Goal: Information Seeking & Learning: Find specific page/section

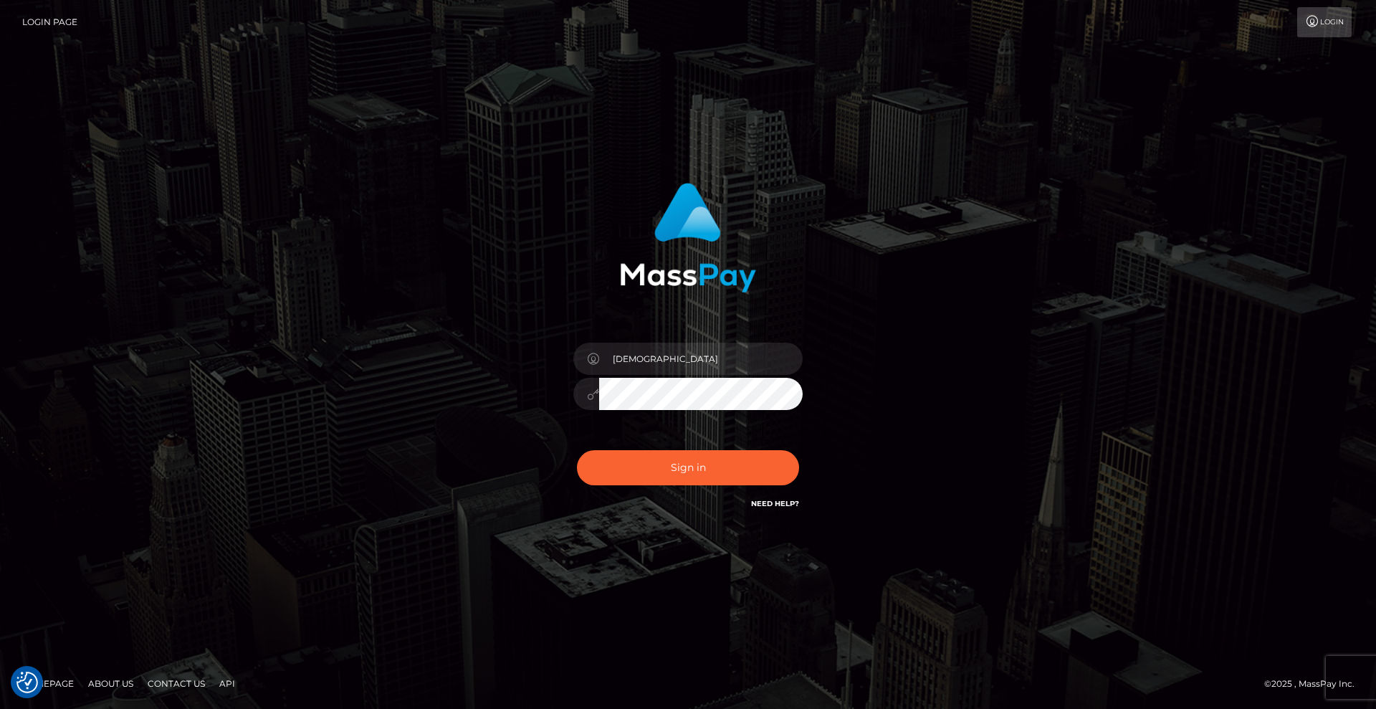
click at [730, 474] on button "Sign in" at bounding box center [688, 467] width 222 height 35
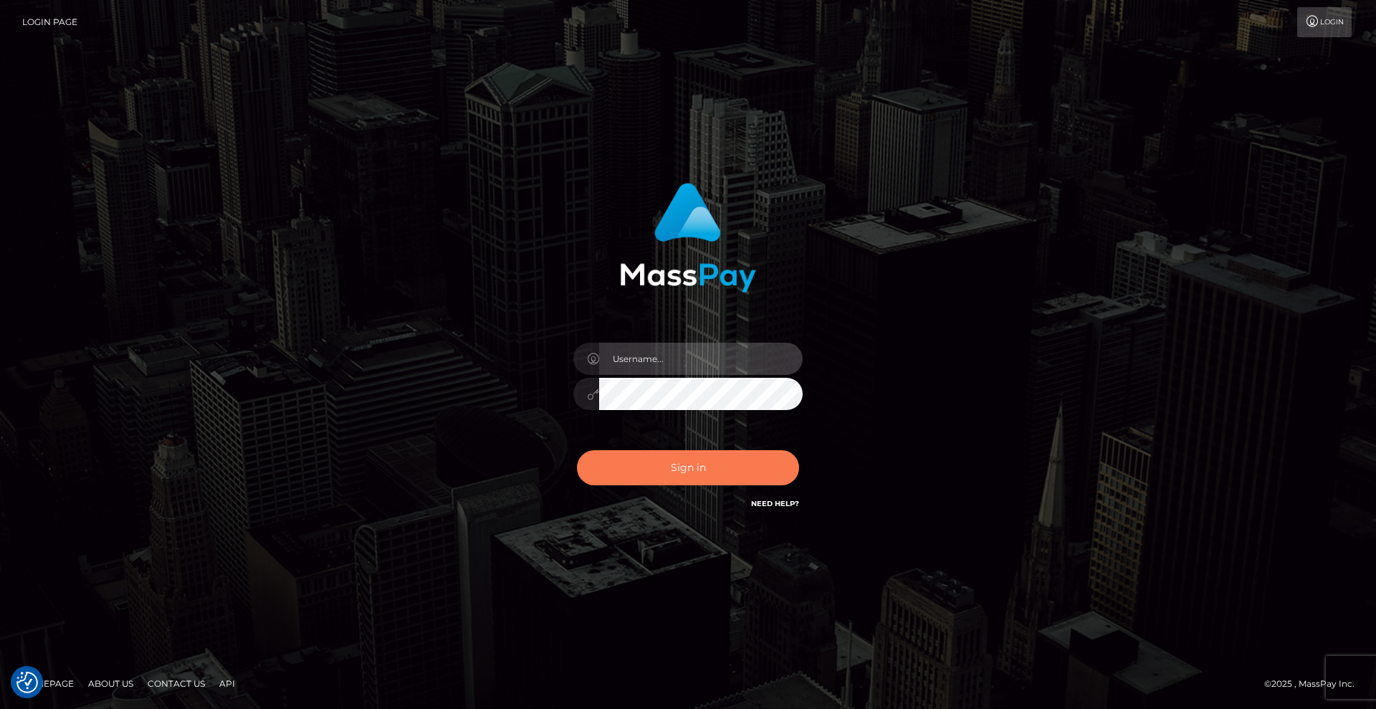
type input "Lady"
click at [743, 467] on button "Sign in" at bounding box center [688, 467] width 222 height 35
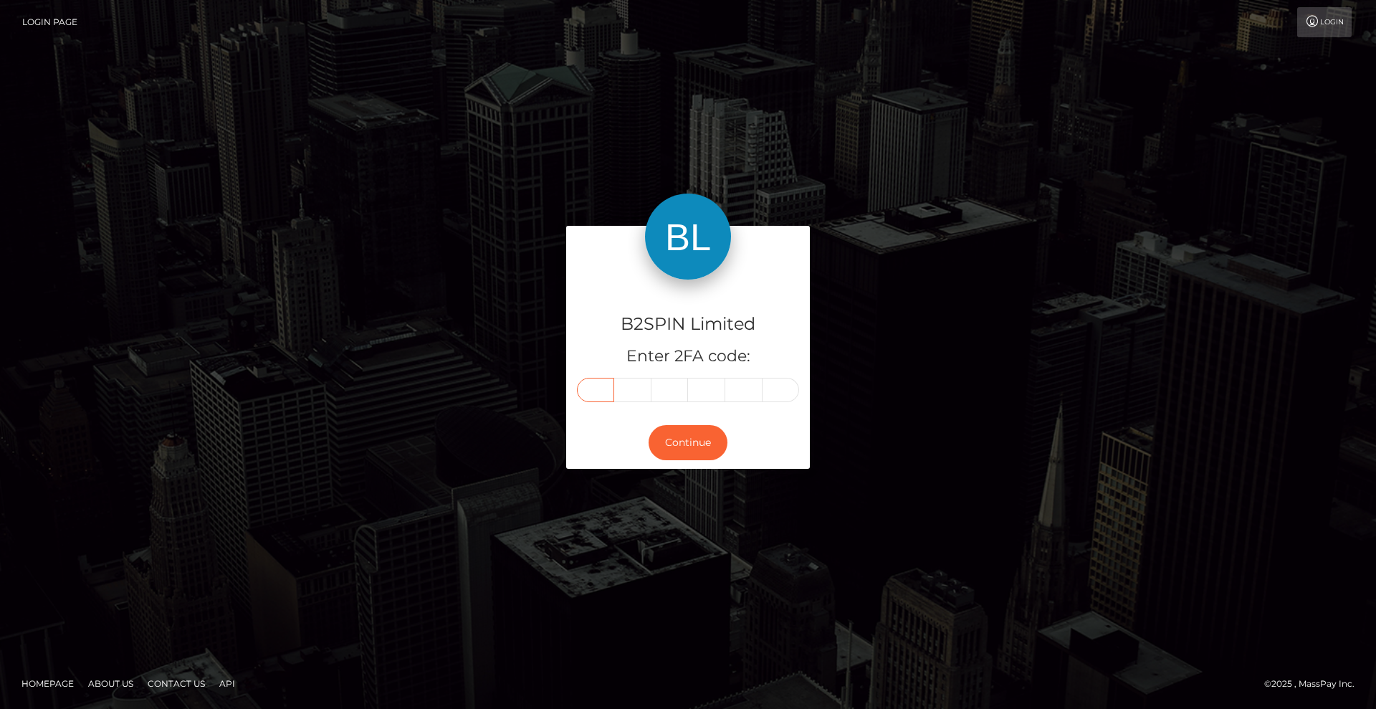
drag, startPoint x: 593, startPoint y: 390, endPoint x: 838, endPoint y: 388, distance: 245.1
click at [593, 390] on input "text" at bounding box center [595, 390] width 37 height 24
type input "9"
type input "6"
type input "5"
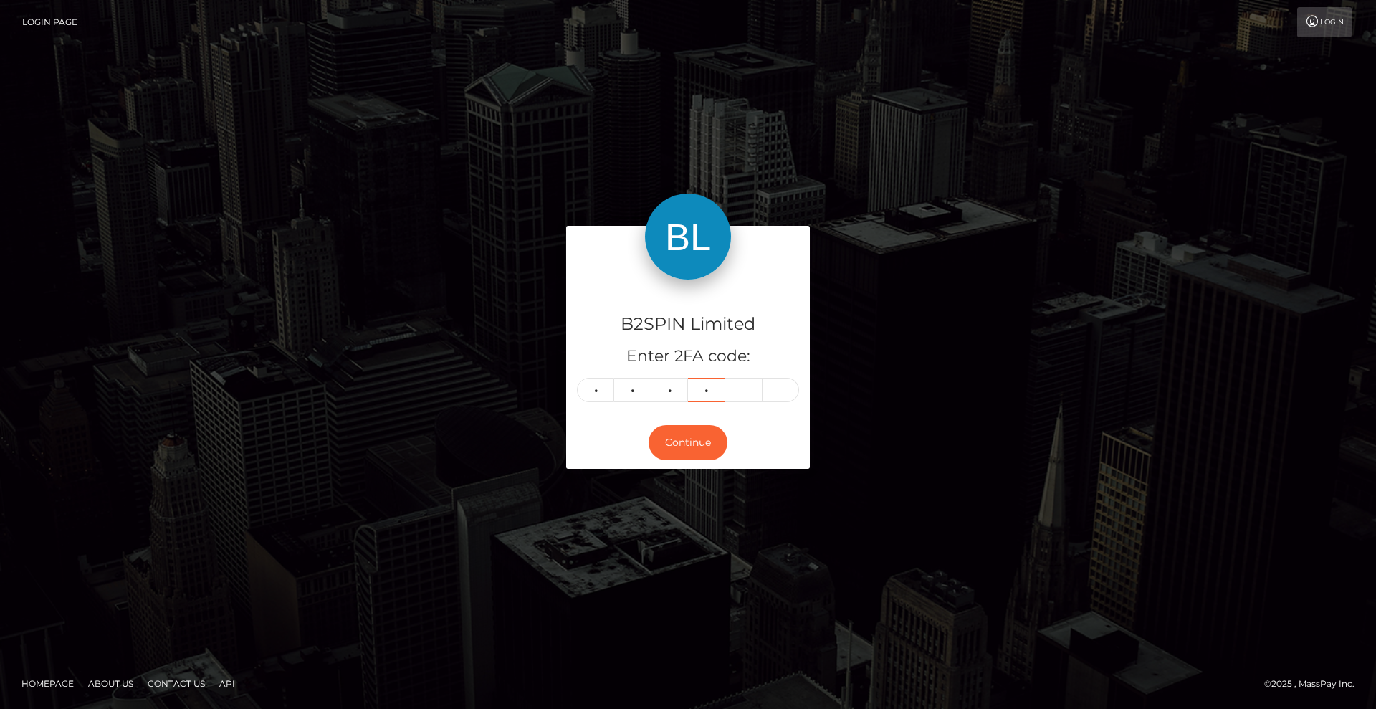
type input "8"
type input "4"
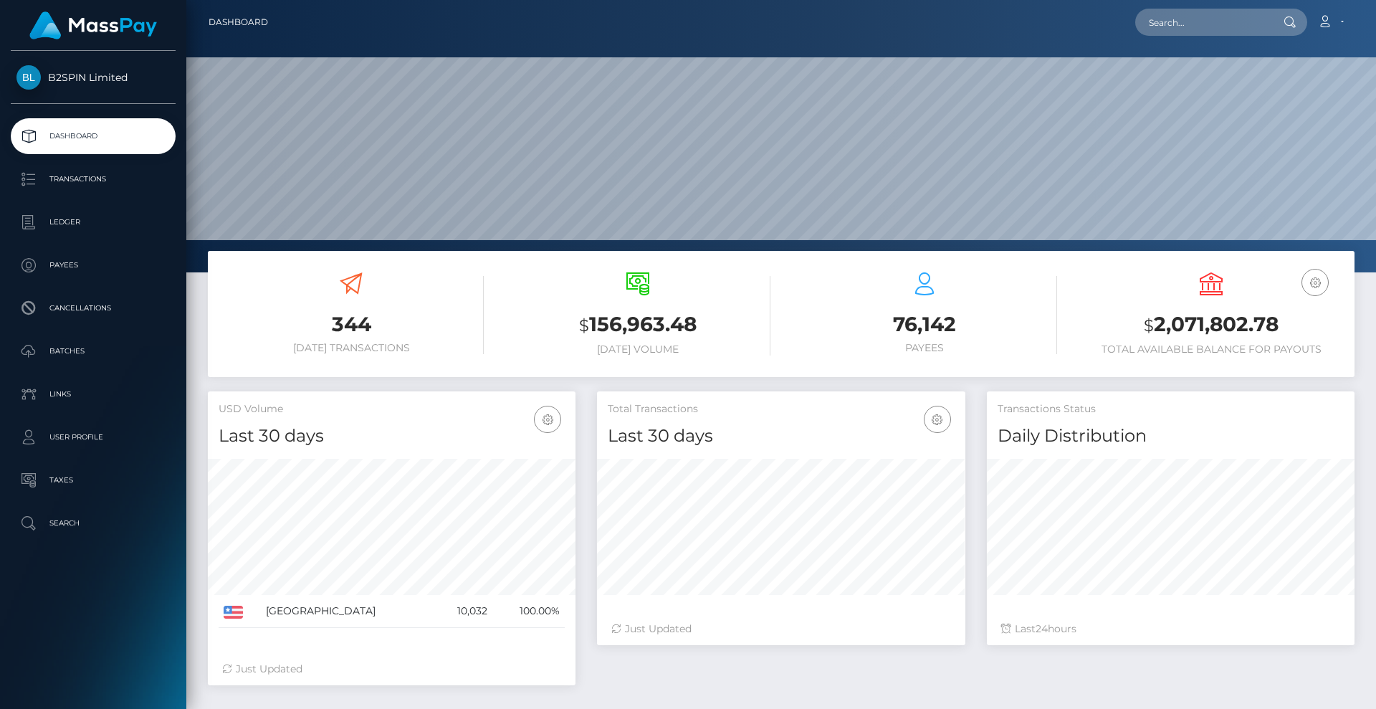
scroll to position [254, 368]
click at [1269, 17] on input "text" at bounding box center [1202, 22] width 135 height 27
paste input "3214957"
drag, startPoint x: 1219, startPoint y: 28, endPoint x: 1080, endPoint y: 13, distance: 139.9
click at [1075, 10] on div "3214957 Loading... Loading... Account Edit Profile Logout" at bounding box center [817, 22] width 1074 height 30
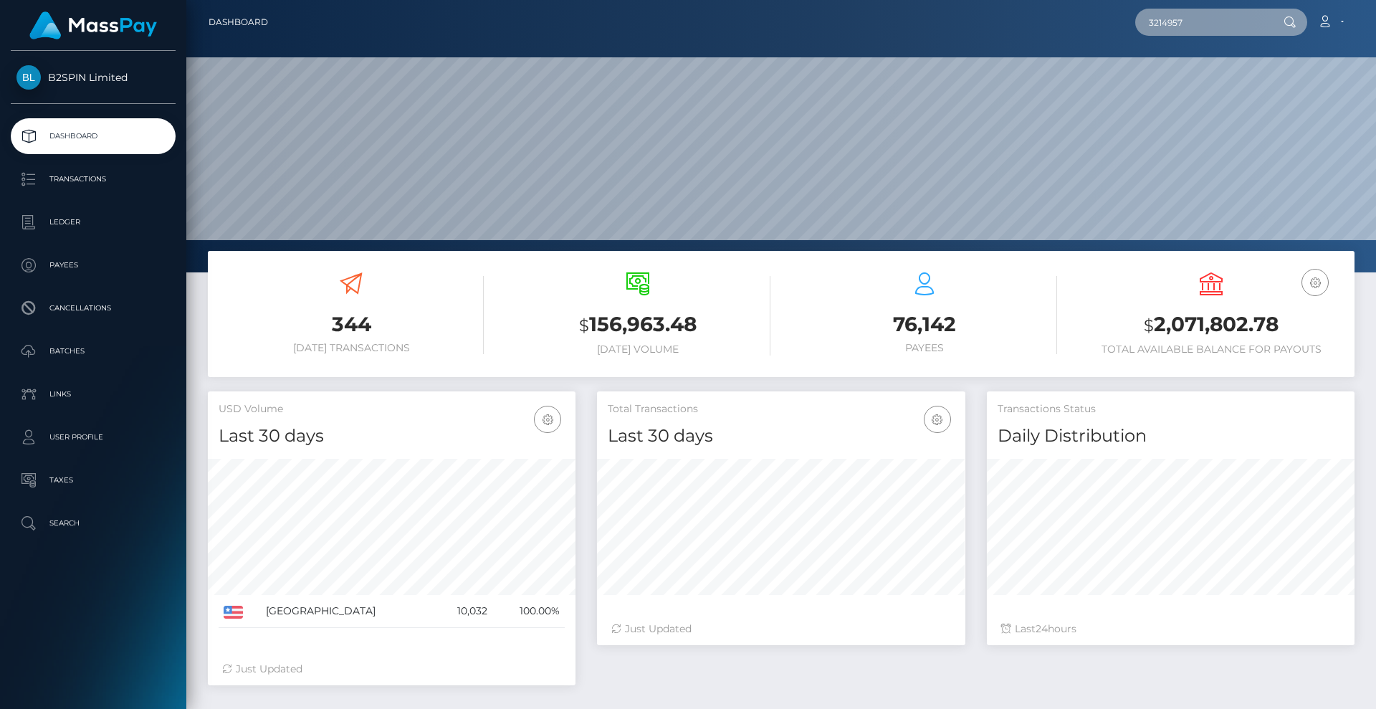
paste input "1846104010"
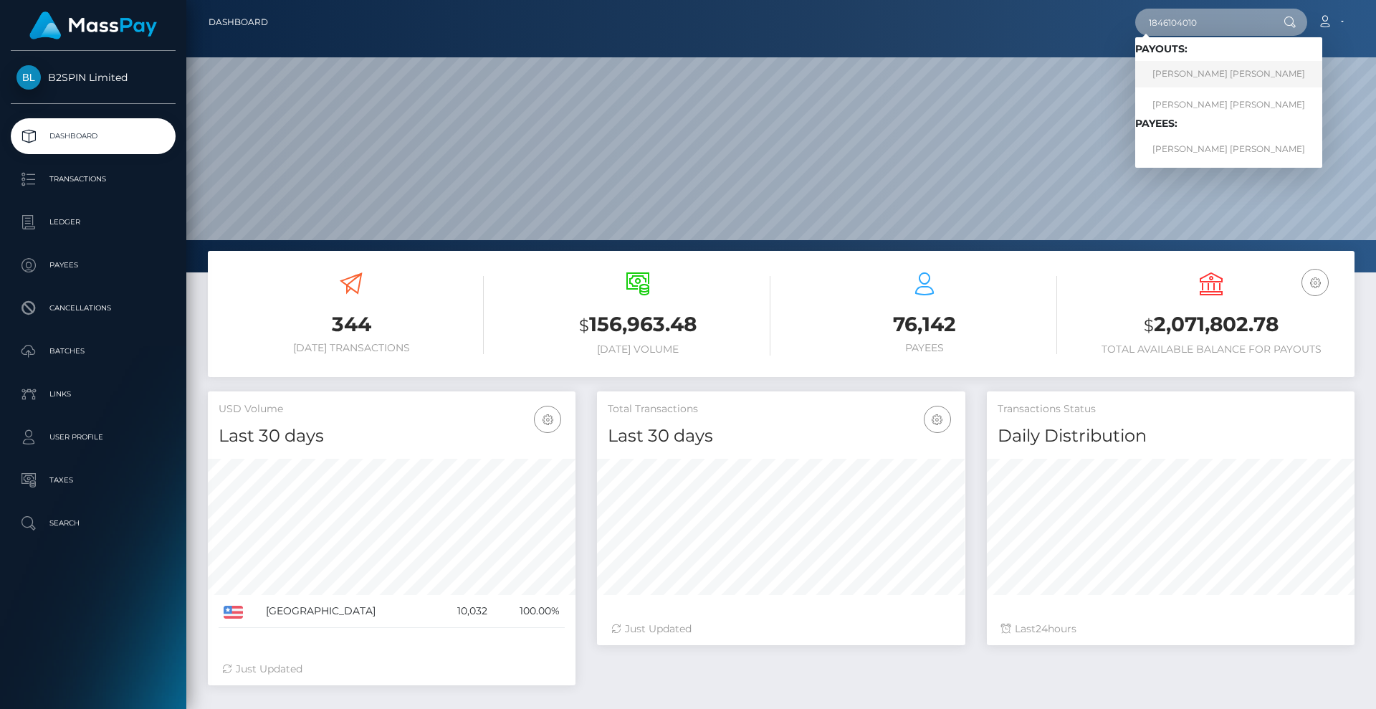
type input "1846104010"
click at [1207, 72] on link "PATRICK MICHAEL CHRISTIE" at bounding box center [1228, 74] width 187 height 27
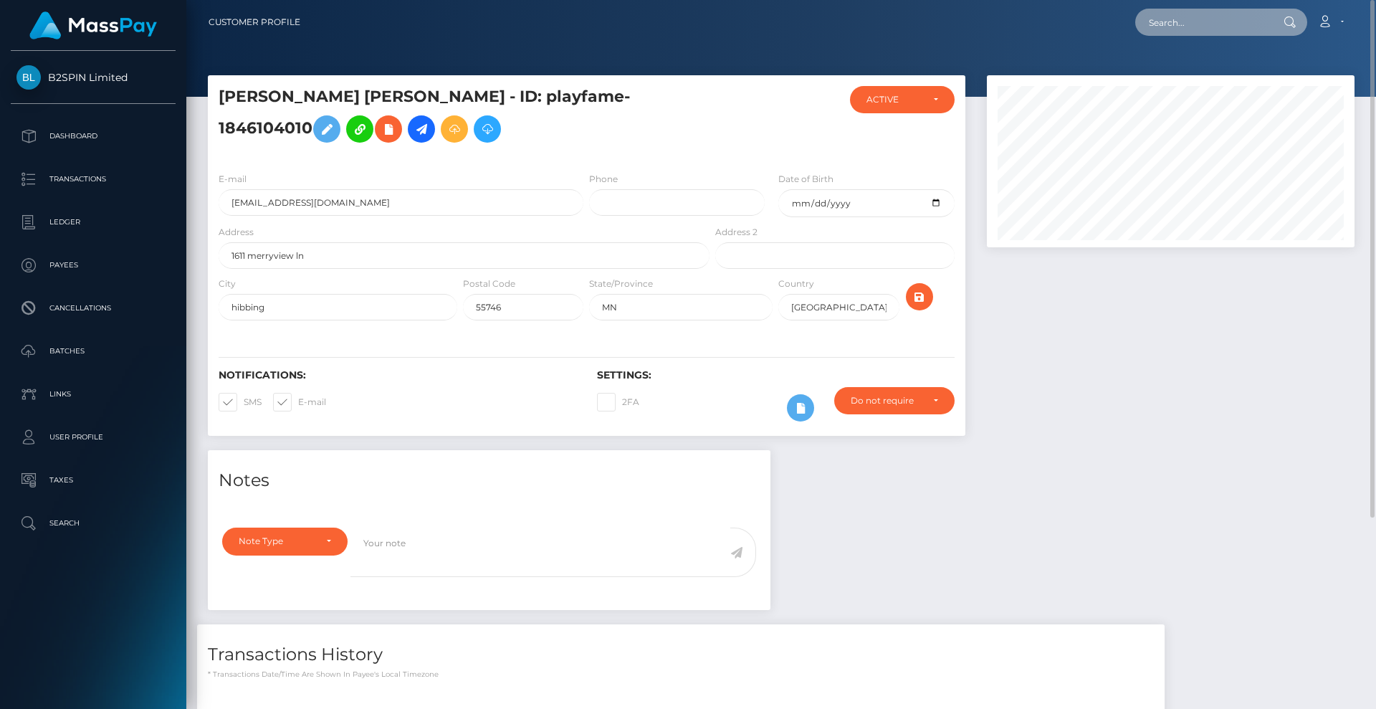
click at [1226, 29] on input "text" at bounding box center [1202, 22] width 135 height 27
paste input "patrickchristie237@yahoo.com"
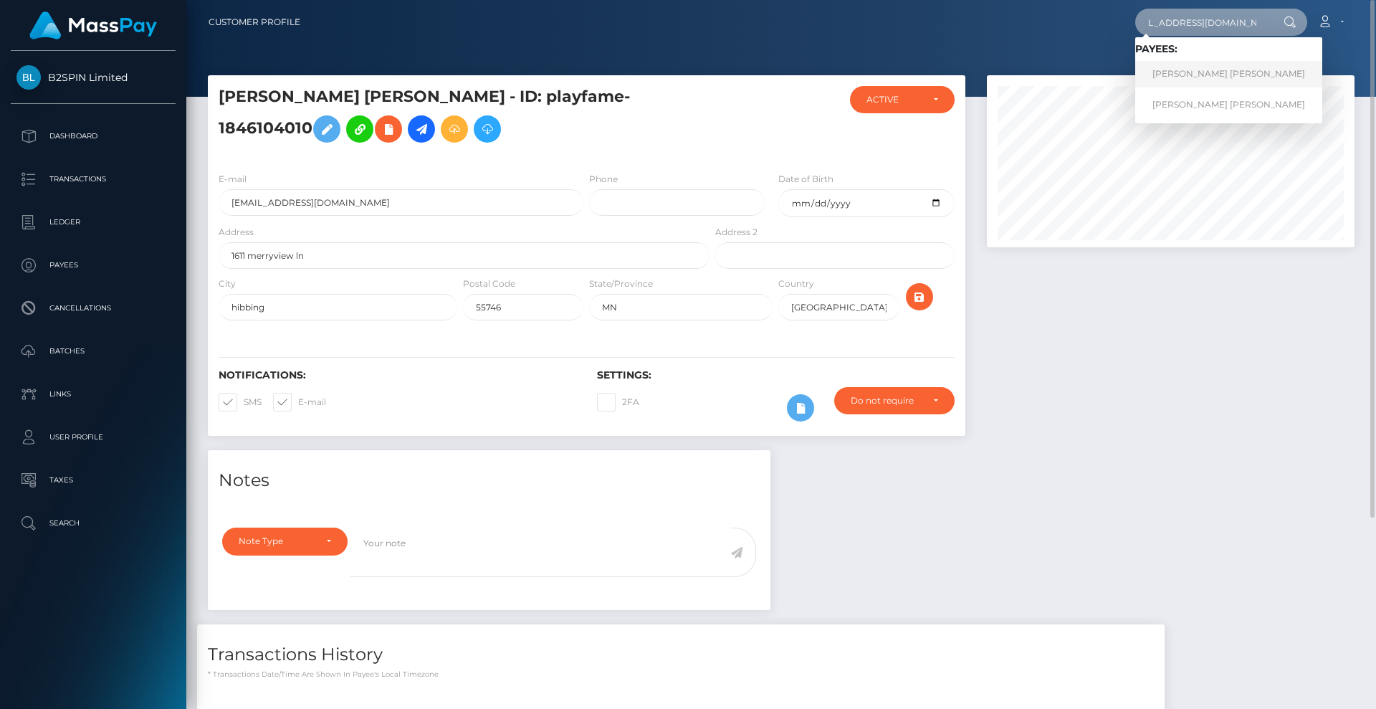
type input "patrickchristie237@yahoo.com"
click at [1229, 77] on link "PATRICK MICHAEL CHRISTIE" at bounding box center [1228, 74] width 187 height 27
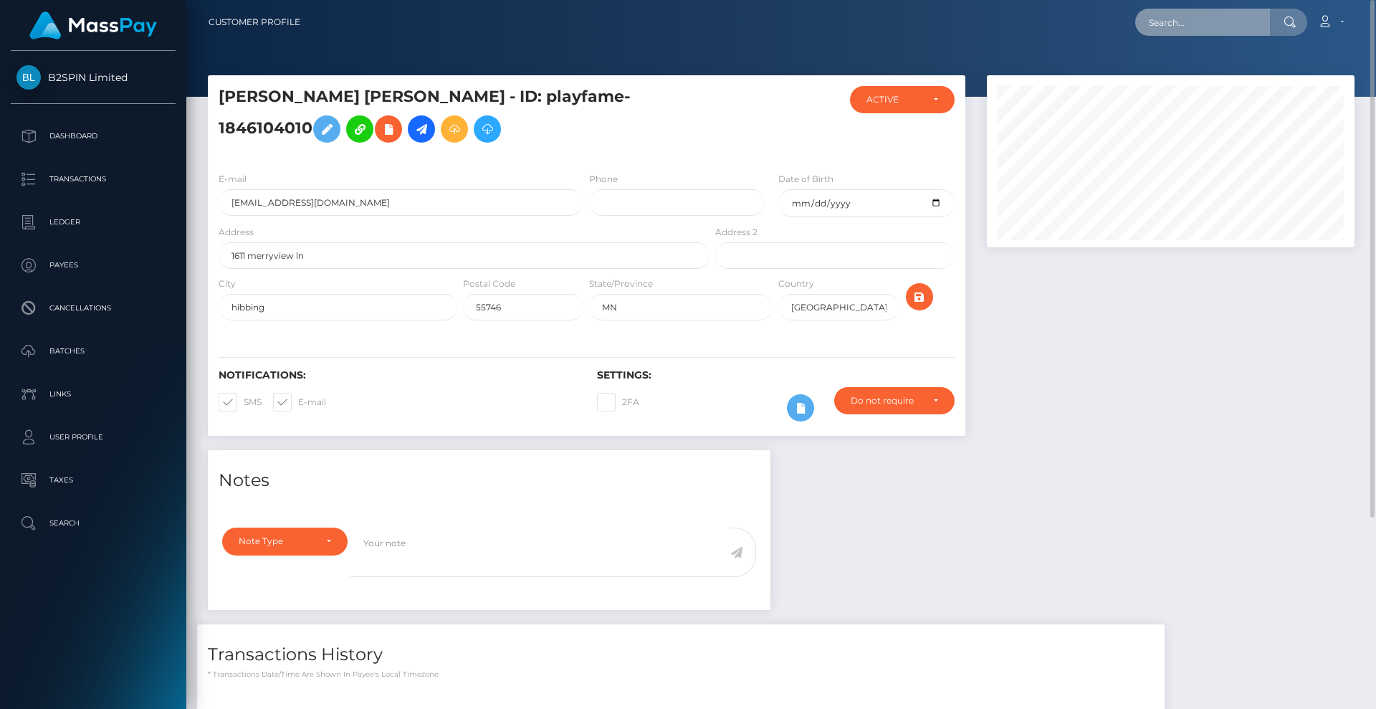
click at [1194, 26] on input "text" at bounding box center [1202, 22] width 135 height 27
paste input "3214922"
drag, startPoint x: 1210, startPoint y: 21, endPoint x: 1031, endPoint y: 11, distance: 179.4
click at [1031, 11] on div "3214922 Loading... Loading... Account Edit Profile Logout" at bounding box center [833, 22] width 1042 height 30
paste input "1598607788"
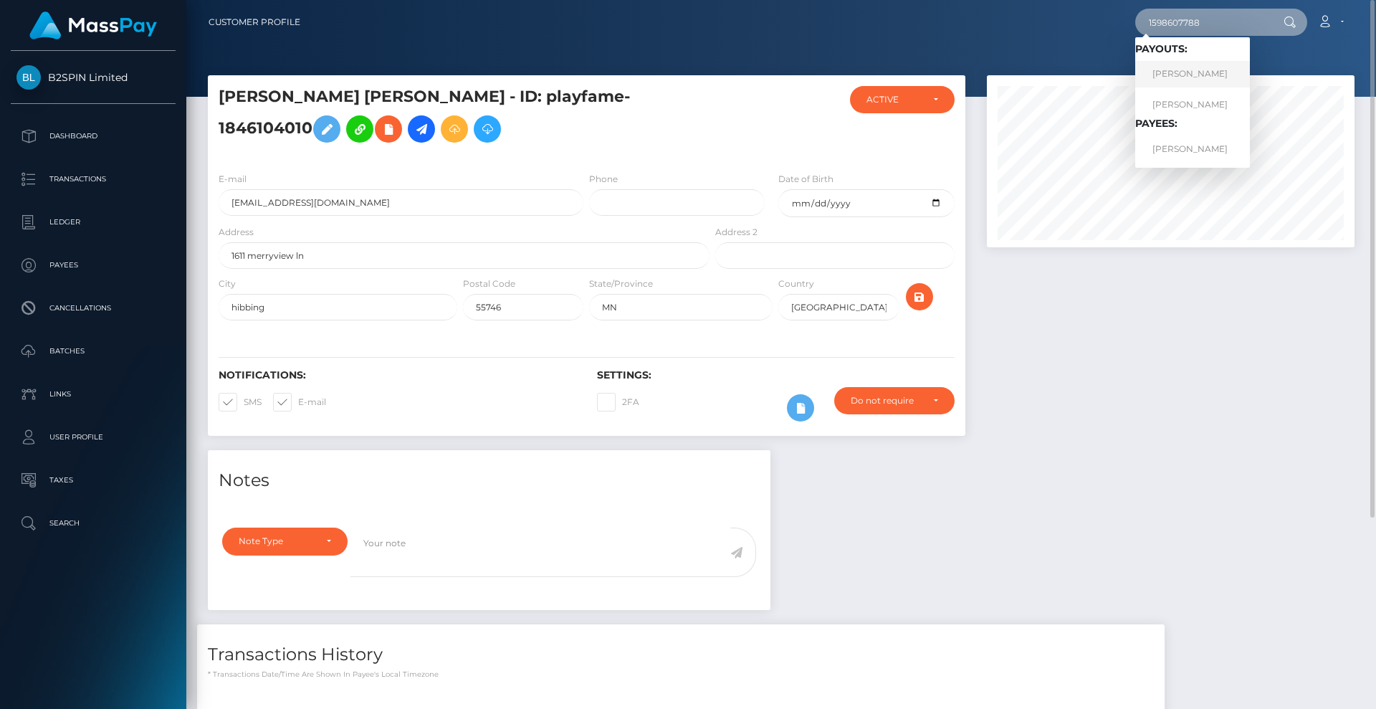
type input "1598607788"
click at [1187, 68] on link "[PERSON_NAME]" at bounding box center [1192, 74] width 115 height 27
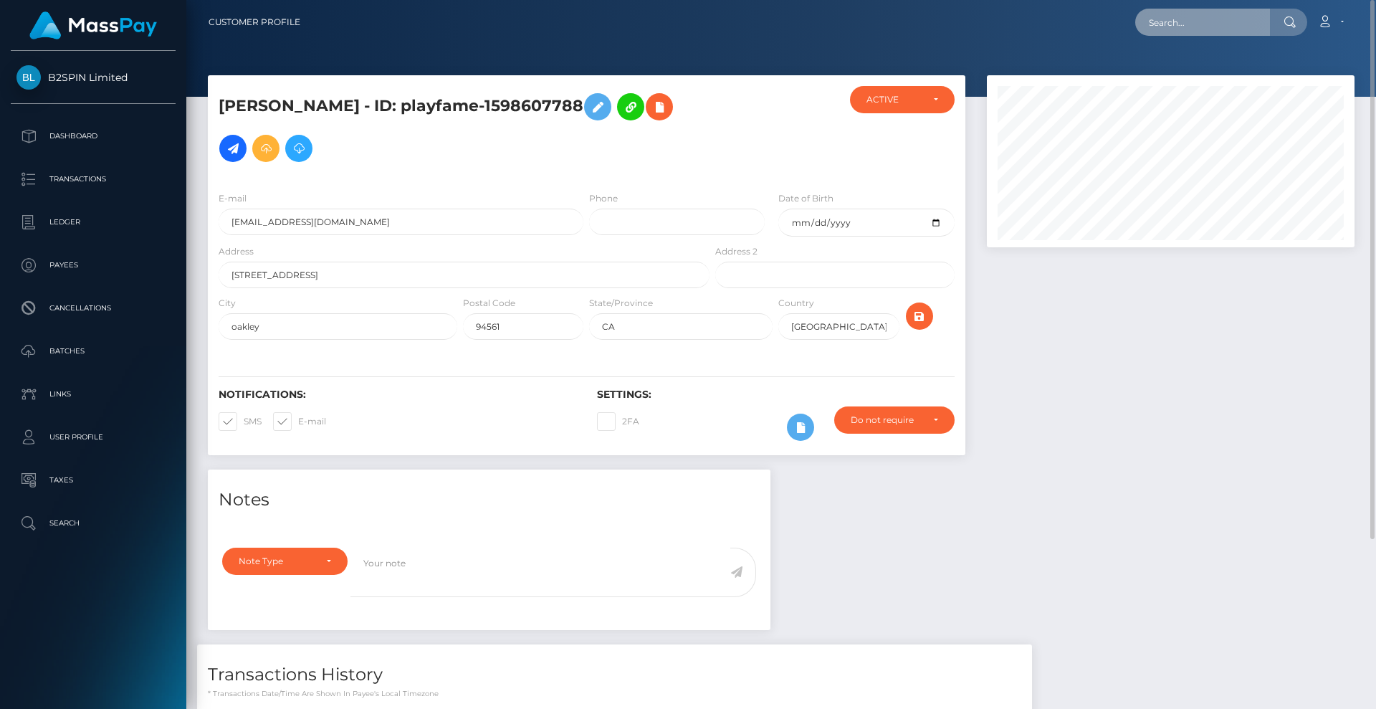
click at [1214, 22] on input "text" at bounding box center [1202, 22] width 135 height 27
paste input "[EMAIL_ADDRESS][DOMAIN_NAME]"
type input "[EMAIL_ADDRESS][DOMAIN_NAME]"
click at [1201, 57] on span "Loading... Loading..." at bounding box center [1173, 59] width 76 height 13
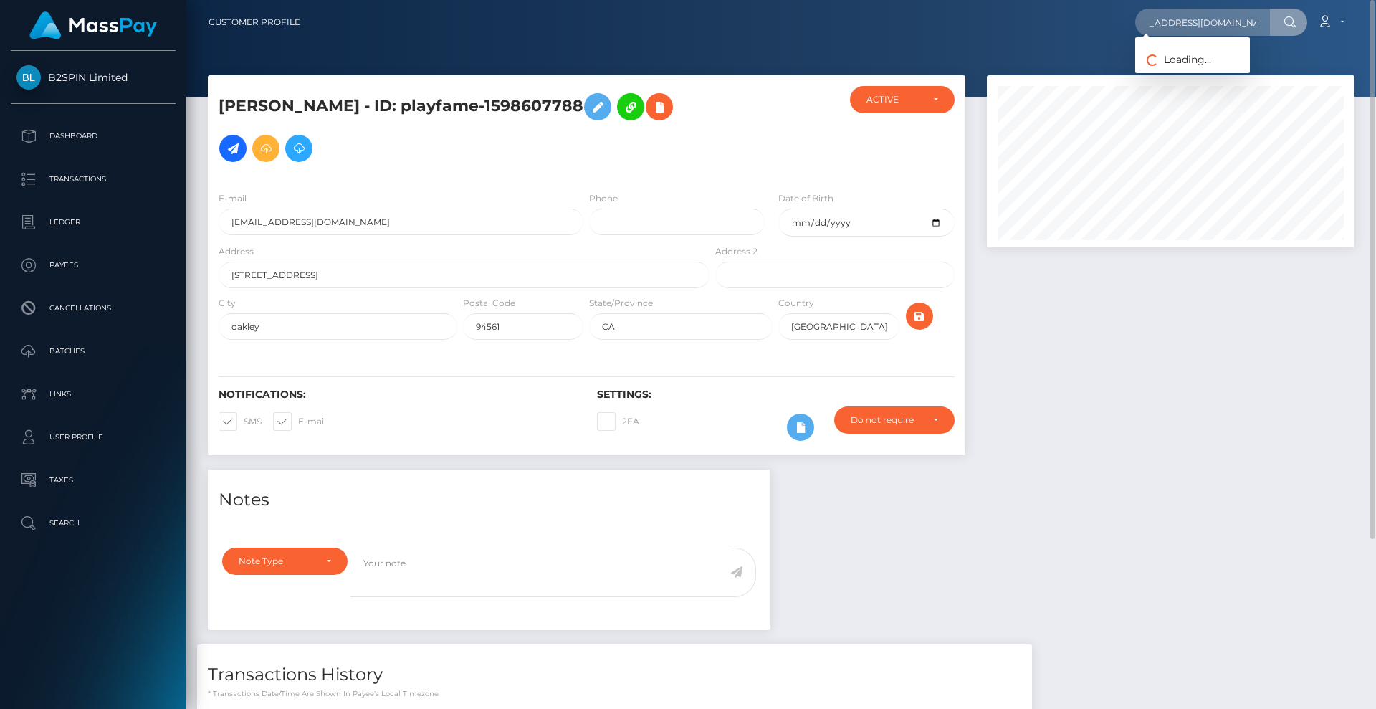
scroll to position [0, 0]
click at [1209, 28] on input "[EMAIL_ADDRESS][DOMAIN_NAME]" at bounding box center [1202, 22] width 135 height 27
click at [1212, 72] on link "[PERSON_NAME]" at bounding box center [1192, 74] width 115 height 27
click at [1214, 31] on input "text" at bounding box center [1202, 22] width 135 height 27
paste input "3214905"
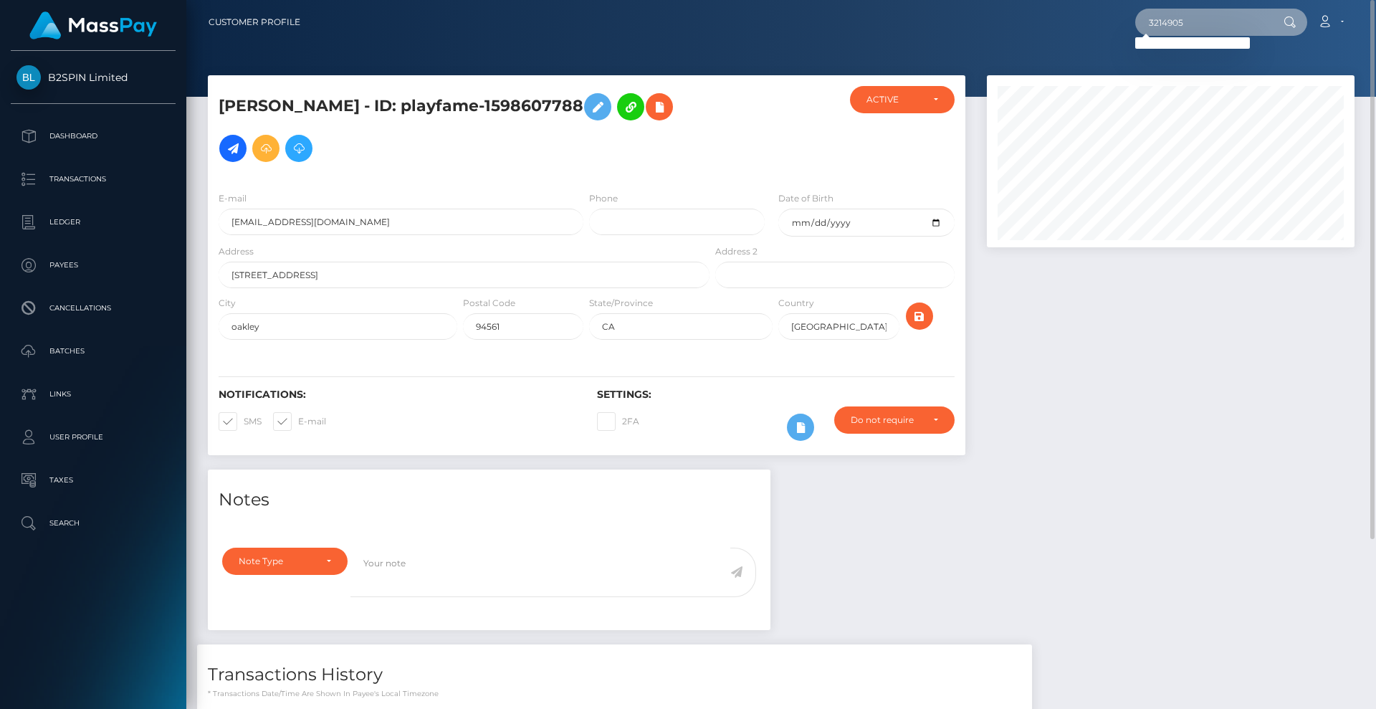
drag, startPoint x: 1228, startPoint y: 28, endPoint x: 1097, endPoint y: 18, distance: 132.3
click at [1097, 18] on div "3214905 Loading... Loading... Account Edit Profile Logout" at bounding box center [833, 22] width 1042 height 30
paste input "1383149263"
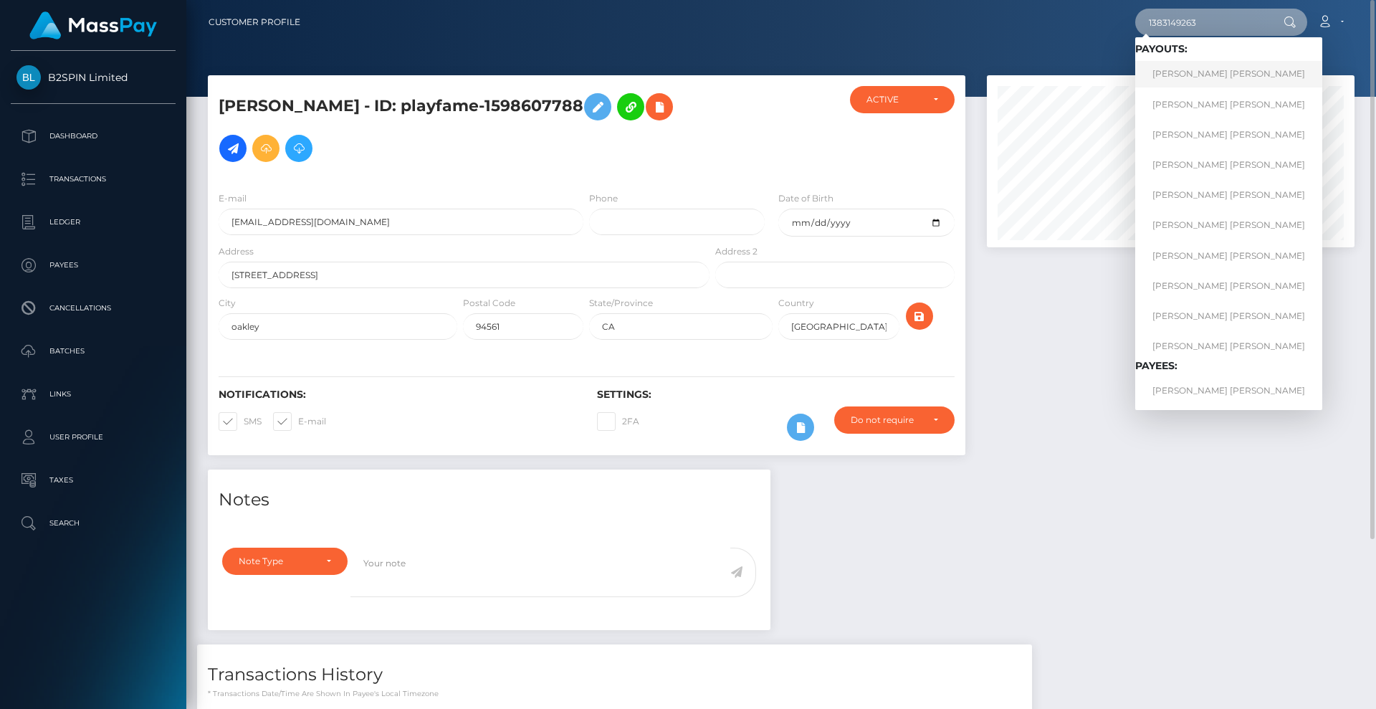
type input "1383149263"
drag, startPoint x: 1198, startPoint y: 69, endPoint x: 1181, endPoint y: 68, distance: 17.2
click at [1198, 69] on link "BRANDON ROBERT MCCALLUM" at bounding box center [1228, 74] width 187 height 27
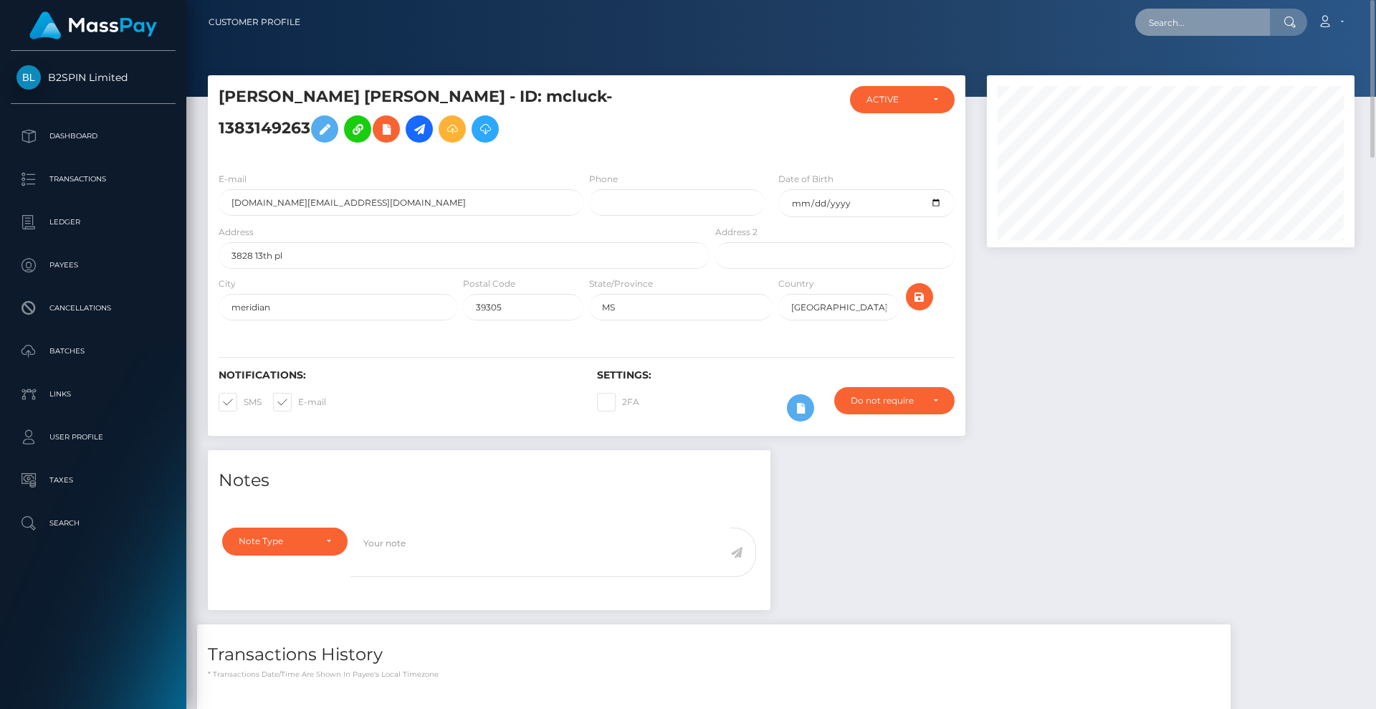
click at [1191, 27] on input "text" at bounding box center [1202, 22] width 135 height 27
paste input "3214901"
drag, startPoint x: 1188, startPoint y: 22, endPoint x: 1136, endPoint y: 32, distance: 53.4
click at [1042, 11] on div "3214901 Loading... Loading... Account Edit Profile Logout" at bounding box center [833, 22] width 1042 height 30
paste input "1396355564"
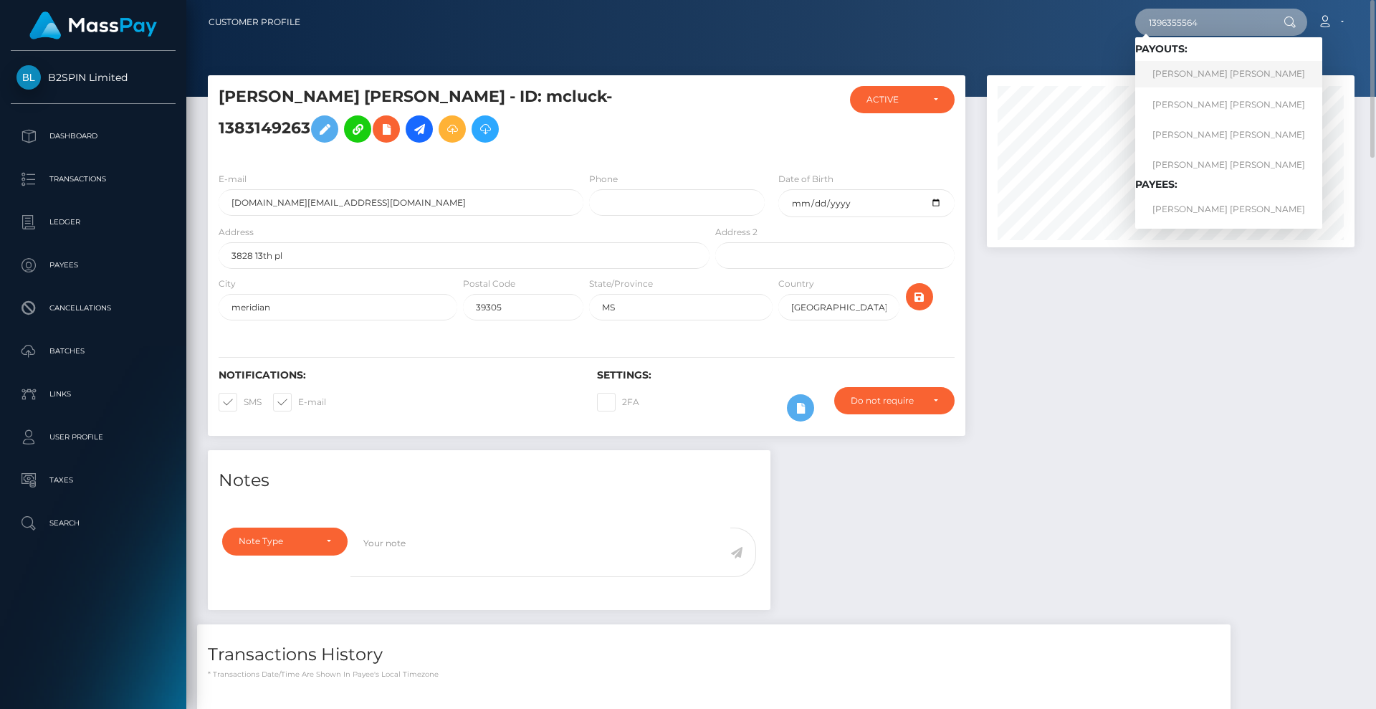
type input "1396355564"
click at [1261, 75] on link "ANDREA CALLAS FREDERICK" at bounding box center [1228, 74] width 187 height 27
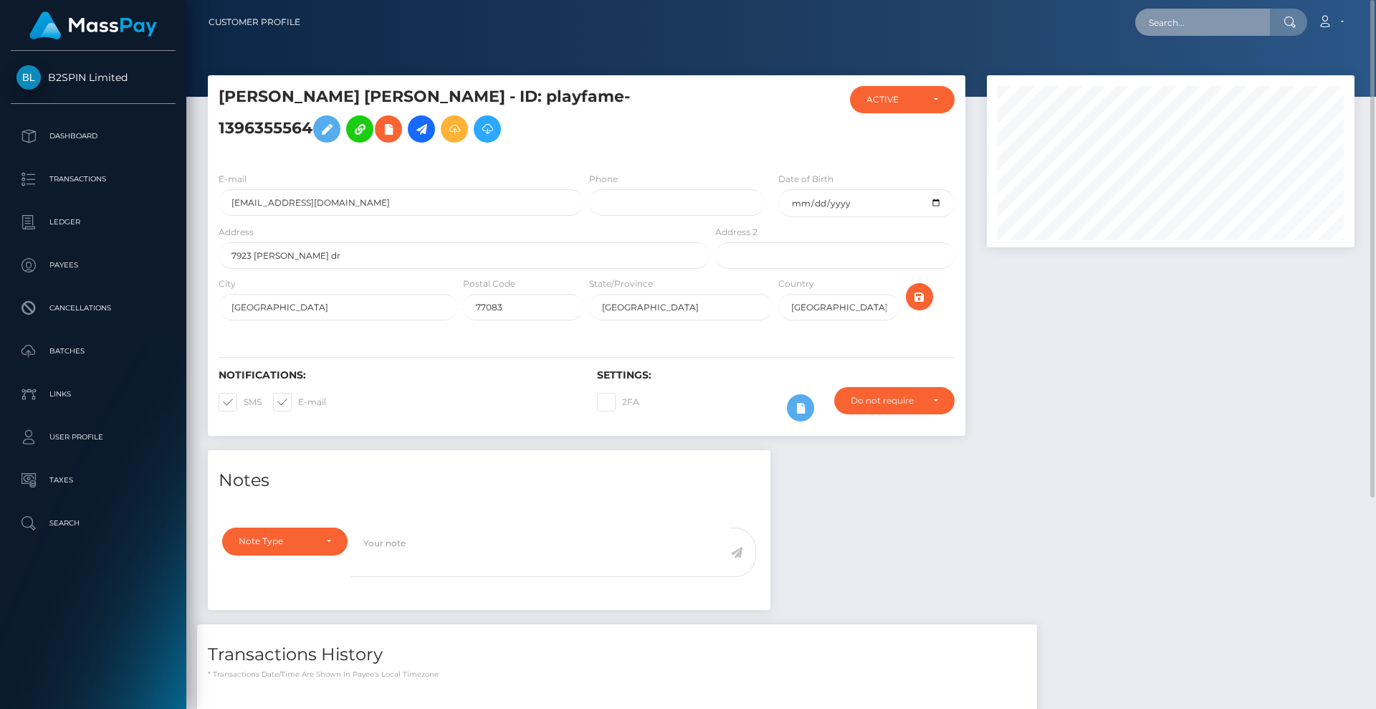
click at [1220, 29] on input "text" at bounding box center [1202, 22] width 135 height 27
paste input "3214884"
drag, startPoint x: 1197, startPoint y: 25, endPoint x: 1030, endPoint y: -6, distance: 169.9
click at [1030, 0] on html "B2SPIN Limited Dashboard Transactions Ledger Payees Cancellations" at bounding box center [688, 354] width 1376 height 709
paste input "1844723470"
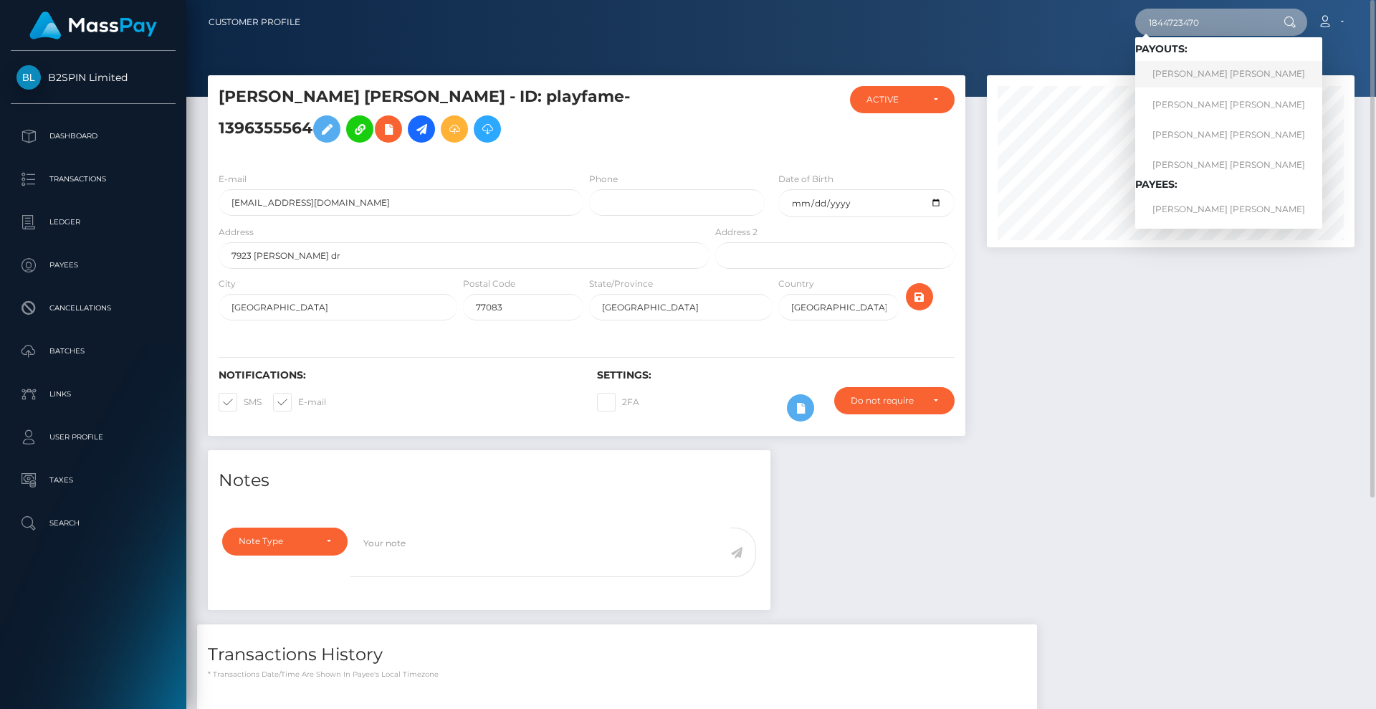
type input "1844723470"
click at [1215, 71] on link "[PERSON_NAME] [PERSON_NAME]" at bounding box center [1228, 74] width 187 height 27
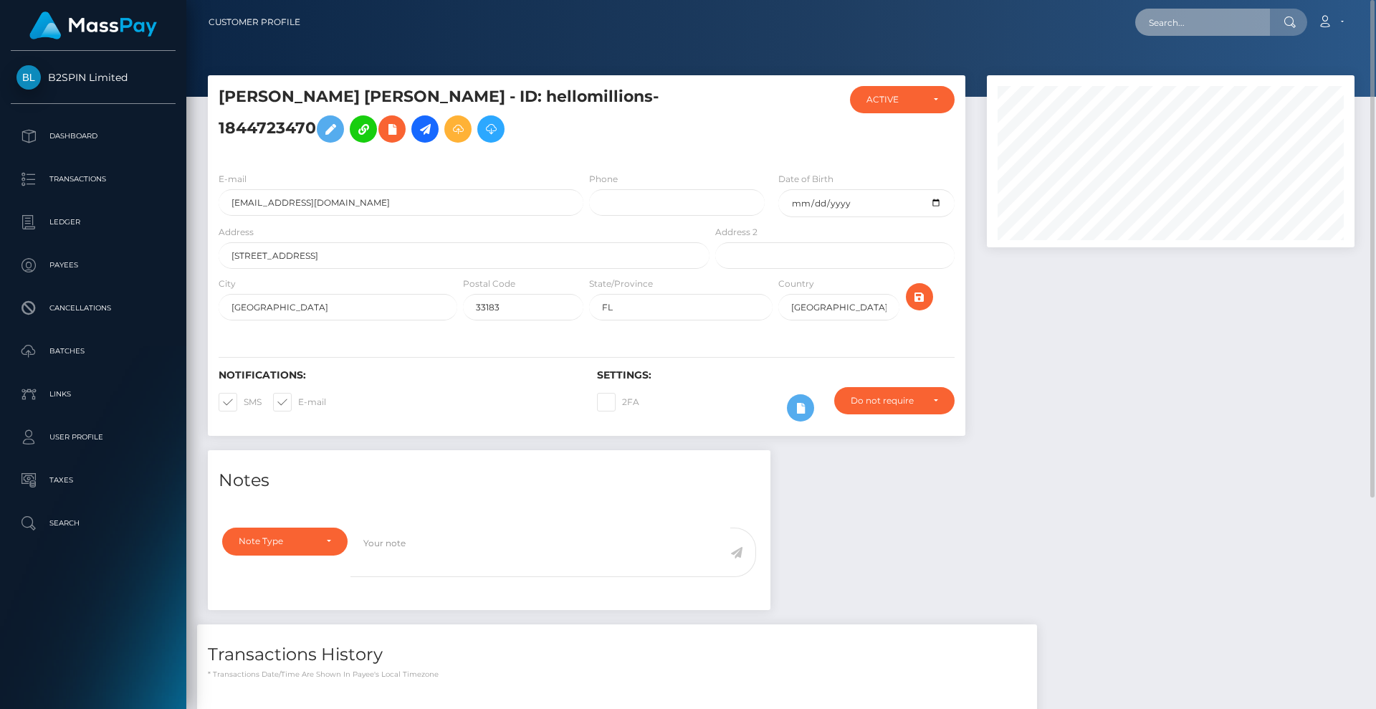
click at [1191, 24] on input "text" at bounding box center [1202, 22] width 135 height 27
paste input "3214969"
drag, startPoint x: 1200, startPoint y: 21, endPoint x: 944, endPoint y: -18, distance: 258.8
click at [944, 0] on html "B2SPIN Limited Dashboard Transactions Ledger Payees Cancellations" at bounding box center [688, 354] width 1376 height 709
paste input "1866238096"
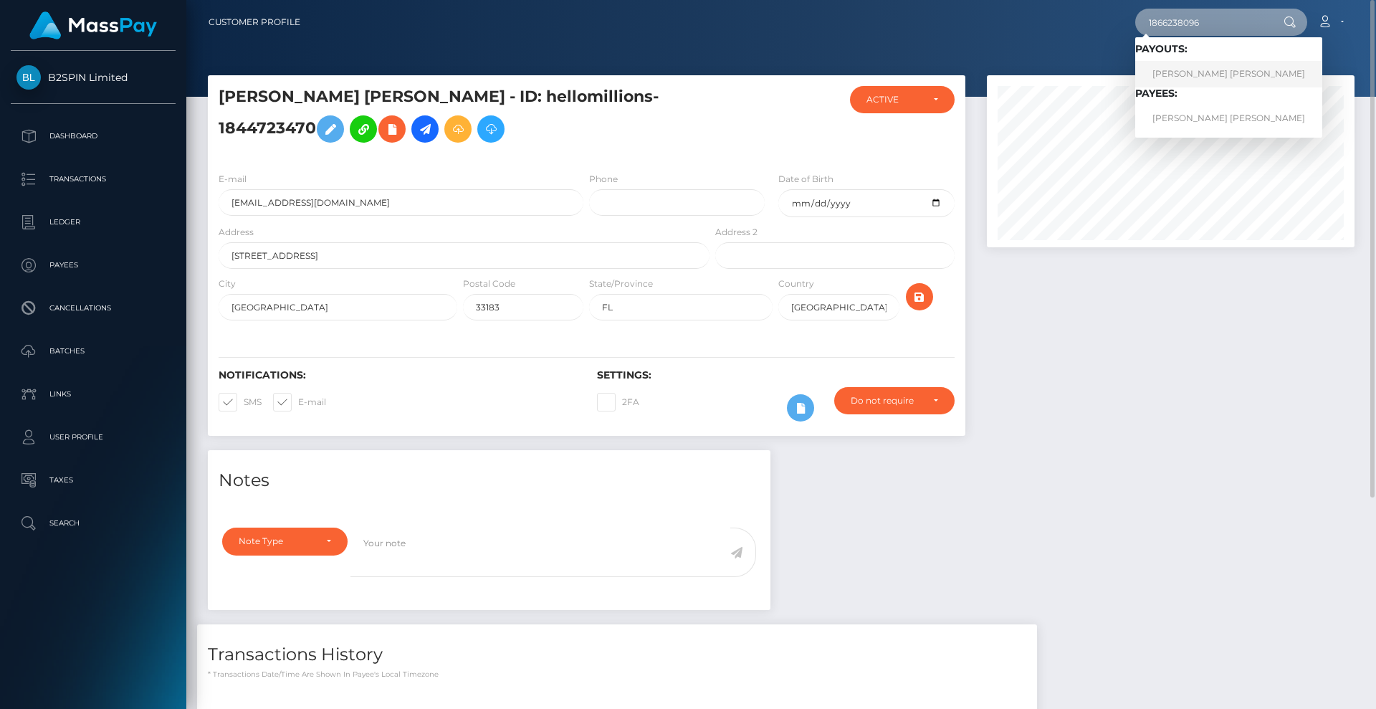
type input "1866238096"
click at [1246, 76] on link "ANNE LOMUGDANG JOYCE" at bounding box center [1228, 74] width 187 height 27
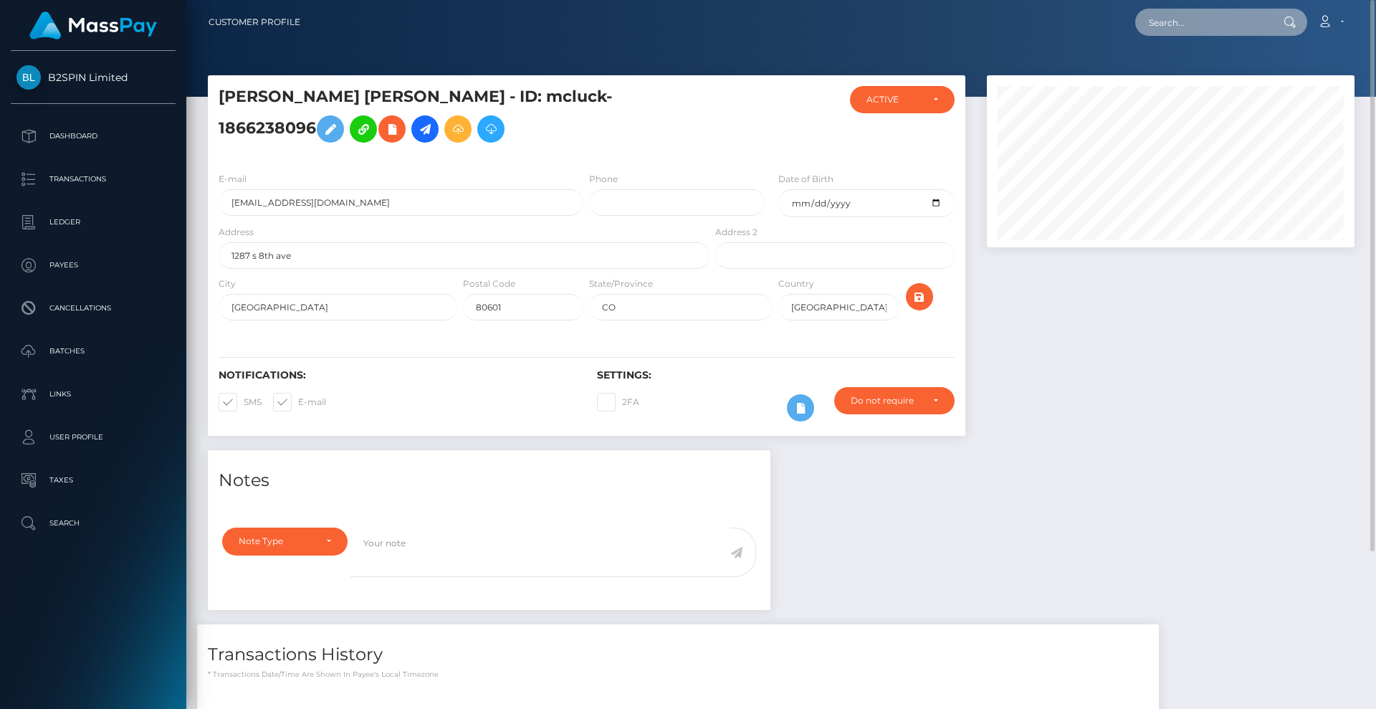
click at [1211, 30] on input "text" at bounding box center [1202, 22] width 135 height 27
paste input "3214968"
drag, startPoint x: 1191, startPoint y: 19, endPoint x: 1036, endPoint y: 15, distance: 155.6
click at [1036, 15] on div "3214968 Loading... Loading... Account Edit Profile Logout" at bounding box center [833, 22] width 1042 height 30
paste input "1874743987"
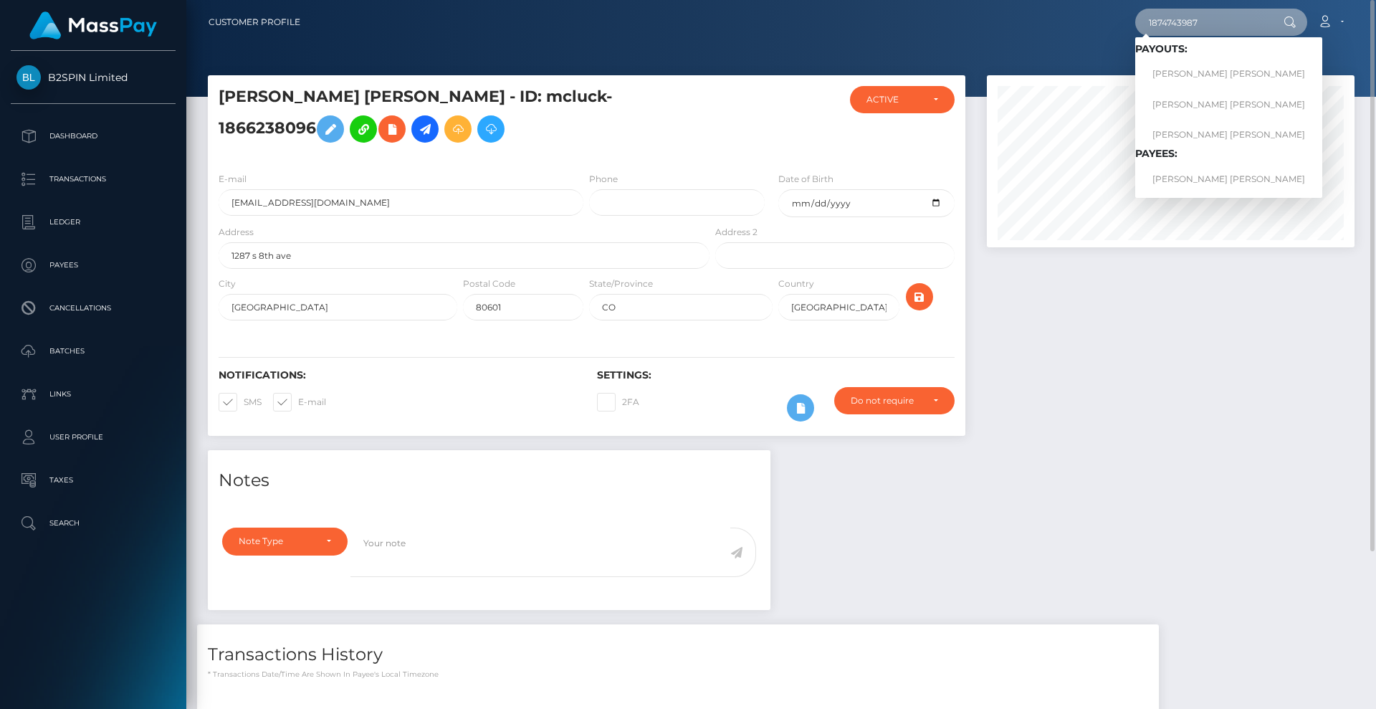
type input "1874743987"
click at [1227, 66] on link "TITUS TIMOTHY THOMAS" at bounding box center [1228, 74] width 187 height 27
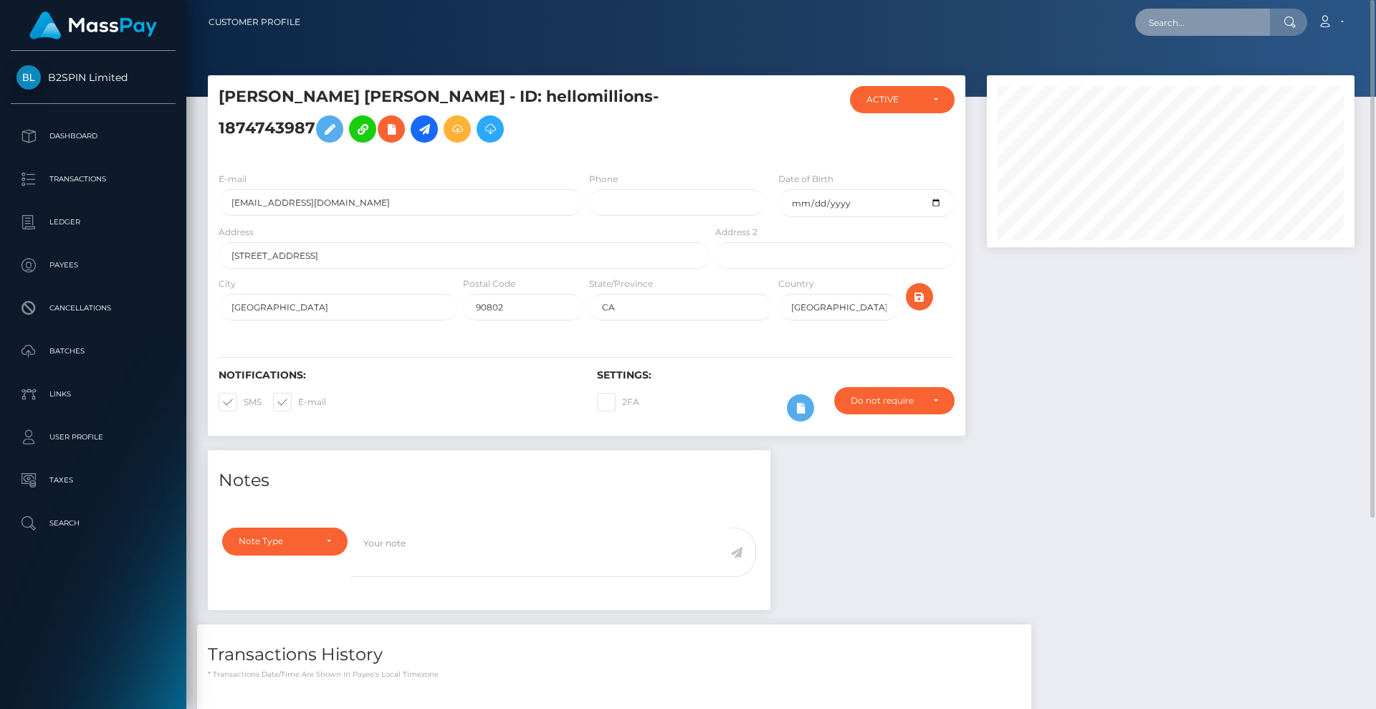
click at [1216, 25] on input "text" at bounding box center [1202, 22] width 135 height 27
paste input "3214960"
drag, startPoint x: 1216, startPoint y: 21, endPoint x: 1048, endPoint y: -4, distance: 169.6
click at [1048, 0] on html "B2SPIN Limited Dashboard Transactions Ledger Payees Cancellations" at bounding box center [688, 354] width 1376 height 709
paste input "826374886"
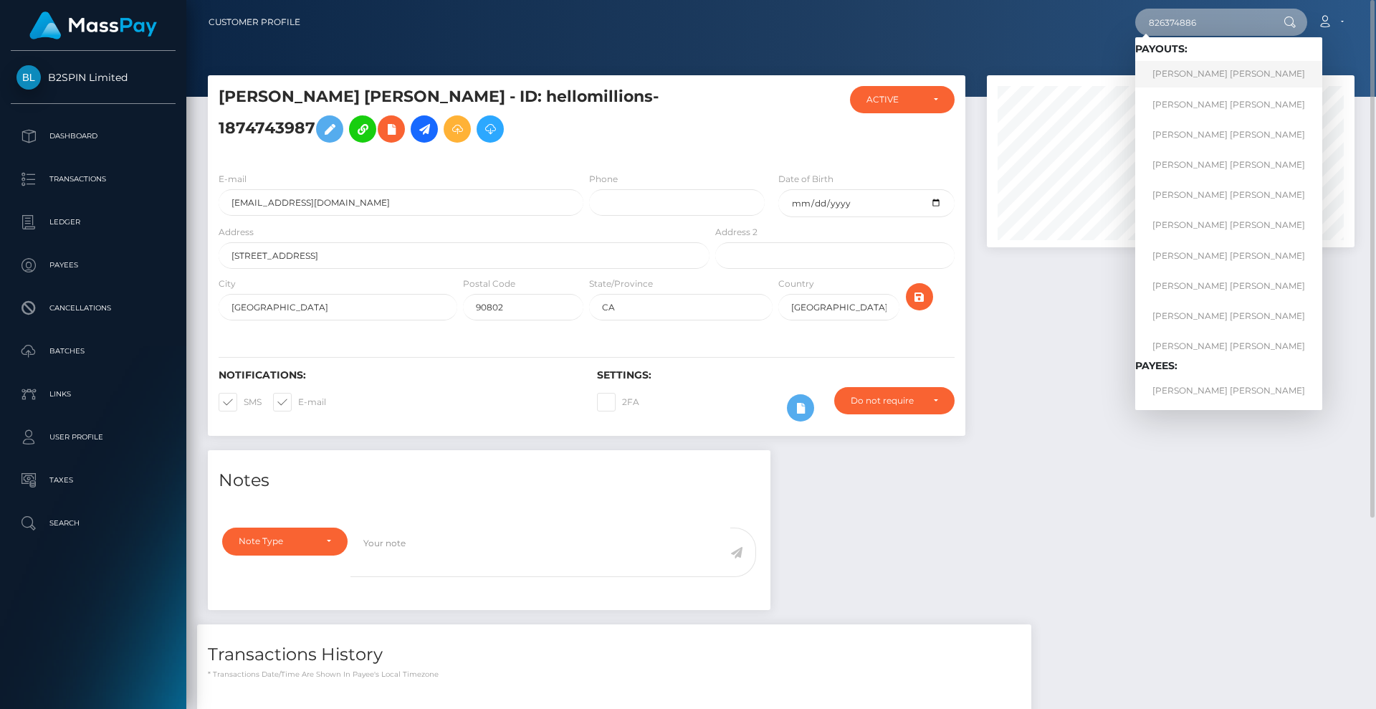
type input "826374886"
click at [1179, 76] on link "DANIEL REED FAUST" at bounding box center [1228, 74] width 187 height 27
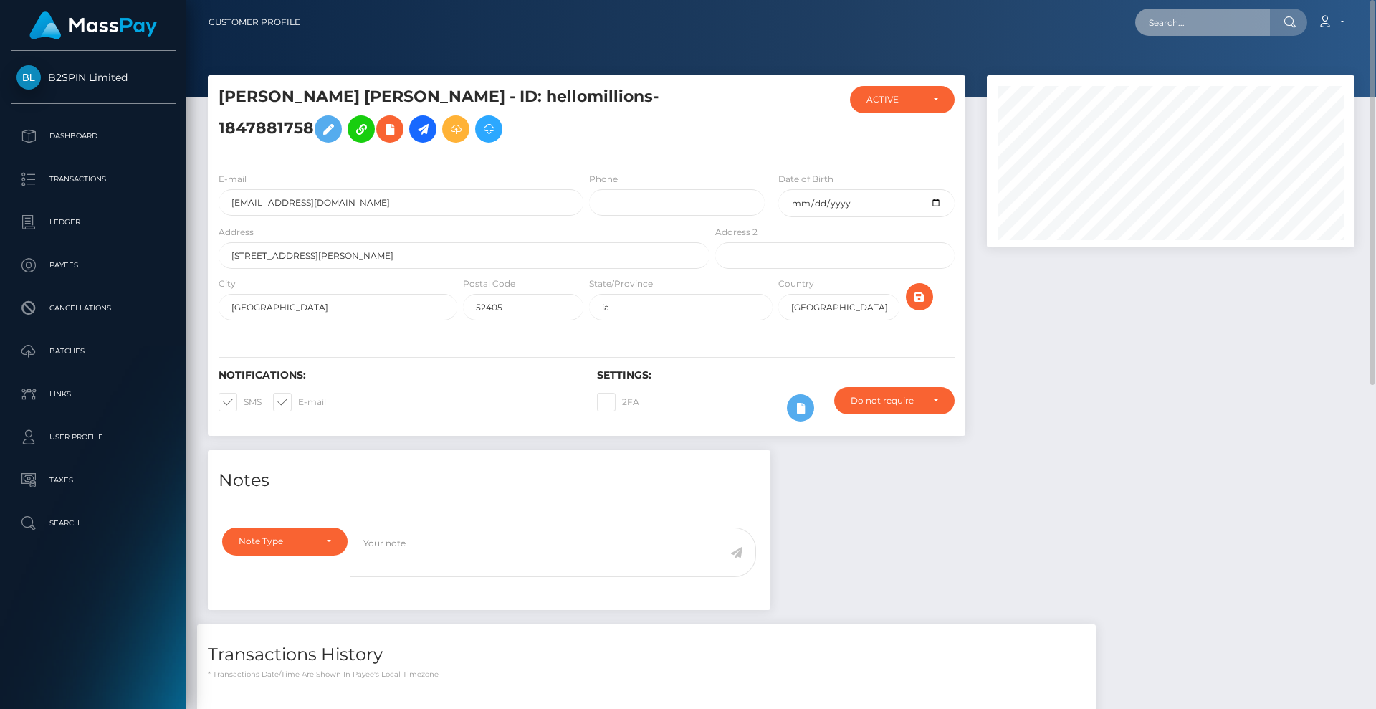
click at [1188, 27] on input "text" at bounding box center [1202, 22] width 135 height 27
paste input "3214968"
drag, startPoint x: 1208, startPoint y: 28, endPoint x: 1041, endPoint y: 26, distance: 167.7
click at [1019, 21] on div "3214968 Loading... Loading... Account Edit Profile Logout" at bounding box center [833, 22] width 1042 height 30
paste input "1874743987"
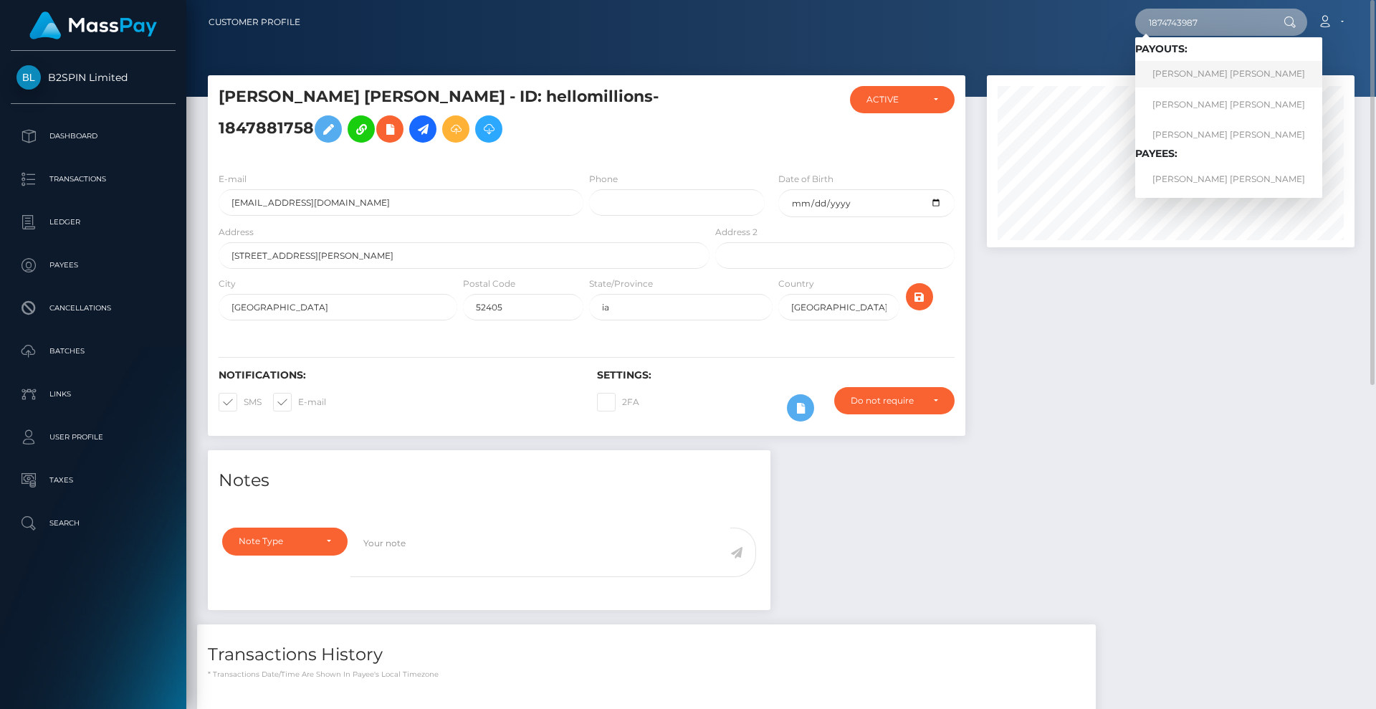
type input "1874743987"
click at [1209, 71] on link "[PERSON_NAME] [PERSON_NAME]" at bounding box center [1228, 74] width 187 height 27
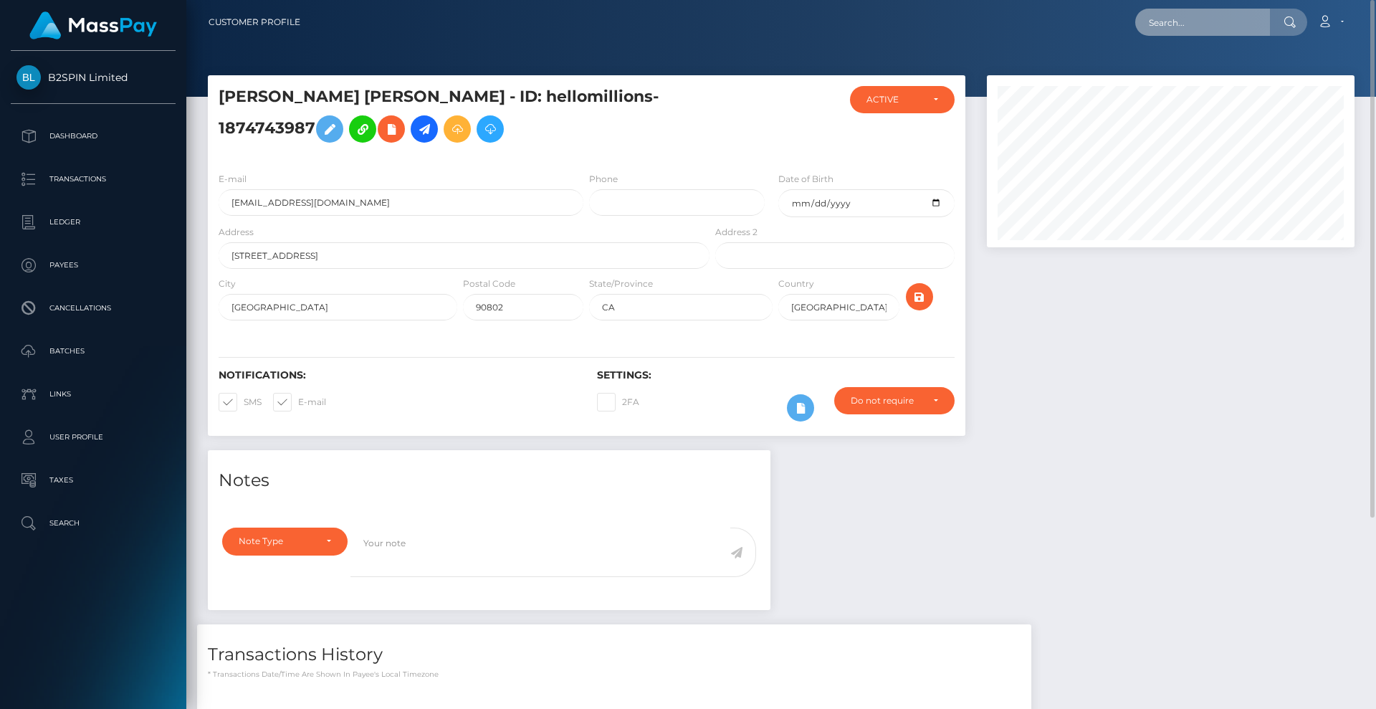
click at [1195, 27] on input "text" at bounding box center [1202, 22] width 135 height 27
paste input "3214960"
click at [1229, 64] on div "Loading... Loading..." at bounding box center [1192, 55] width 115 height 36
click at [1207, 29] on input "3214960" at bounding box center [1202, 22] width 135 height 27
drag, startPoint x: 1195, startPoint y: 24, endPoint x: 1074, endPoint y: 7, distance: 121.5
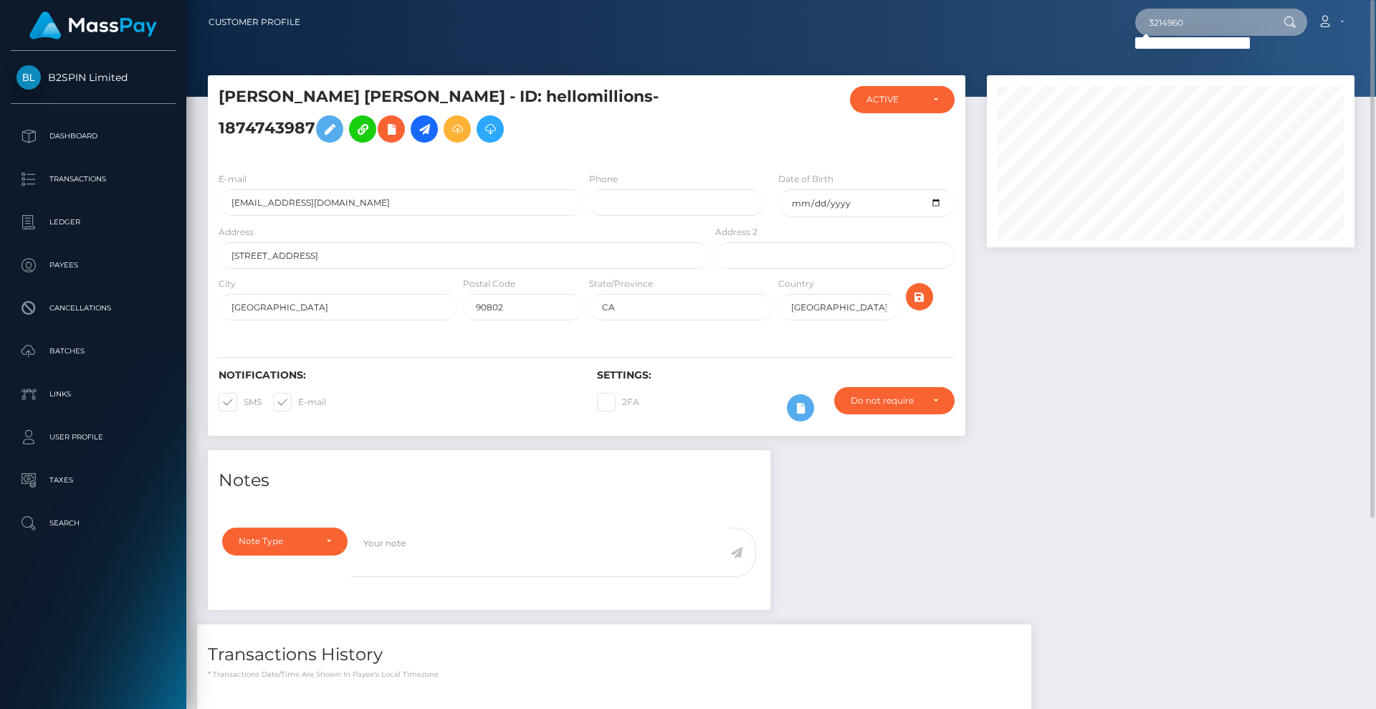
click at [1074, 7] on div "3214960 Loading... Loading... Account Edit Profile Logout" at bounding box center [833, 22] width 1042 height 30
paste input "826374886"
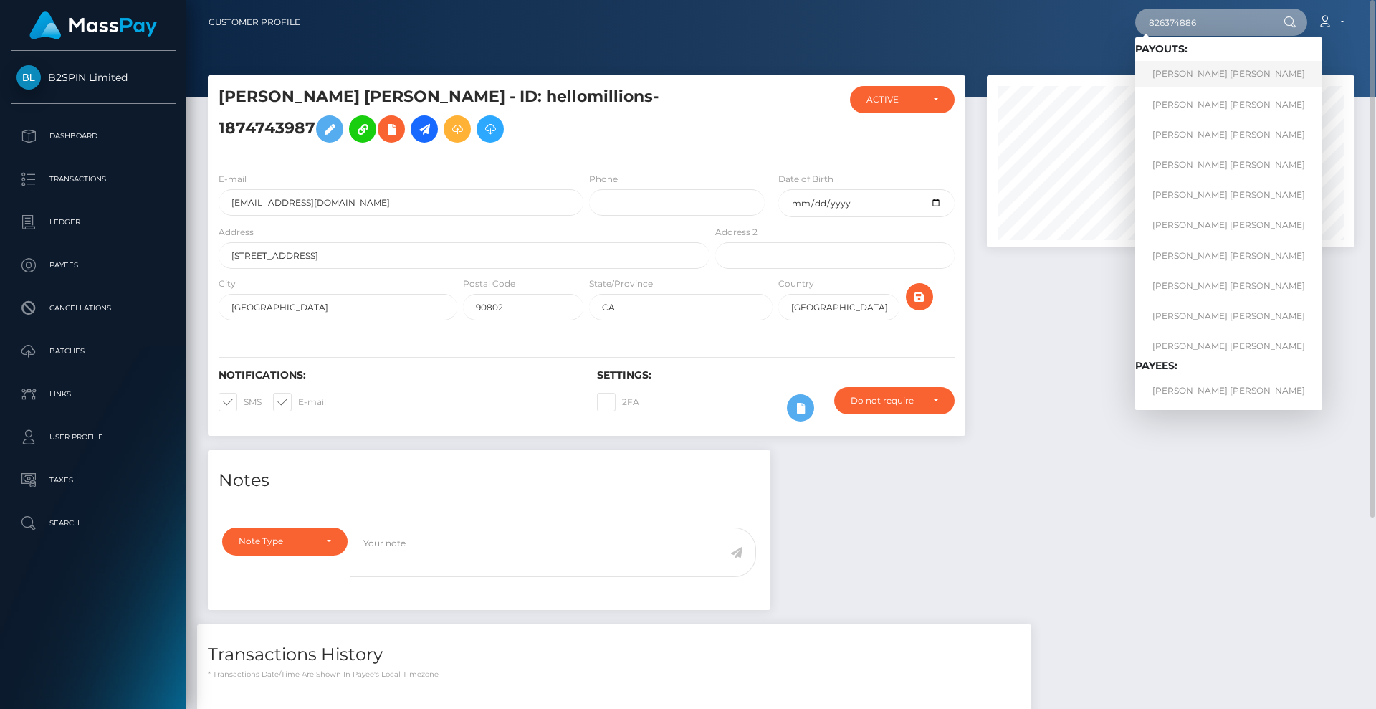
type input "826374886"
click at [1213, 73] on link "[PERSON_NAME] [PERSON_NAME]" at bounding box center [1228, 74] width 187 height 27
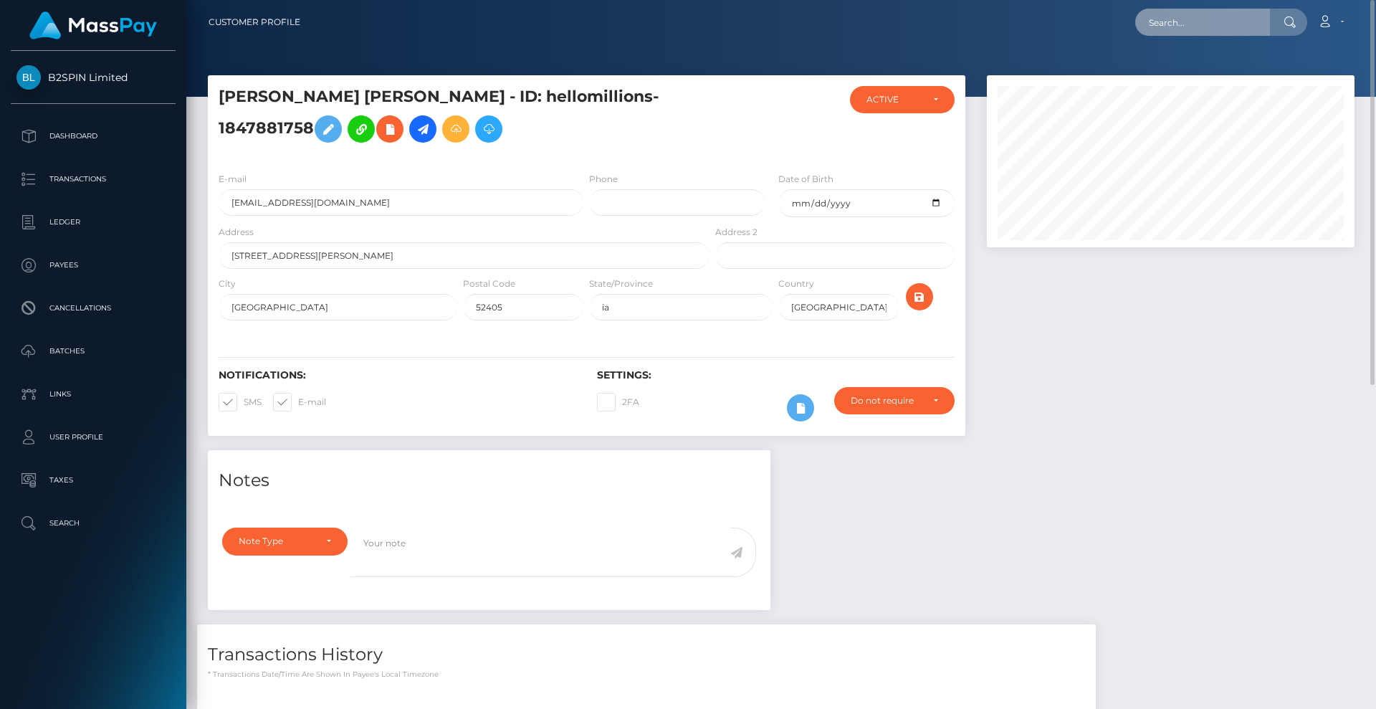
click at [1210, 24] on input "text" at bounding box center [1202, 22] width 135 height 27
paste input "dfaust1988@gmail.com"
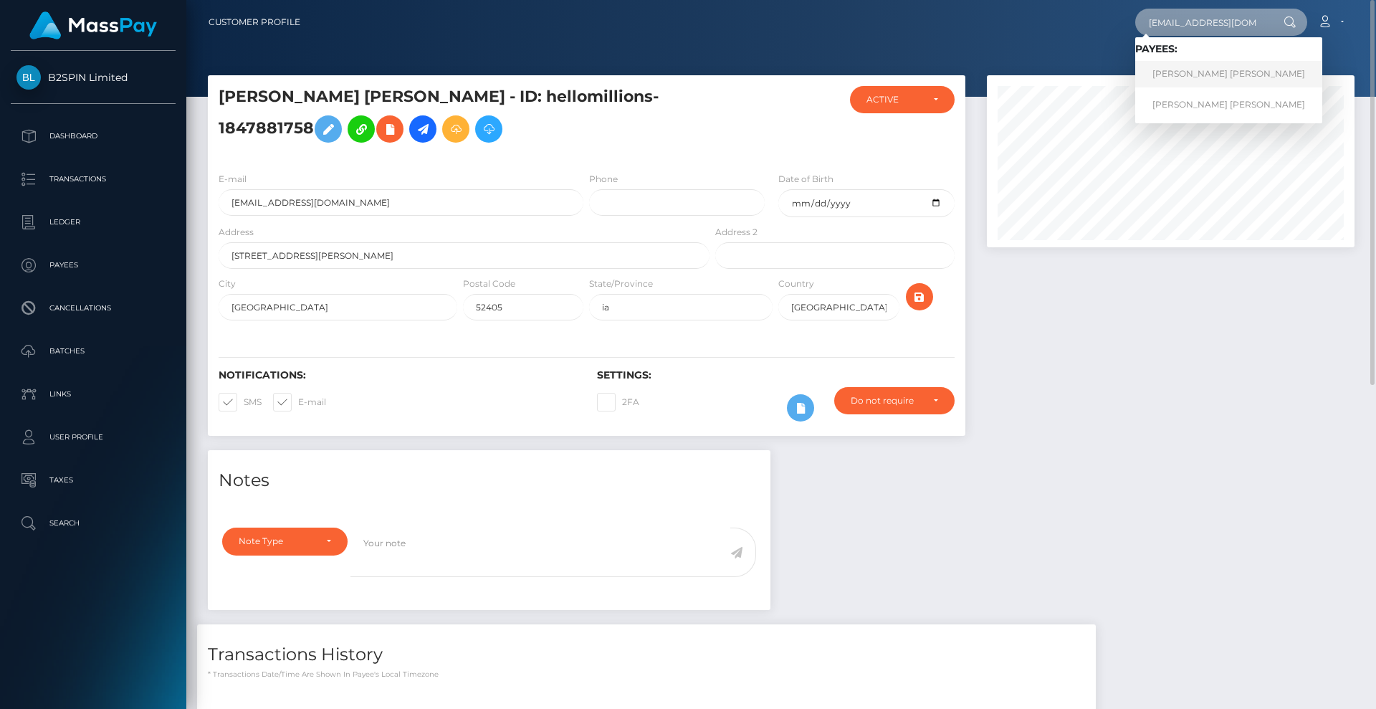
type input "dfaust1988@gmail.com"
click at [1218, 72] on link "DANIEL REED FAUST" at bounding box center [1228, 74] width 187 height 27
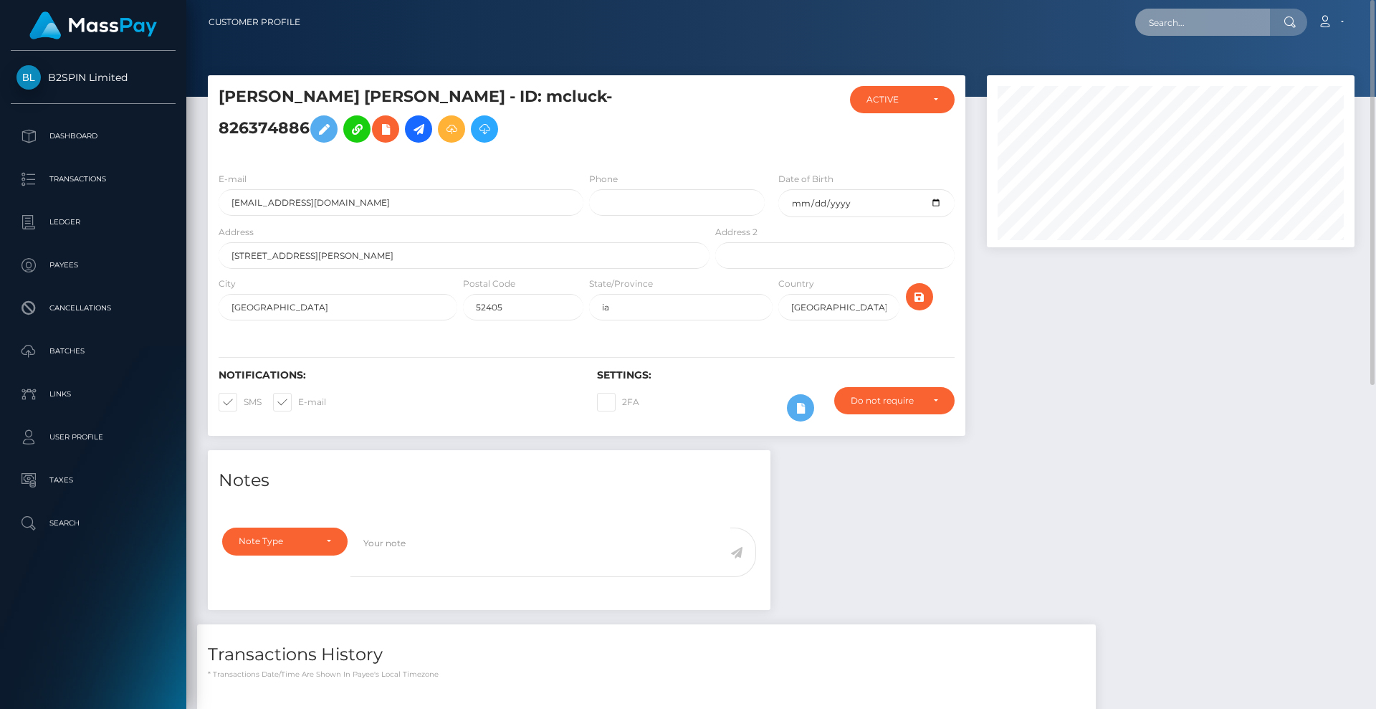
click at [1211, 32] on input "text" at bounding box center [1202, 22] width 135 height 27
paste input "3214955"
drag, startPoint x: 1206, startPoint y: 26, endPoint x: 1116, endPoint y: 24, distance: 90.3
click at [1094, 18] on div "3214955 Loading... Loading... Account Edit Profile Logout" at bounding box center [833, 22] width 1042 height 30
paste input "1265492828"
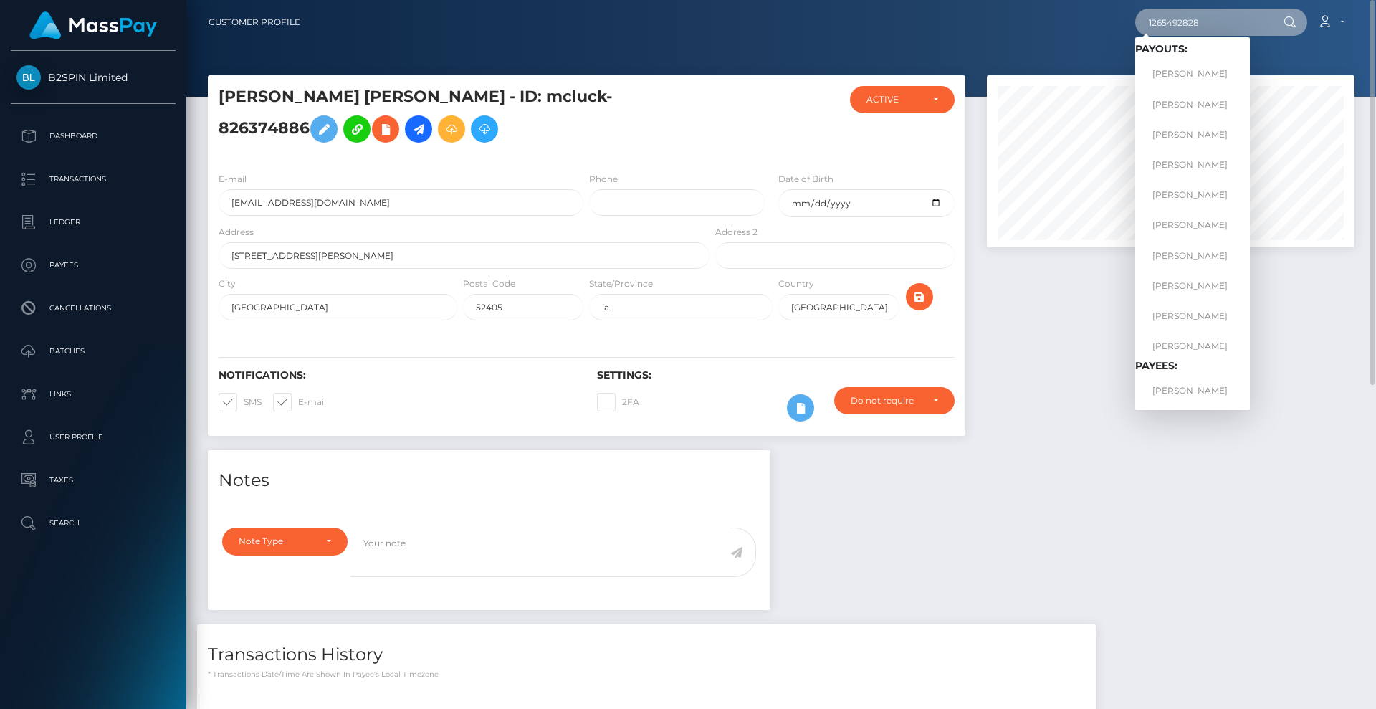
type input "1265492828"
click at [1208, 72] on link "NICHOLAS JOE FELTZ" at bounding box center [1192, 74] width 115 height 27
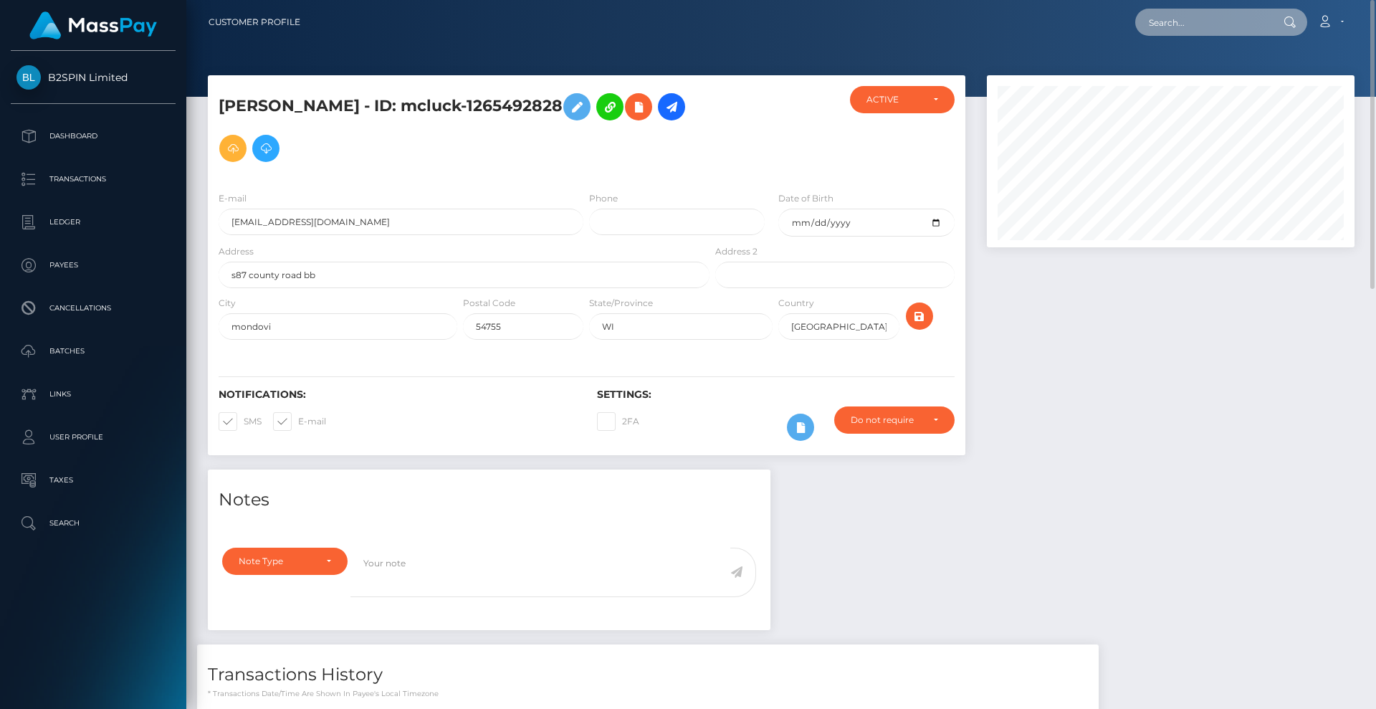
click at [1194, 32] on input "text" at bounding box center [1202, 22] width 135 height 27
paste input "3214952"
drag, startPoint x: 1208, startPoint y: 20, endPoint x: 1001, endPoint y: 14, distance: 207.9
click at [1001, 14] on div "3214952 Loading... Loading... Account Edit Profile Logout" at bounding box center [833, 22] width 1042 height 30
paste input "1327901021"
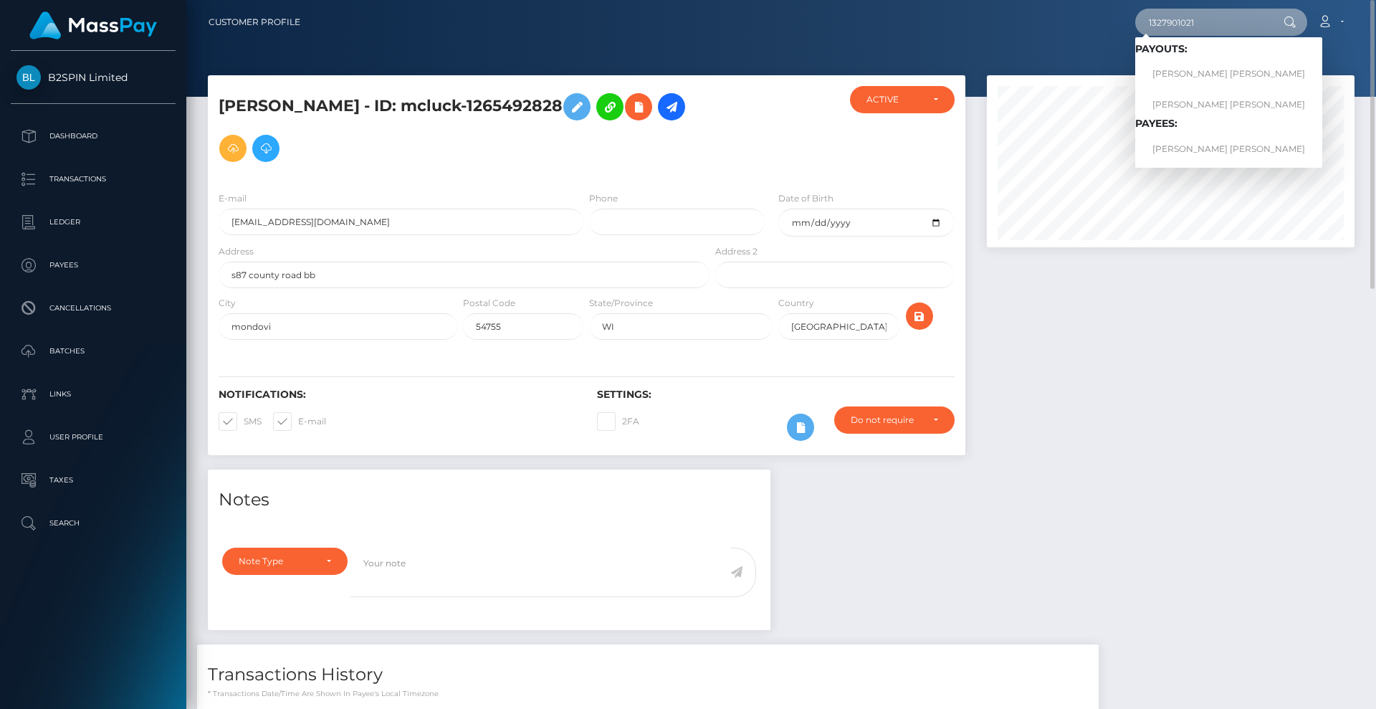
type input "1327901021"
click at [1208, 71] on link "GARY LEROY SMITH" at bounding box center [1228, 74] width 187 height 27
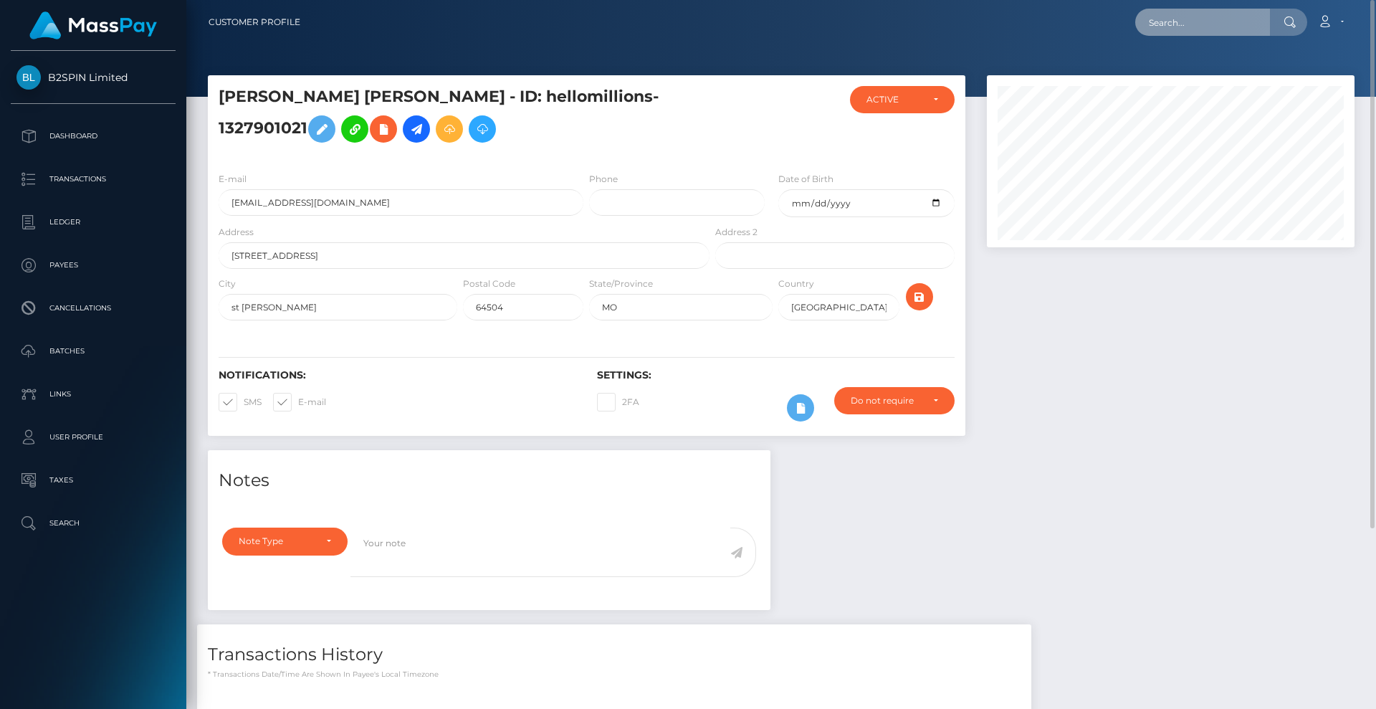
click at [1201, 34] on input "text" at bounding box center [1202, 22] width 135 height 27
paste input "3214949"
drag, startPoint x: 1206, startPoint y: 31, endPoint x: 1104, endPoint y: 16, distance: 103.5
click at [1104, 16] on div "3214949 Loading... Loading... Account Edit Profile Logout" at bounding box center [833, 22] width 1042 height 30
paste input "944680417"
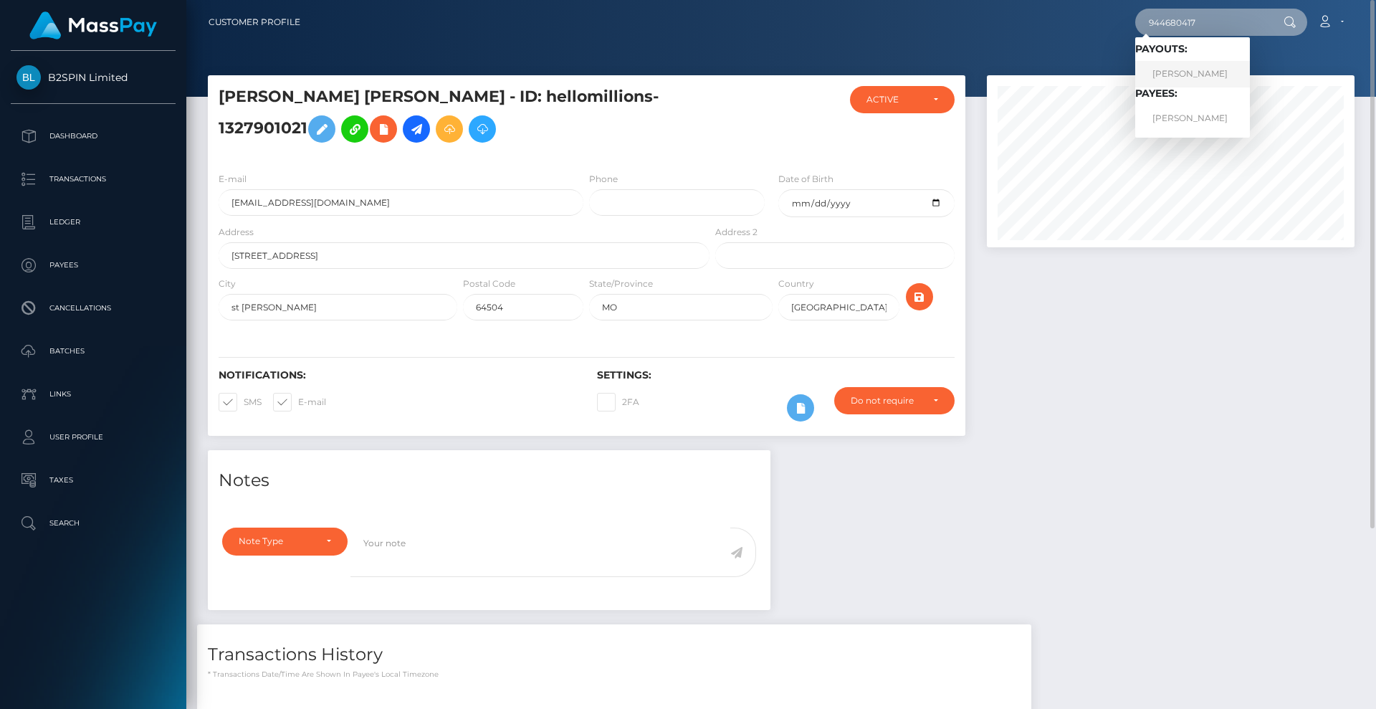
type input "944680417"
click at [1181, 68] on link "[PERSON_NAME]" at bounding box center [1192, 74] width 115 height 27
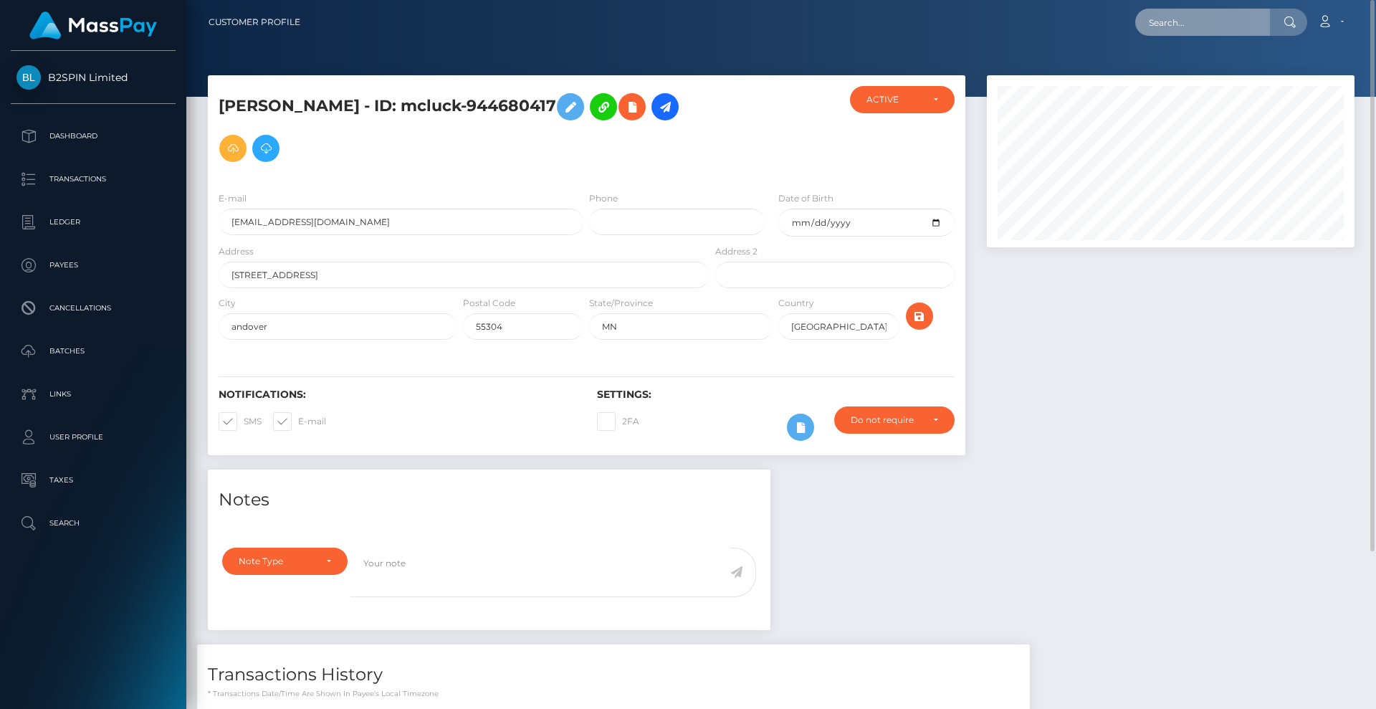
click at [1187, 22] on input "text" at bounding box center [1202, 22] width 135 height 27
paste input "3214947"
drag, startPoint x: 1102, startPoint y: 11, endPoint x: 1133, endPoint y: 25, distance: 34.6
click at [1090, 11] on div "3214947 Loading... Loading... Account Edit Profile Logout" at bounding box center [833, 22] width 1042 height 30
paste input "180822375"
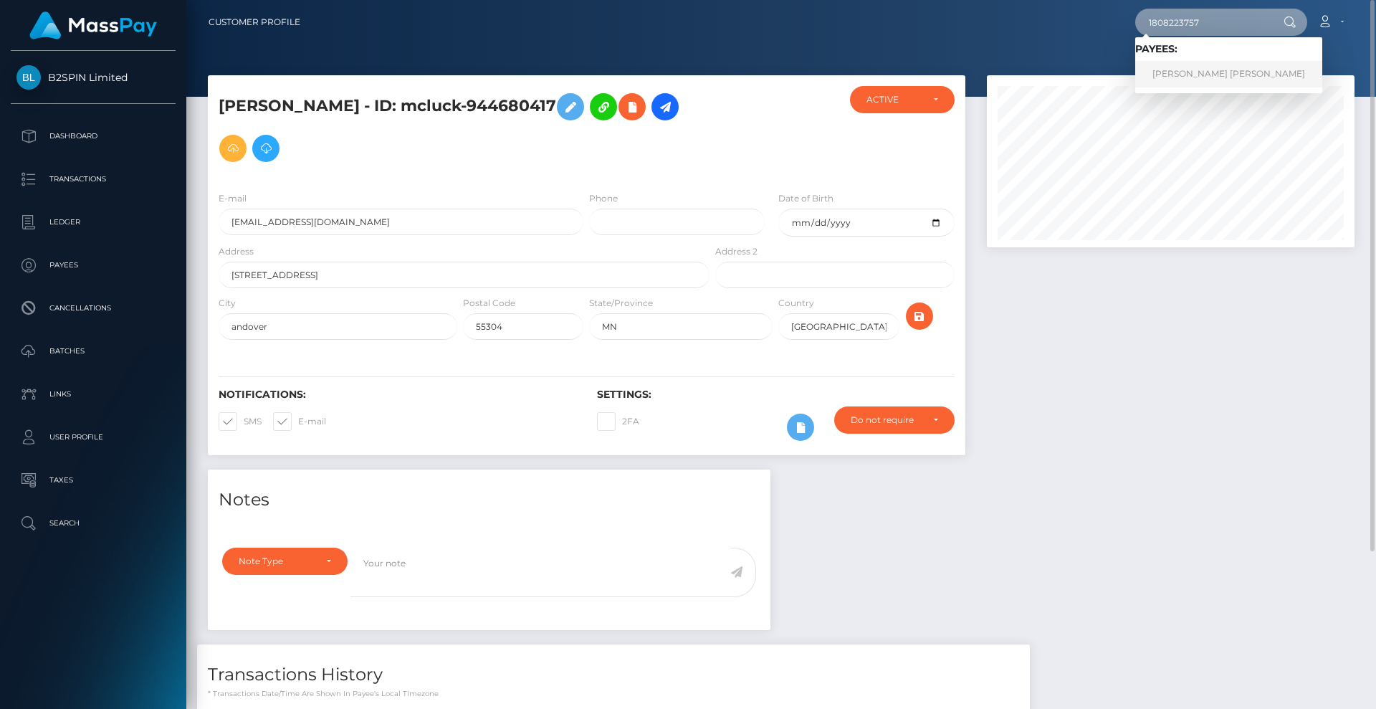
type input "1808223757"
click at [1215, 77] on link "JOE ANGEL VALLIN" at bounding box center [1228, 74] width 187 height 27
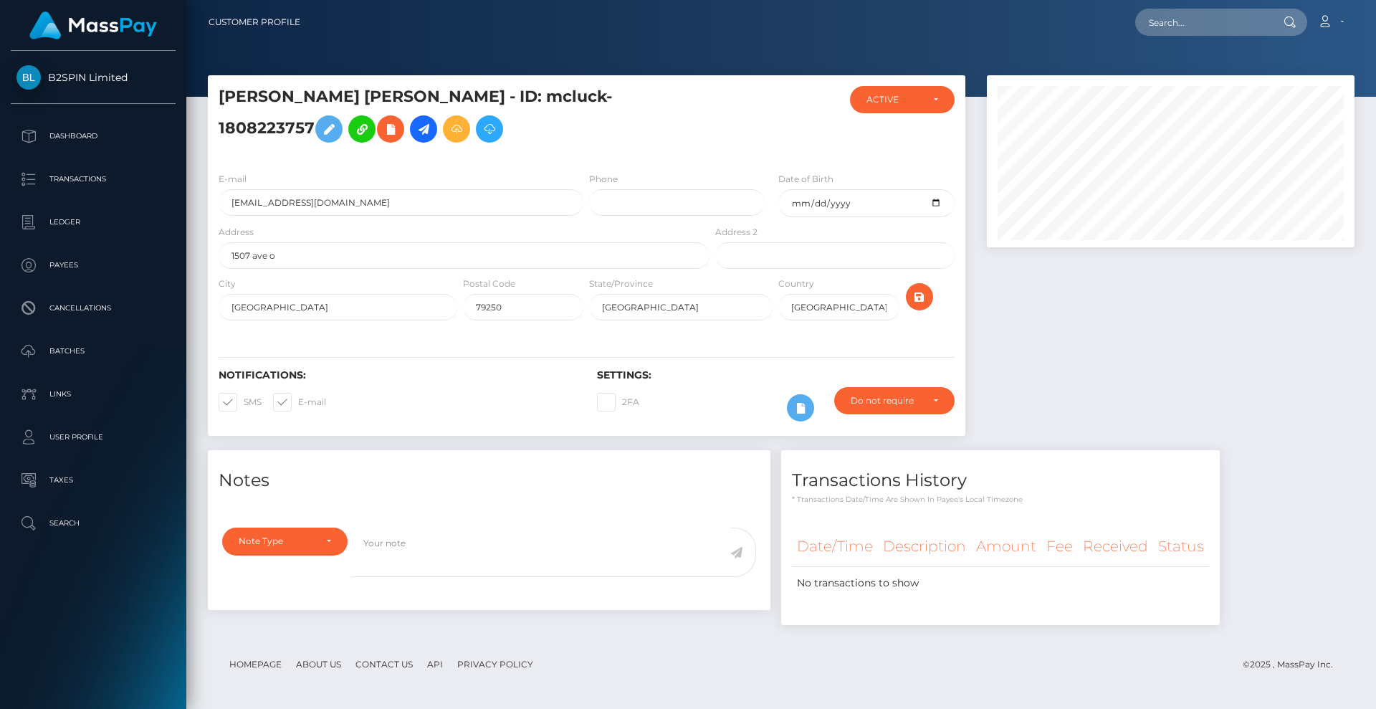
scroll to position [172, 368]
click at [1190, 19] on input "text" at bounding box center [1202, 22] width 135 height 27
paste input "3214935"
drag, startPoint x: 1219, startPoint y: 22, endPoint x: 1074, endPoint y: 16, distance: 145.6
click at [1059, 10] on div "3214935 Loading... Loading... Account Edit Profile Logout" at bounding box center [833, 22] width 1042 height 30
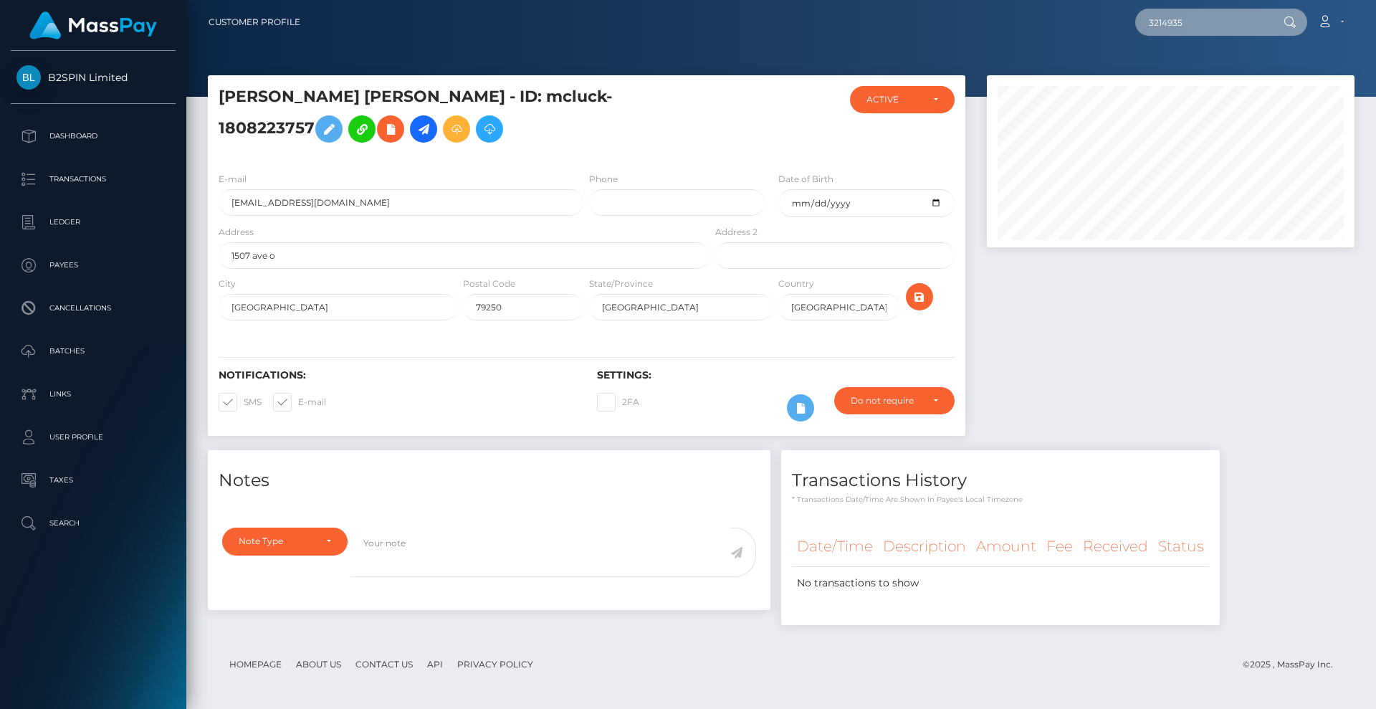
paste input "873268958"
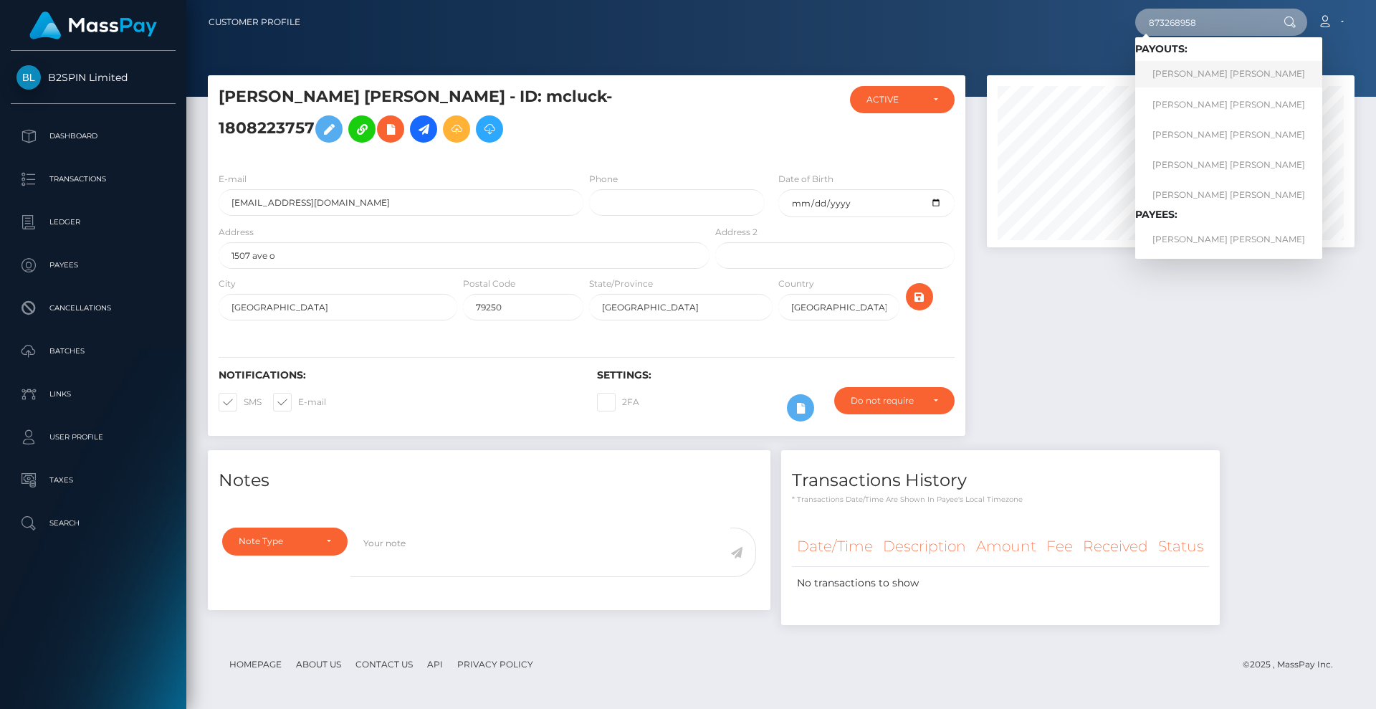
type input "873268958"
drag, startPoint x: 1211, startPoint y: 68, endPoint x: 1130, endPoint y: 57, distance: 81.7
click at [1210, 68] on link "MARIO JAVIER CAMACHO" at bounding box center [1228, 74] width 187 height 27
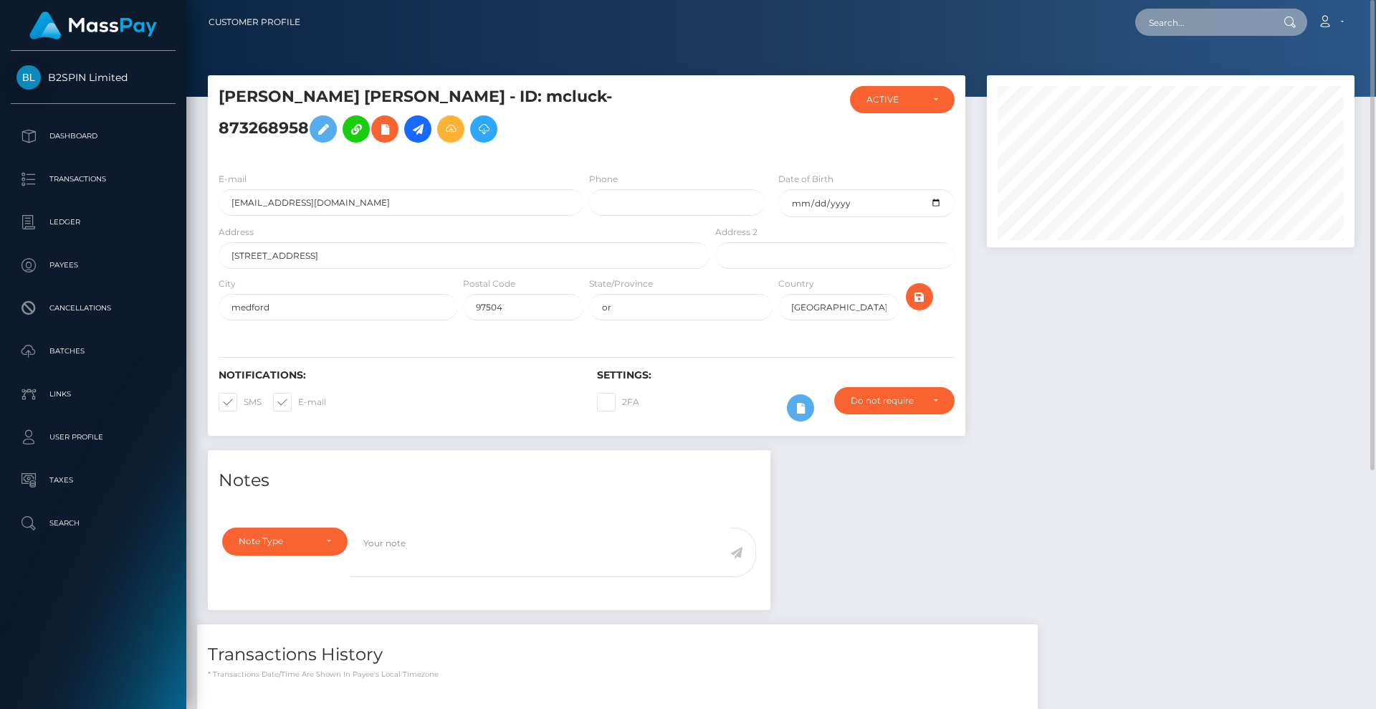
click at [1194, 16] on input "text" at bounding box center [1202, 22] width 135 height 27
paste input "3214934"
drag, startPoint x: 1206, startPoint y: 24, endPoint x: 1055, endPoint y: 9, distance: 151.3
click at [1055, 9] on div "3214934 Loading... Loading... Account Edit Profile Logout" at bounding box center [833, 22] width 1042 height 30
paste input "1818993007"
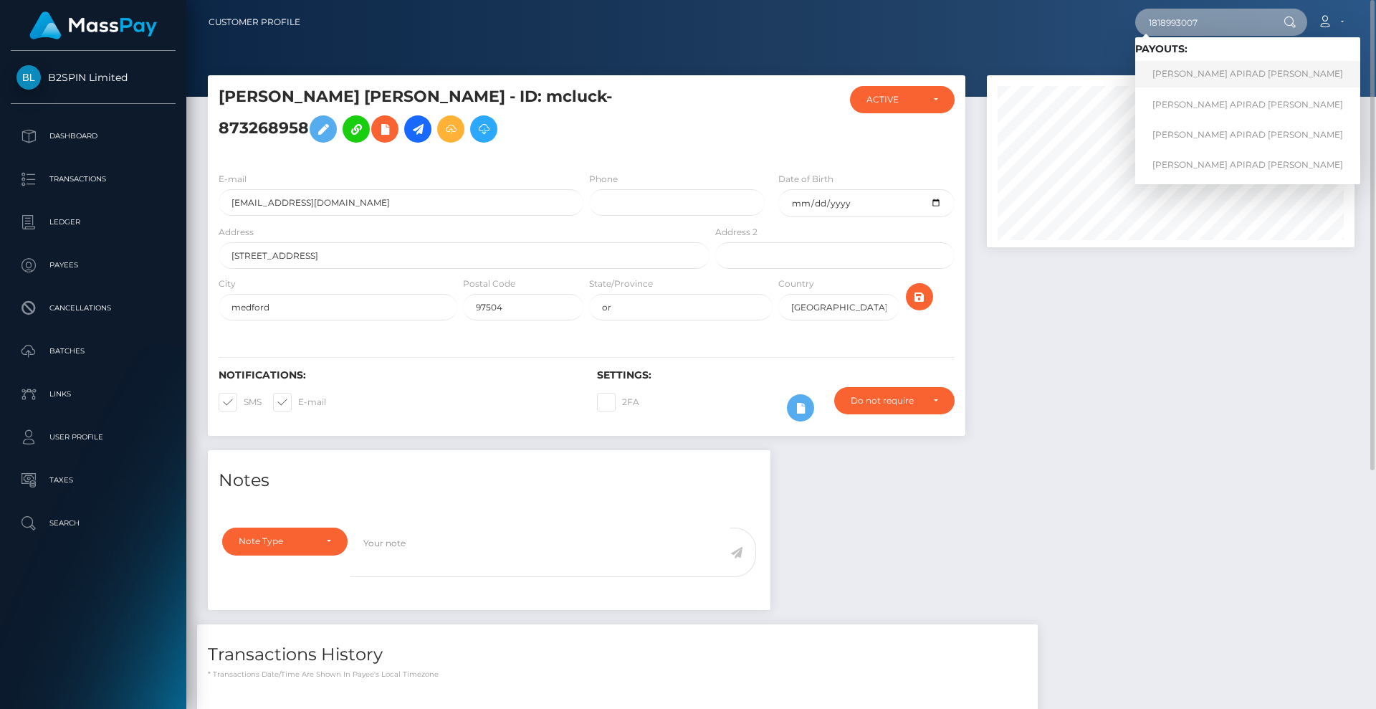
type input "1818993007"
click at [1226, 78] on link "JAMES APIRAD GILLMER" at bounding box center [1247, 74] width 225 height 27
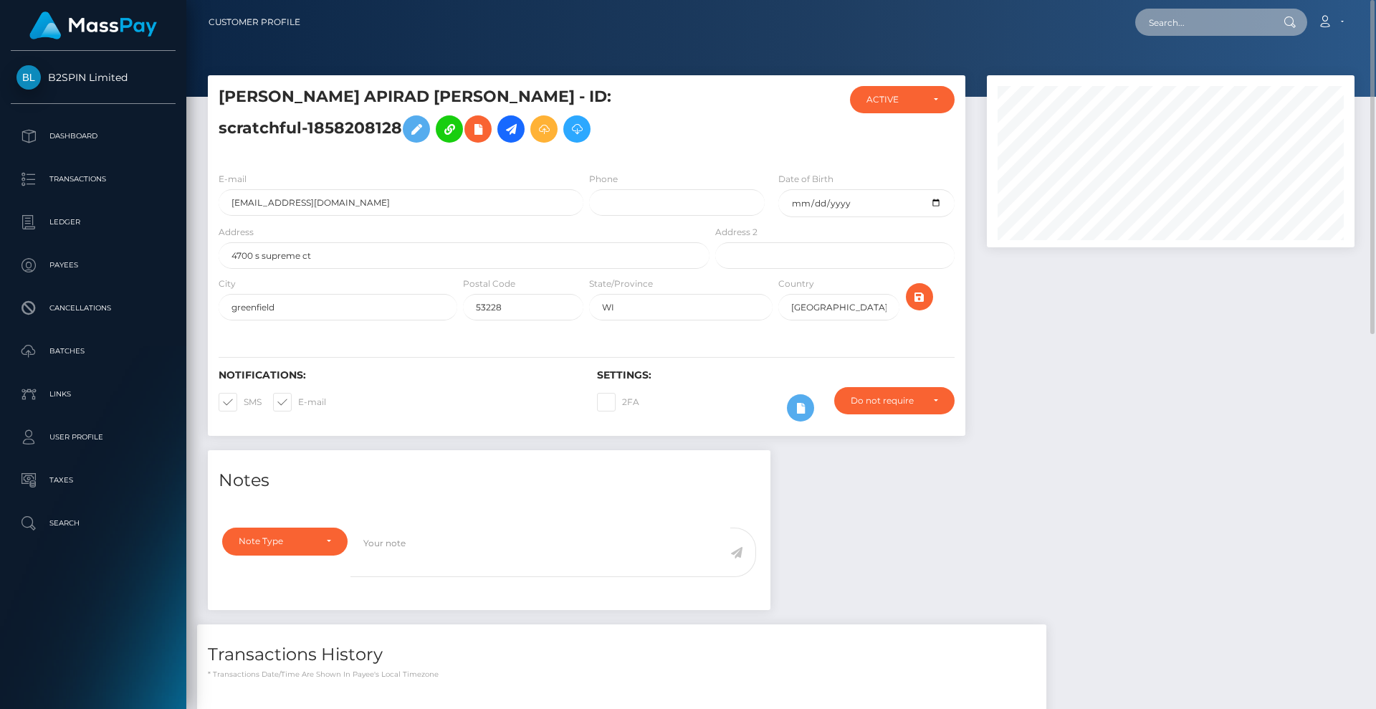
click at [1211, 21] on input "text" at bounding box center [1202, 22] width 135 height 27
paste input "3214930"
drag, startPoint x: 1195, startPoint y: 28, endPoint x: 1114, endPoint y: 26, distance: 81.7
click at [1099, 16] on div "3214930 Loading... Loading... Account Edit Profile Logout" at bounding box center [833, 22] width 1042 height 30
paste input "1828291"
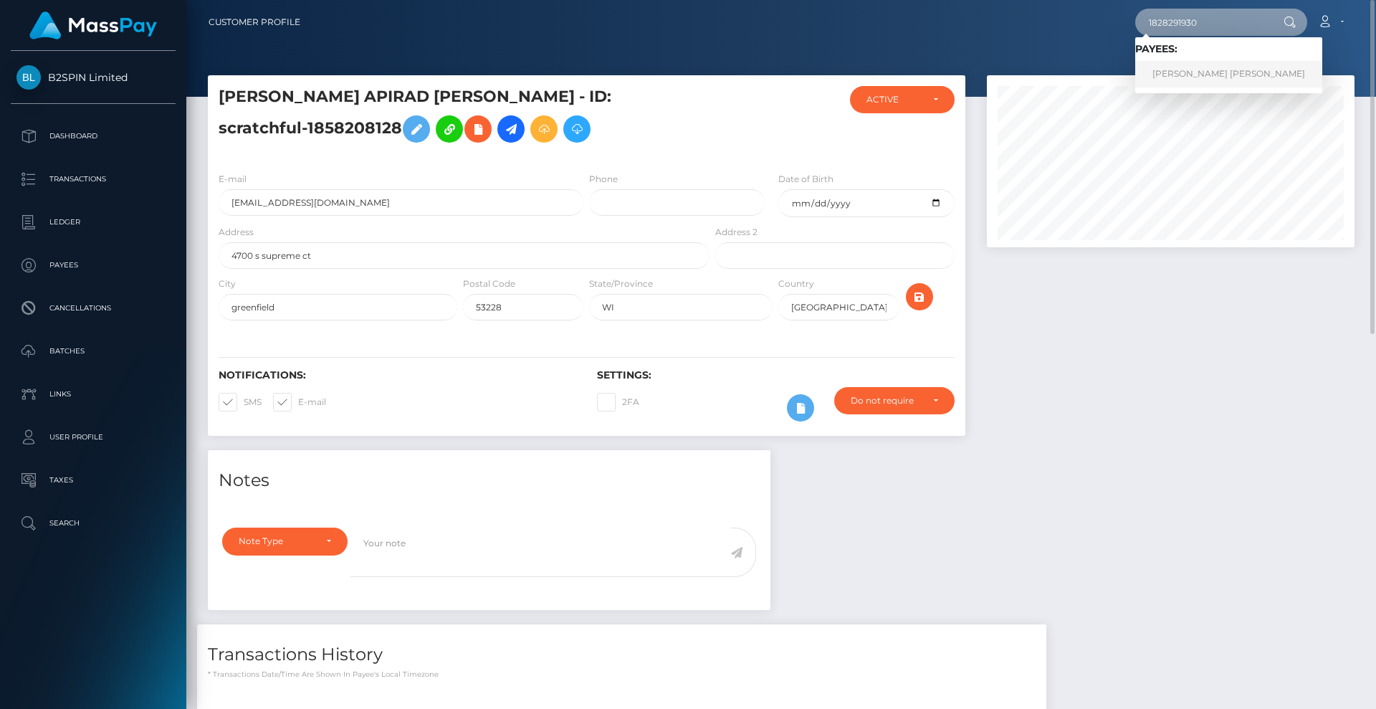
type input "1828291930"
click at [1231, 69] on link "JOSE E BENITEZ TREVINO" at bounding box center [1228, 74] width 187 height 27
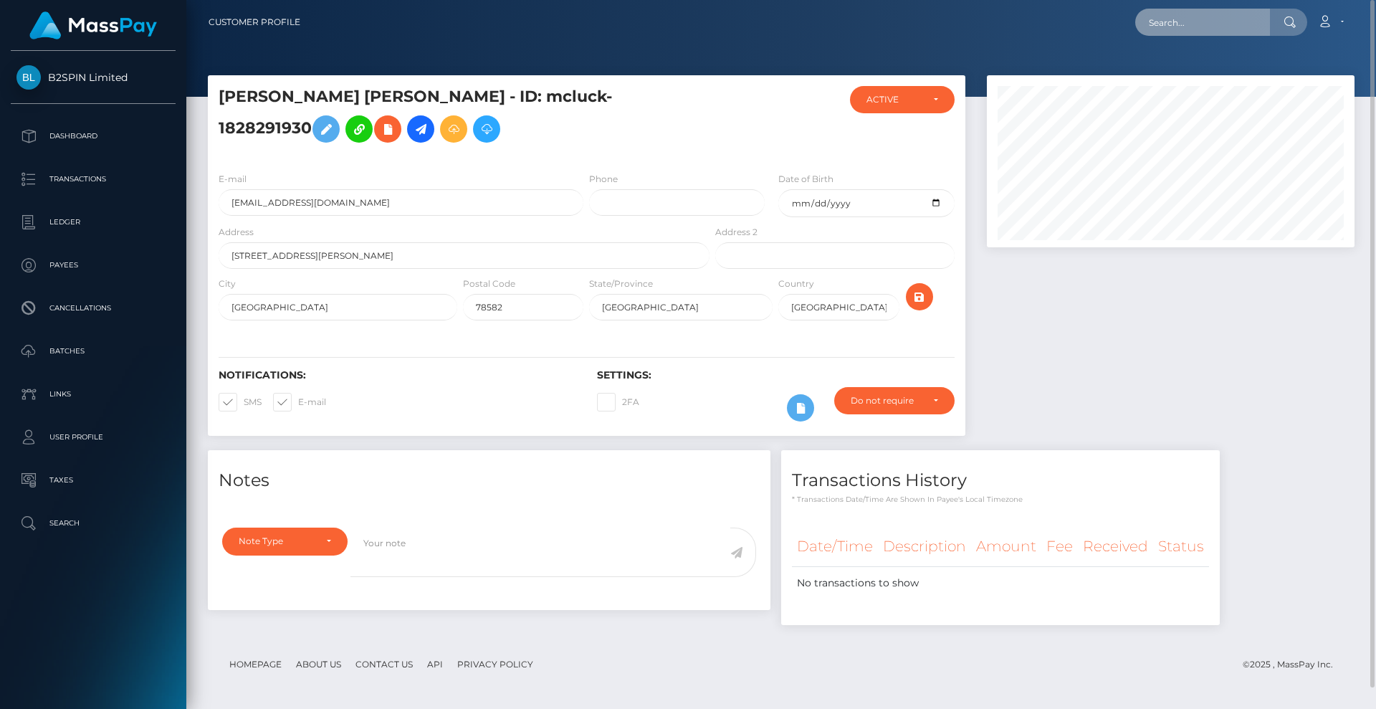
click at [1208, 29] on input "text" at bounding box center [1202, 22] width 135 height 27
paste input "3214926"
drag, startPoint x: 1202, startPoint y: 21, endPoint x: 1000, endPoint y: 17, distance: 202.1
click at [985, 9] on div "3214926 Loading... Loading... Account Edit Profile Logout" at bounding box center [833, 22] width 1042 height 30
paste input "1588207201"
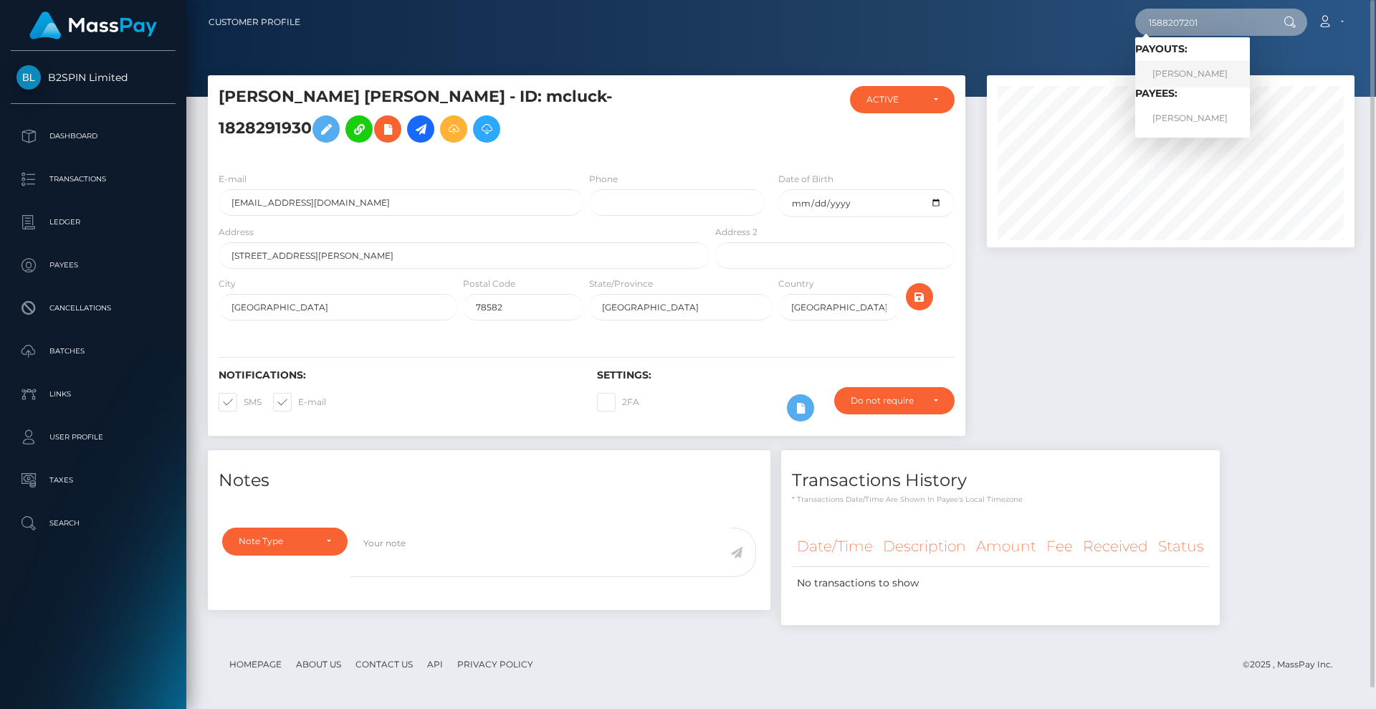
type input "1588207201"
click at [1198, 73] on link "DONNA NOREEN MILLER" at bounding box center [1192, 74] width 115 height 27
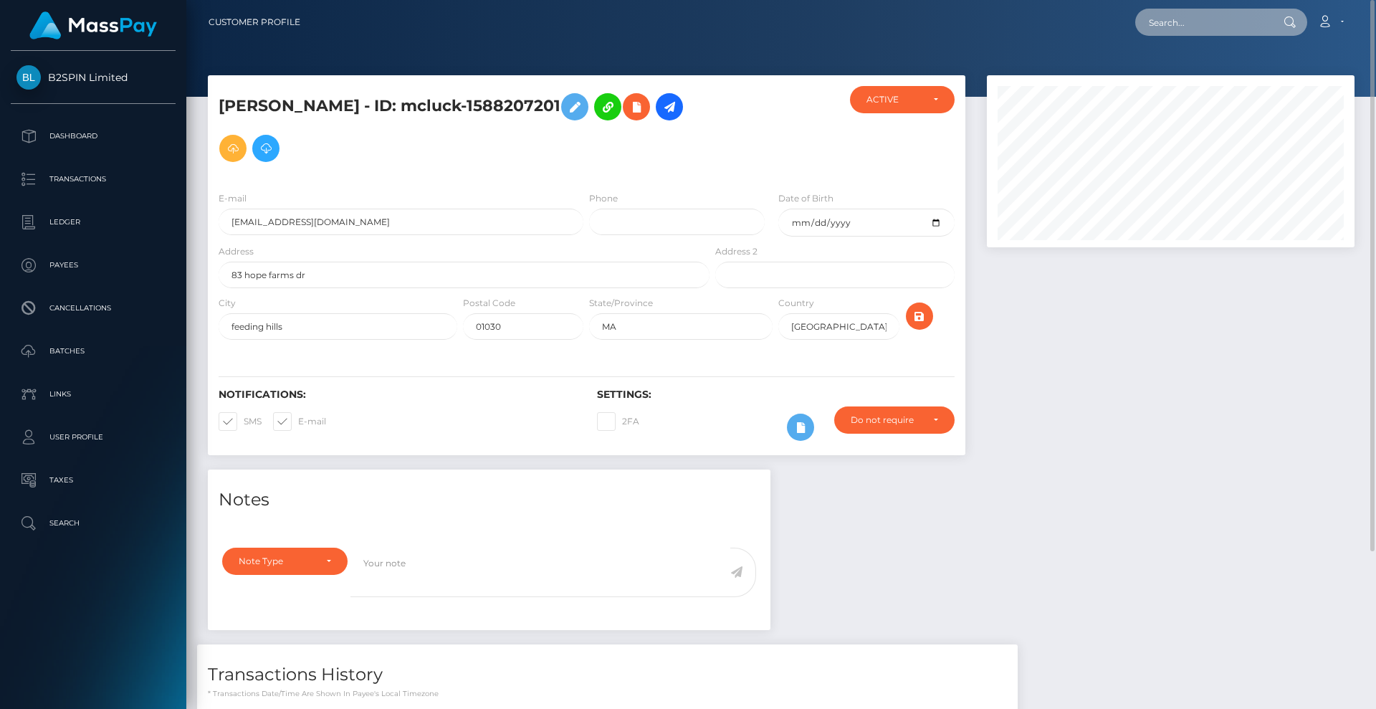
click at [1206, 25] on input "text" at bounding box center [1202, 22] width 135 height 27
paste input "3214925"
drag, startPoint x: 1200, startPoint y: 21, endPoint x: 1072, endPoint y: 10, distance: 128.7
click at [1072, 10] on div "3214925 Loading... Loading... Account Edit Profile Logout" at bounding box center [833, 22] width 1042 height 30
paste input "1751020961"
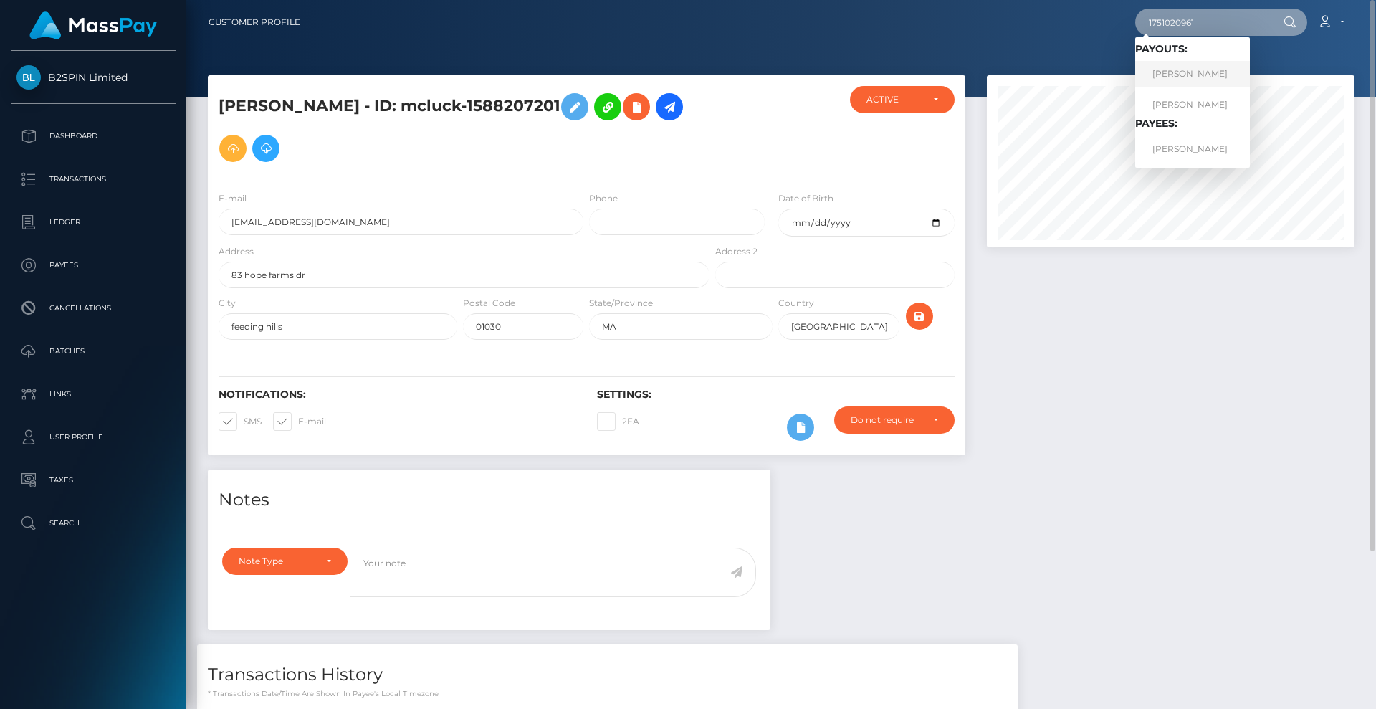
type input "1751020961"
click at [1202, 67] on link "JANELLE MARIE THELEN" at bounding box center [1192, 74] width 115 height 27
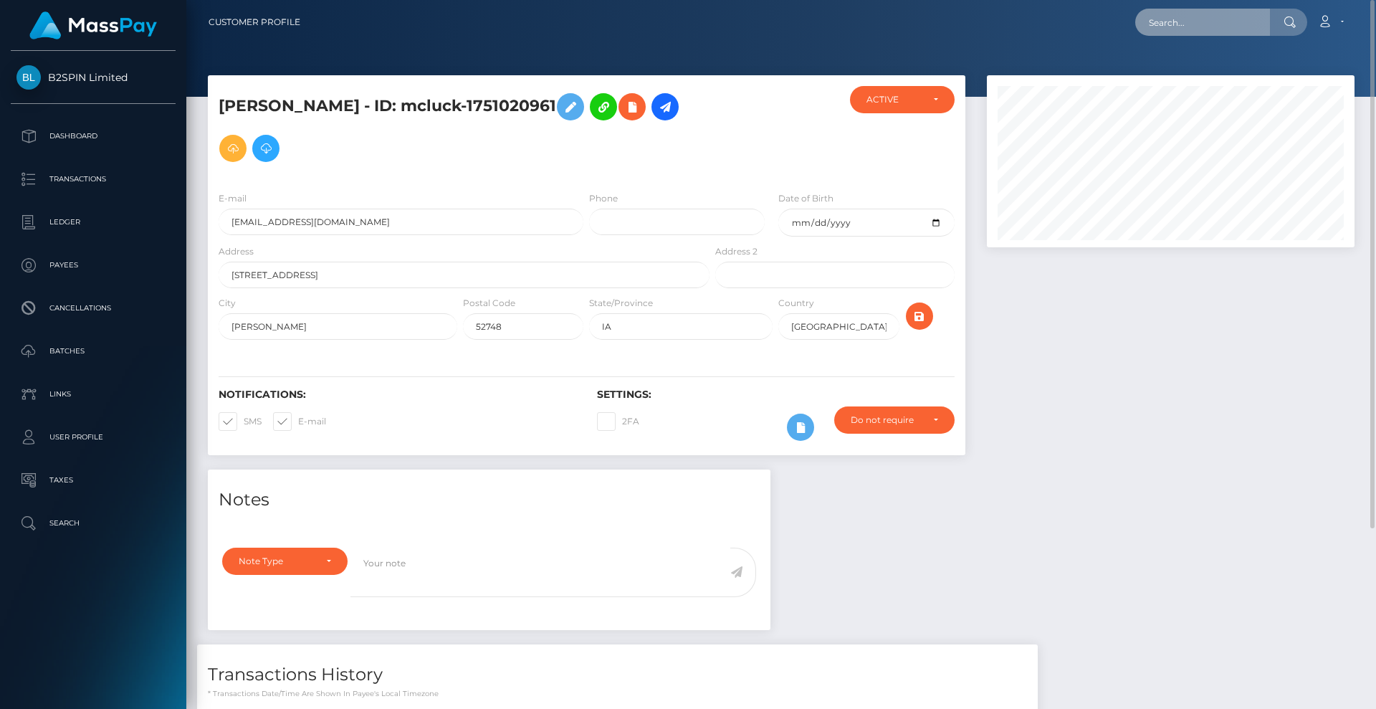
click at [1203, 25] on input "text" at bounding box center [1202, 22] width 135 height 27
paste input "3214920"
drag, startPoint x: 1194, startPoint y: 19, endPoint x: 996, endPoint y: 8, distance: 198.1
click at [988, 4] on nav "Customer Profile 3214920 Loading... Loading... Account" at bounding box center [781, 22] width 1190 height 44
paste input "1227261558"
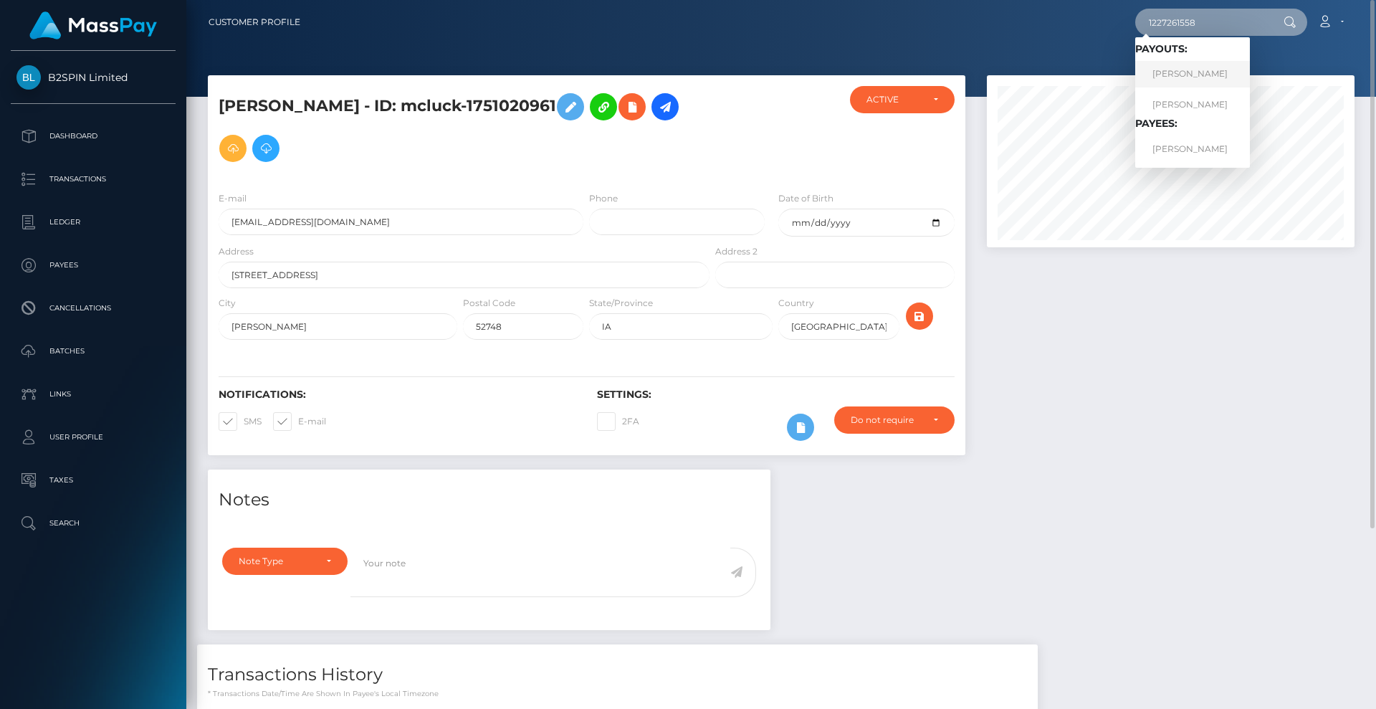
type input "1227261558"
click at [1192, 72] on link "ERICK D ESTRADA" at bounding box center [1192, 74] width 115 height 27
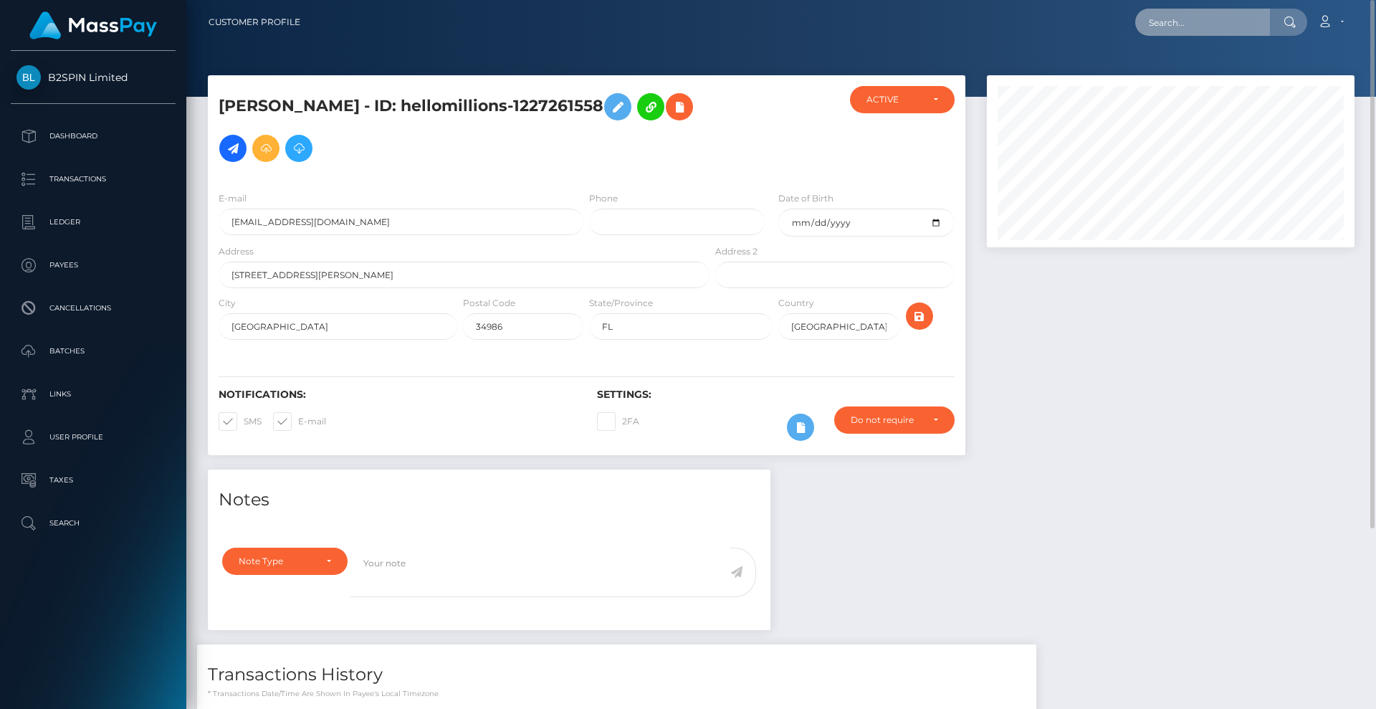
click at [1222, 27] on input "text" at bounding box center [1202, 22] width 135 height 27
paste input "3214916"
drag, startPoint x: 1178, startPoint y: 25, endPoint x: 1188, endPoint y: 30, distance: 11.9
click at [1176, 27] on input "3214916" at bounding box center [1202, 22] width 135 height 27
drag, startPoint x: 1102, startPoint y: 13, endPoint x: 1107, endPoint y: 24, distance: 11.9
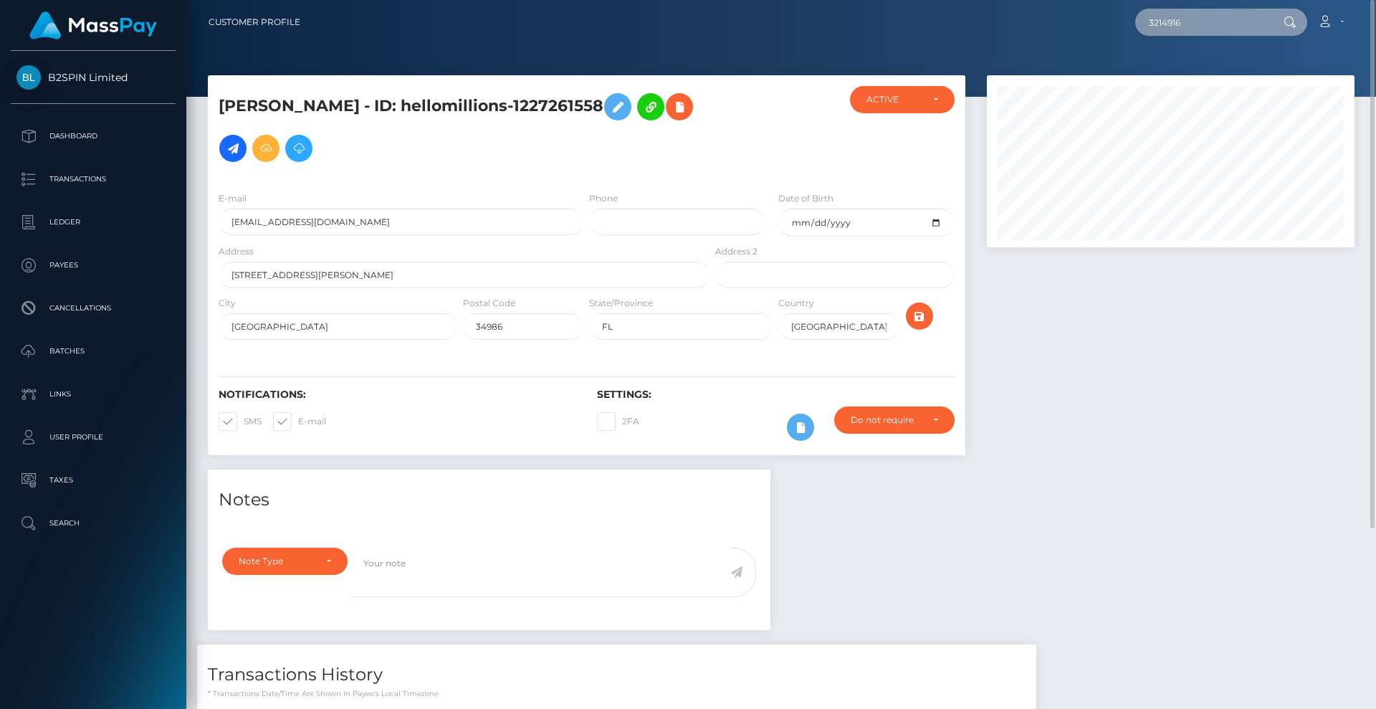
click at [1021, 7] on div "3214916 Loading... Loading... Account Edit Profile Logout" at bounding box center [833, 22] width 1042 height 30
paste input "1943604215"
type input "1943604215"
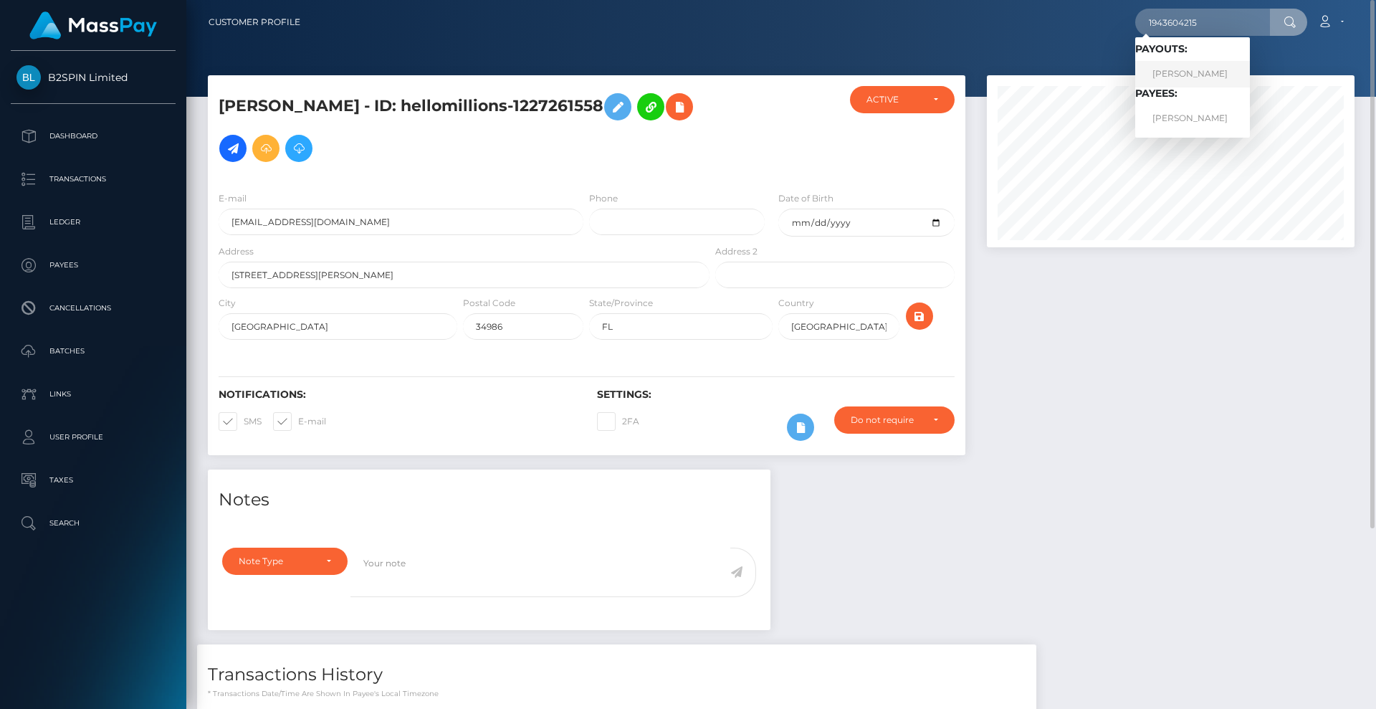
click at [1212, 70] on link "[PERSON_NAME]" at bounding box center [1192, 74] width 115 height 27
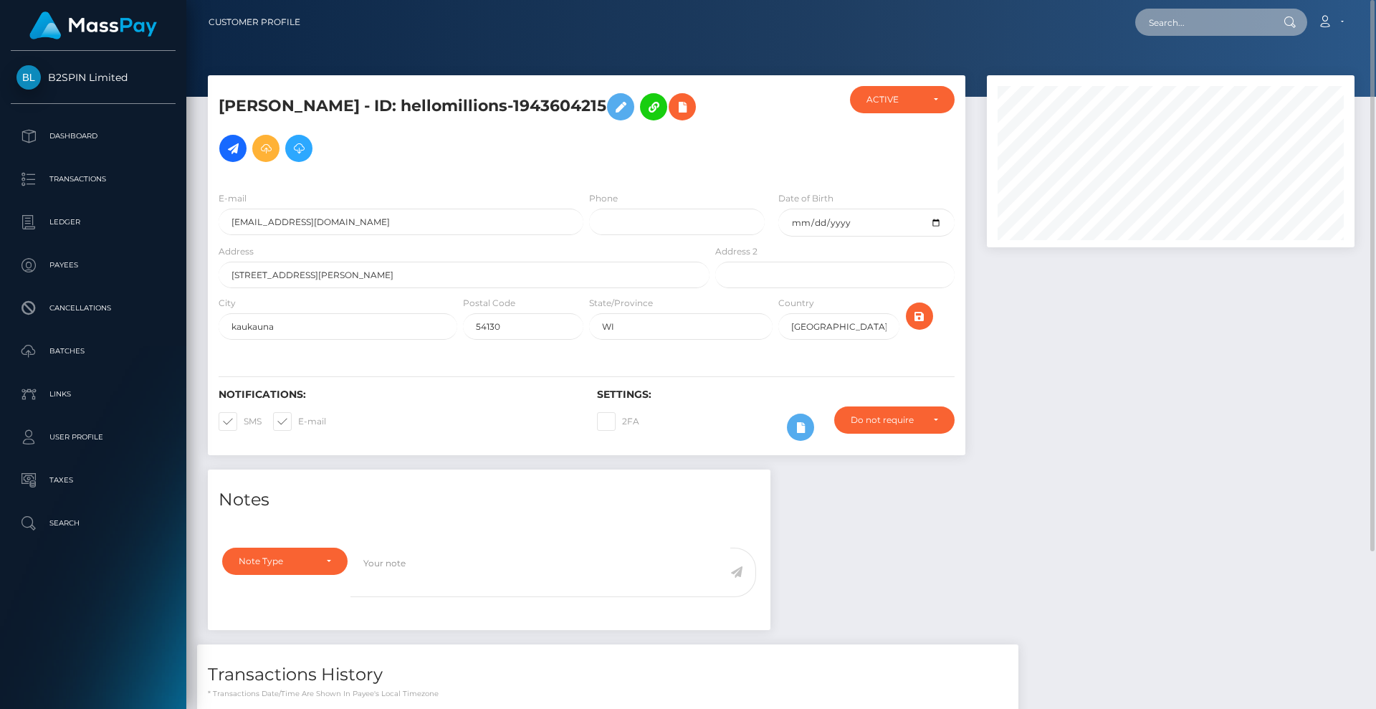
click at [1231, 34] on input "text" at bounding box center [1202, 22] width 135 height 27
paste input "3214912"
drag, startPoint x: 1213, startPoint y: 22, endPoint x: 1038, endPoint y: 11, distance: 175.2
click at [1038, 11] on div "3214912 Loading... Loading... Account Edit Profile Logout" at bounding box center [833, 22] width 1042 height 30
paste input "1717685764"
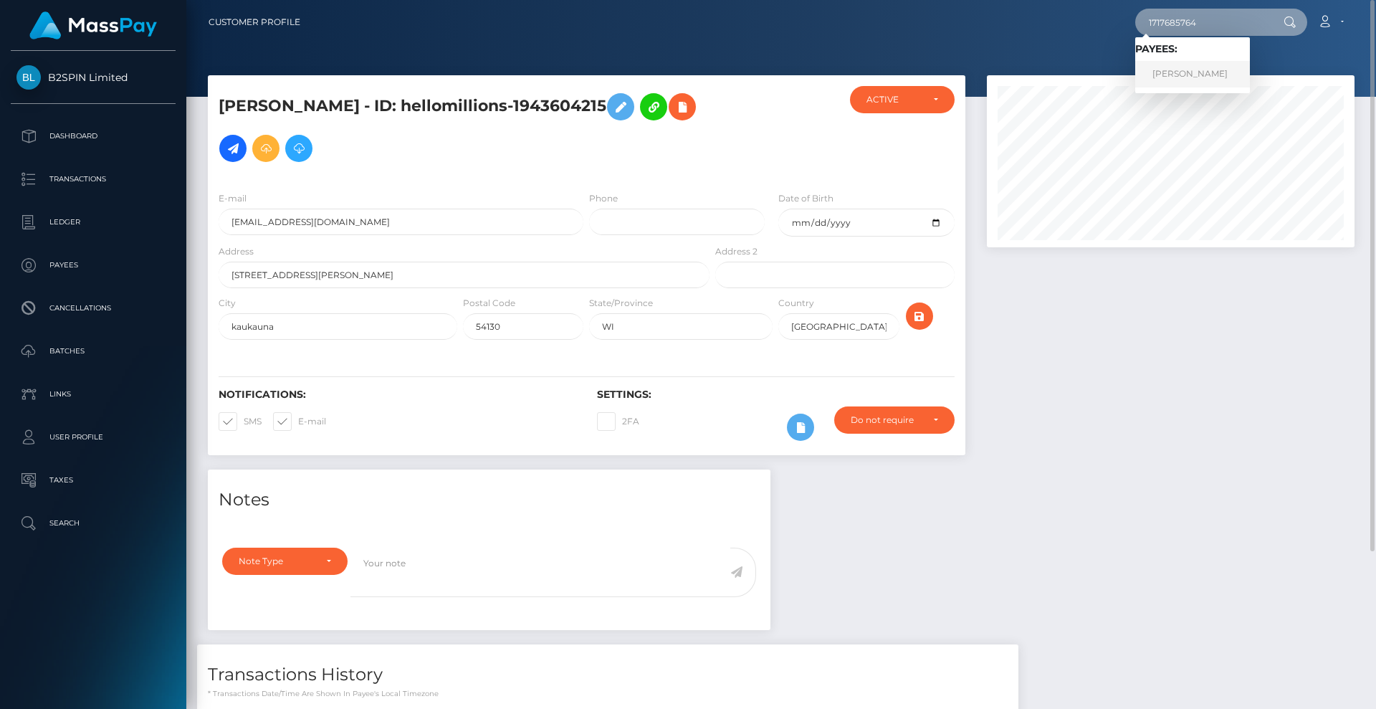
type input "1717685764"
click at [1213, 70] on link "[PERSON_NAME]" at bounding box center [1192, 74] width 115 height 27
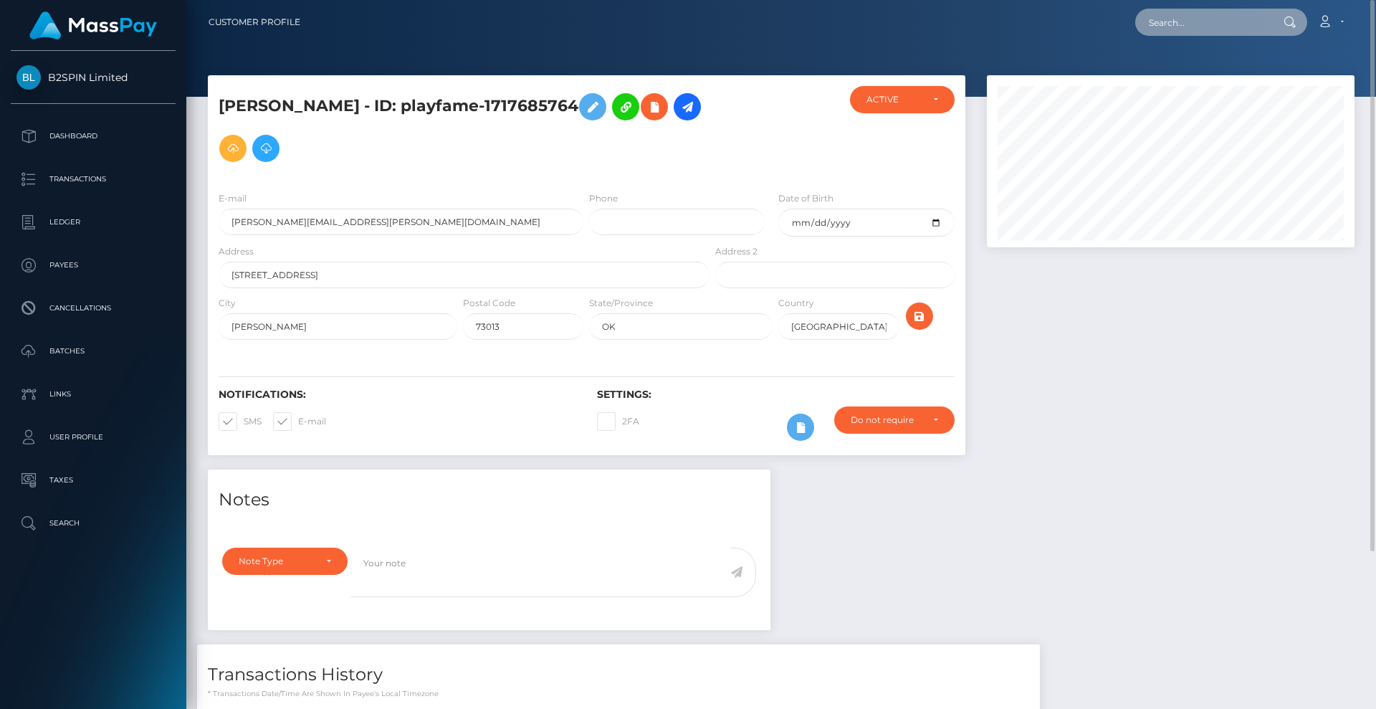
click at [1212, 19] on input "text" at bounding box center [1202, 22] width 135 height 27
paste input "3214909"
drag, startPoint x: 1213, startPoint y: 22, endPoint x: 1082, endPoint y: 25, distance: 131.2
click at [1081, 25] on div "3214909 Loading... Loading... Account Edit Profile Logout" at bounding box center [833, 22] width 1042 height 30
paste input "1129082674"
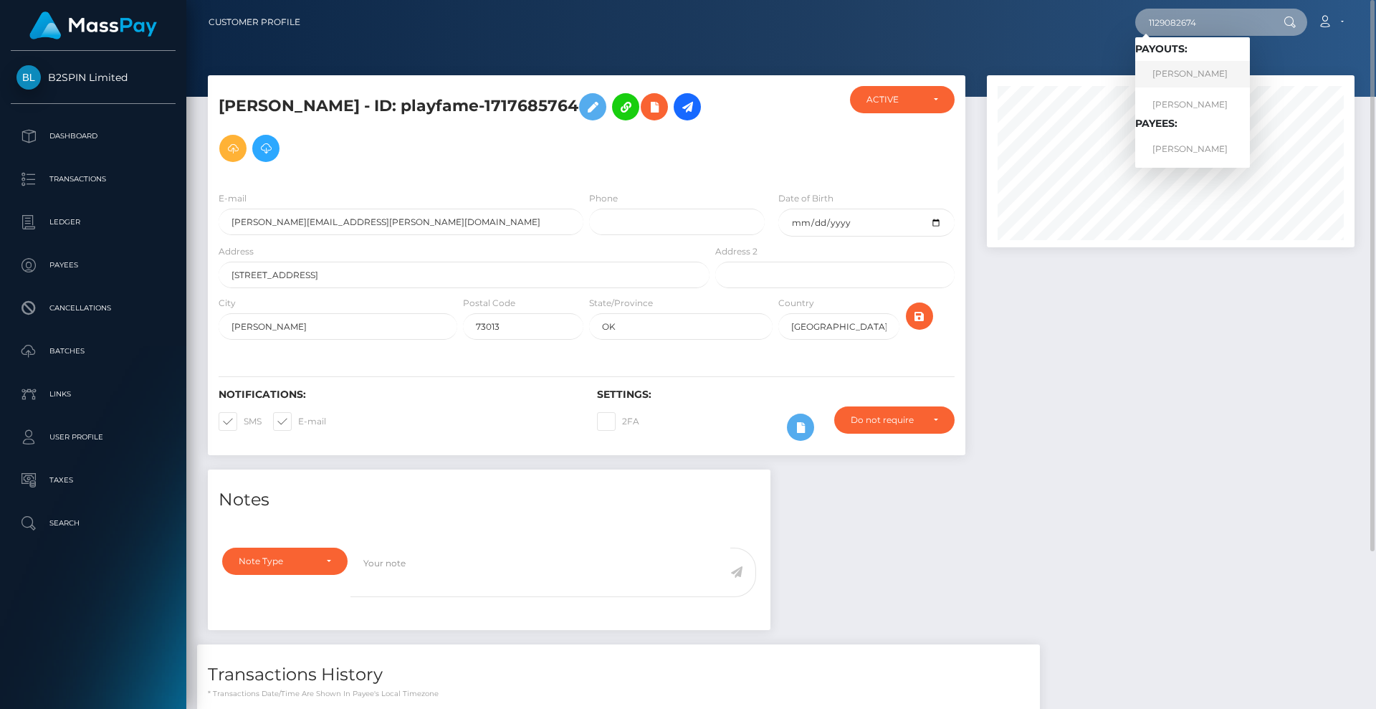
type input "1129082674"
click at [1200, 79] on link "KARLA JO COX" at bounding box center [1192, 74] width 115 height 27
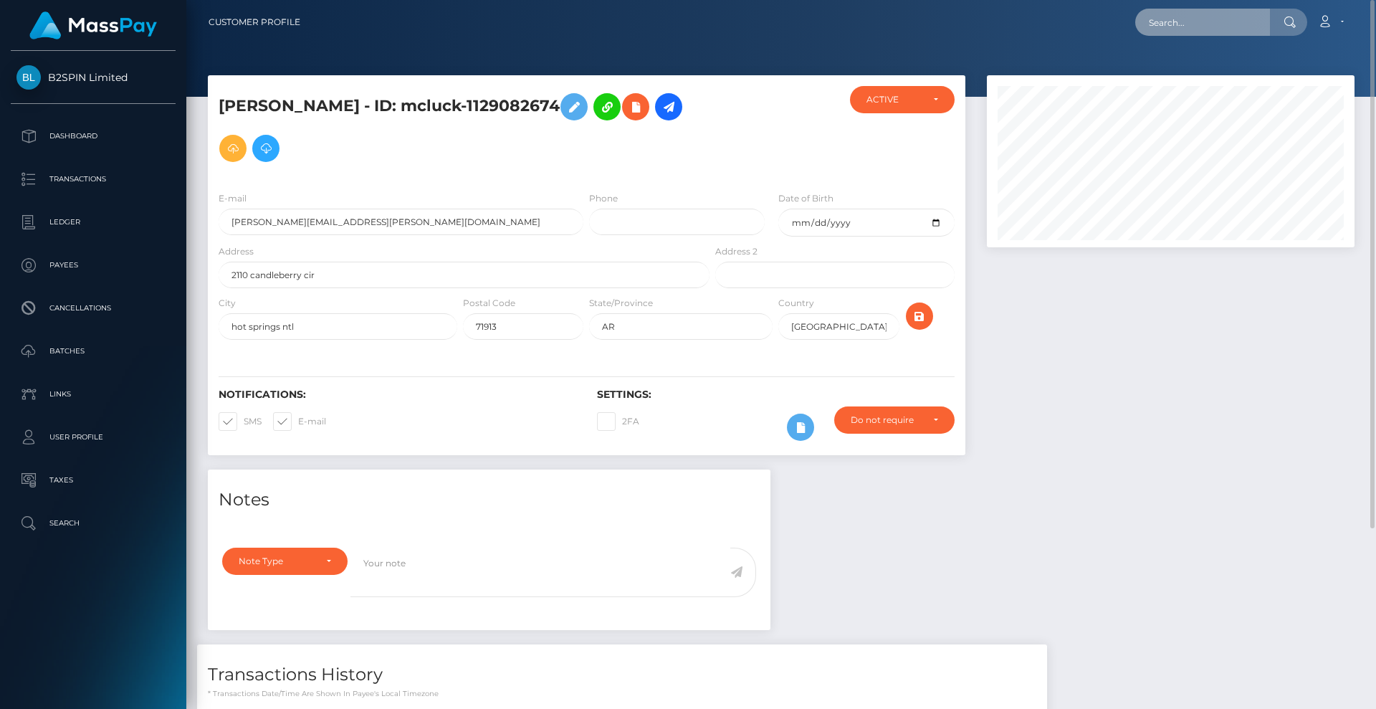
click at [1207, 24] on input "text" at bounding box center [1202, 22] width 135 height 27
paste input "3214902"
drag, startPoint x: 1208, startPoint y: 25, endPoint x: 1076, endPoint y: 22, distance: 131.9
click at [1015, 4] on nav "Customer Profile 3214902 Loading... Loading... Account" at bounding box center [781, 22] width 1190 height 44
paste input "1392623435"
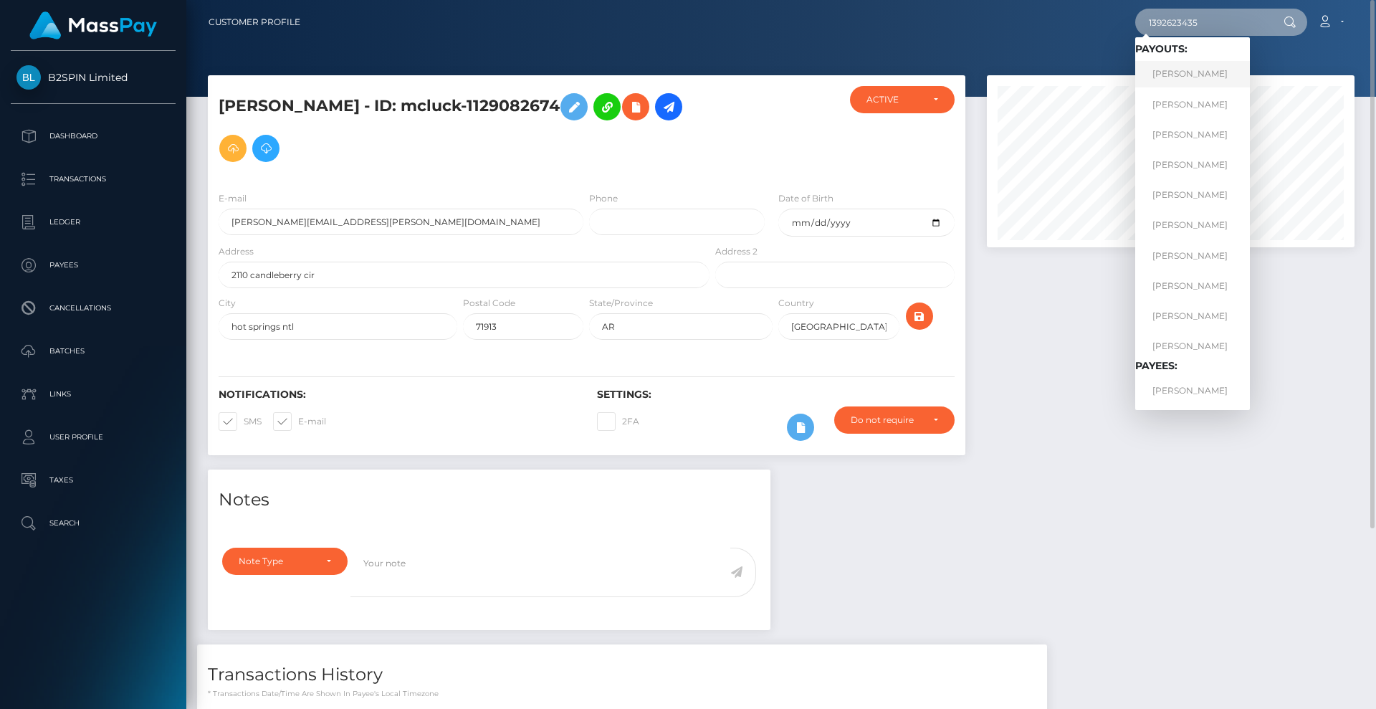
type input "1392623435"
click at [1211, 72] on link "[PERSON_NAME]" at bounding box center [1192, 74] width 115 height 27
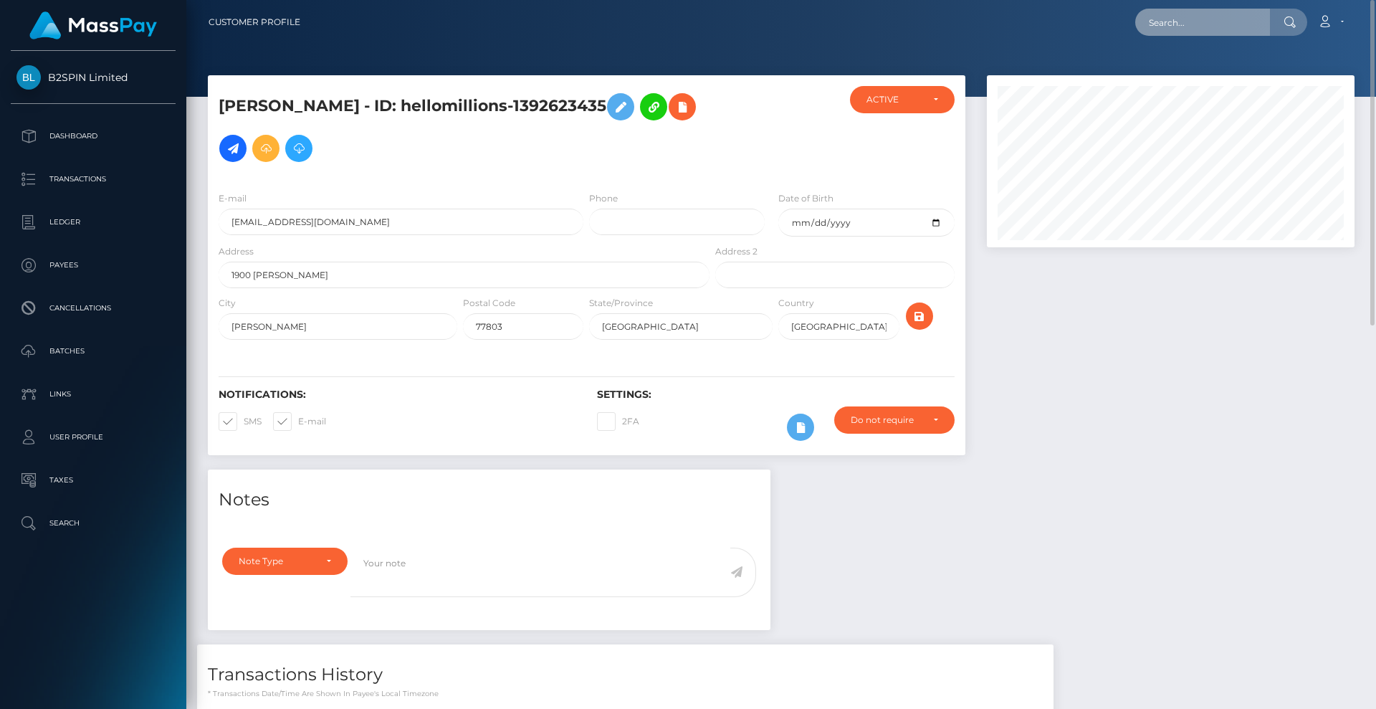
click at [1170, 29] on input "text" at bounding box center [1202, 22] width 135 height 27
paste input "3214897"
drag, startPoint x: 1203, startPoint y: 23, endPoint x: 1027, endPoint y: -6, distance: 177.9
click at [1027, 0] on html "B2SPIN Limited Dashboard Transactions Ledger Payees Cancellations" at bounding box center [688, 354] width 1376 height 709
paste input "2019577684"
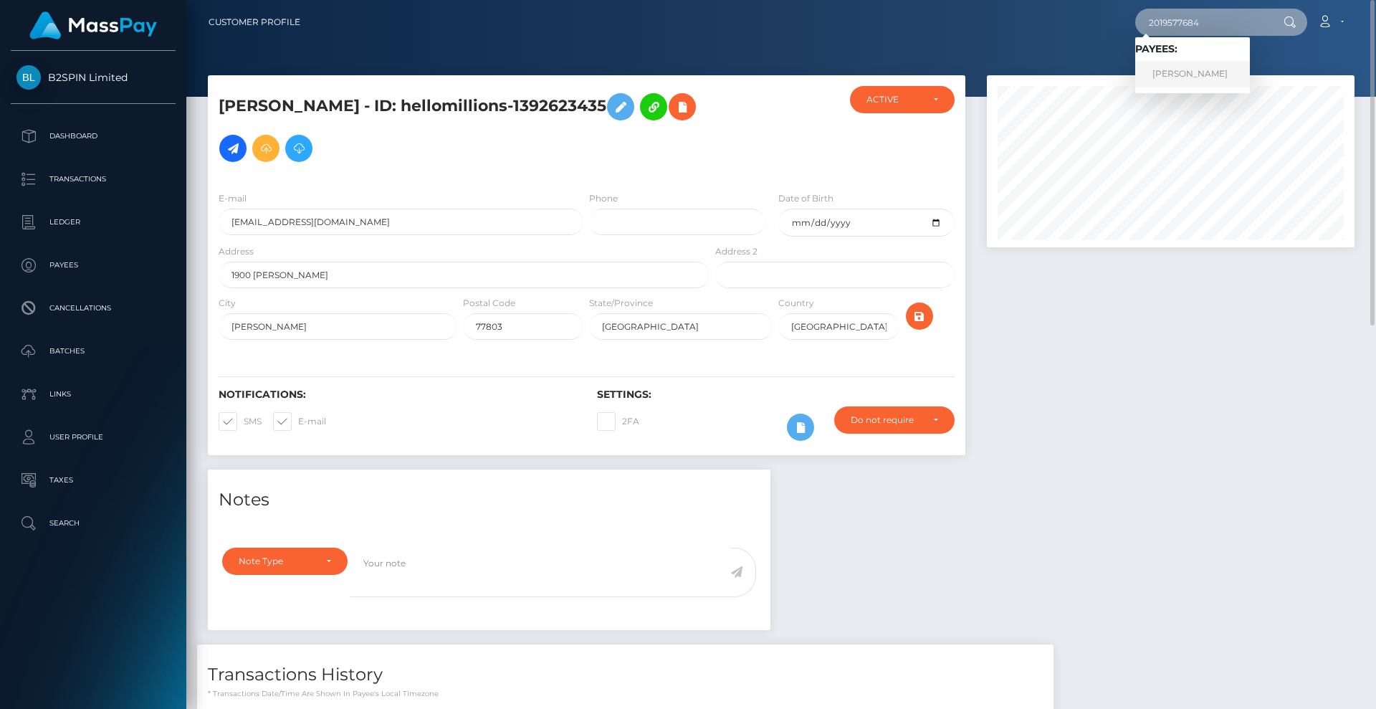
type input "2019577684"
click at [1212, 67] on link "JULIAN SCOTT FOGELTANZ" at bounding box center [1192, 74] width 115 height 27
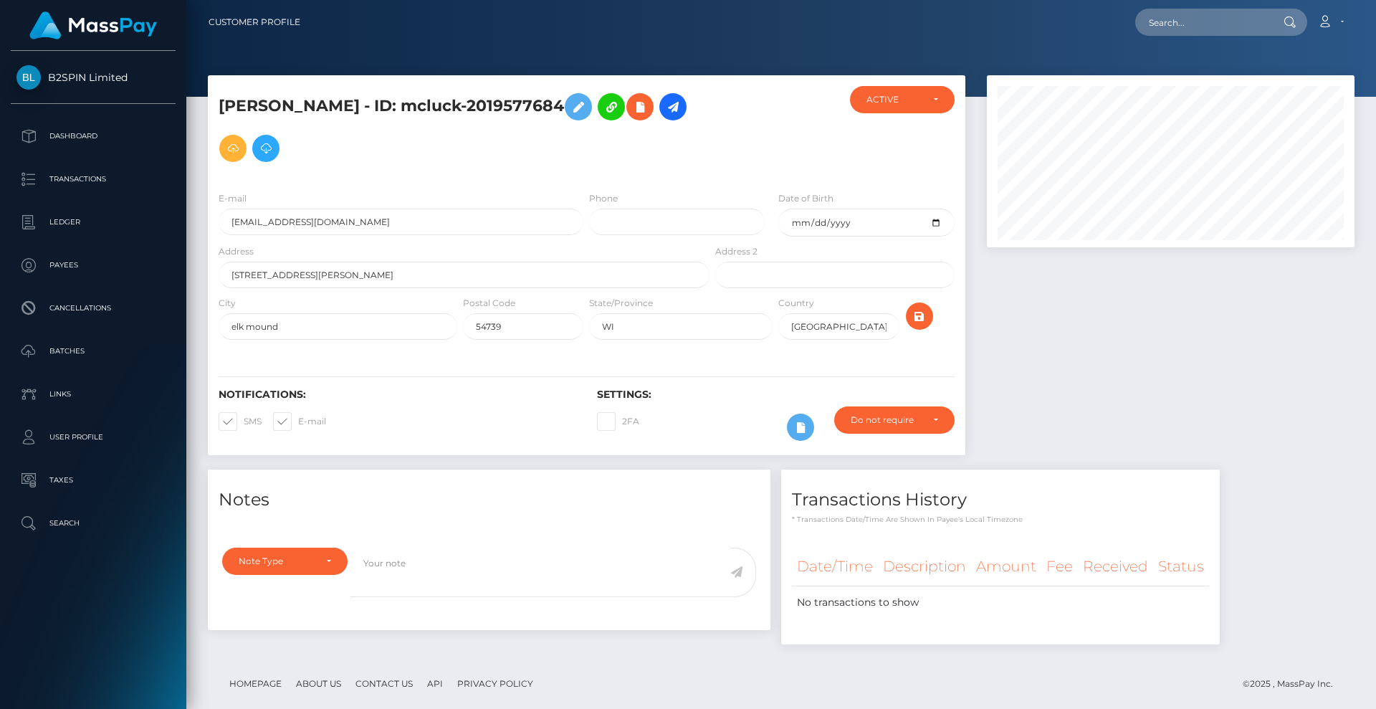
scroll to position [172, 368]
click at [1226, 19] on input "text" at bounding box center [1202, 22] width 135 height 27
paste input "3214895"
drag, startPoint x: 1137, startPoint y: 21, endPoint x: 1106, endPoint y: 19, distance: 31.6
click at [1106, 19] on div "3214895 Loading... Loading... Account Edit Profile Logout" at bounding box center [833, 22] width 1042 height 30
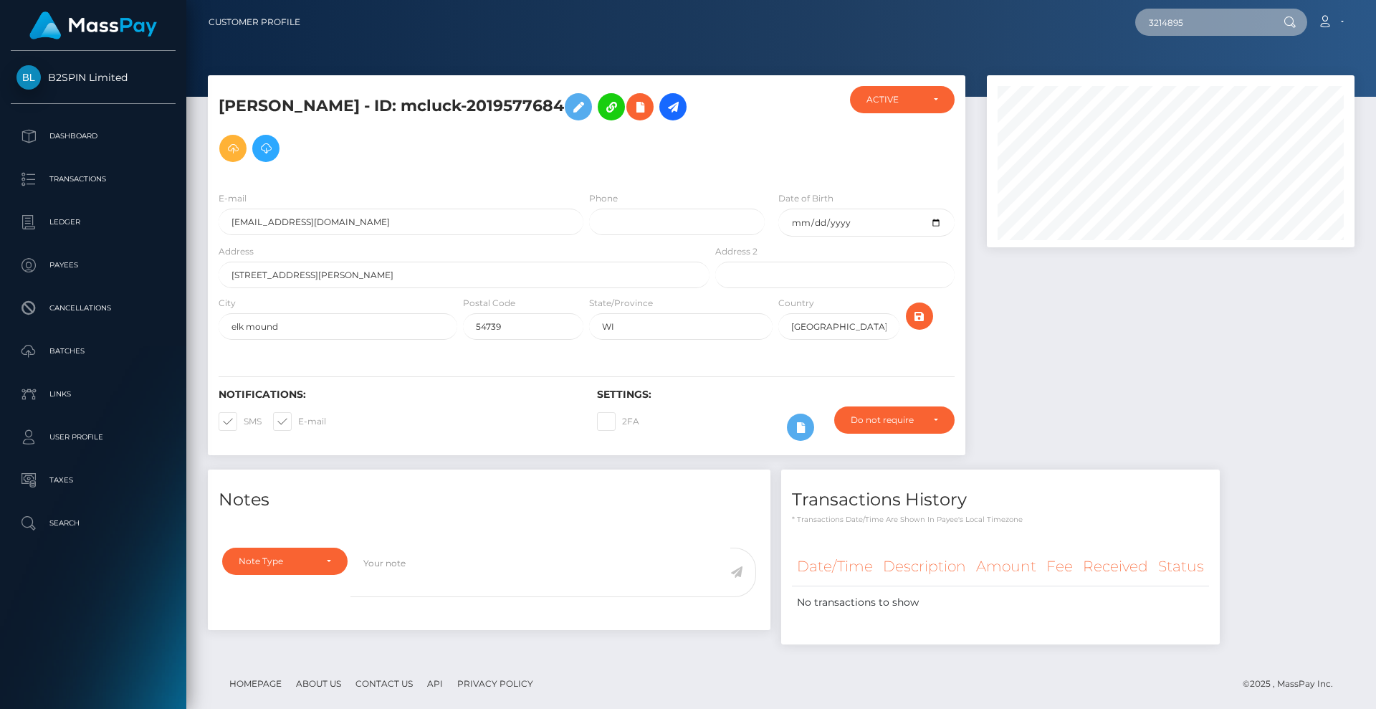
paste input "1394558613"
type input "1394558613"
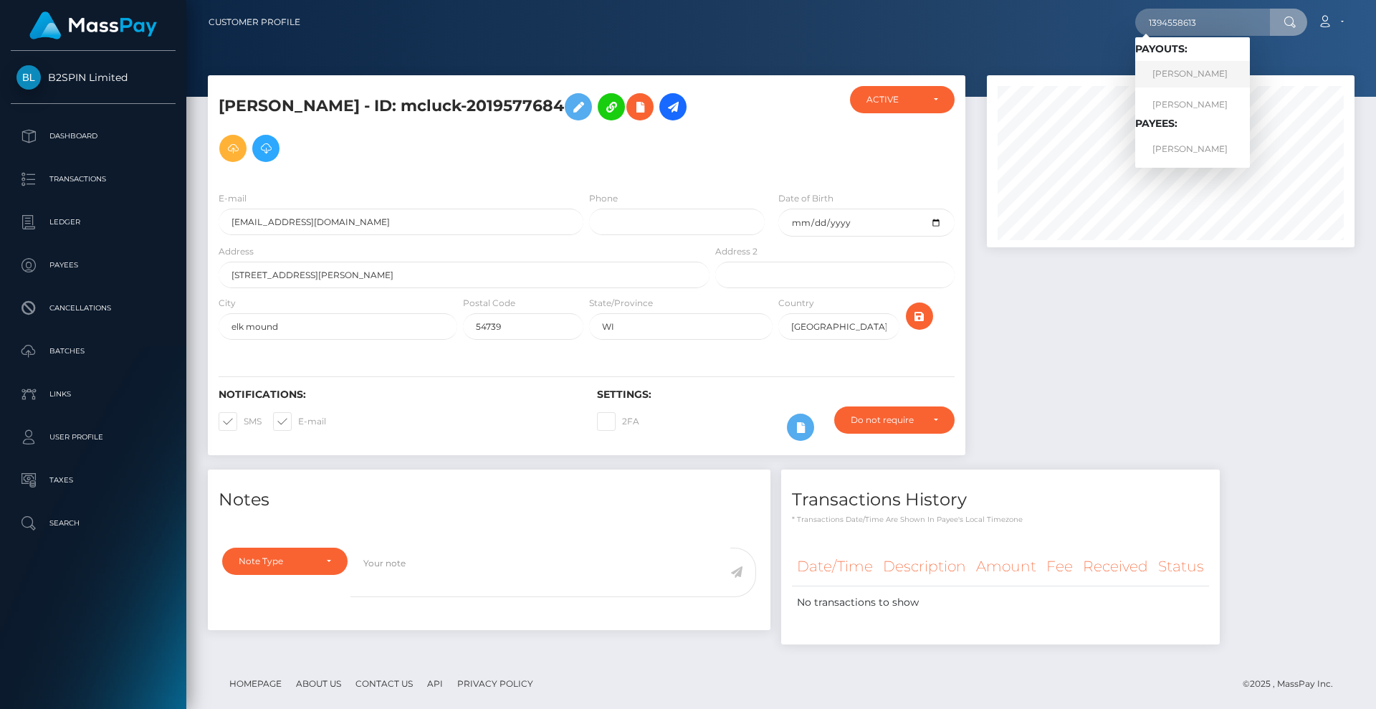
click at [1225, 64] on link "BREANNA MARIE KEALY" at bounding box center [1192, 74] width 115 height 27
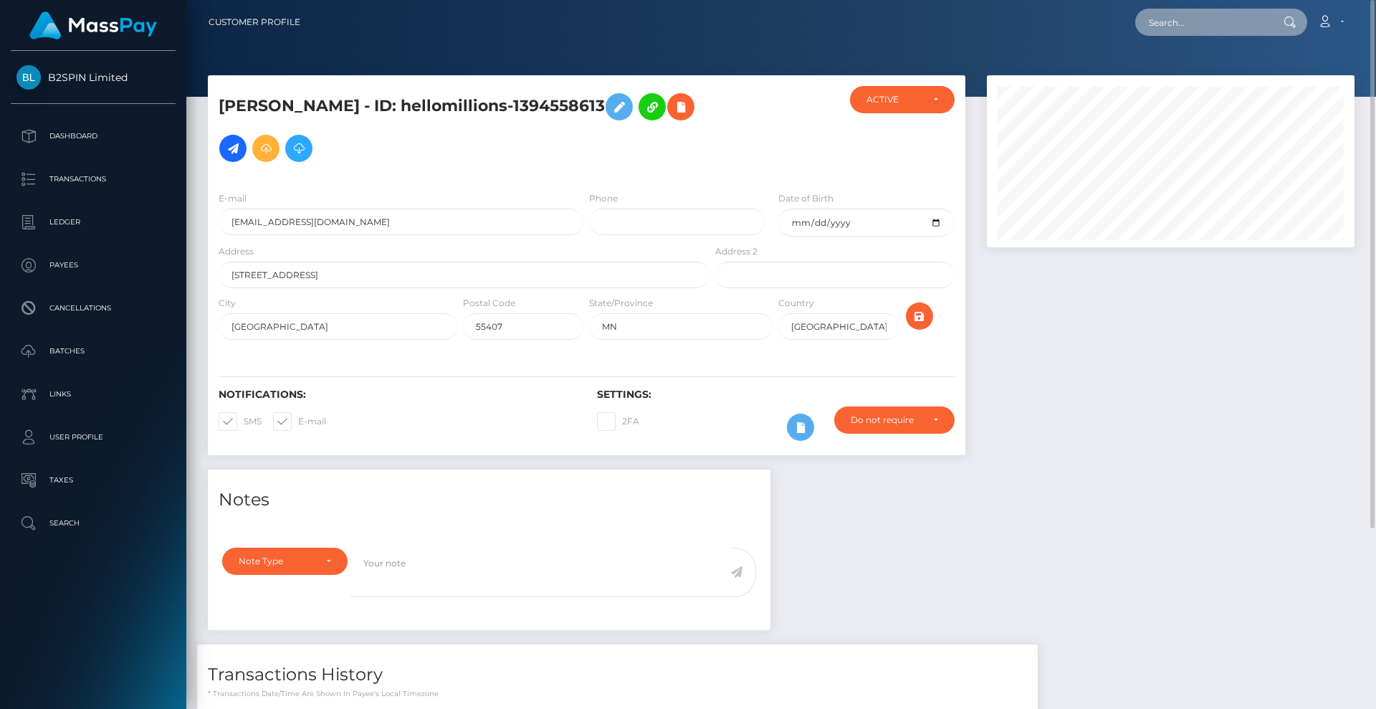
click at [1208, 17] on input "text" at bounding box center [1202, 22] width 135 height 27
paste input "3214887"
drag, startPoint x: 1190, startPoint y: 22, endPoint x: 1094, endPoint y: 22, distance: 96.0
click at [1034, 4] on nav "Customer Profile 3214887 Loading... Loading... Account" at bounding box center [781, 22] width 1190 height 44
paste input "1838128018"
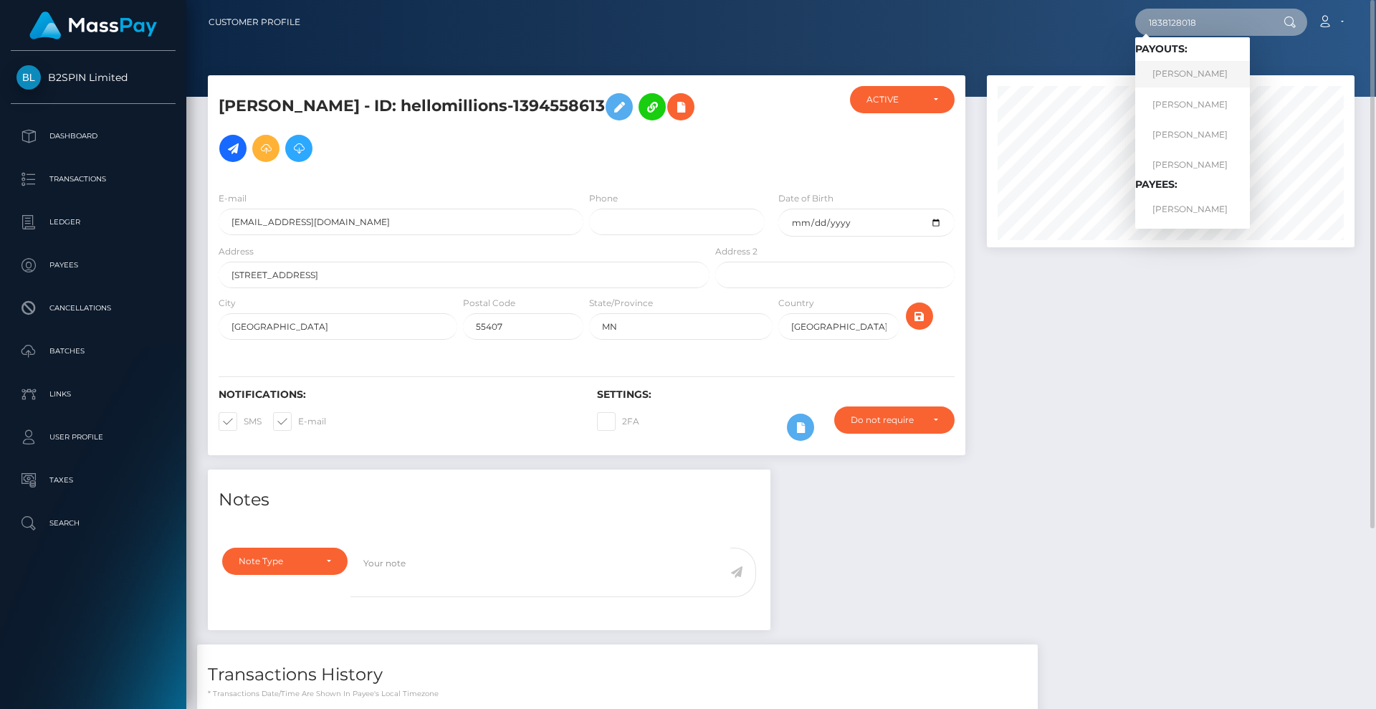
type input "1838128018"
click at [1233, 77] on link "KELLEY E GEOGHEGAN" at bounding box center [1192, 74] width 115 height 27
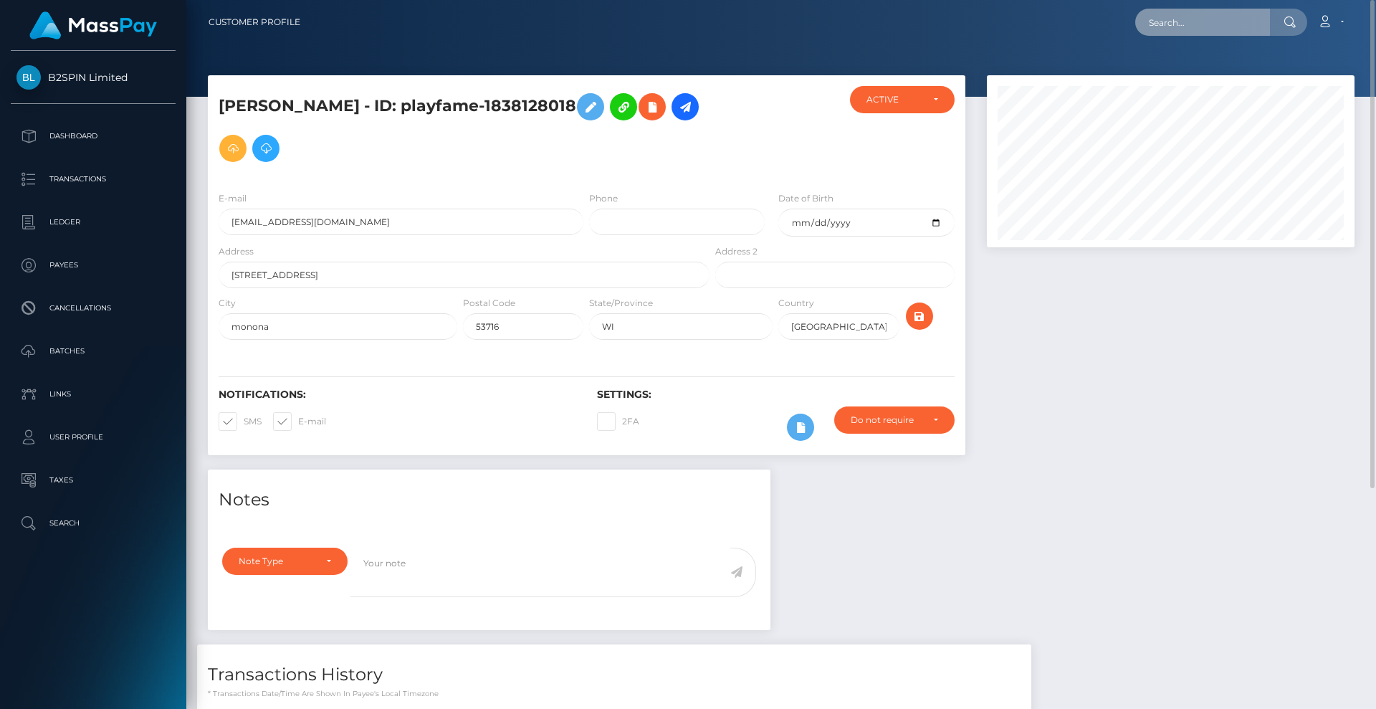
click at [1229, 22] on input "text" at bounding box center [1202, 22] width 135 height 27
paste input "3214886"
drag, startPoint x: 1217, startPoint y: 23, endPoint x: 1060, endPoint y: 13, distance: 157.3
click at [1025, 9] on div "3214886 Loading... Loading... Account Edit Profile Logout" at bounding box center [833, 22] width 1042 height 30
paste input "1392623435"
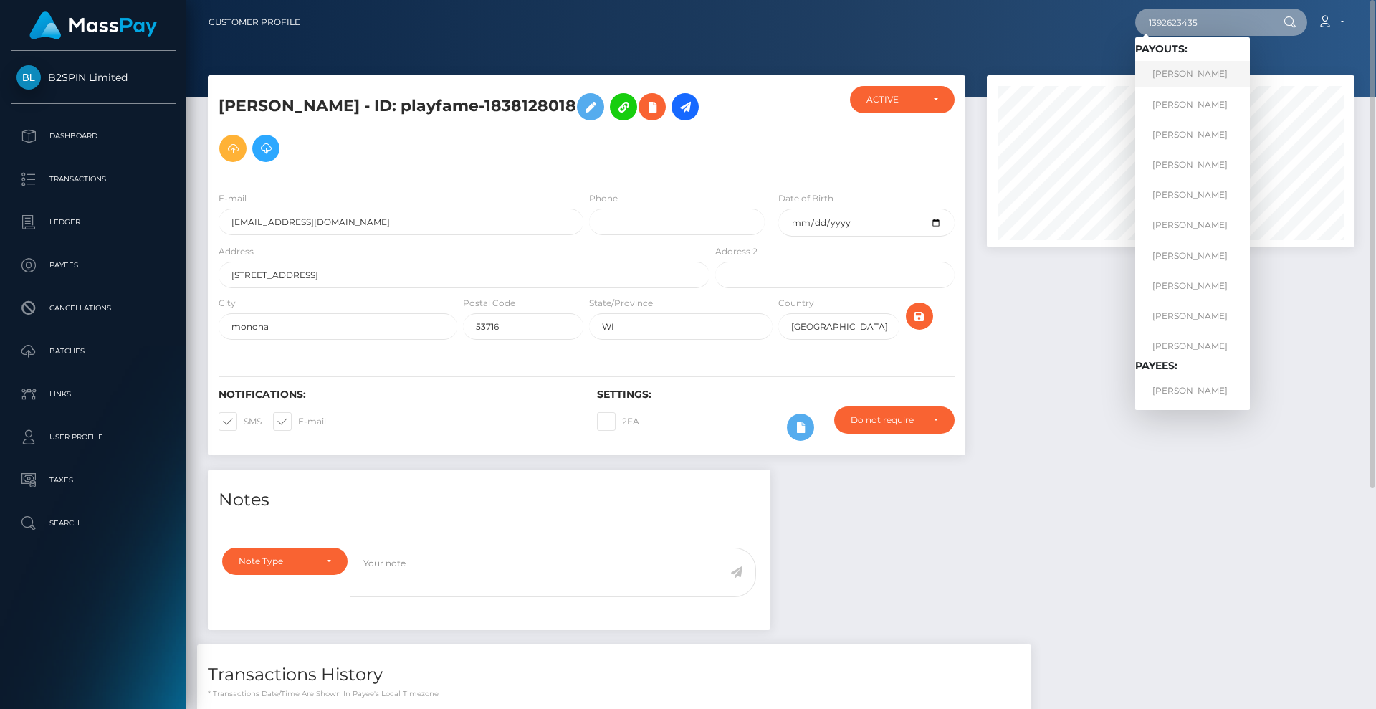
type input "1392623435"
click at [1209, 74] on link "FELIPE JUAREZ" at bounding box center [1192, 74] width 115 height 27
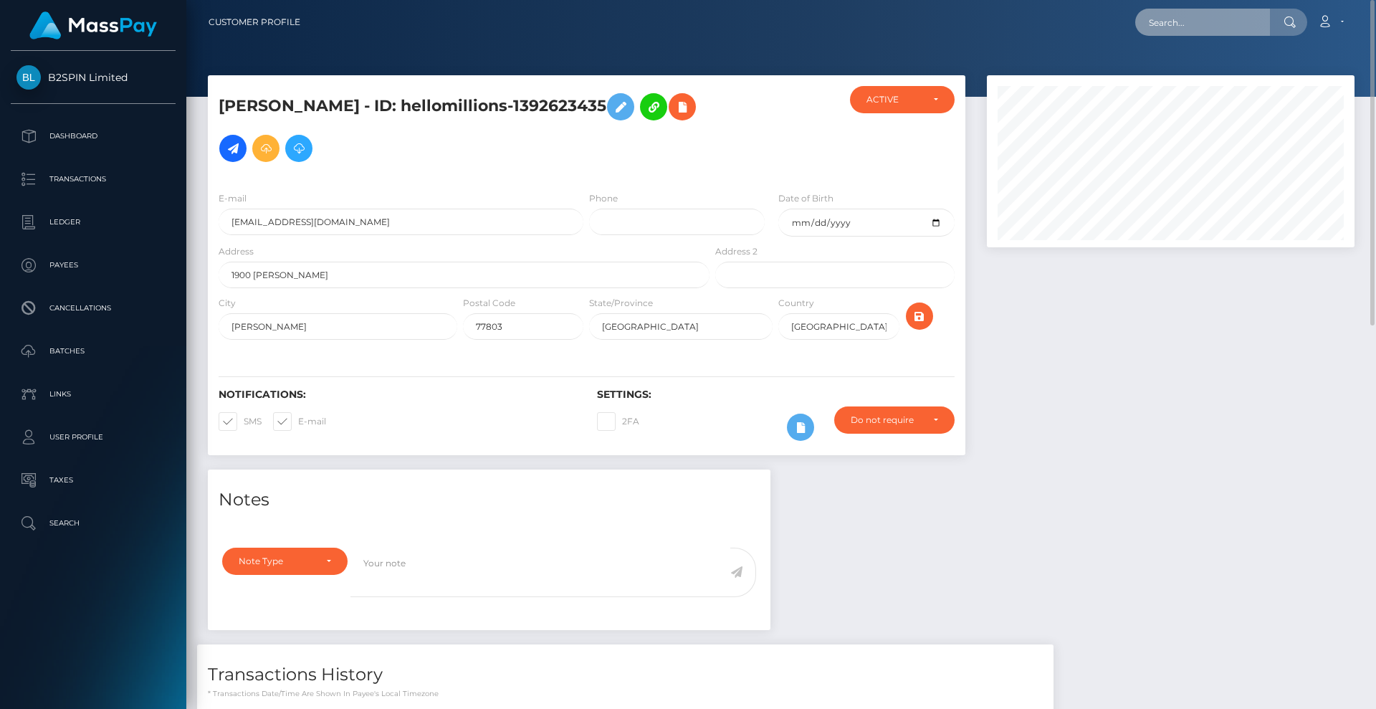
click at [1185, 19] on input "text" at bounding box center [1202, 22] width 135 height 27
paste input "3214878"
drag, startPoint x: 1204, startPoint y: 17, endPoint x: 1061, endPoint y: 11, distance: 142.7
click at [1061, 11] on div "3214878 Loading... Loading... Account Edit Profile Logout" at bounding box center [833, 22] width 1042 height 30
paste input "1392623435"
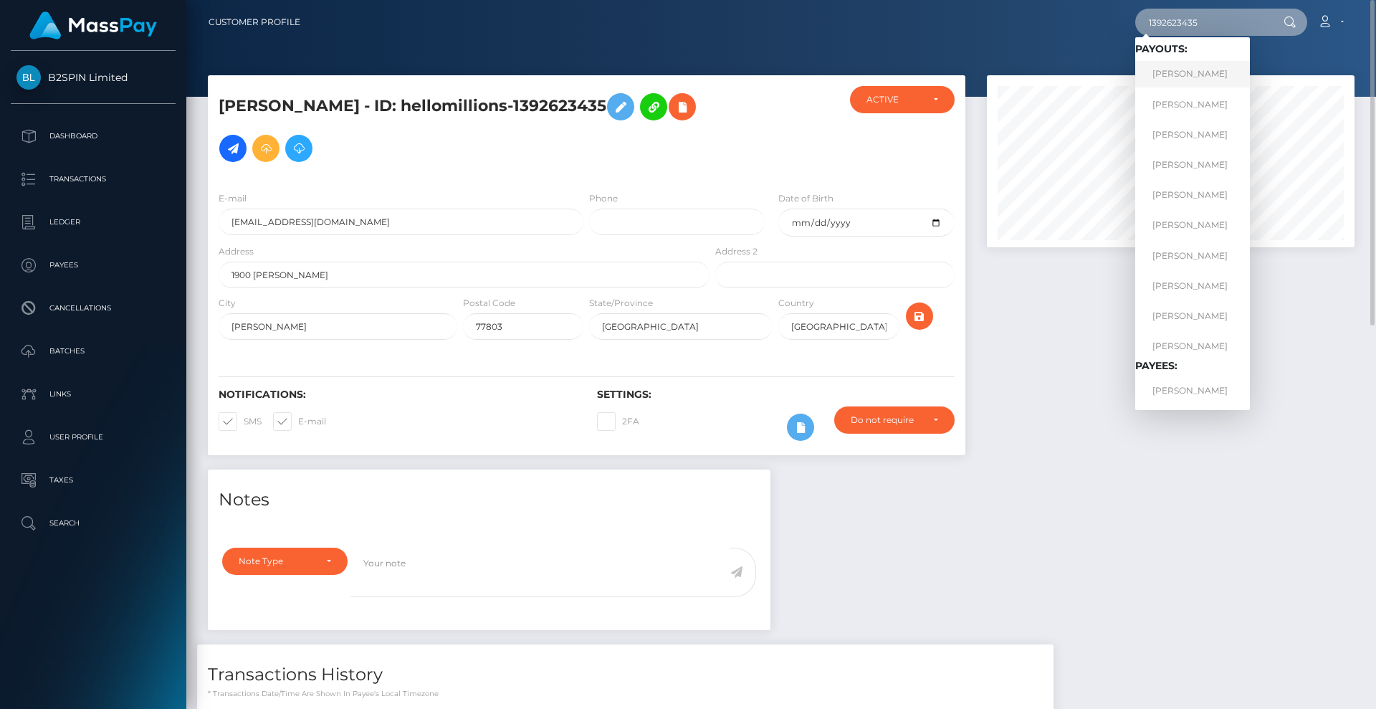
type input "1392623435"
click at [1195, 77] on link "[PERSON_NAME]" at bounding box center [1192, 74] width 115 height 27
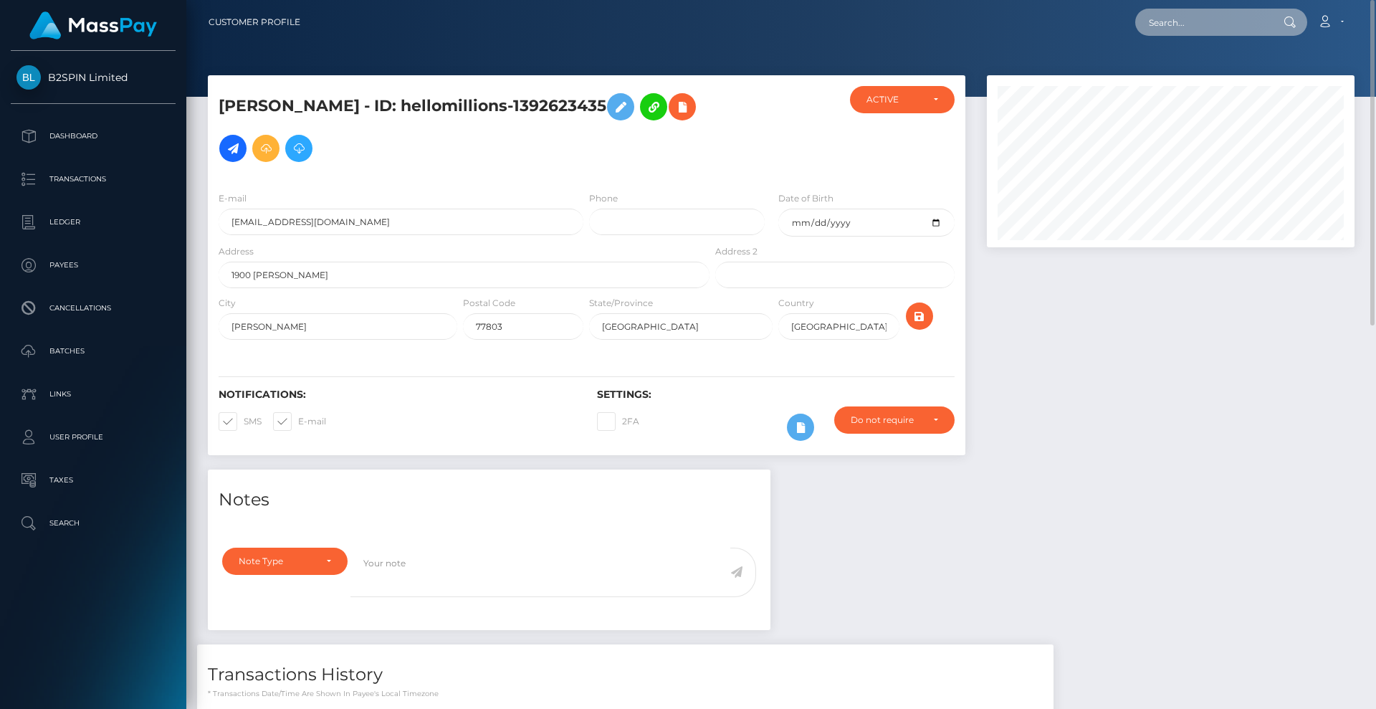
click at [1213, 24] on input "text" at bounding box center [1202, 22] width 135 height 27
paste input "3214874"
drag, startPoint x: 1206, startPoint y: 24, endPoint x: 1052, endPoint y: 18, distance: 153.5
click at [1052, 18] on div "3214874 Loading... Loading... Account Edit Profile Logout" at bounding box center [833, 22] width 1042 height 30
paste input "1736428757"
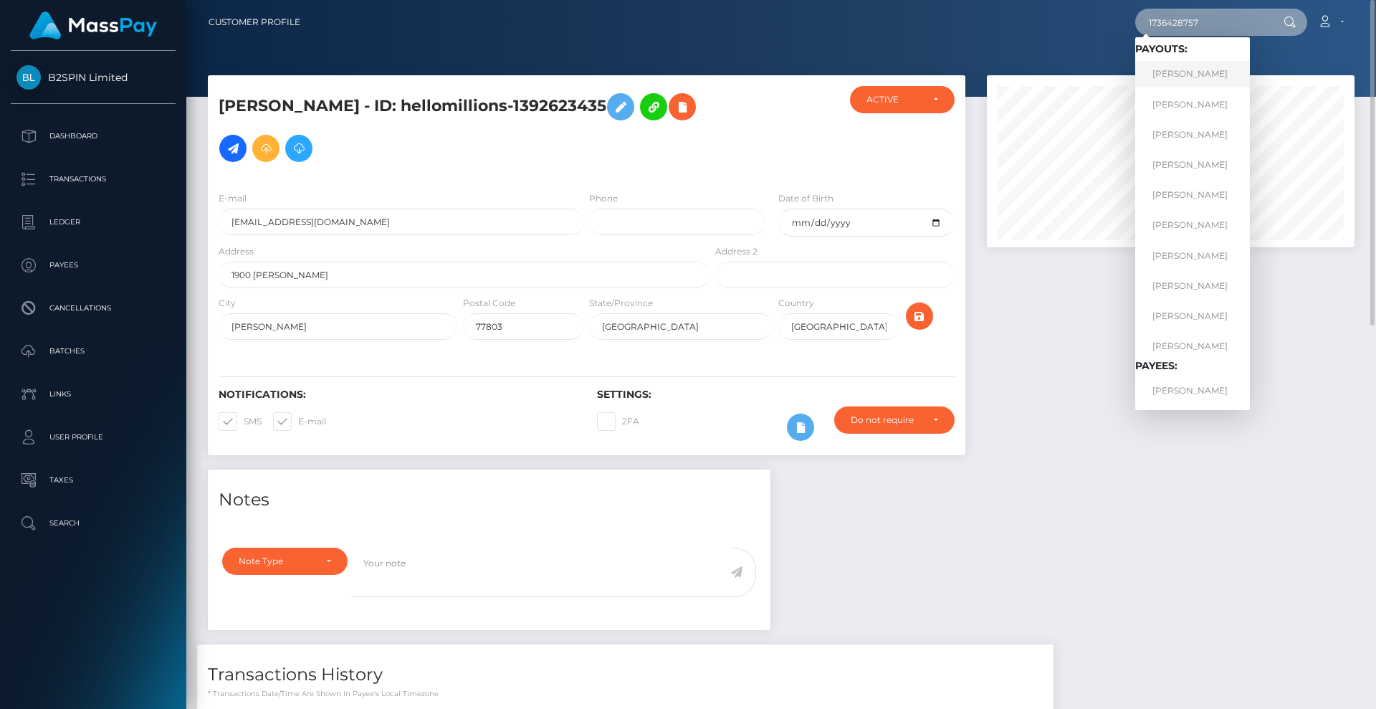
type input "1736428757"
click at [1217, 73] on link "JONATHAN TAYLOR BELK" at bounding box center [1192, 74] width 115 height 27
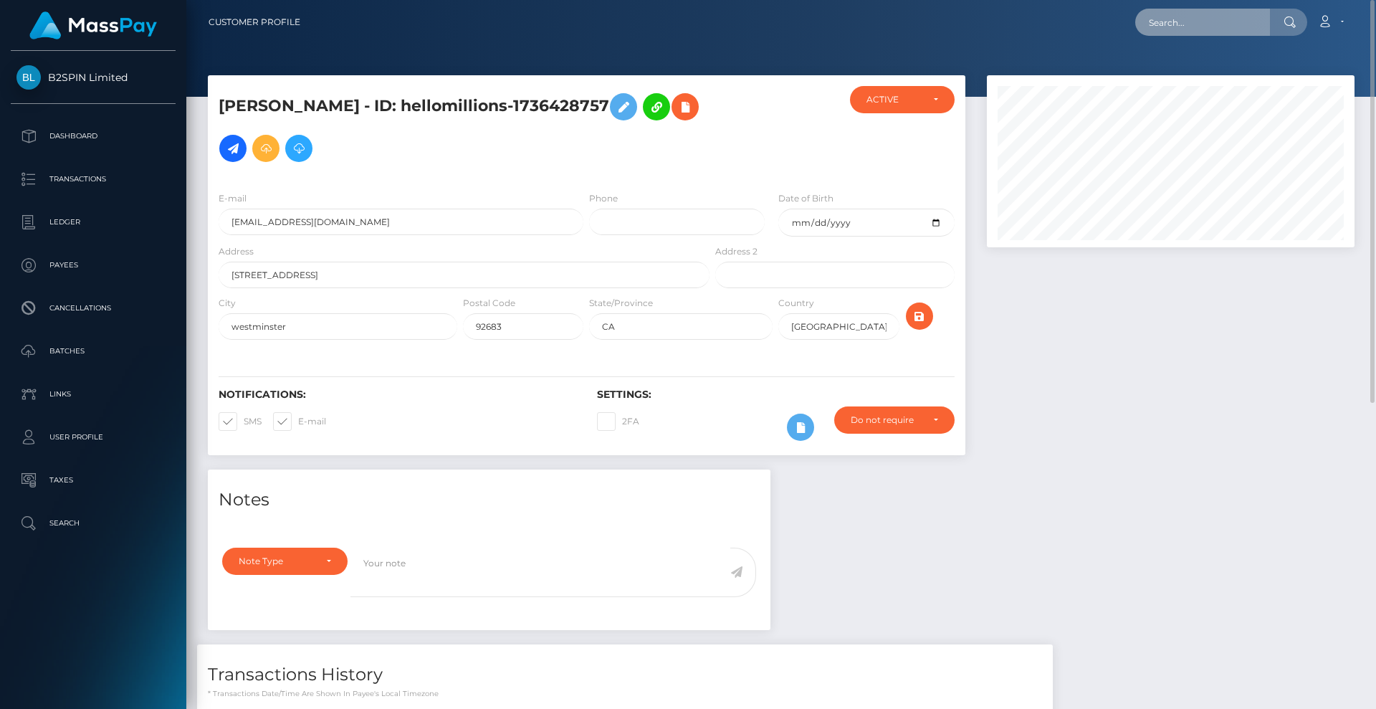
click at [1225, 26] on input "text" at bounding box center [1202, 22] width 135 height 27
paste input "3214872"
drag, startPoint x: 1218, startPoint y: 19, endPoint x: 1018, endPoint y: 6, distance: 199.6
click at [1018, 7] on div "3214872 Loading... Loading... Account Edit Profile Logout" at bounding box center [833, 22] width 1042 height 30
paste input "2009393001"
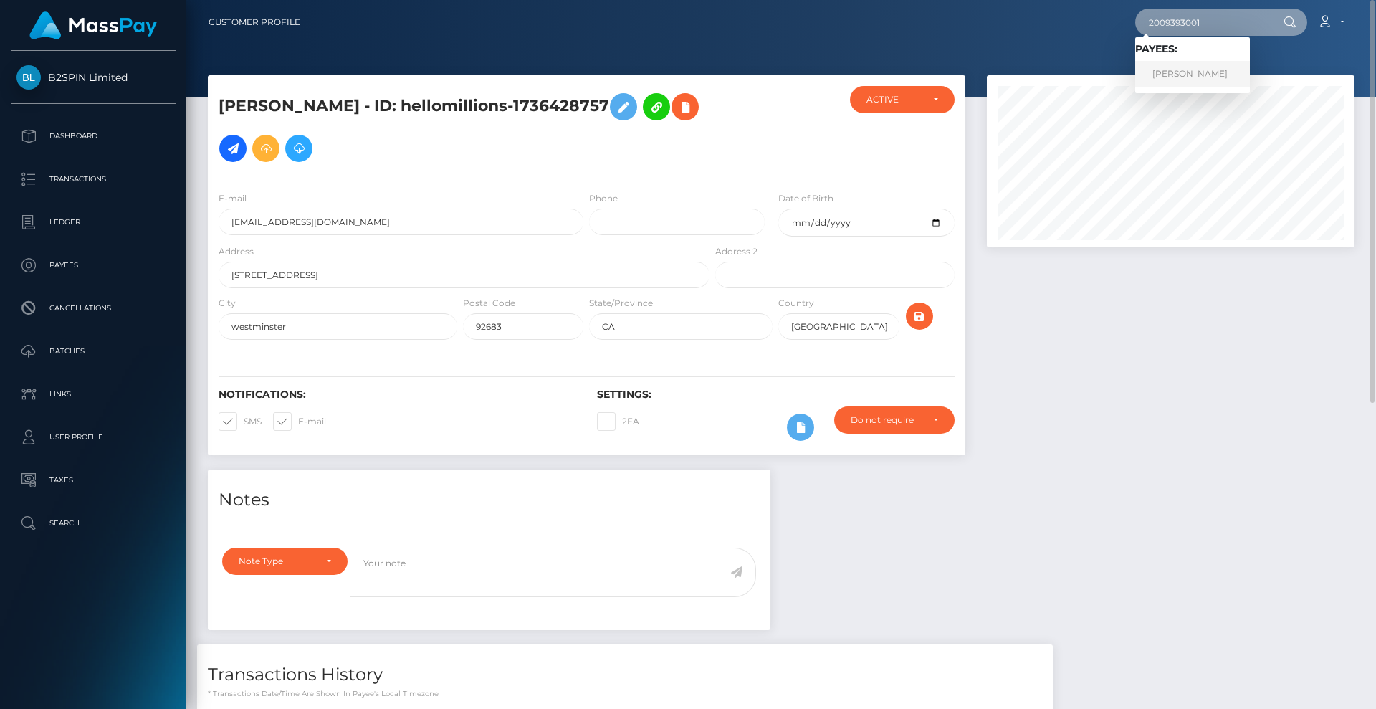
type input "2009393001"
click at [1198, 70] on link "RICKY ESCAMILLA" at bounding box center [1192, 74] width 115 height 27
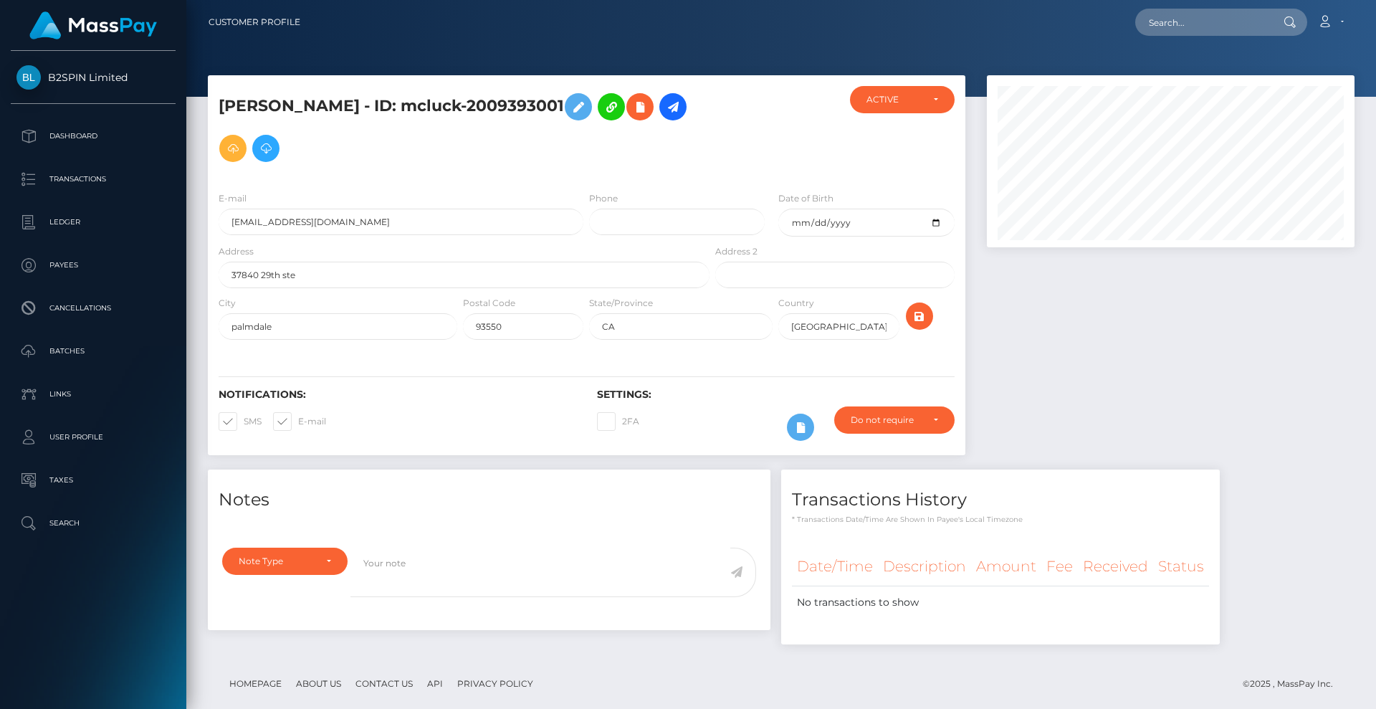
scroll to position [172, 368]
click at [747, 133] on div at bounding box center [775, 133] width 126 height 94
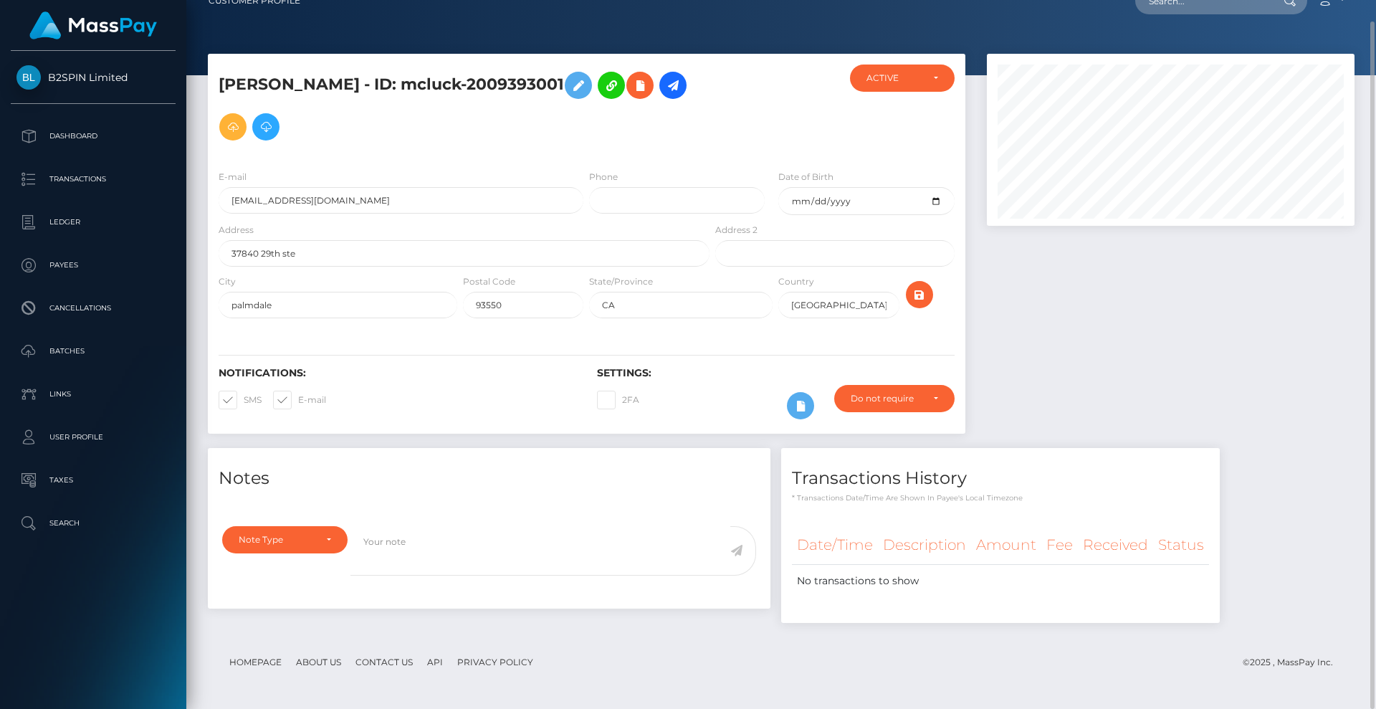
scroll to position [0, 0]
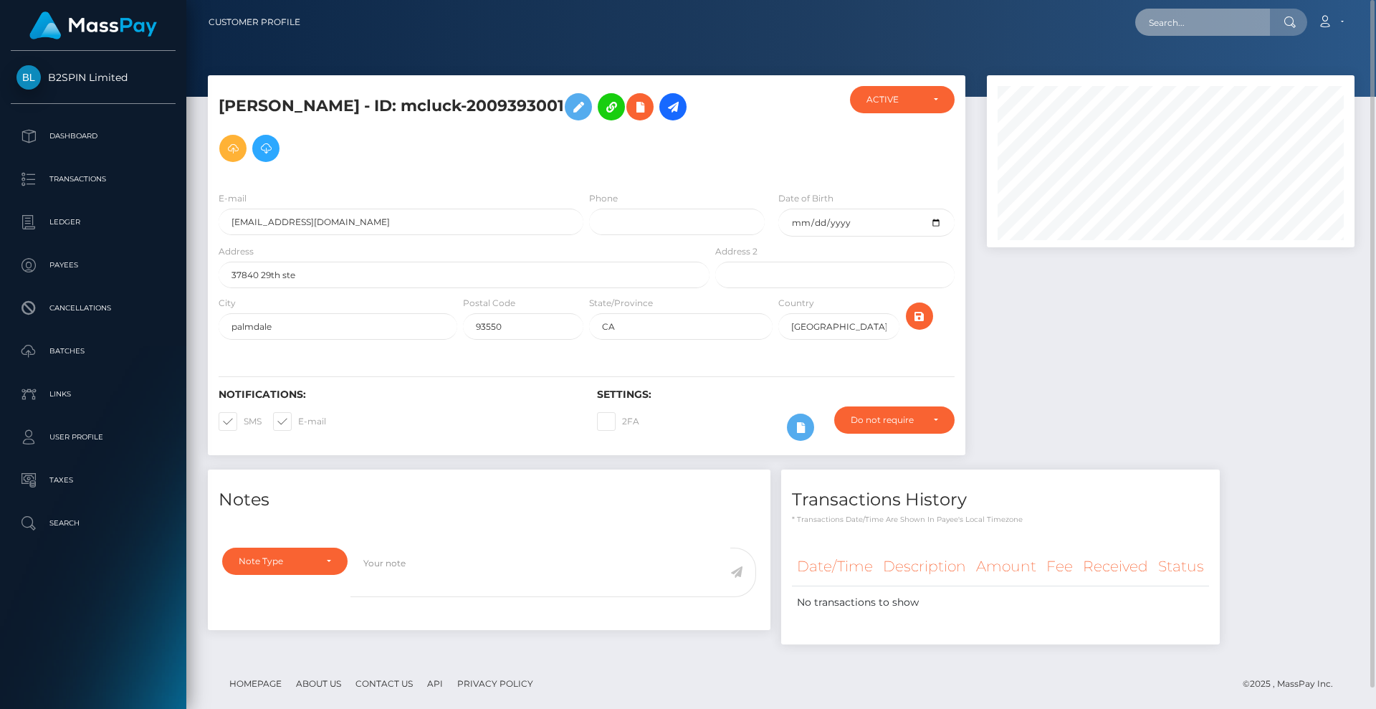
click at [1194, 27] on input "text" at bounding box center [1202, 22] width 135 height 27
paste input "3214871"
drag, startPoint x: 1232, startPoint y: 22, endPoint x: 1203, endPoint y: 49, distance: 40.6
click at [1072, 19] on div "3214871 Loading... Loading... Account Edit Profile Logout" at bounding box center [833, 22] width 1042 height 30
paste input "1539836574"
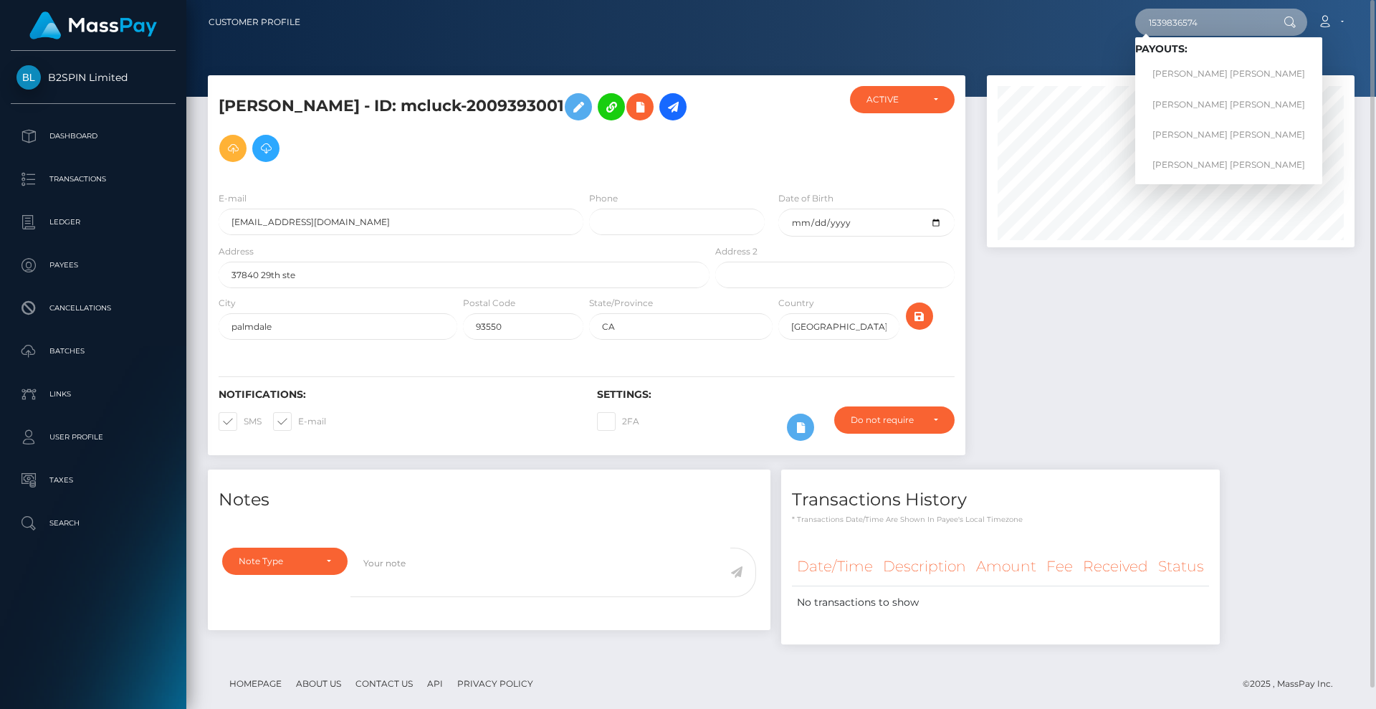
type input "1539836574"
click at [1200, 65] on link "ASHLEY MARIE ROBBINS" at bounding box center [1228, 74] width 187 height 27
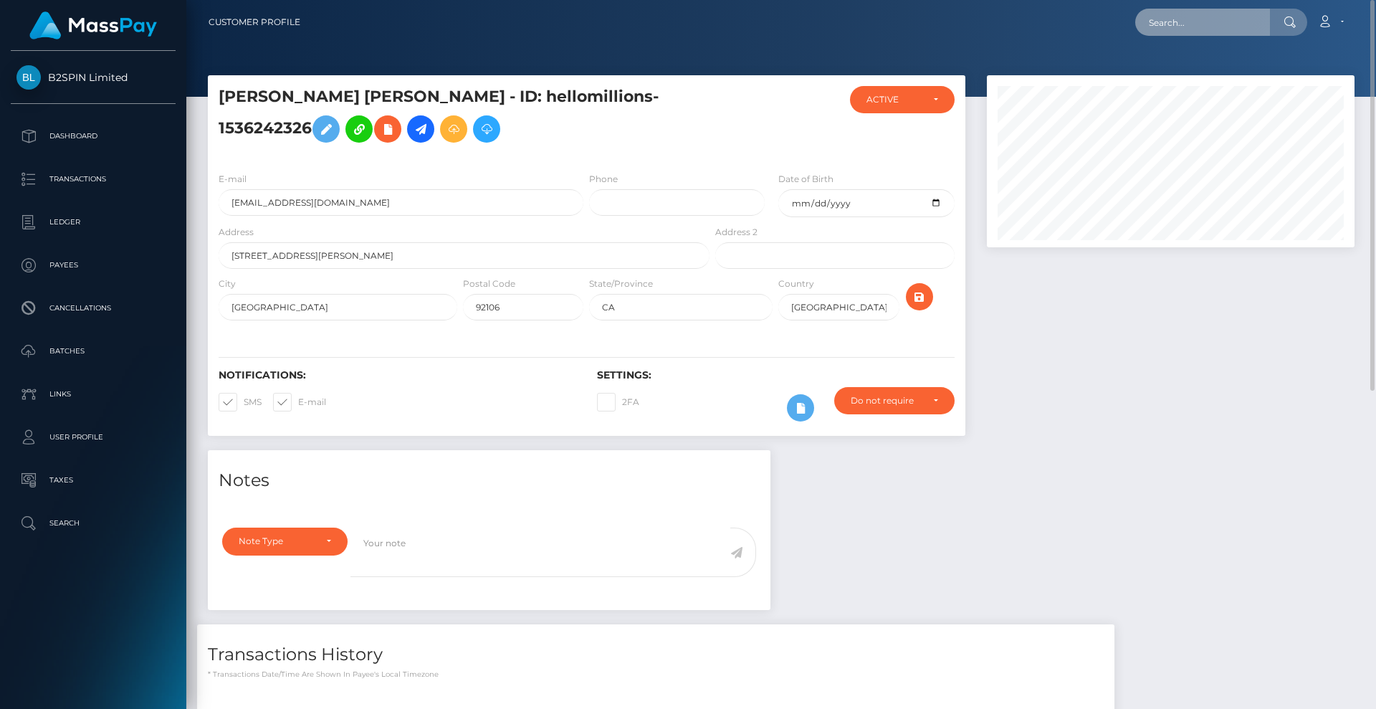
click at [1235, 31] on input "text" at bounding box center [1202, 22] width 135 height 27
paste input "1539836574"
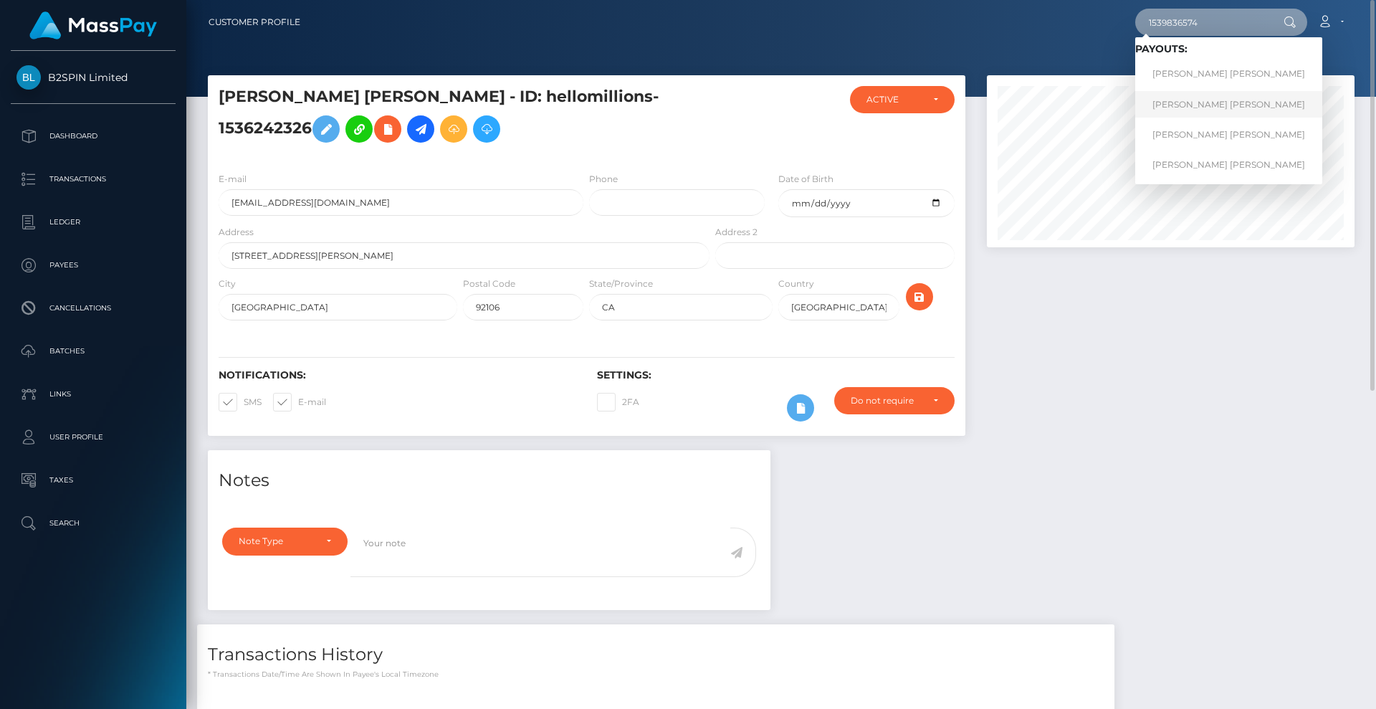
type input "1539836574"
click at [1215, 106] on link "[PERSON_NAME] [PERSON_NAME]" at bounding box center [1228, 104] width 187 height 27
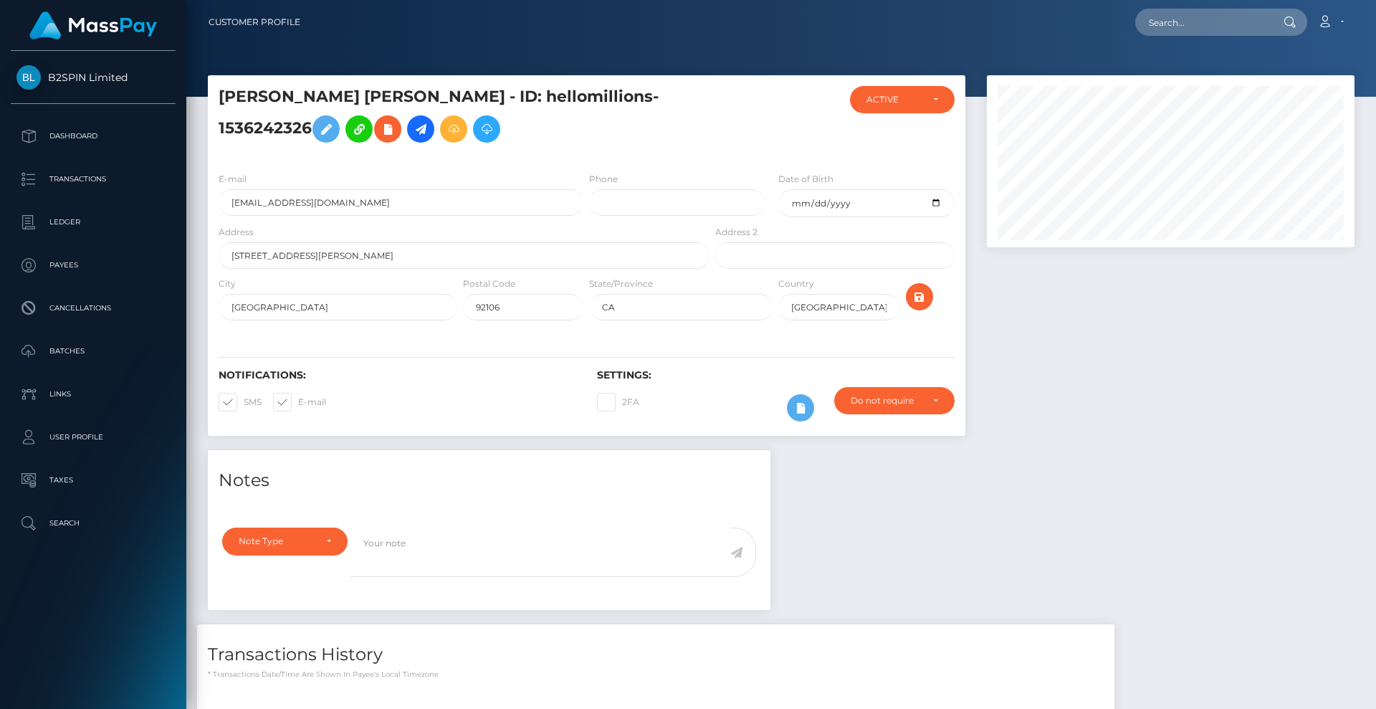
scroll to position [172, 368]
click at [1224, 27] on input "text" at bounding box center [1202, 22] width 135 height 27
paste input "1539836574"
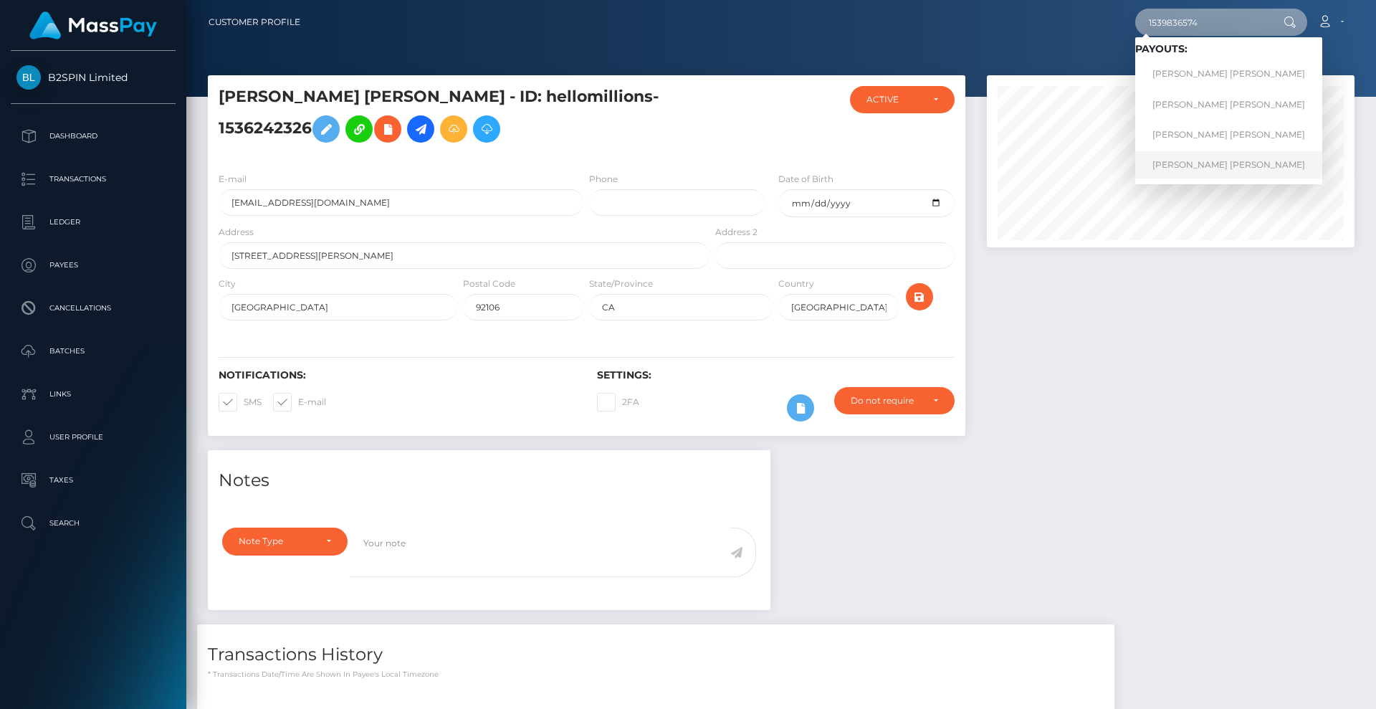
type input "1539836574"
click at [1223, 172] on link "[PERSON_NAME] [PERSON_NAME]" at bounding box center [1228, 164] width 187 height 27
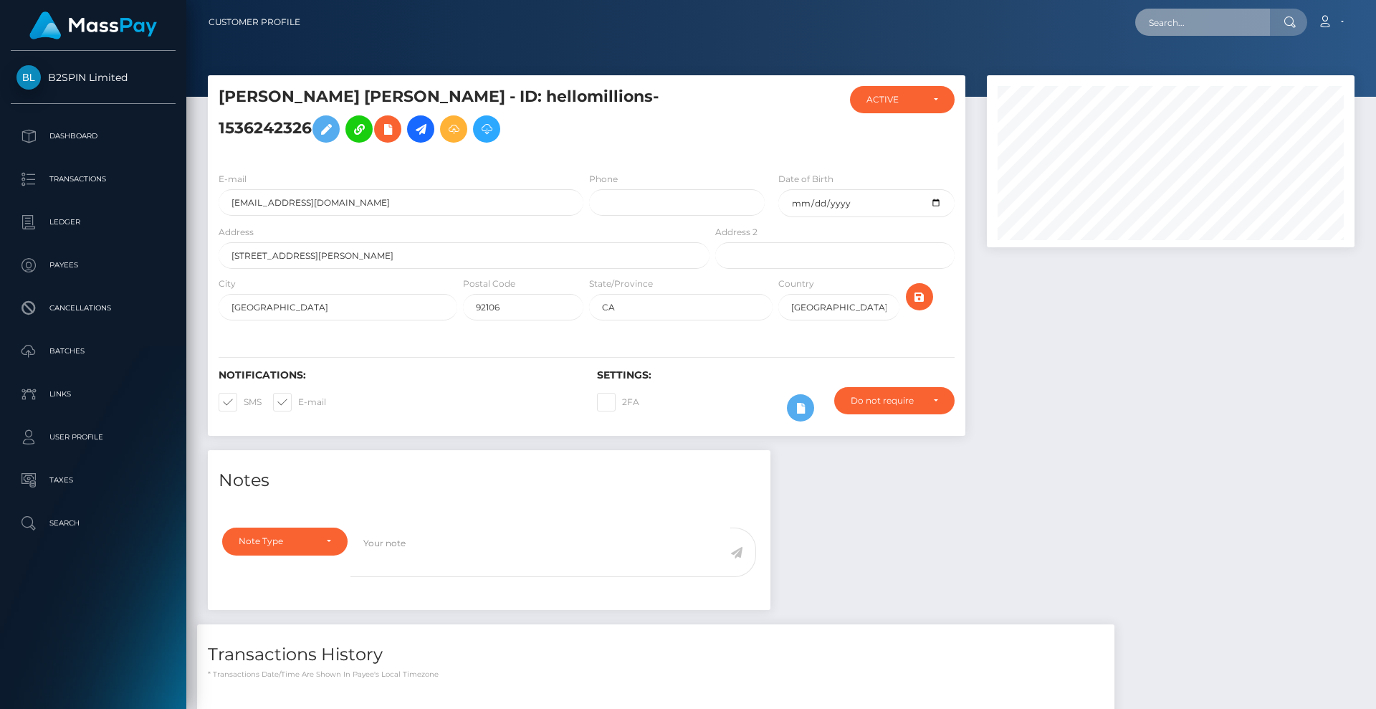
scroll to position [172, 368]
drag, startPoint x: 0, startPoint y: 0, endPoint x: 1195, endPoint y: 16, distance: 1195.6
click at [1198, 16] on input "text" at bounding box center [1202, 22] width 135 height 27
paste input "1539836574"
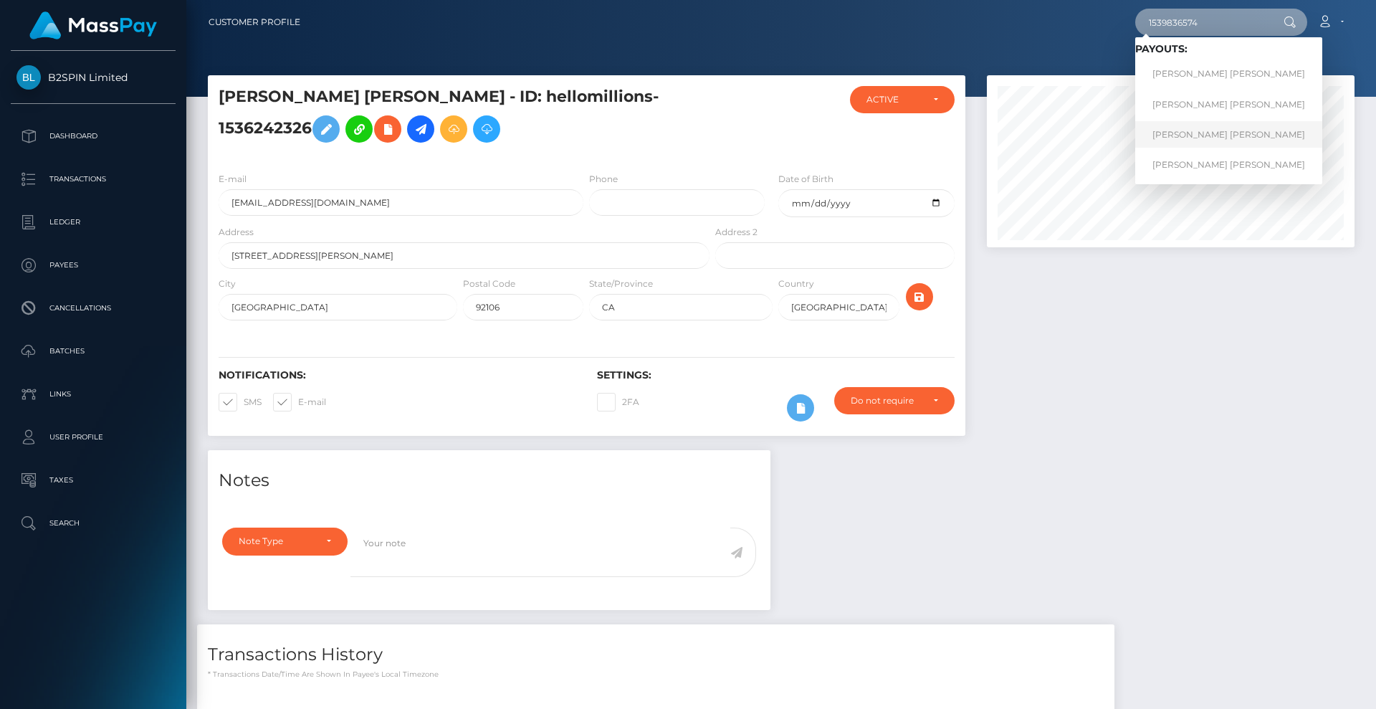
type input "1539836574"
click at [1226, 138] on link "ASHLEY MARIE ROBBINS" at bounding box center [1228, 134] width 187 height 27
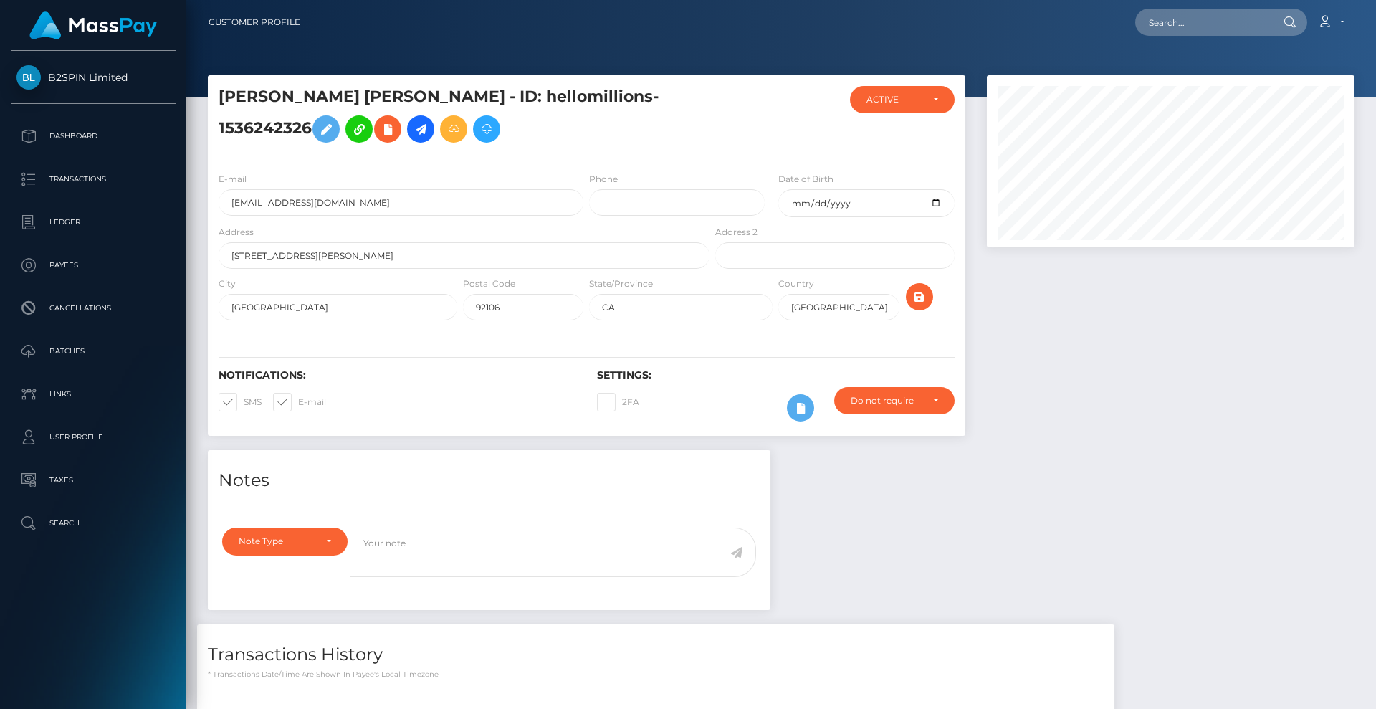
scroll to position [172, 368]
click at [1168, 371] on div at bounding box center [1170, 262] width 389 height 375
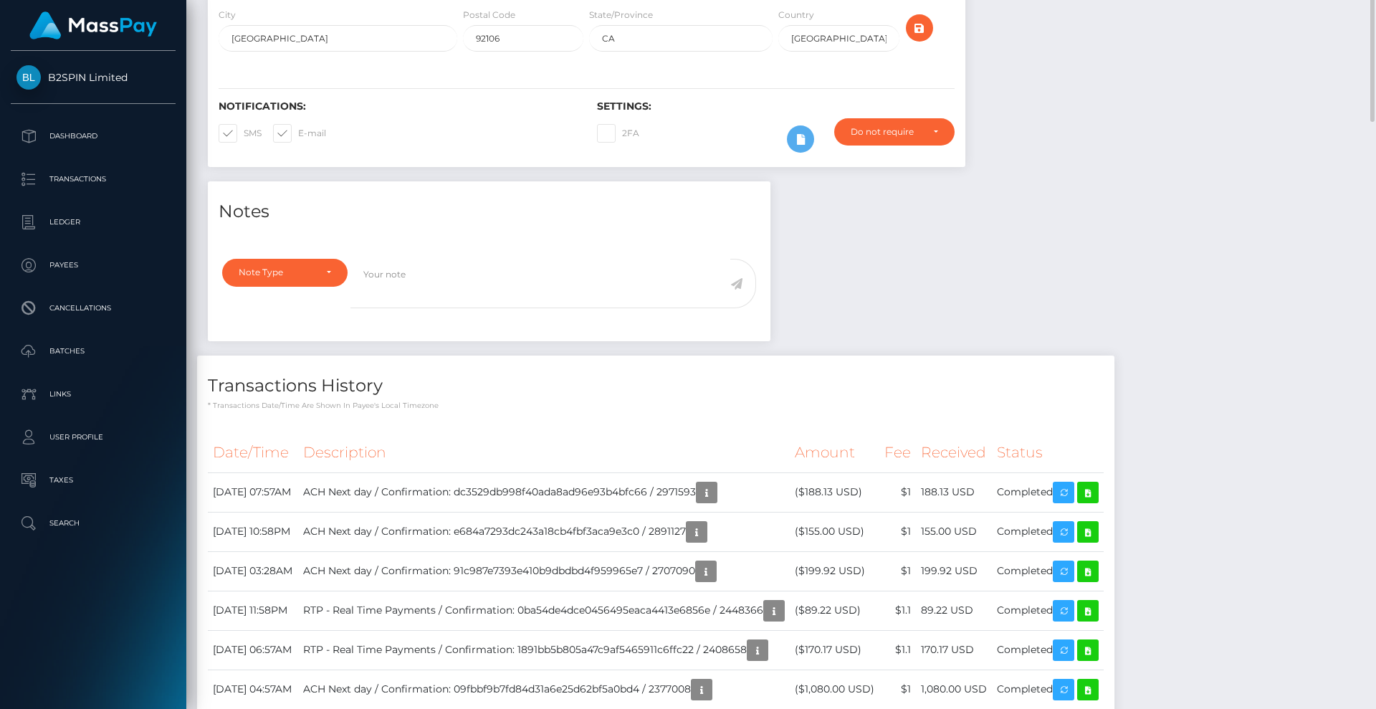
scroll to position [0, 0]
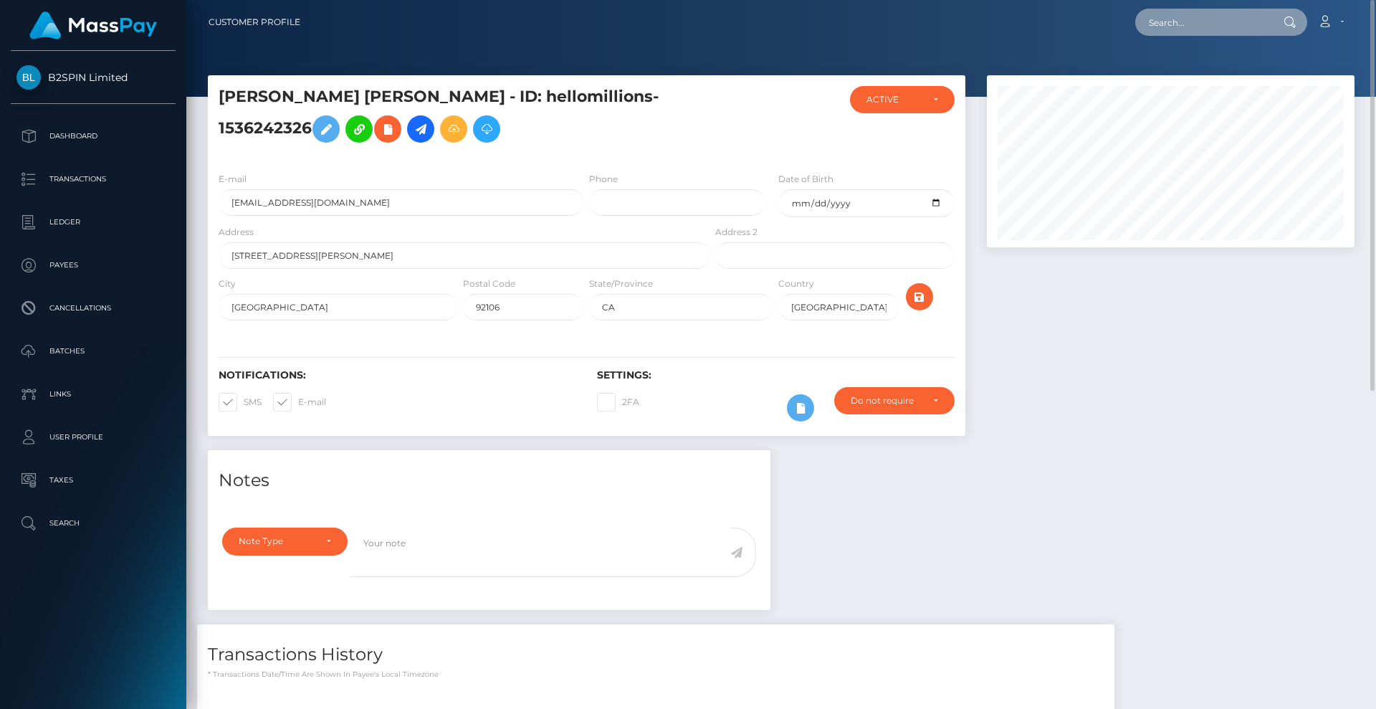
click at [1211, 11] on input "text" at bounding box center [1202, 22] width 135 height 27
paste input "3214865"
drag, startPoint x: 1223, startPoint y: 28, endPoint x: 1033, endPoint y: 11, distance: 190.0
click at [1020, 9] on div "3214865 Loading... Loading... Account Edit Profile Logout" at bounding box center [833, 22] width 1042 height 30
paste input "191231024"
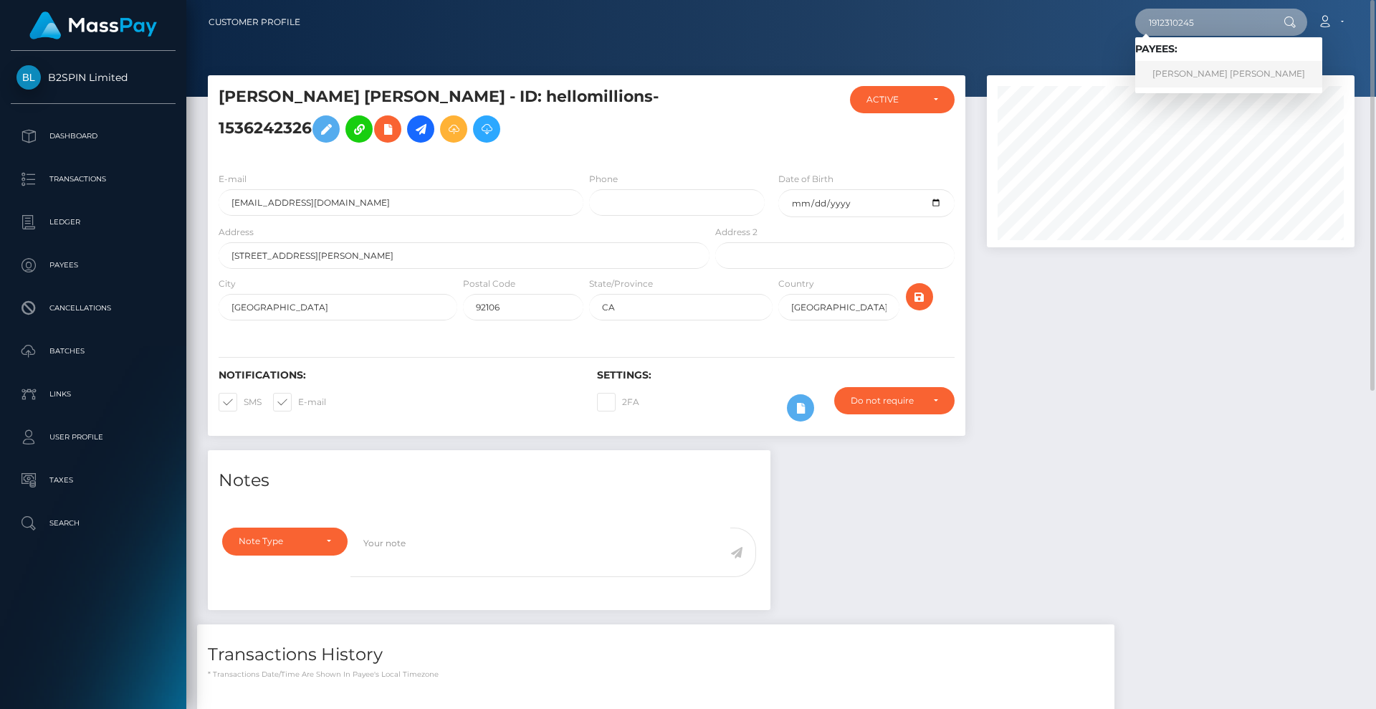
type input "1912310245"
click at [1190, 82] on link "AMY ELIZABETH LAWRENCE" at bounding box center [1228, 74] width 187 height 27
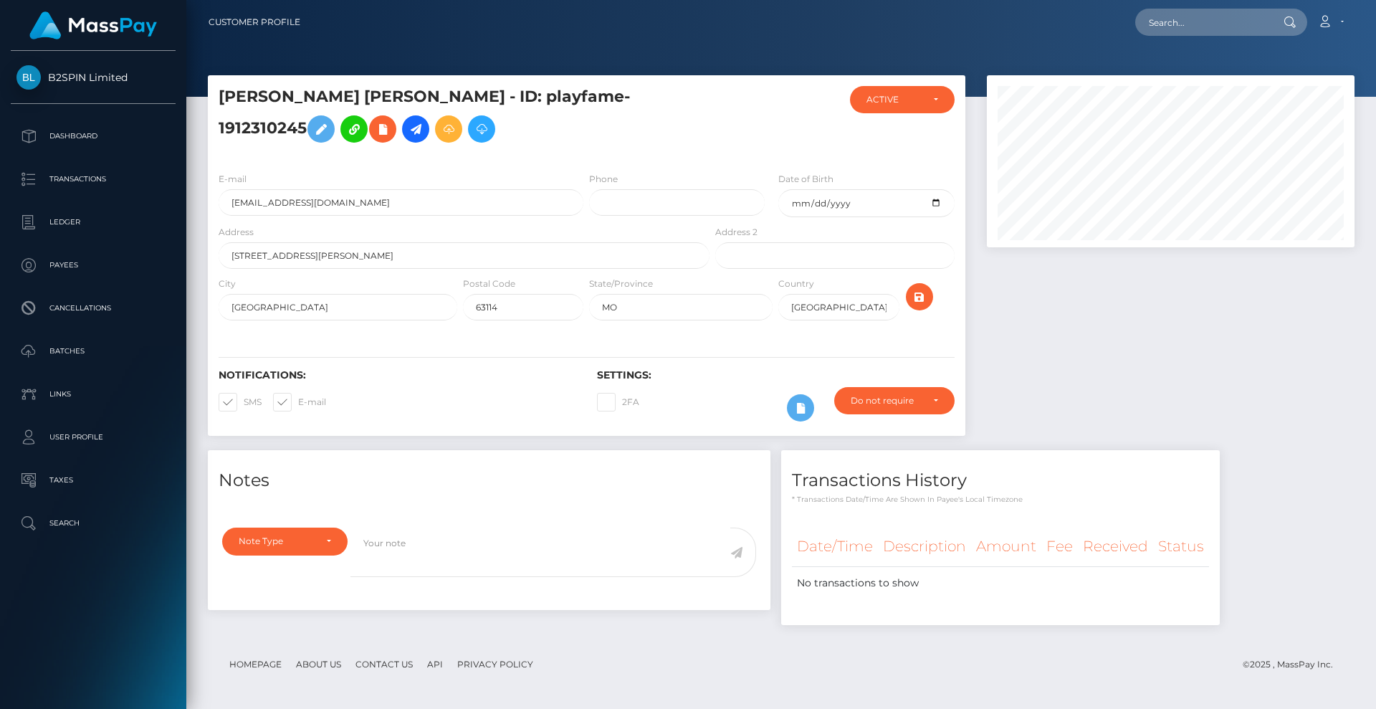
scroll to position [172, 368]
click at [1208, 28] on input "text" at bounding box center [1202, 22] width 135 height 27
paste input "3214863"
drag, startPoint x: 1204, startPoint y: 22, endPoint x: 1095, endPoint y: 21, distance: 108.9
click at [1073, 16] on div "3214863 Loading... Loading... Account Edit Profile Logout" at bounding box center [833, 22] width 1042 height 30
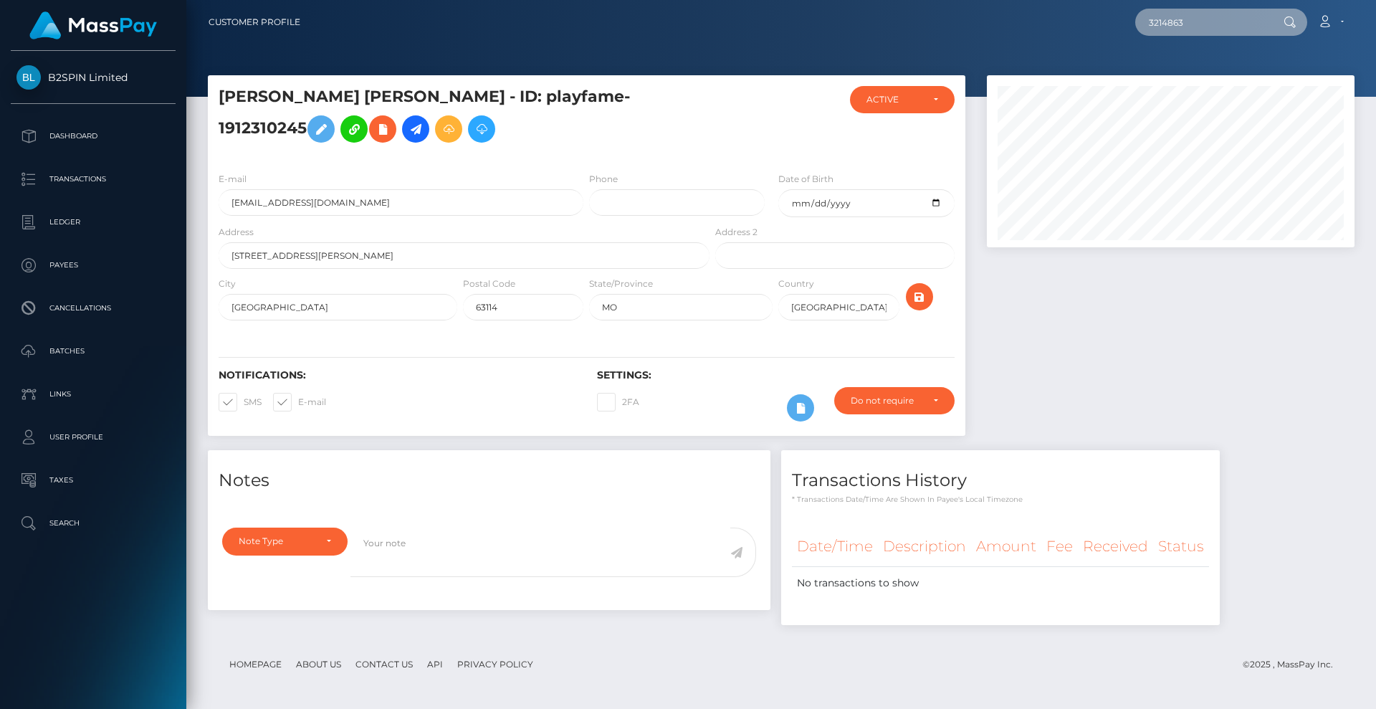
paste input "1957458401"
type input "1957458401"
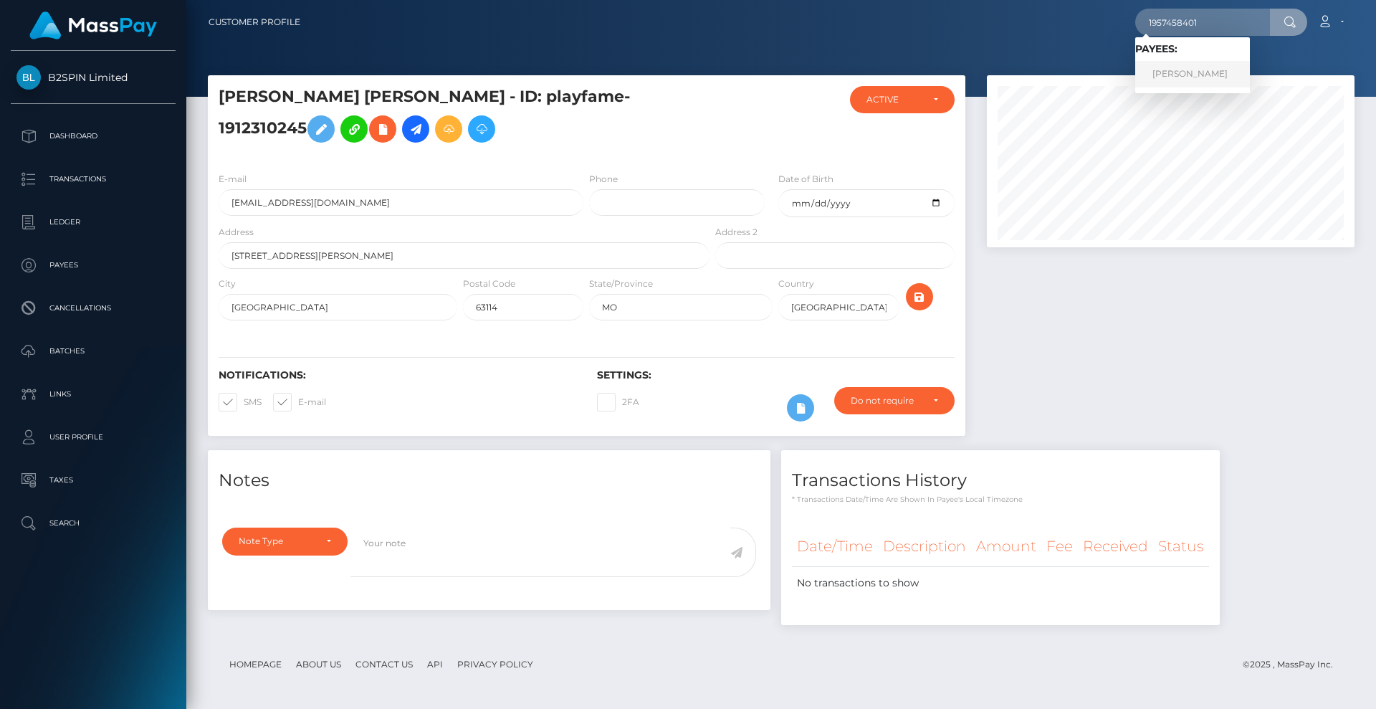
click at [1214, 78] on link "[PERSON_NAME]" at bounding box center [1192, 74] width 115 height 27
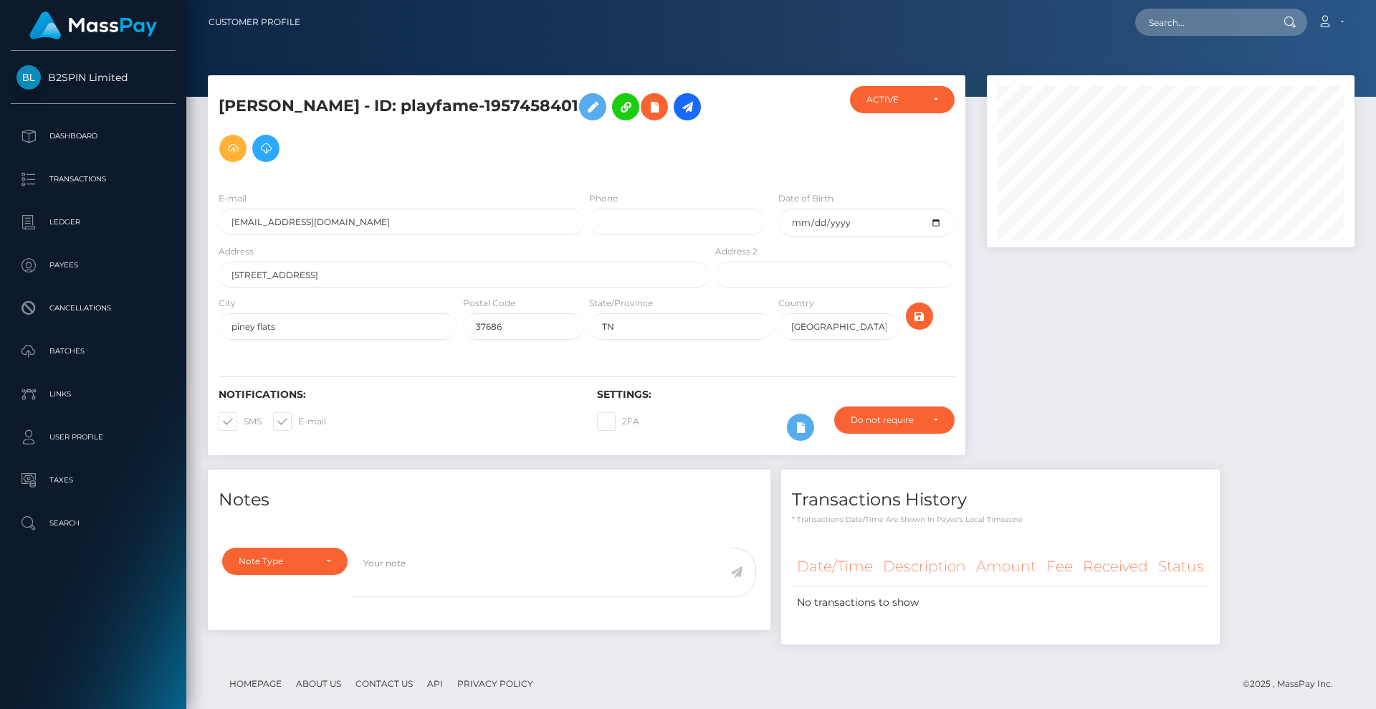
scroll to position [172, 368]
click at [1233, 20] on input "text" at bounding box center [1202, 22] width 135 height 27
paste input "3214862"
drag, startPoint x: 1232, startPoint y: 24, endPoint x: 1084, endPoint y: 16, distance: 148.5
click at [1084, 16] on div "3214862 Loading... Loading... Account Edit Profile Logout" at bounding box center [833, 22] width 1042 height 30
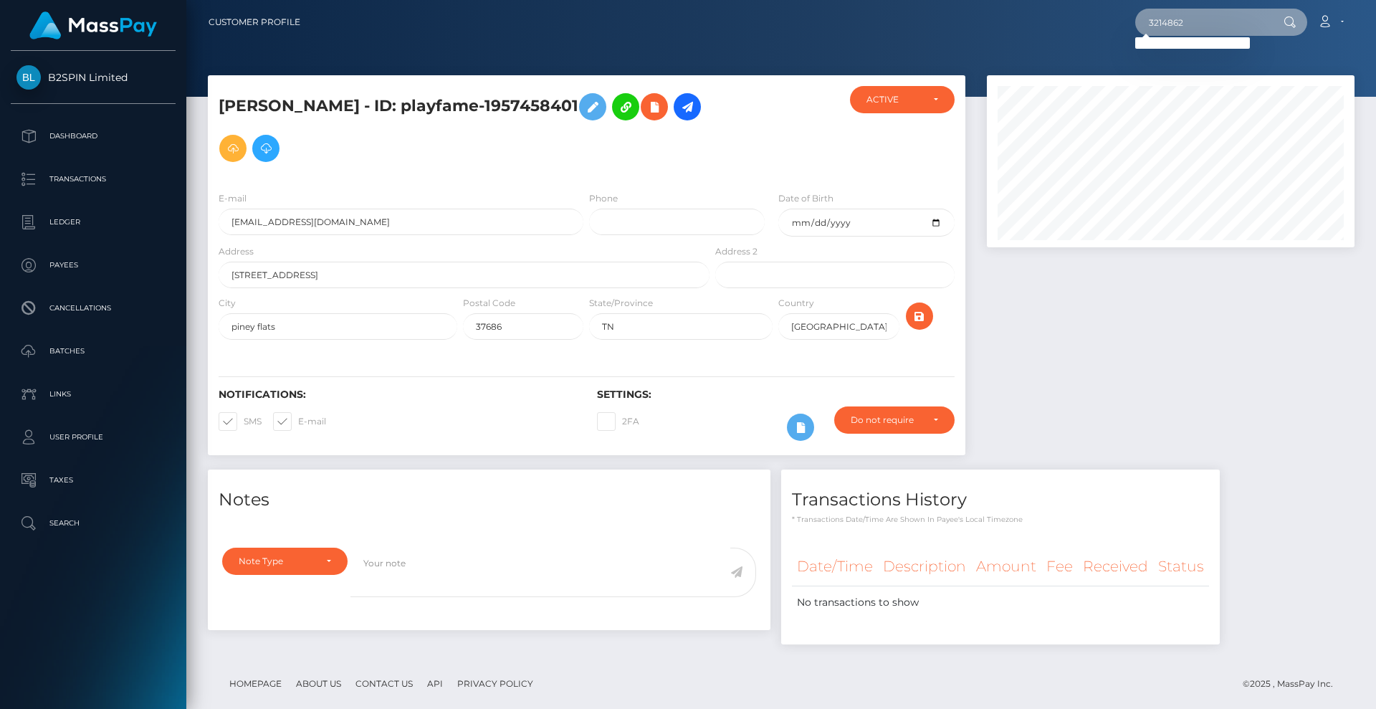
paste input "1639070585"
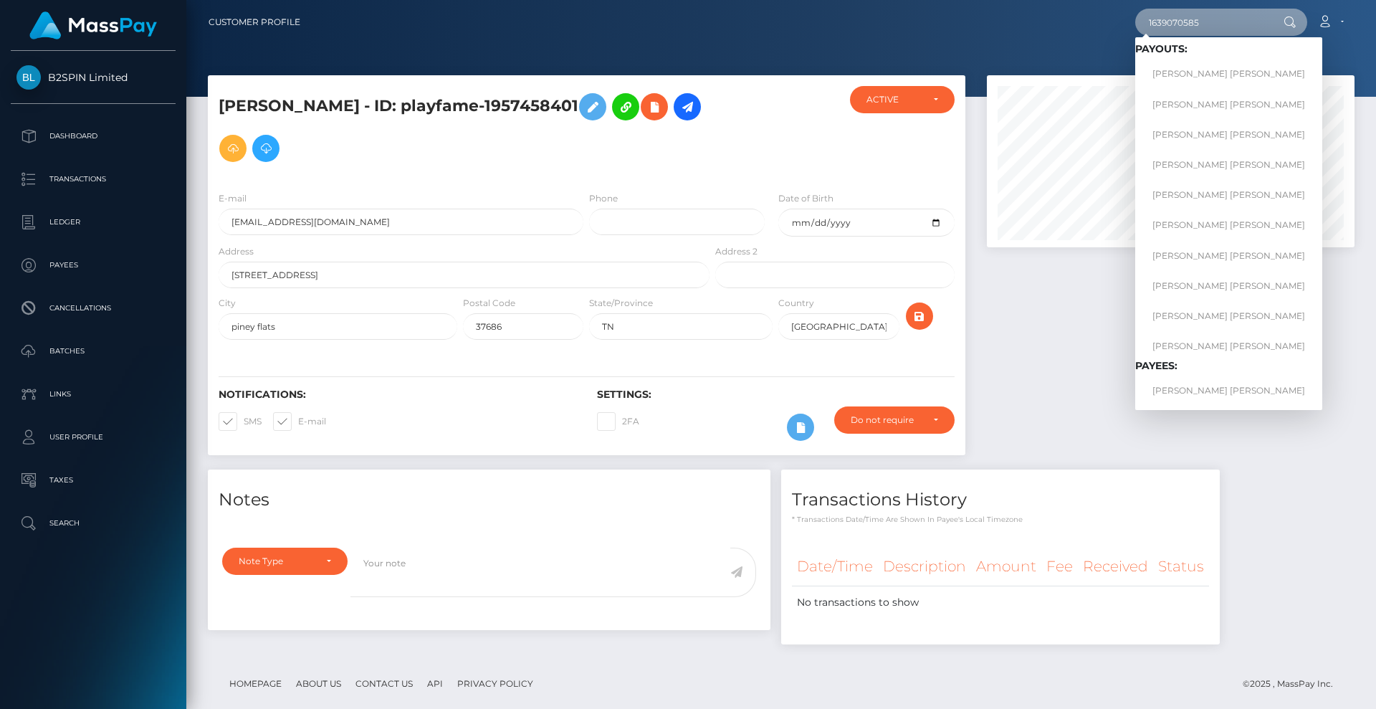
type input "1639070585"
click at [1192, 66] on link "TRENT SHANE TEMPLETON" at bounding box center [1228, 74] width 187 height 27
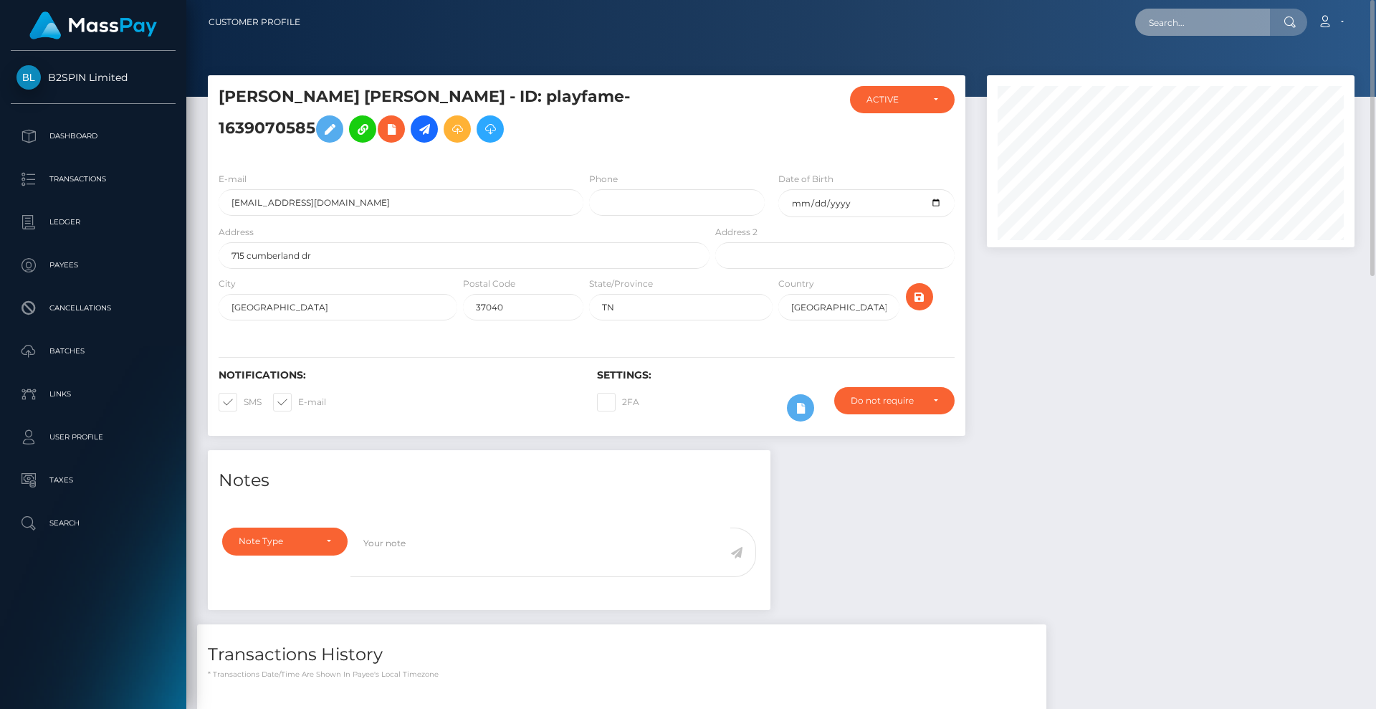
click at [1209, 29] on input "text" at bounding box center [1202, 22] width 135 height 27
paste input "3214861"
drag, startPoint x: 1208, startPoint y: 25, endPoint x: 1045, endPoint y: 9, distance: 164.2
click at [1045, 9] on div "3214861 Loading... Loading... Account Edit Profile Logout" at bounding box center [833, 22] width 1042 height 30
paste input "1276606002"
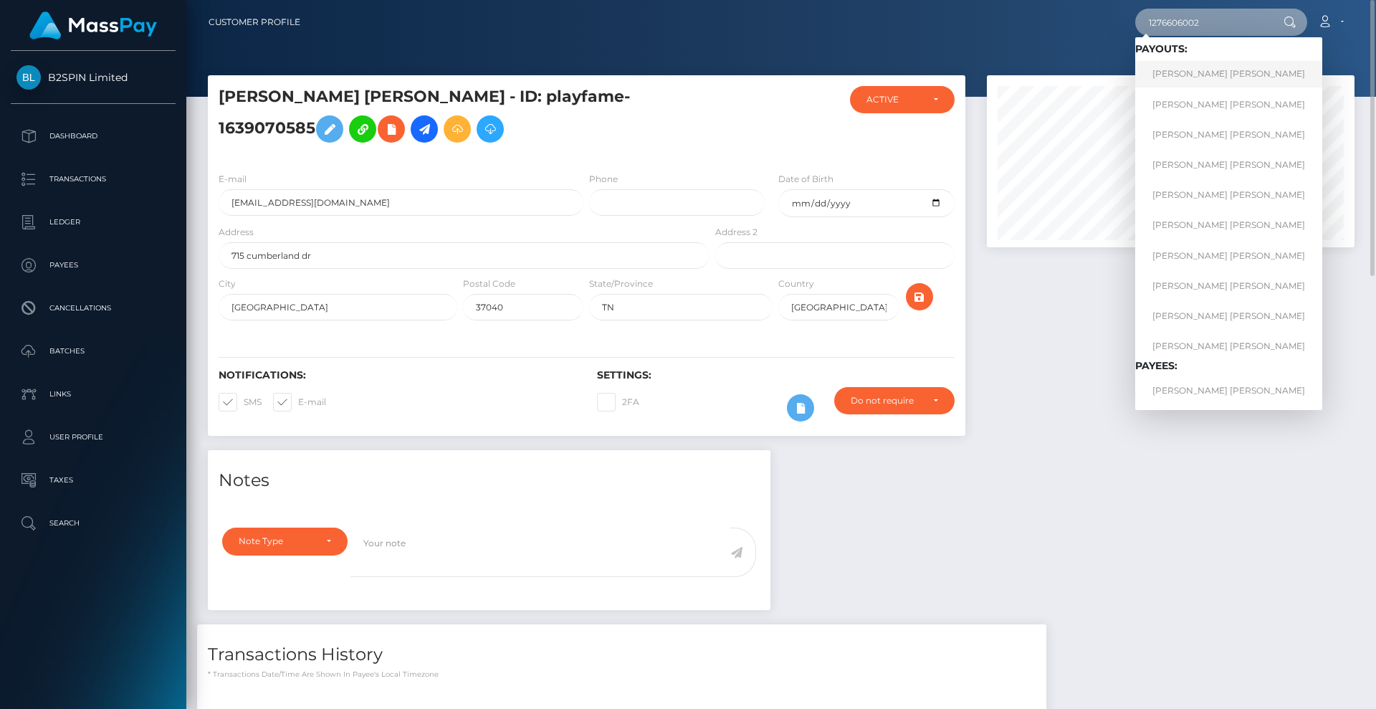
type input "1276606002"
click at [1203, 70] on link "WHITNEY ANN WOOD" at bounding box center [1228, 74] width 187 height 27
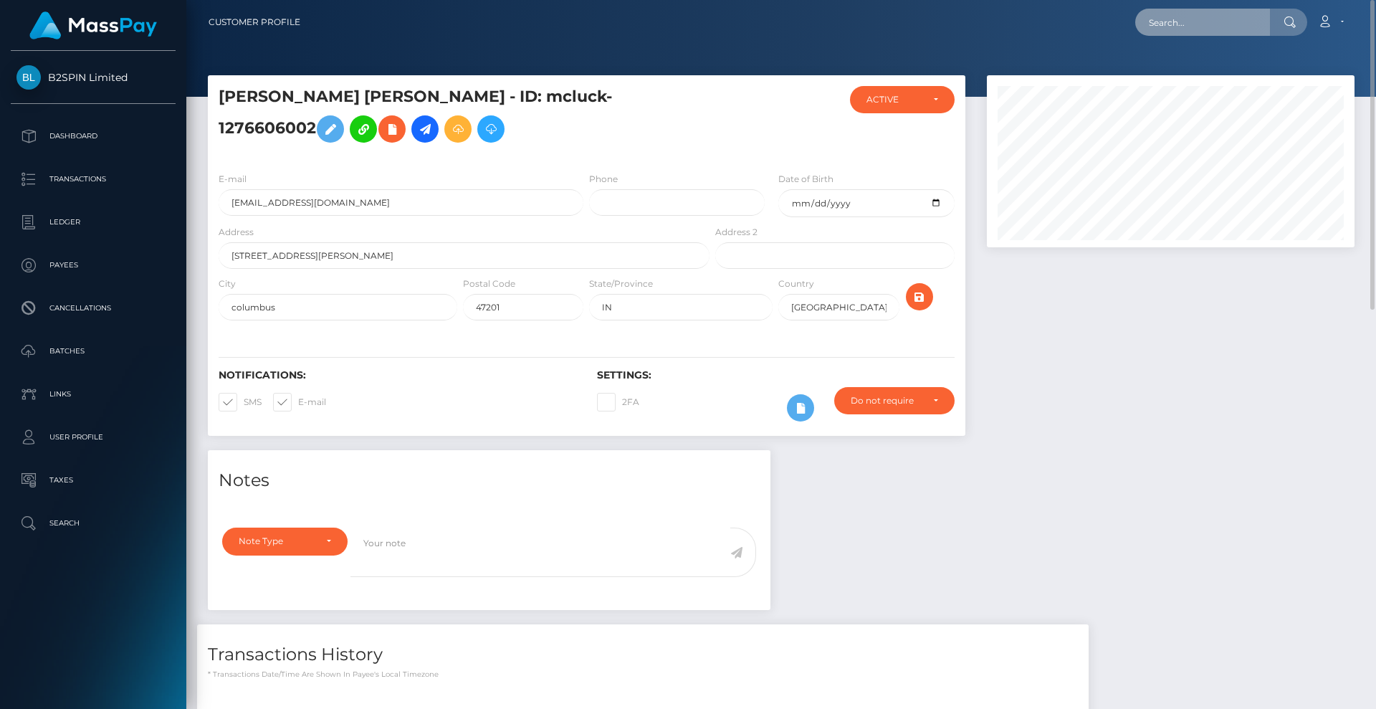
click at [1214, 26] on input "text" at bounding box center [1202, 22] width 135 height 27
paste input "3214858"
drag, startPoint x: 1198, startPoint y: 25, endPoint x: 1129, endPoint y: 10, distance: 70.4
click at [1129, 10] on div "3214858 Loading... Loading... Account Edit Profile Logout" at bounding box center [833, 22] width 1042 height 30
paste input "1392623435"
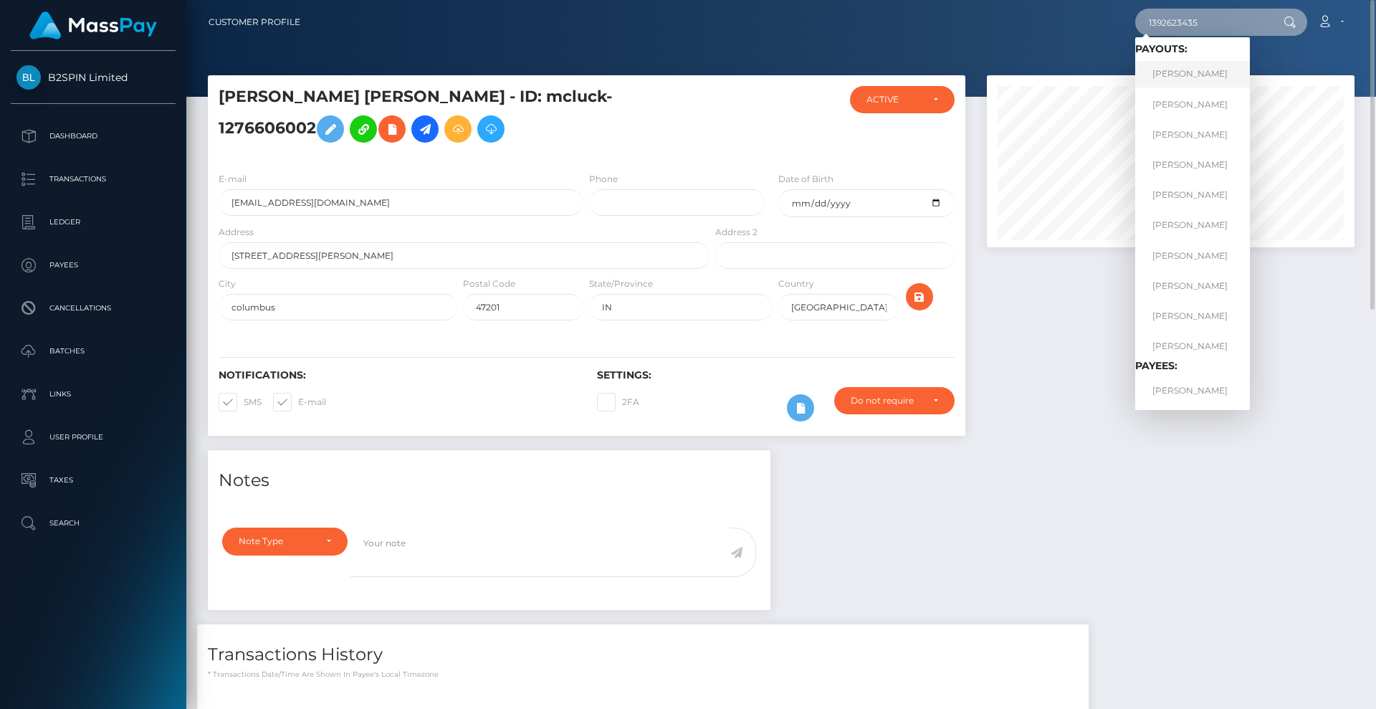
type input "1392623435"
click at [1216, 75] on link "FELIPE JUAREZ" at bounding box center [1192, 74] width 115 height 27
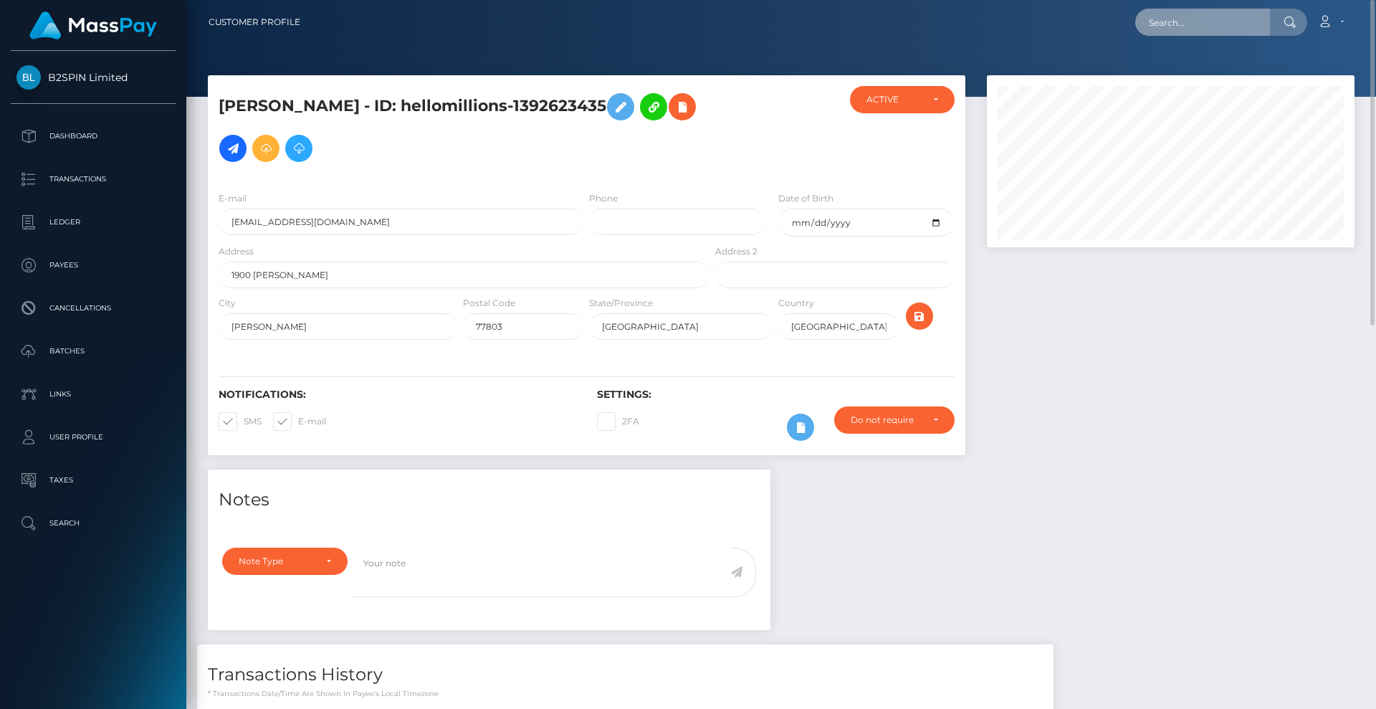
click at [1202, 27] on input "text" at bounding box center [1202, 22] width 135 height 27
paste input "3214854"
drag, startPoint x: 1207, startPoint y: 13, endPoint x: 1155, endPoint y: 33, distance: 56.0
click at [1054, 4] on nav "Customer Profile 3214854 Loading... Loading... Account" at bounding box center [781, 22] width 1190 height 44
paste input "1943338141"
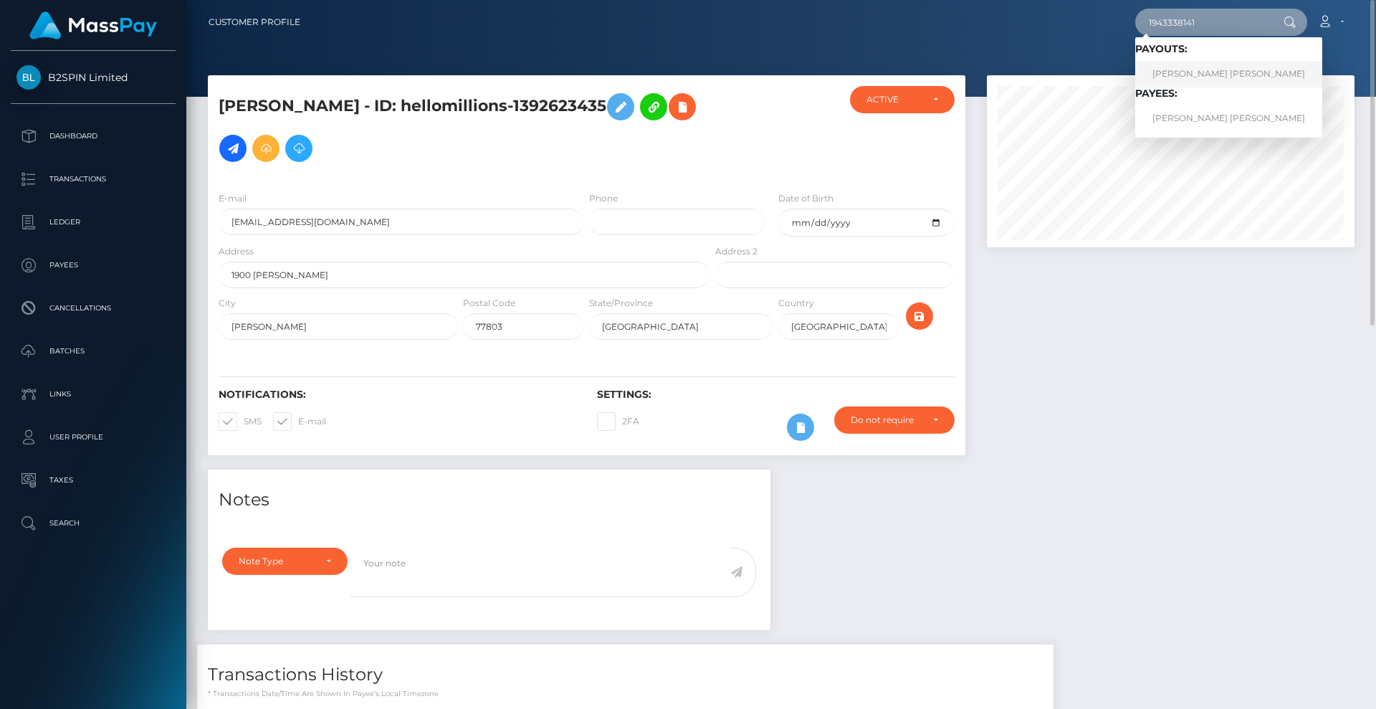
type input "1943338141"
click at [1206, 75] on link "MIGUEL ANGEL RESENDEZ" at bounding box center [1228, 74] width 187 height 27
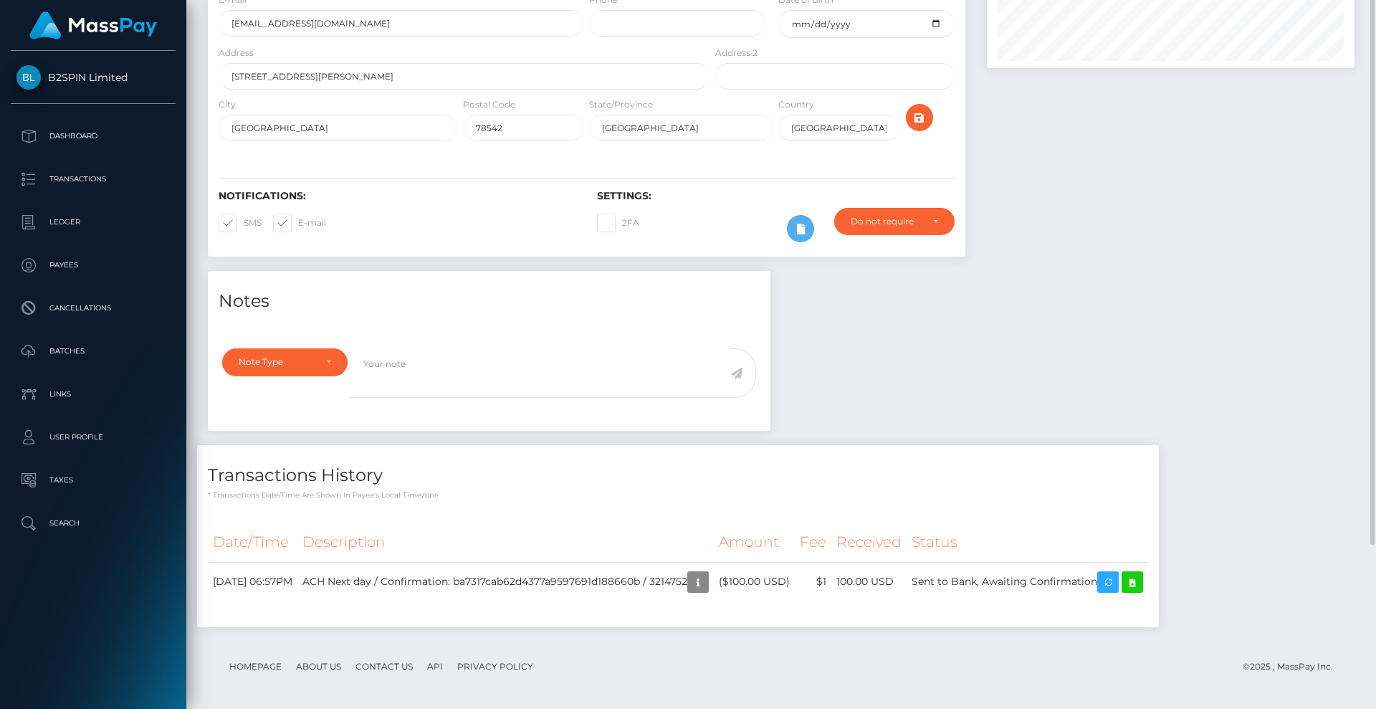
scroll to position [183, 0]
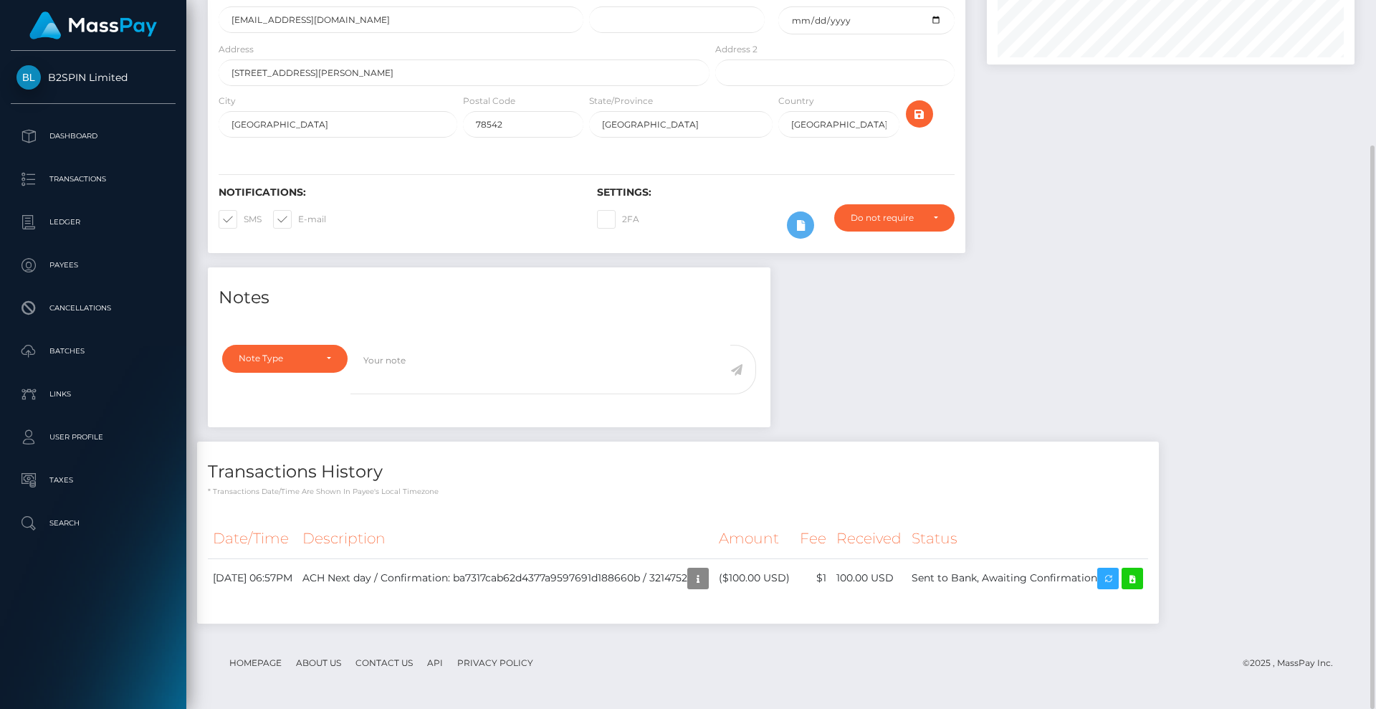
click at [1023, 365] on div "Notes Note Type Compliance Clear Compliance General Note Type" at bounding box center [781, 452] width 1168 height 371
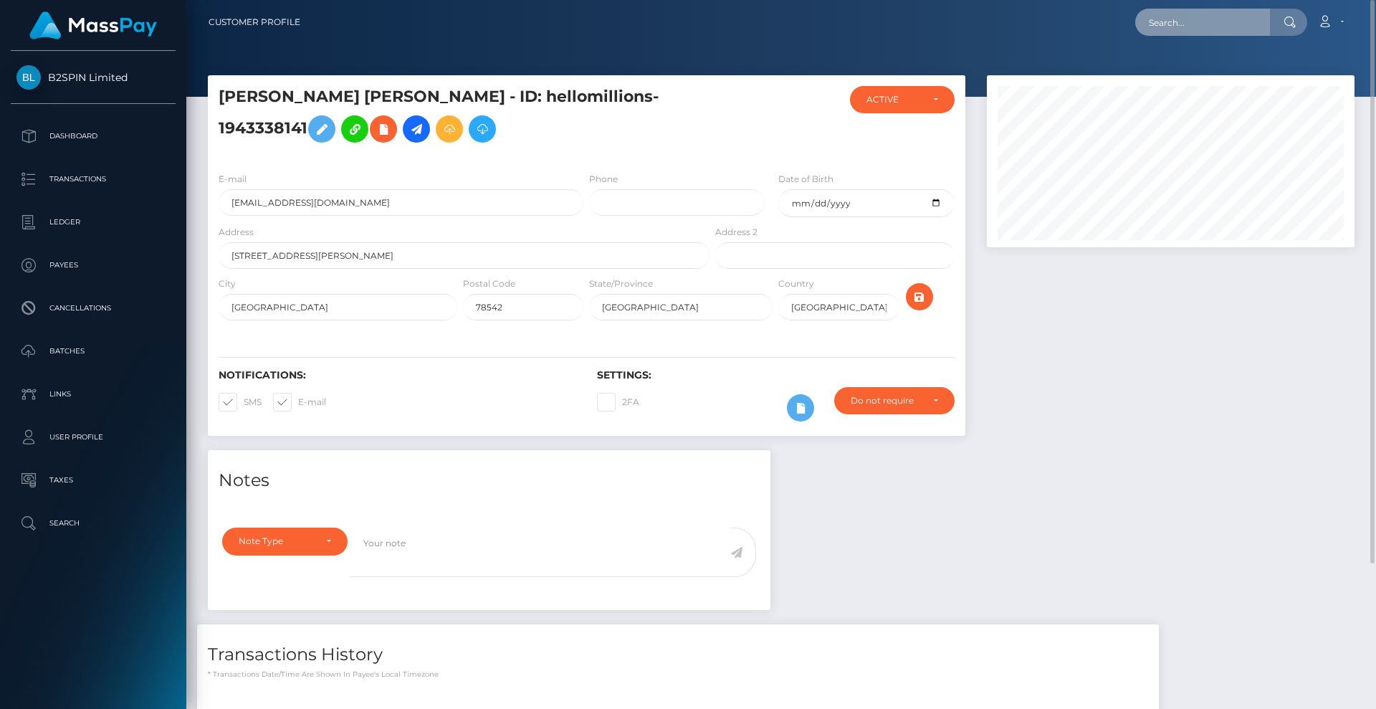
click at [1207, 27] on input "text" at bounding box center [1202, 22] width 135 height 27
paste input "3214853"
drag, startPoint x: 1214, startPoint y: 22, endPoint x: 1052, endPoint y: 6, distance: 162.7
click at [1052, 7] on div "3214853 Loading... Loading... Account Edit Profile Logout" at bounding box center [833, 22] width 1042 height 30
paste input "139455861"
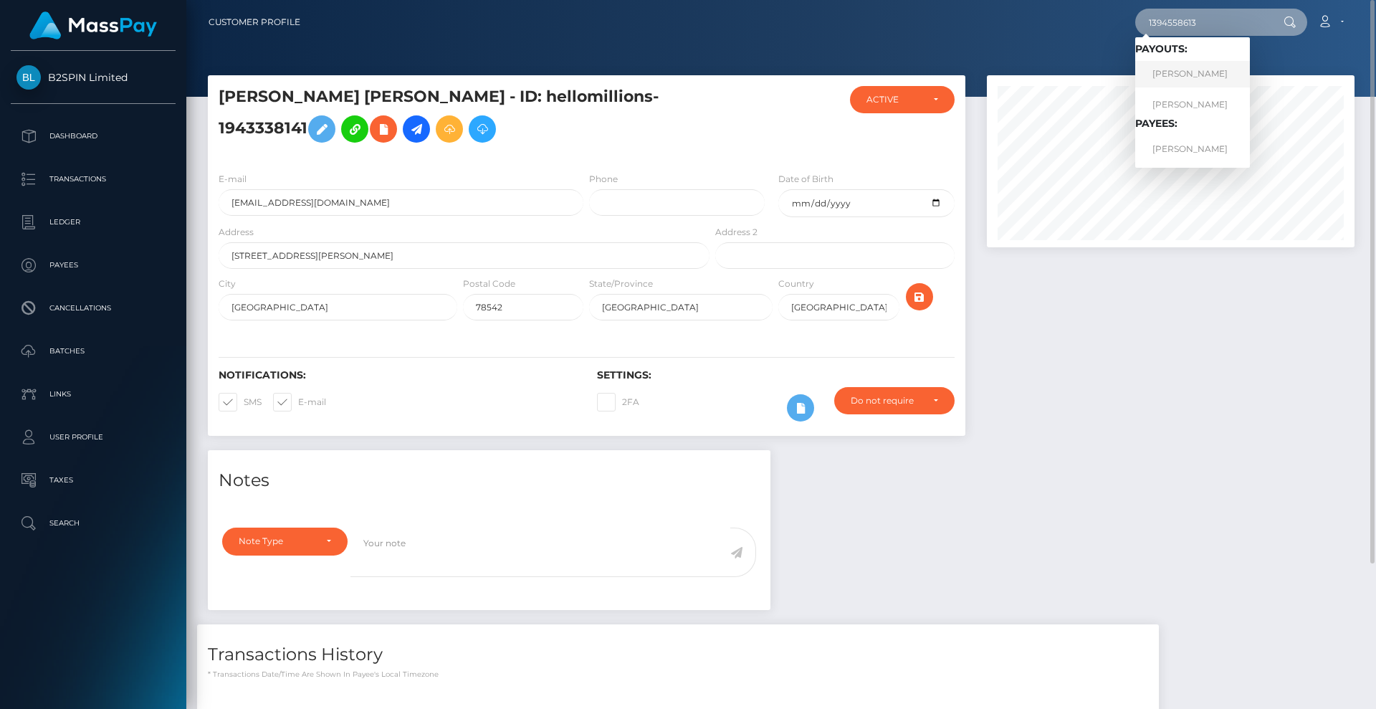
type input "1394558613"
click at [1206, 67] on link "BREANNA MARIE KEALY" at bounding box center [1192, 74] width 115 height 27
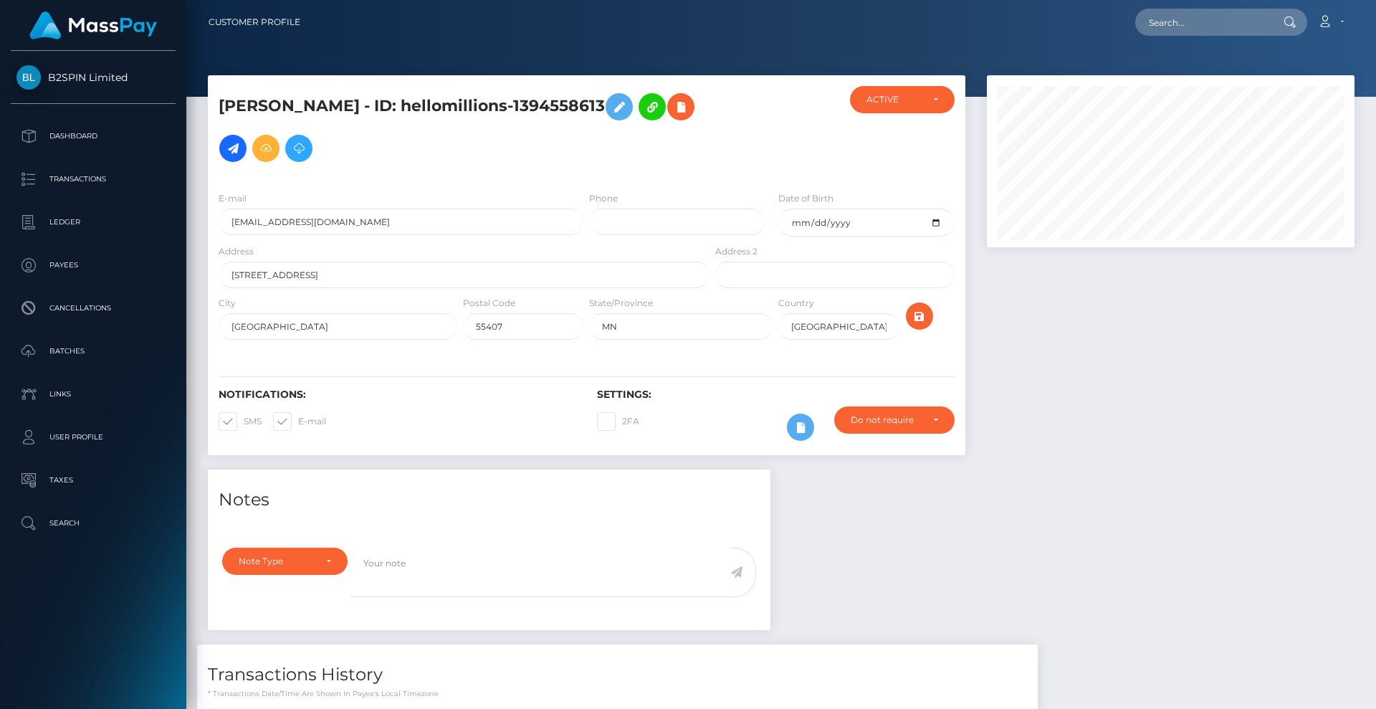
scroll to position [172, 368]
drag, startPoint x: 0, startPoint y: 0, endPoint x: 1022, endPoint y: 368, distance: 1086.4
click at [1023, 370] on div at bounding box center [1170, 272] width 389 height 394
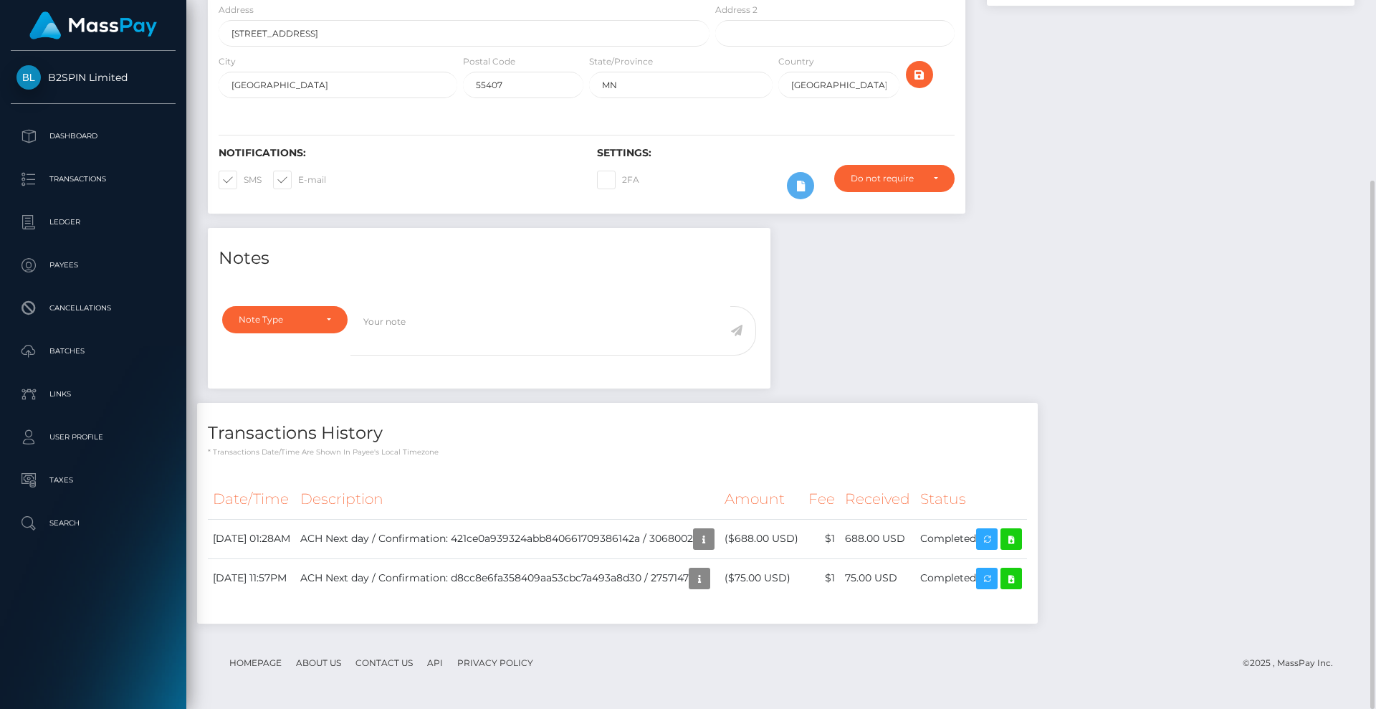
scroll to position [0, 0]
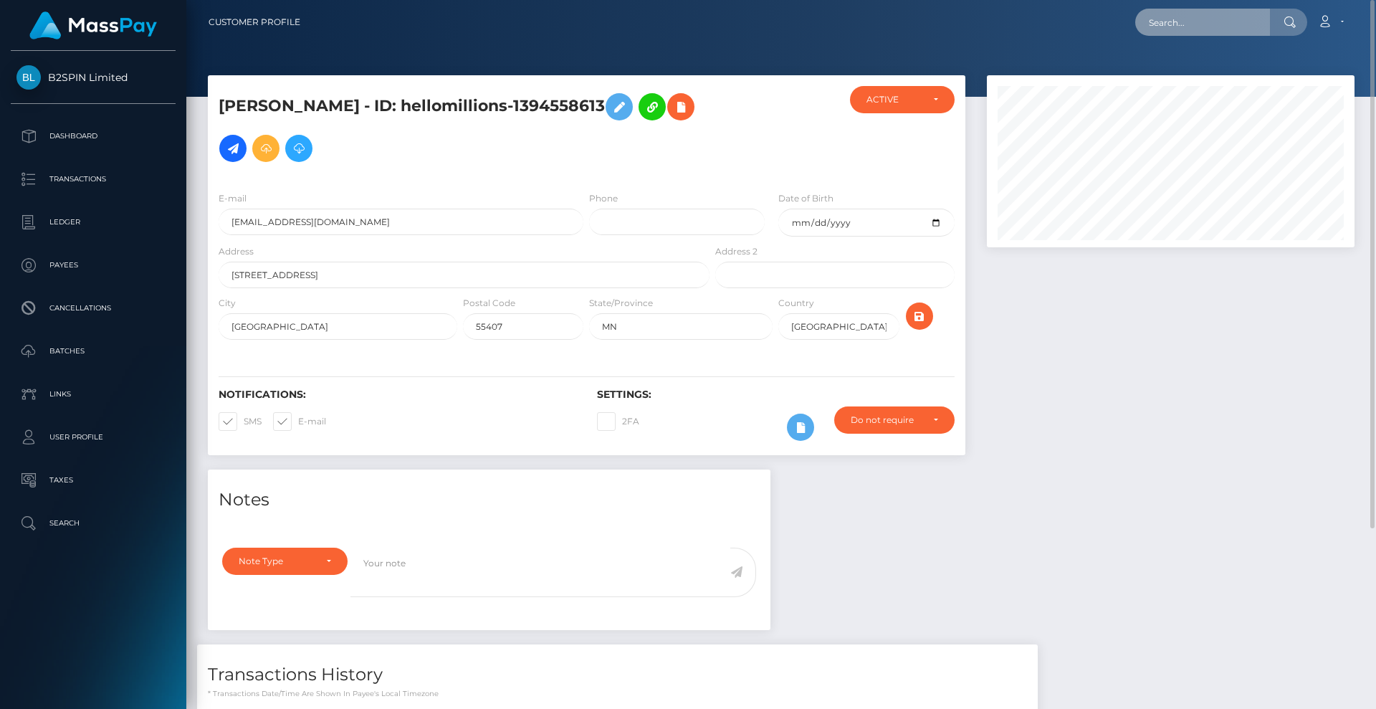
click at [1231, 34] on input "text" at bounding box center [1202, 22] width 135 height 27
paste input "3214852"
drag, startPoint x: 1185, startPoint y: 18, endPoint x: 1145, endPoint y: 38, distance: 44.9
click at [1061, 9] on div "3214852 Loading... Loading... Account Edit Profile Logout" at bounding box center [833, 22] width 1042 height 30
paste input "1169831959"
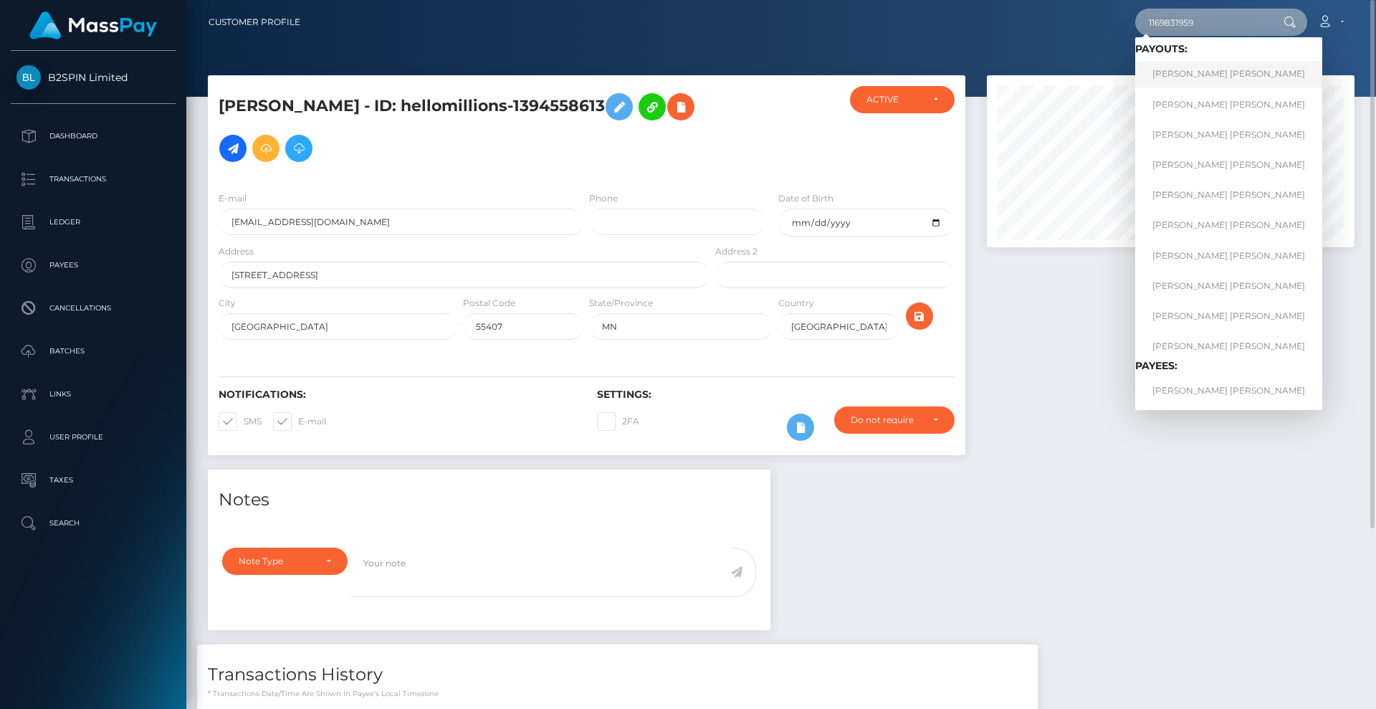
type input "1169831959"
click at [1228, 75] on link "KENNETH ANDREW DAVIS" at bounding box center [1228, 74] width 187 height 27
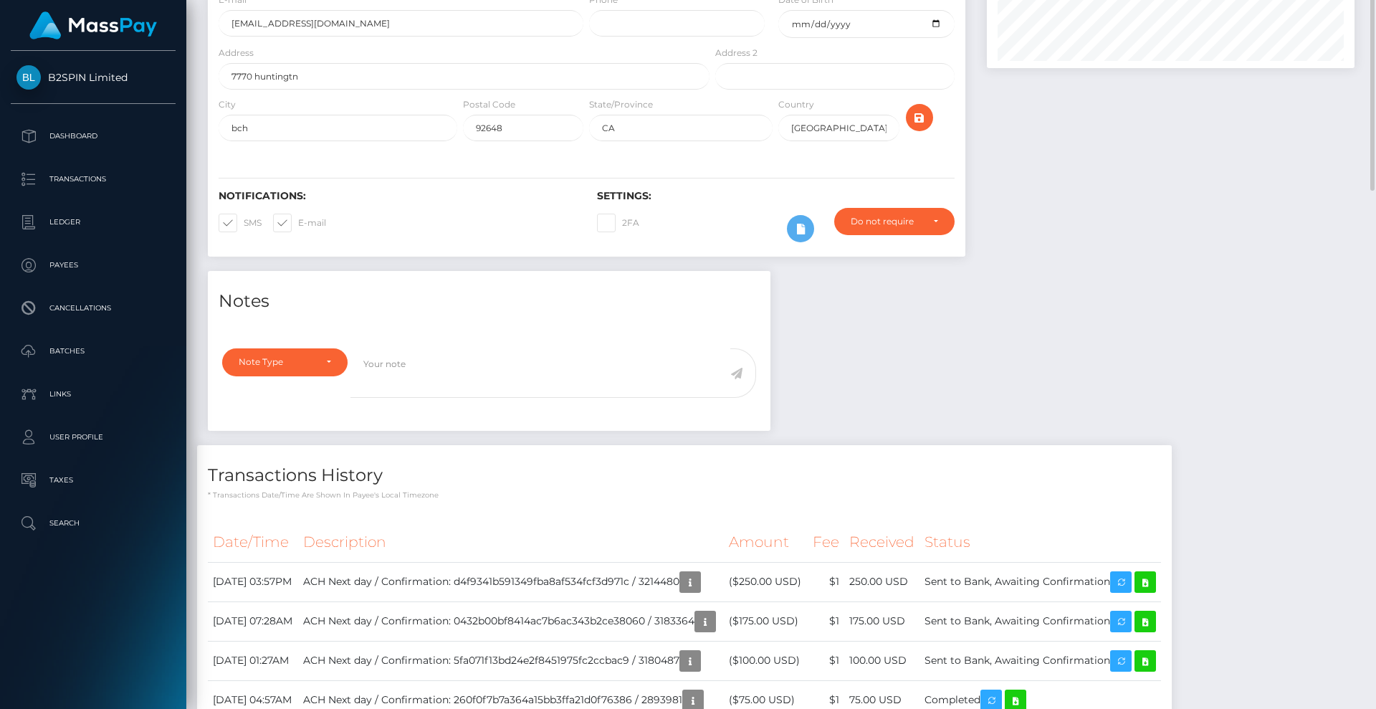
scroll to position [269, 0]
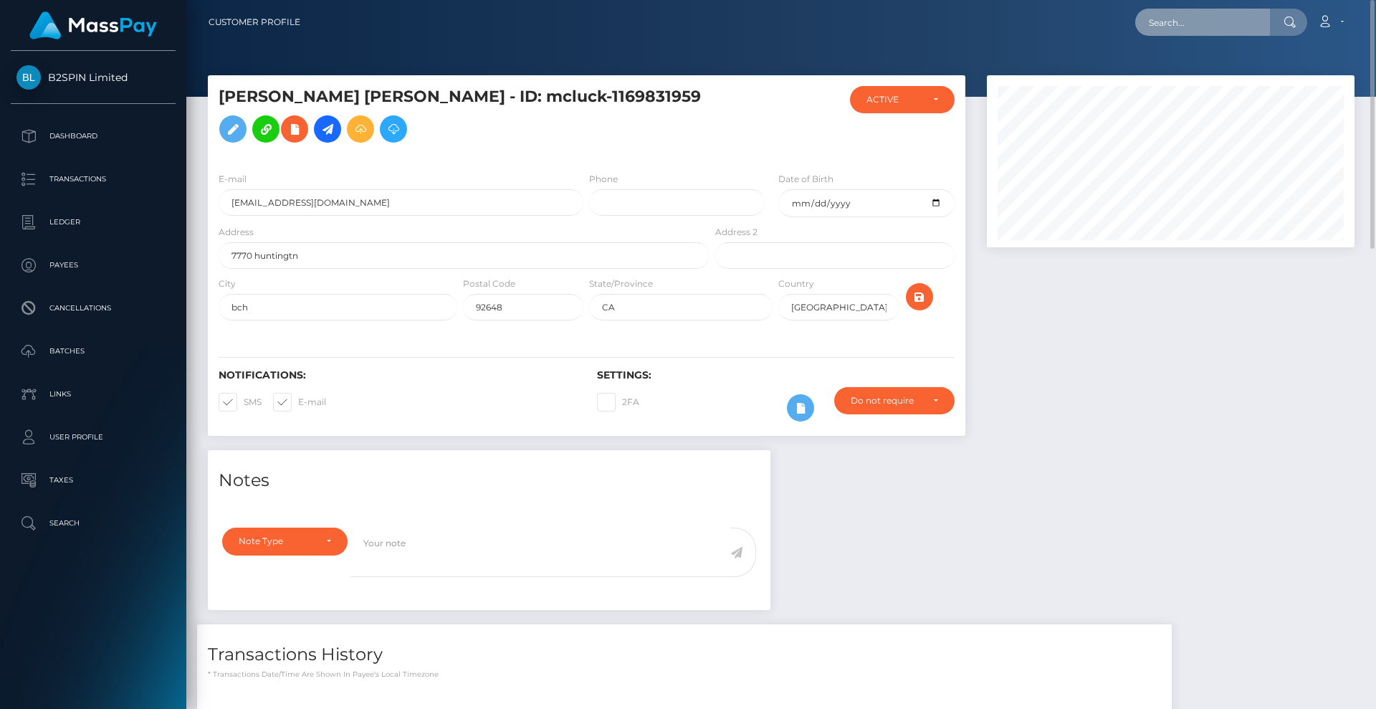
click at [1191, 29] on input "text" at bounding box center [1202, 22] width 135 height 27
paste input "3214849"
drag, startPoint x: 1218, startPoint y: 29, endPoint x: 1099, endPoint y: 22, distance: 118.4
click at [1099, 22] on div "3214849 Loading... Loading... Account Edit Profile Logout" at bounding box center [833, 22] width 1042 height 30
paste input "1957362386"
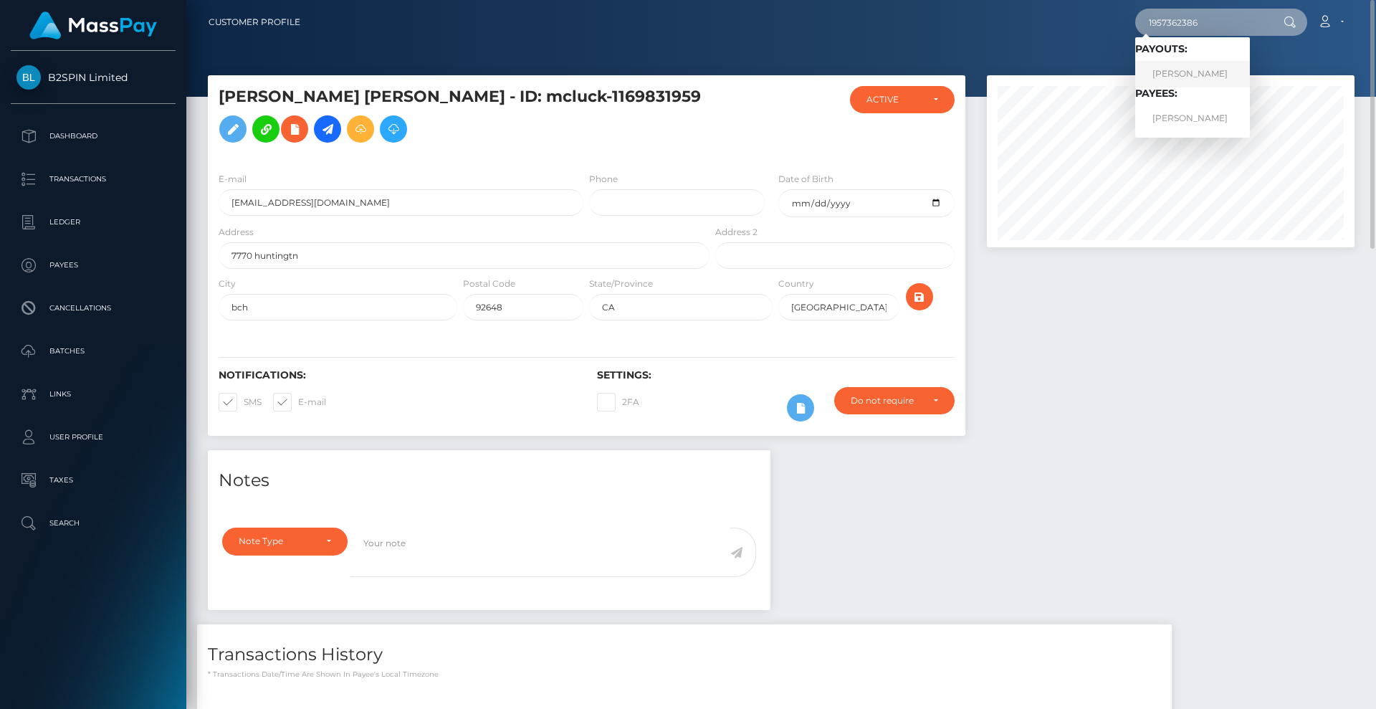
type input "1957362386"
click at [1228, 75] on link "TERESA LYNN PAYTON" at bounding box center [1192, 74] width 115 height 27
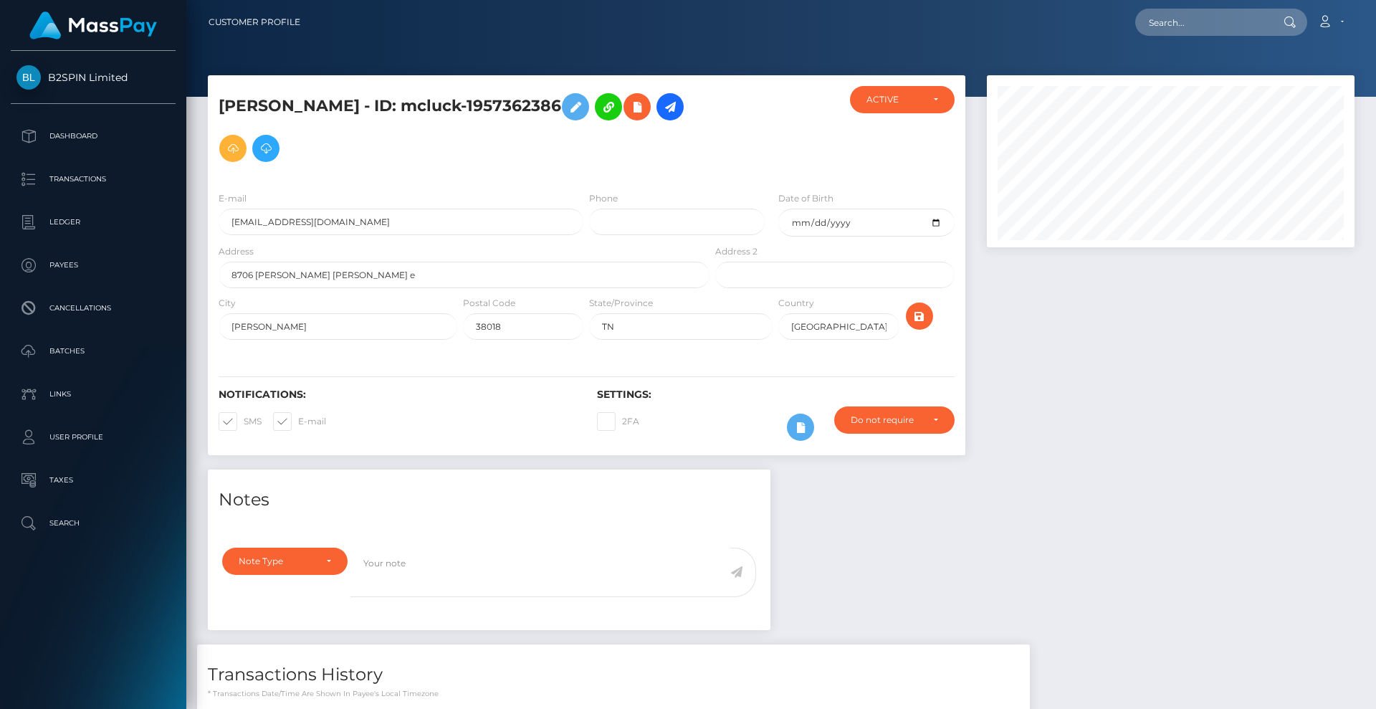
scroll to position [172, 368]
click at [1084, 363] on div at bounding box center [1170, 272] width 389 height 394
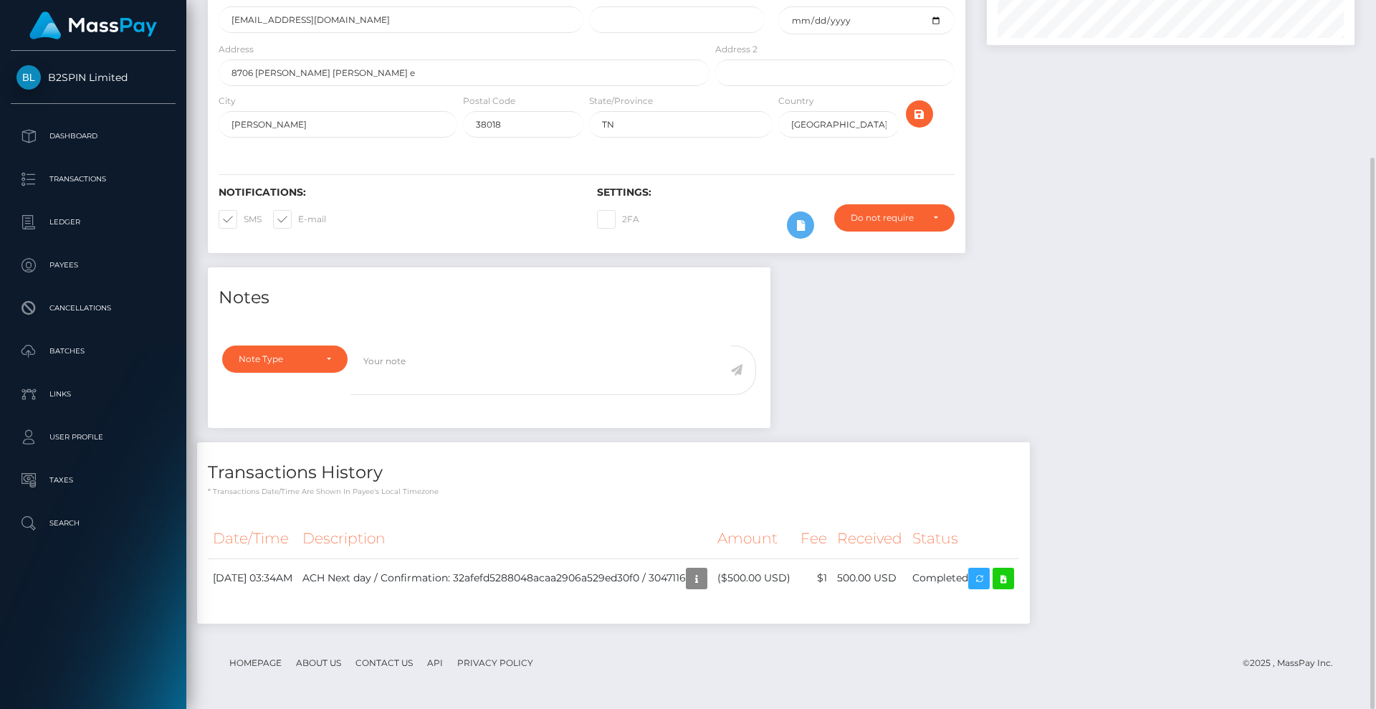
scroll to position [0, 0]
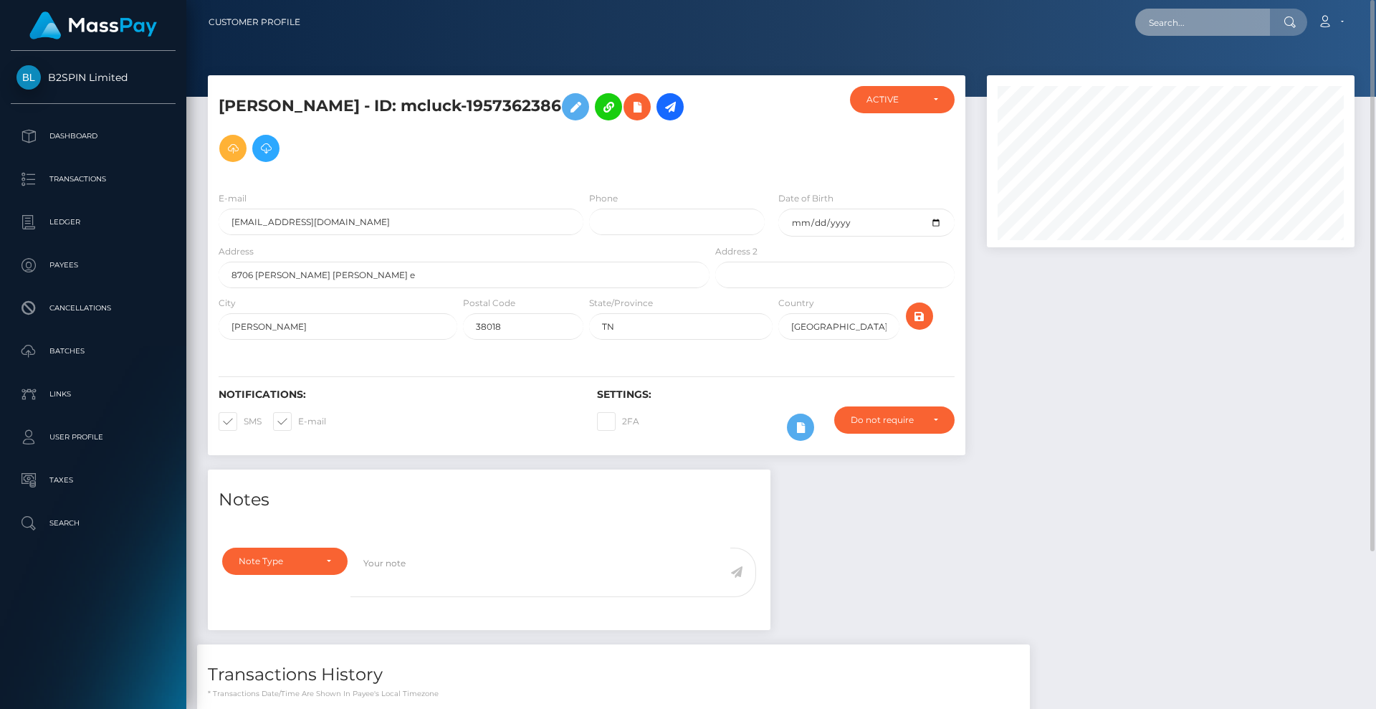
click at [1219, 16] on input "text" at bounding box center [1202, 22] width 135 height 27
paste input "3216087"
click at [1206, 29] on input "3216087" at bounding box center [1202, 22] width 135 height 27
drag, startPoint x: 1213, startPoint y: 22, endPoint x: 993, endPoint y: -1, distance: 220.6
click at [993, 0] on html "B2SPIN Limited Dashboard Transactions Ledger Payees Cancellations" at bounding box center [688, 354] width 1376 height 709
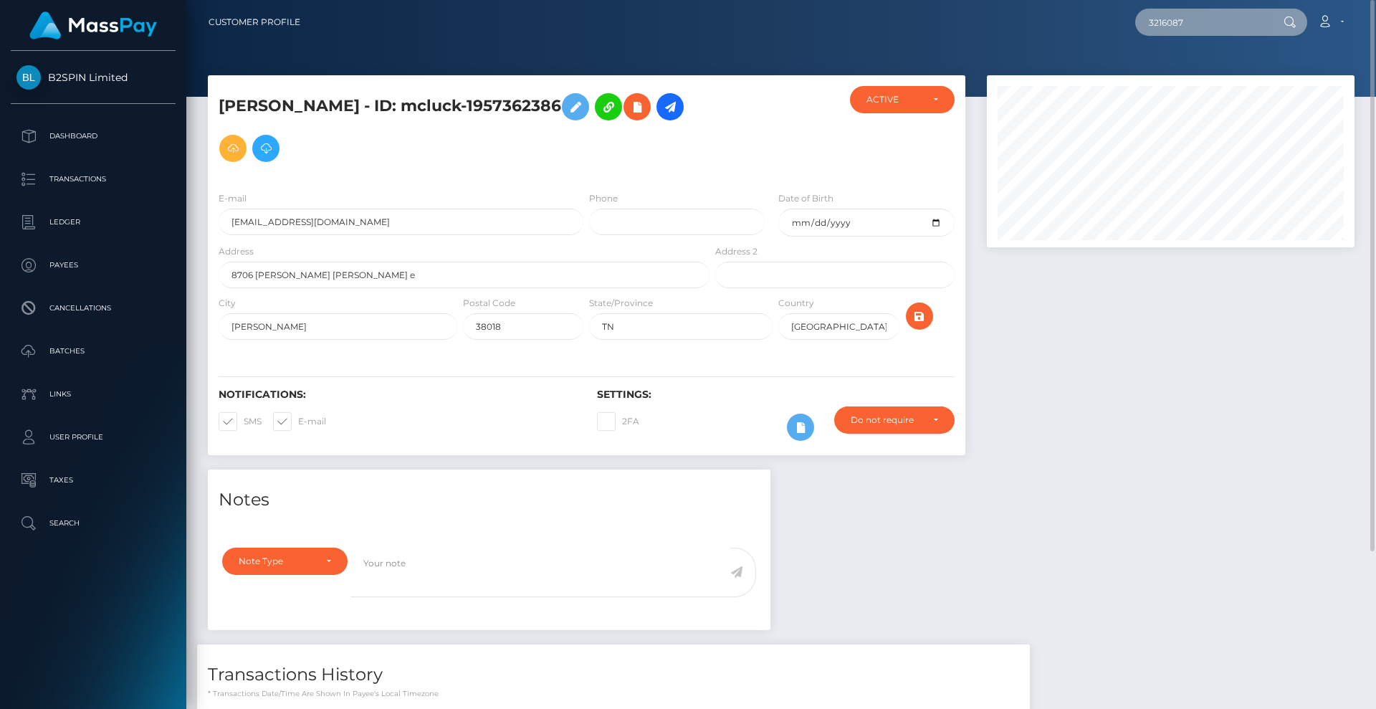
paste input "1787284875"
type input "1787284875"
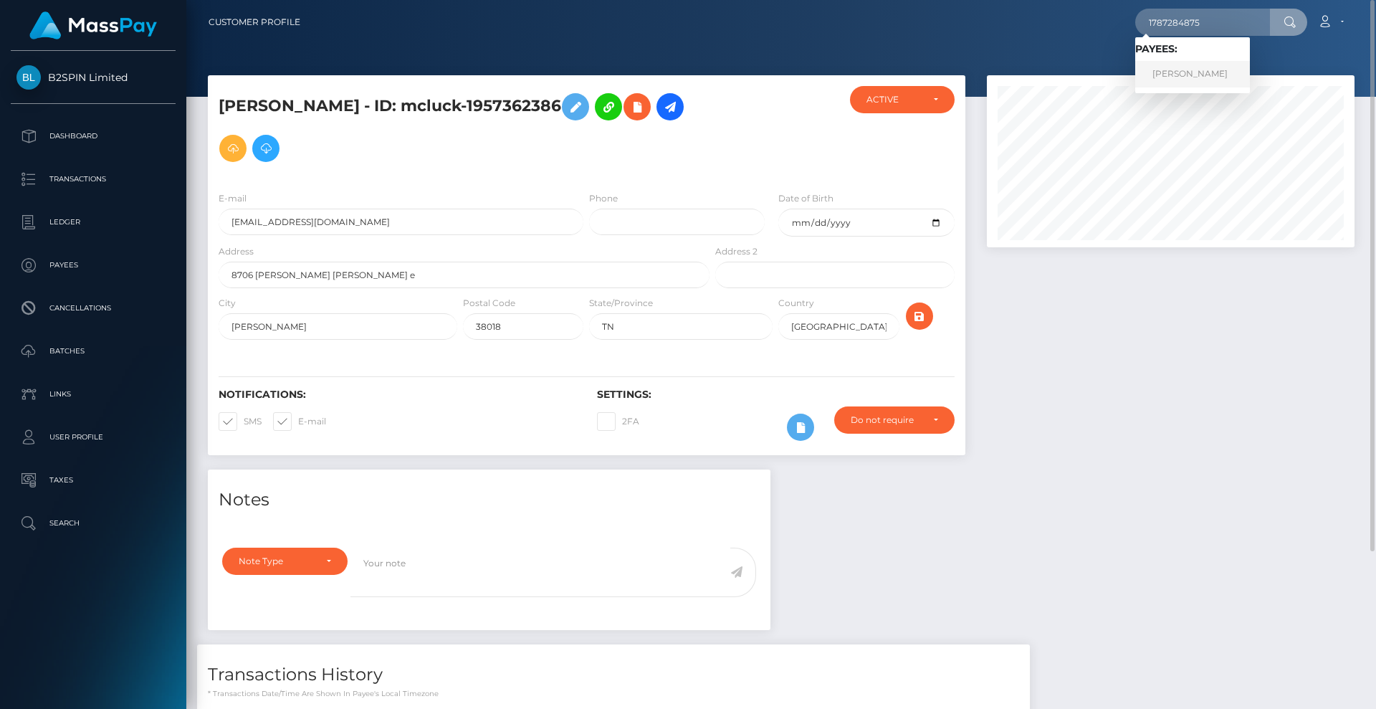
click at [1206, 77] on link "PATRICIA RAMIREZ RODRIGUEZ" at bounding box center [1192, 74] width 115 height 27
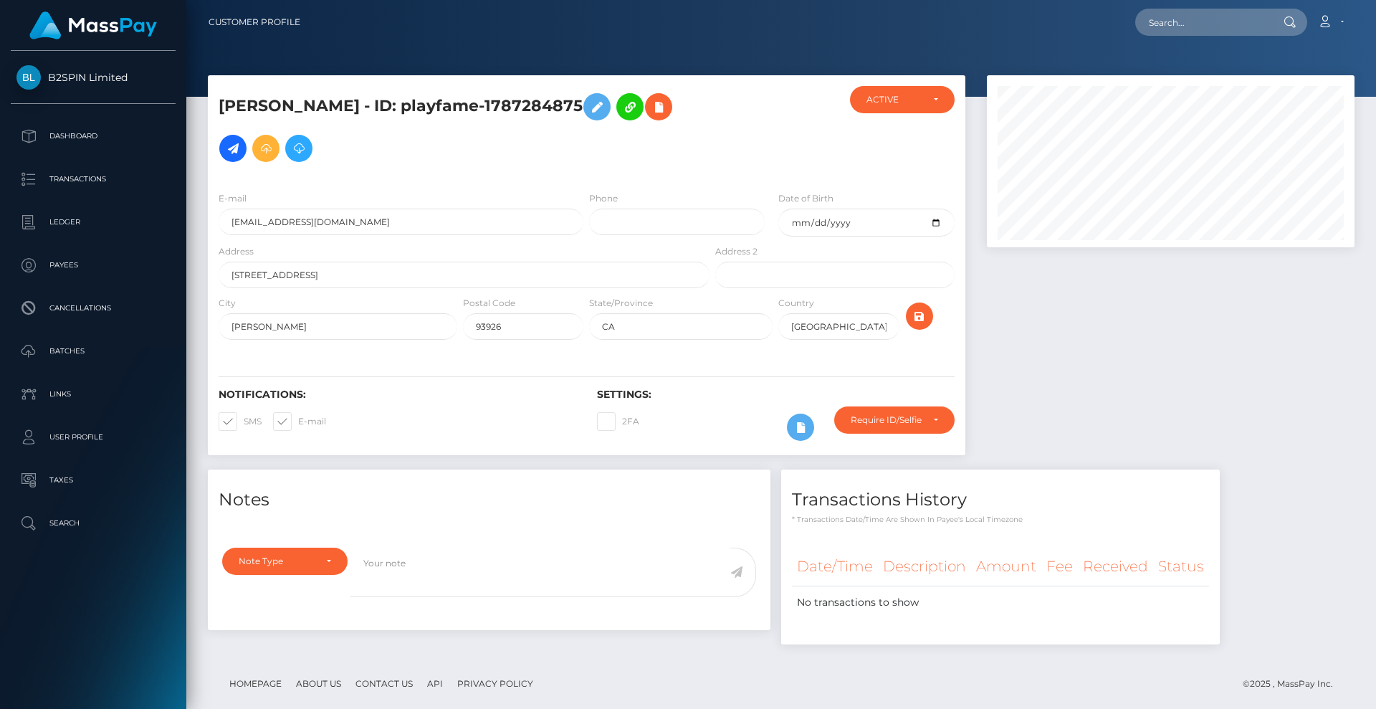
scroll to position [172, 368]
click at [1174, 17] on input "text" at bounding box center [1202, 22] width 135 height 27
paste input "3215396"
drag, startPoint x: 1202, startPoint y: 22, endPoint x: 1079, endPoint y: 6, distance: 124.3
click at [1079, 6] on nav "Customer Profile 3215396 Loading... Loading... Account" at bounding box center [781, 22] width 1190 height 44
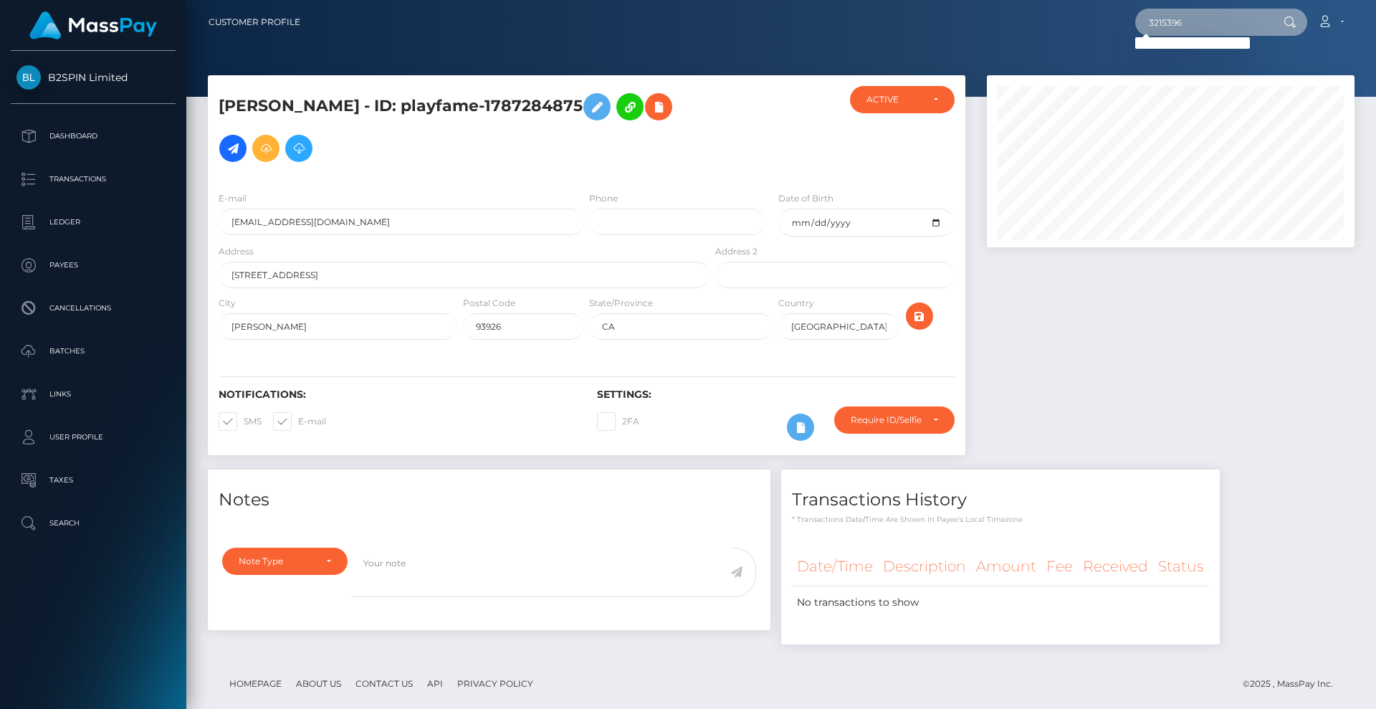
paste input "127482202"
type input "1274822026"
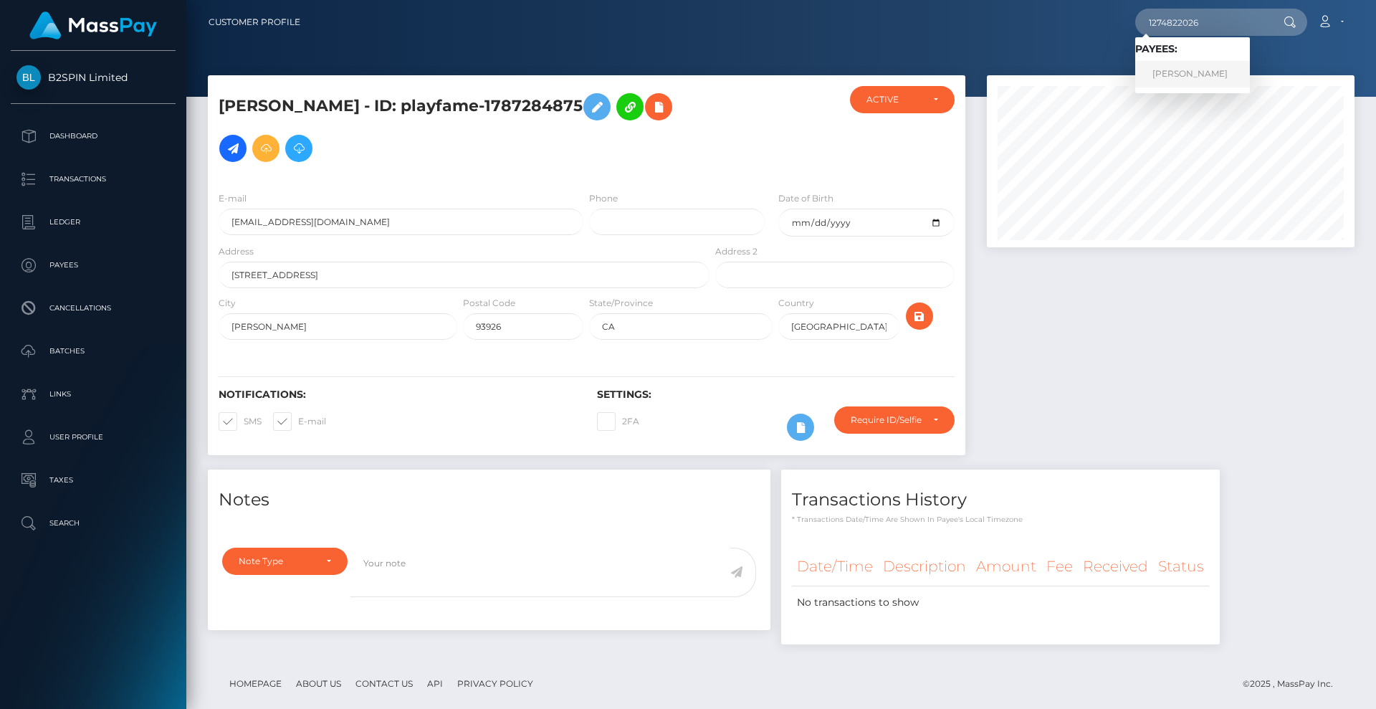
click at [1227, 69] on link "RITA A JOHNSON" at bounding box center [1192, 74] width 115 height 27
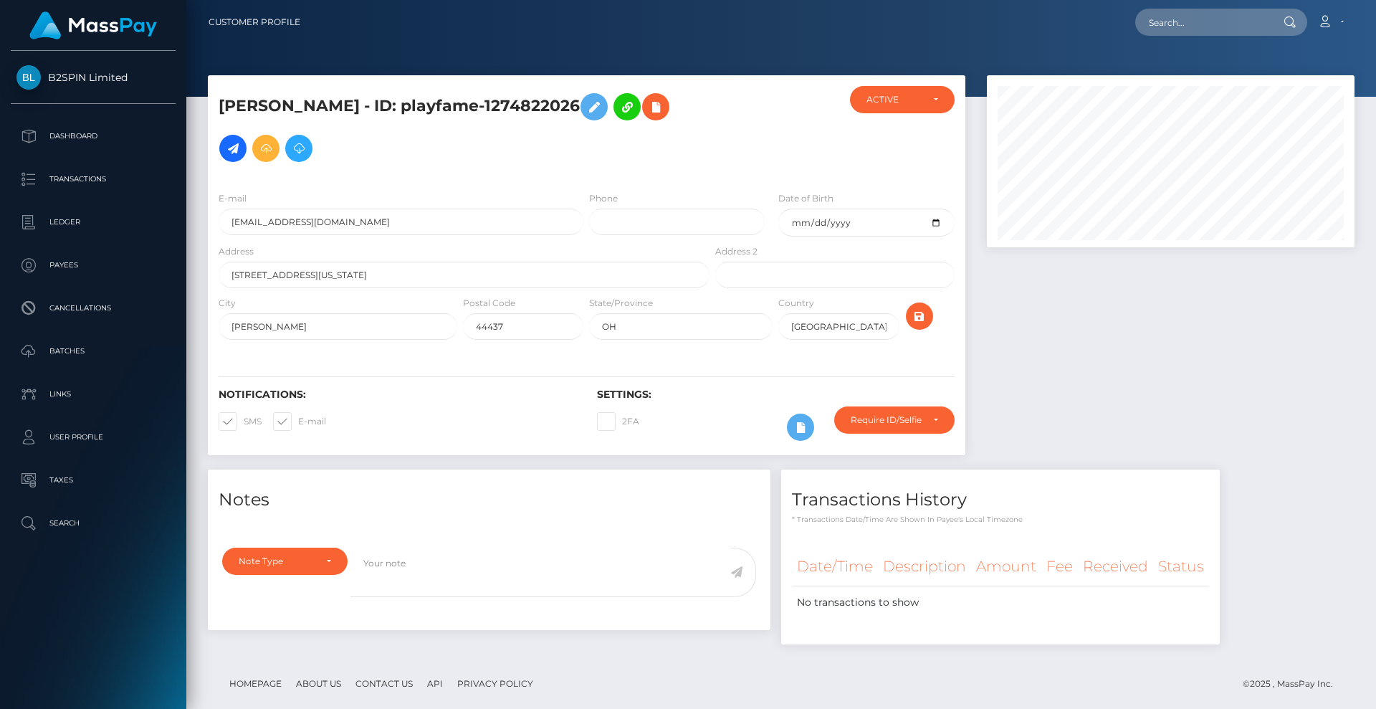
scroll to position [172, 368]
drag, startPoint x: 1209, startPoint y: 25, endPoint x: 1013, endPoint y: 19, distance: 195.7
click at [1013, 19] on div "Loading... Loading... Account Edit Profile Logout" at bounding box center [833, 22] width 1042 height 30
paste input "3214540"
drag, startPoint x: 1216, startPoint y: 25, endPoint x: 1054, endPoint y: 11, distance: 162.5
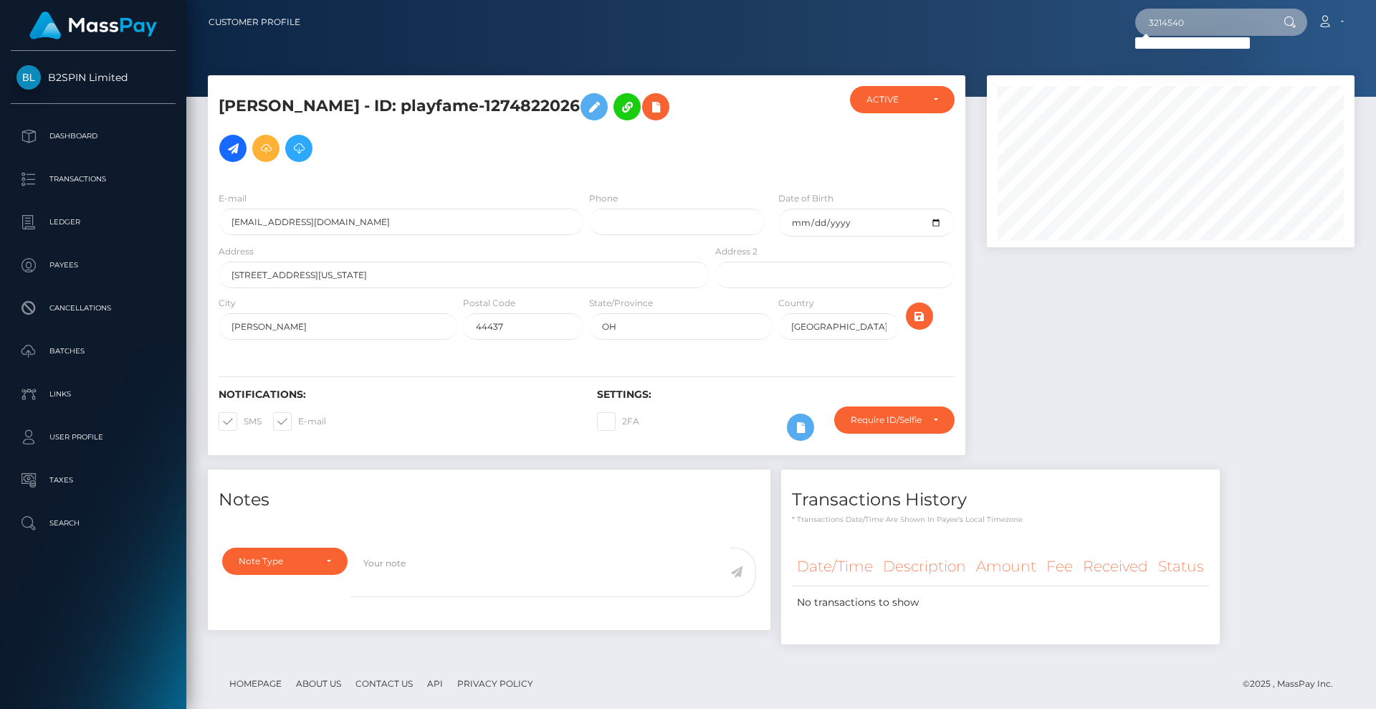
click at [1051, 11] on div "3214540 Loading... Loading... Account Edit Profile Logout" at bounding box center [833, 22] width 1042 height 30
paste input "1112464986"
type input "1112464986"
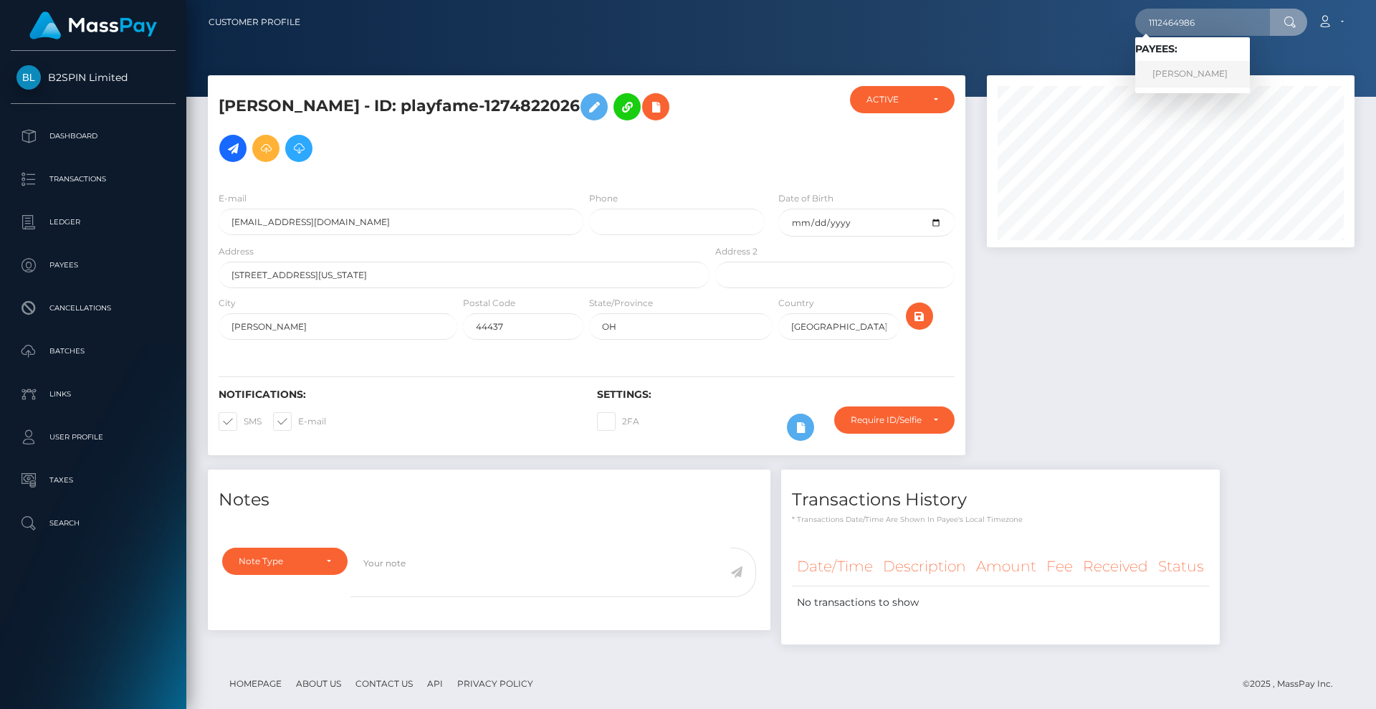
click at [1219, 71] on link "FRANCISCO J MARTINEZ" at bounding box center [1192, 74] width 115 height 27
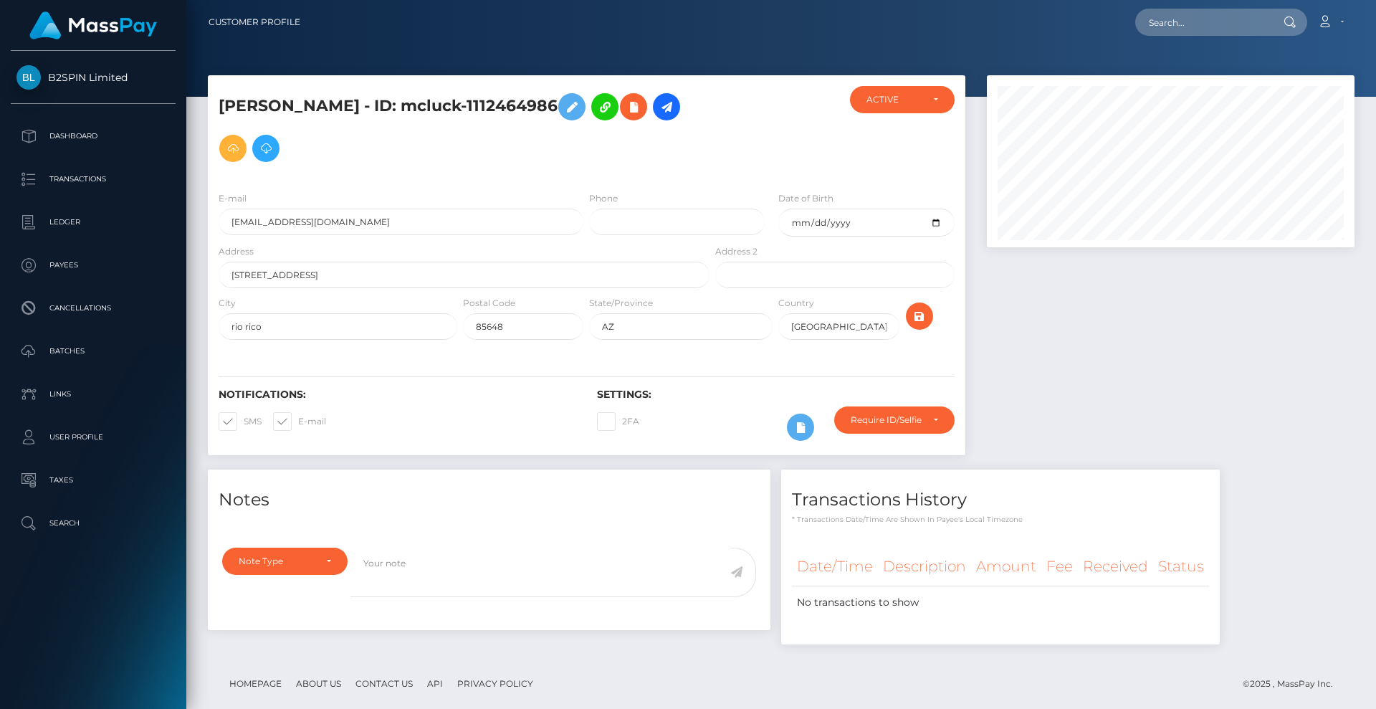
scroll to position [172, 368]
click at [1203, 18] on input "text" at bounding box center [1202, 22] width 135 height 27
paste input "3214972"
click at [1246, 19] on input "3214972" at bounding box center [1202, 22] width 135 height 27
paste input "1667613336"
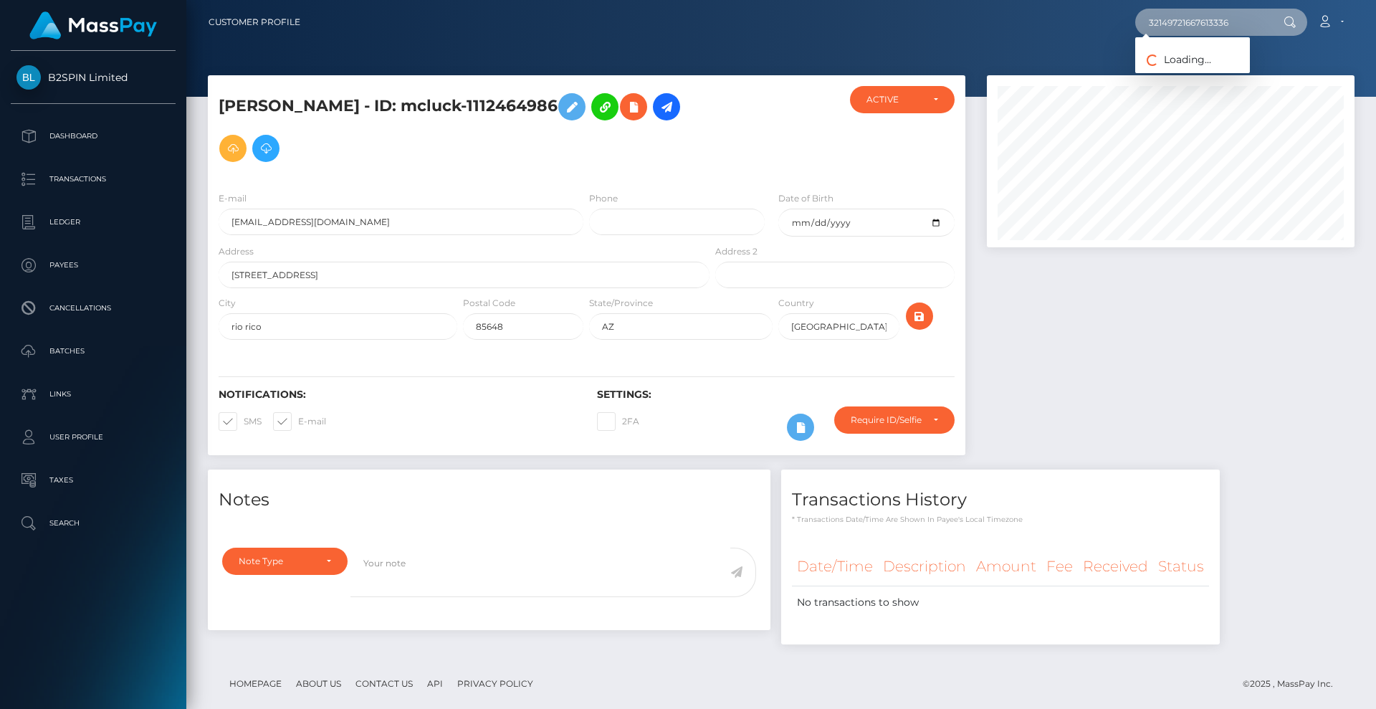
paste input "text"
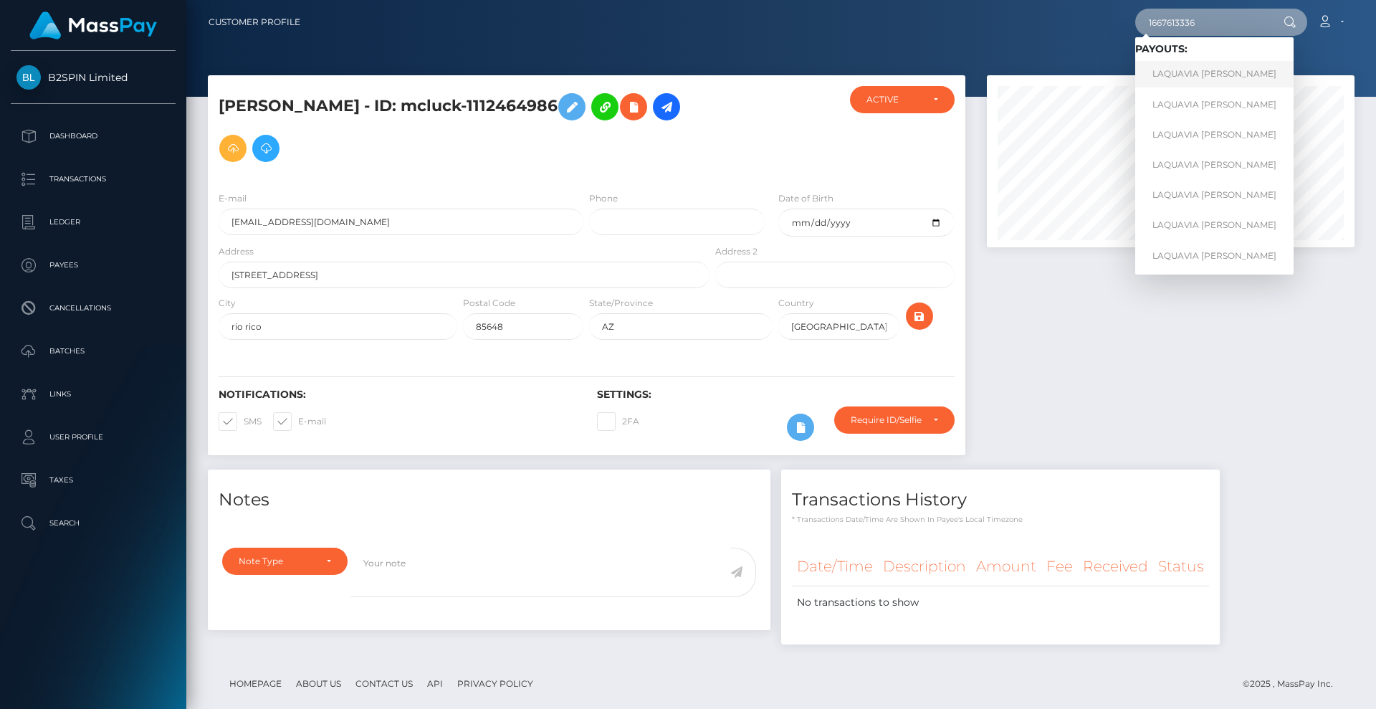
type input "1667613336"
click at [1211, 72] on link "LAQUAVIA NICOLE HARDIN" at bounding box center [1214, 74] width 158 height 27
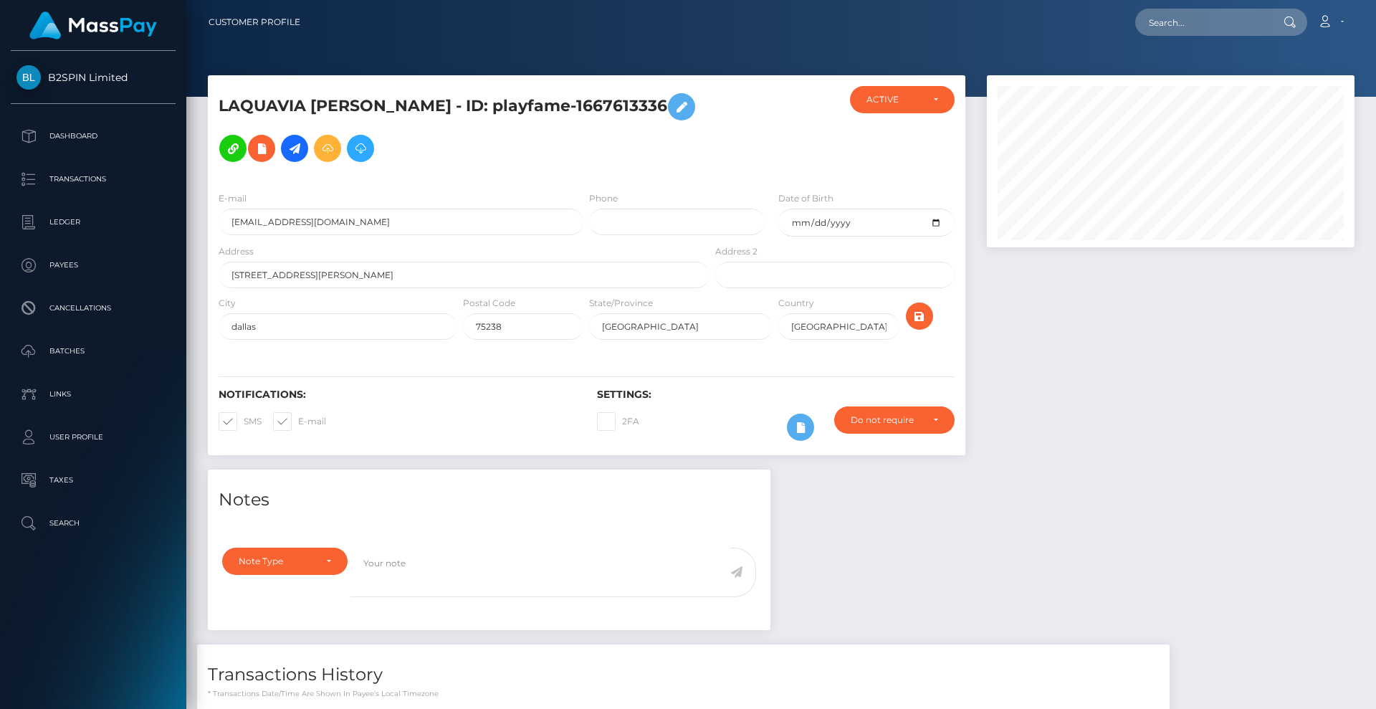
drag, startPoint x: 0, startPoint y: 0, endPoint x: 769, endPoint y: 65, distance: 771.8
click at [769, 65] on div at bounding box center [781, 48] width 1190 height 97
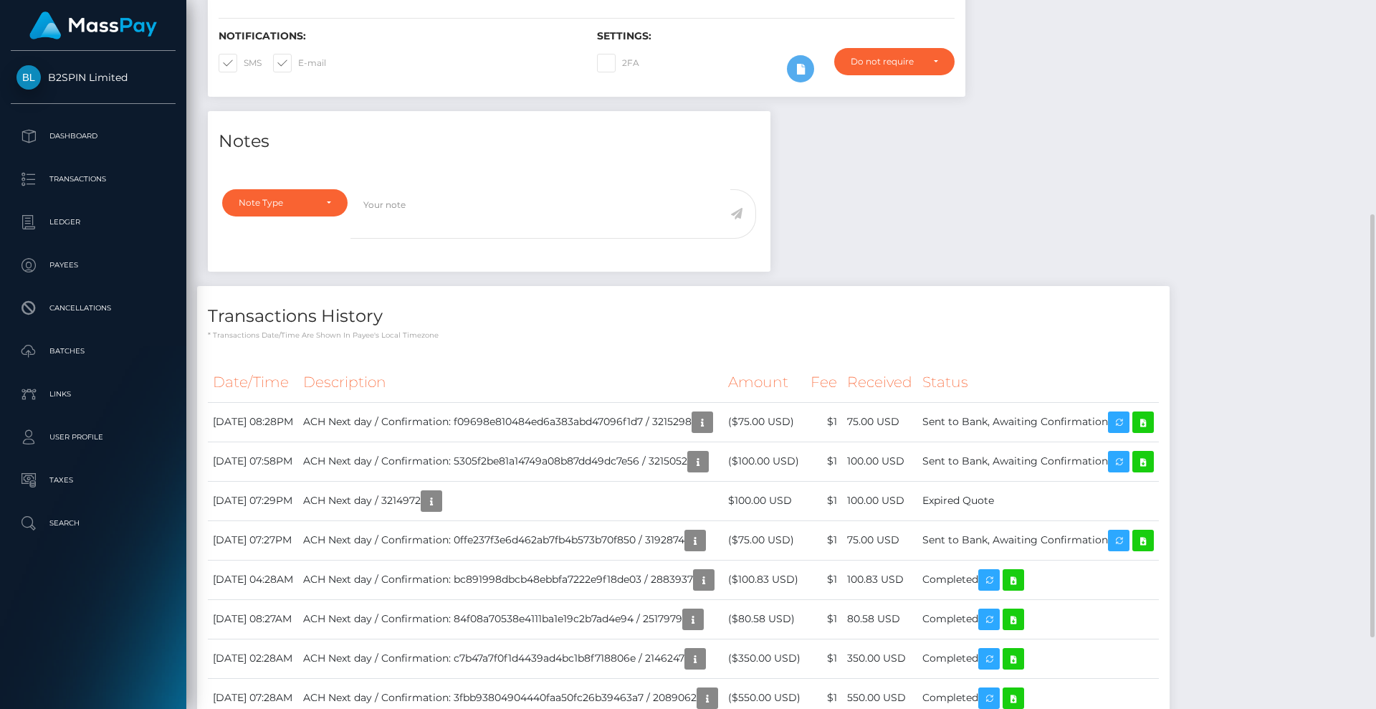
click at [1099, 166] on div "Notes Note Type Compliance Clear Compliance General Note Type" at bounding box center [781, 434] width 1168 height 646
drag, startPoint x: 1046, startPoint y: 506, endPoint x: 958, endPoint y: 505, distance: 88.9
click at [958, 505] on td "Expired Quote" at bounding box center [1038, 500] width 242 height 39
copy td "Expired Quote"
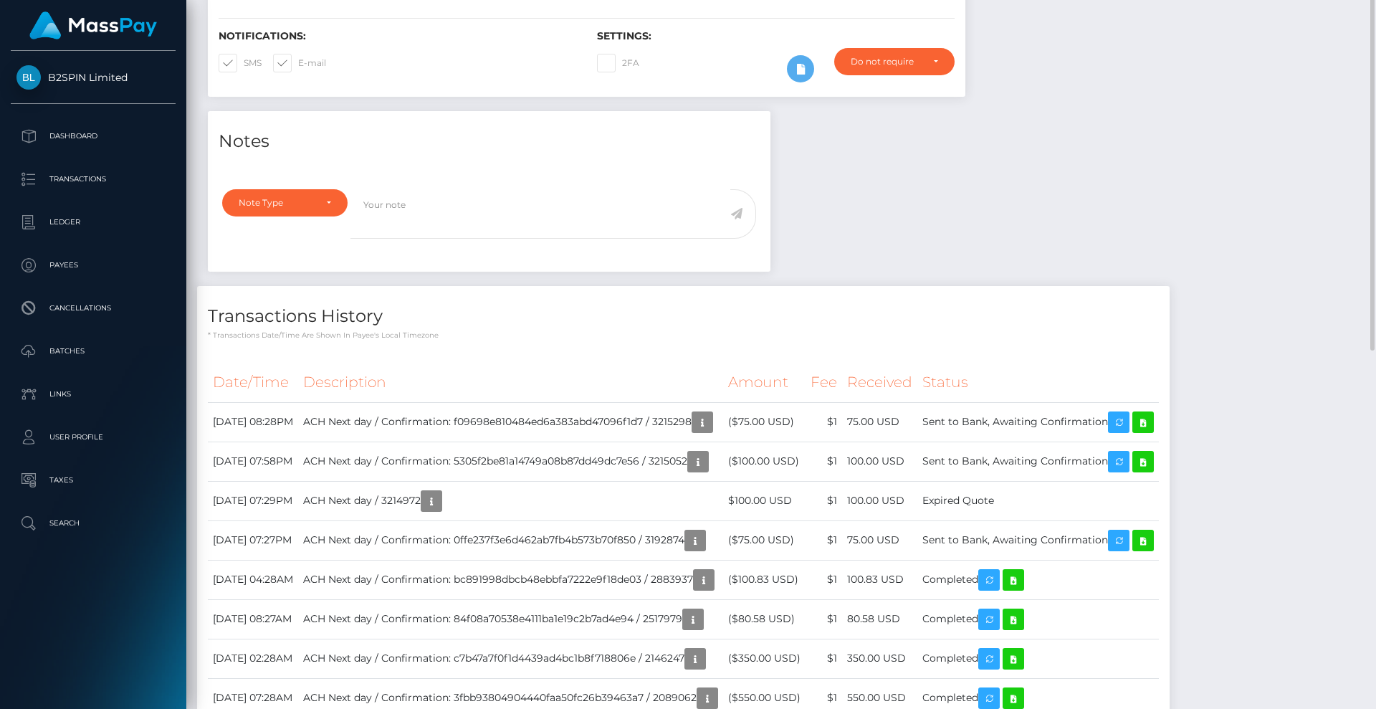
scroll to position [0, 0]
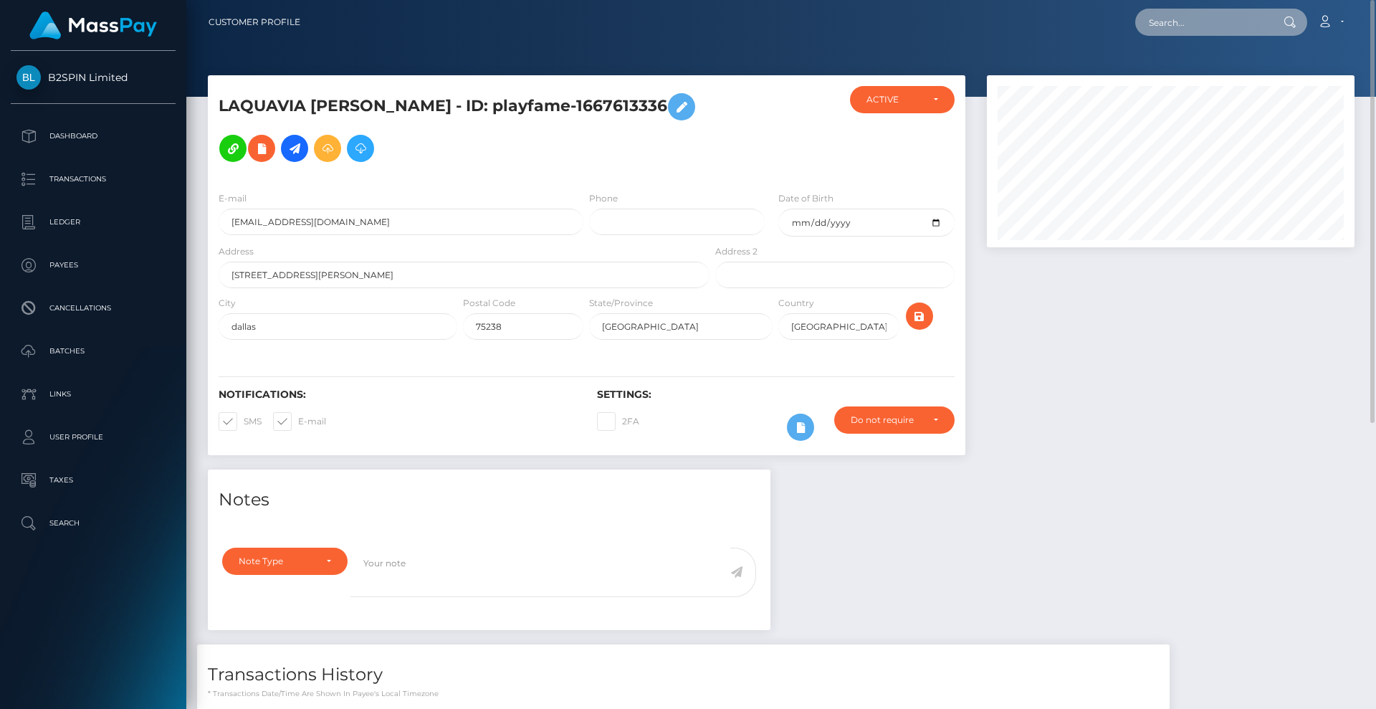
click at [1236, 29] on input "text" at bounding box center [1202, 22] width 135 height 27
paste input "3214915"
drag, startPoint x: 1192, startPoint y: 19, endPoint x: 1084, endPoint y: 9, distance: 108.6
click at [1084, 9] on div "3214915 Loading... Loading... Account Edit Profile Logout" at bounding box center [833, 22] width 1042 height 30
paste input "1803337891"
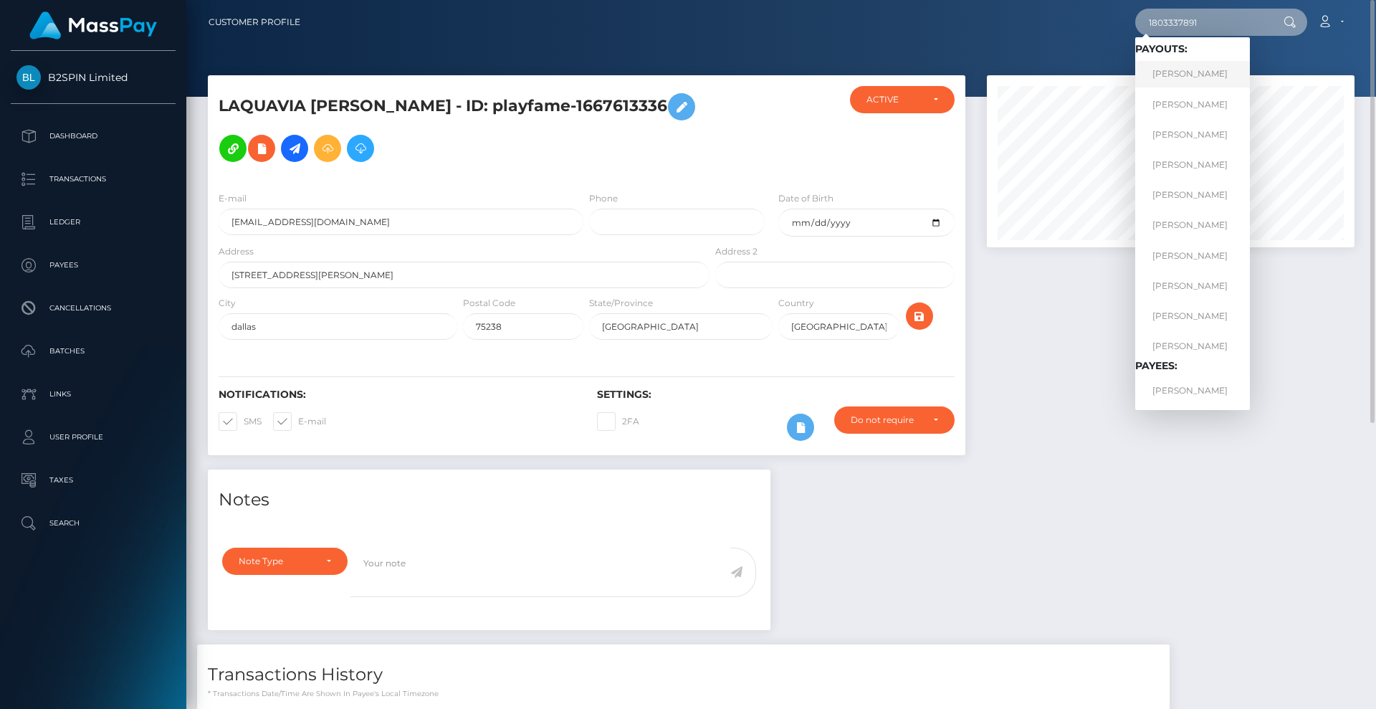
type input "1803337891"
click at [1197, 74] on link "RICHARD JOSEPH TRIPP" at bounding box center [1192, 74] width 115 height 27
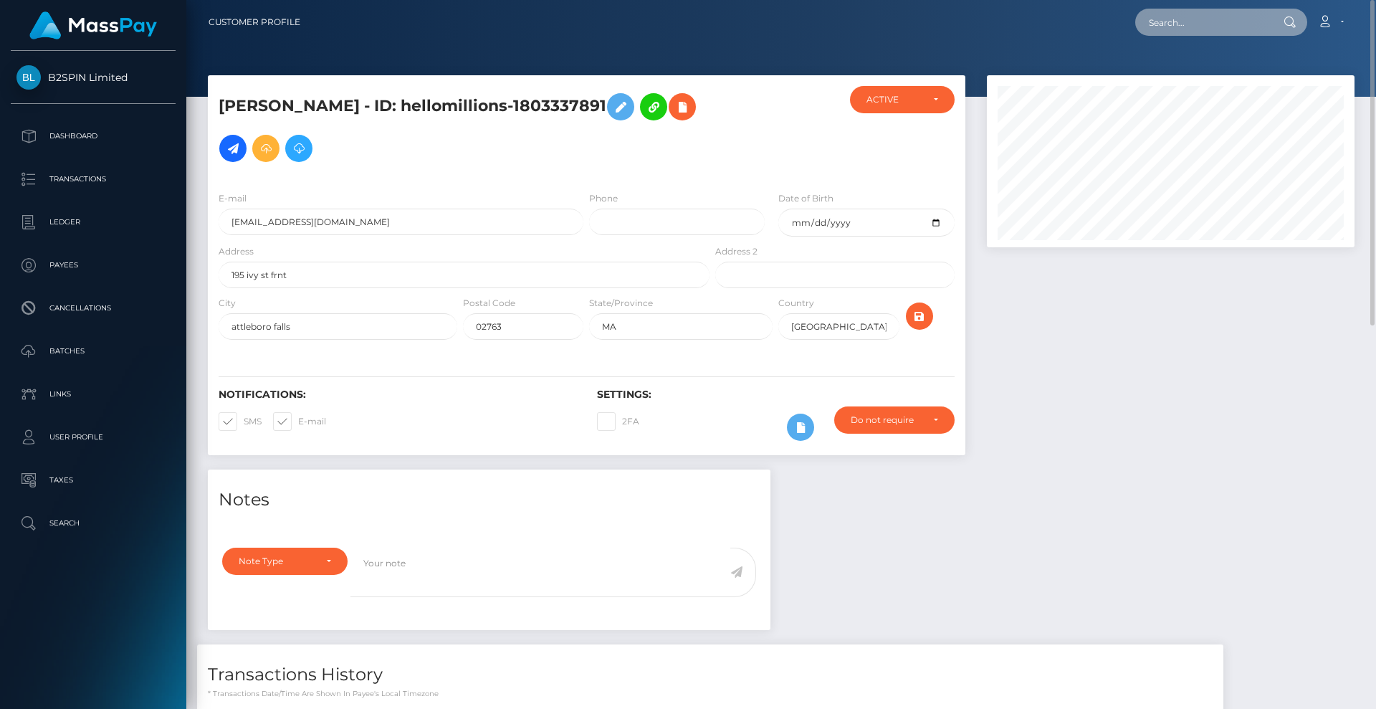
click at [1234, 22] on input "text" at bounding box center [1202, 22] width 135 height 27
paste input "3214954"
drag, startPoint x: 1212, startPoint y: 21, endPoint x: 1076, endPoint y: 11, distance: 135.8
click at [1076, 11] on div "3214954 Loading... Loading... Account Edit Profile Logout" at bounding box center [833, 22] width 1042 height 30
paste input "2010051266"
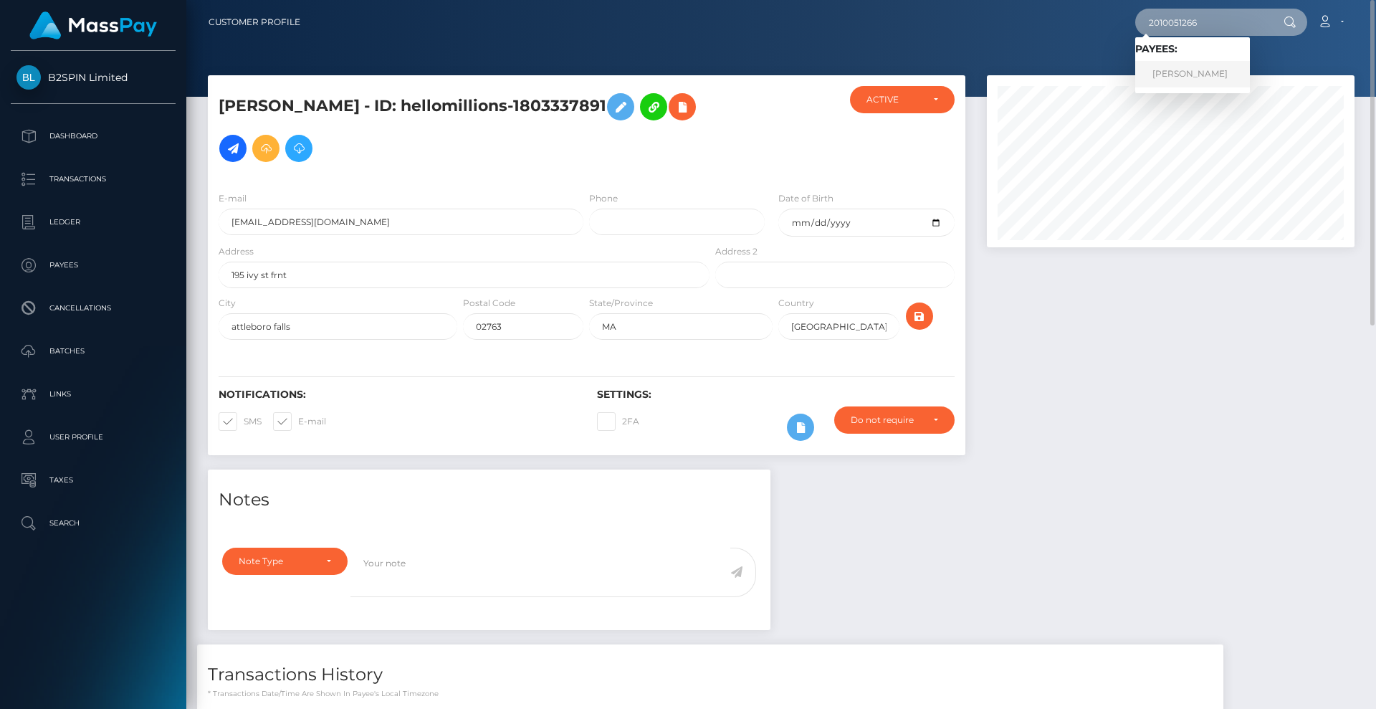
type input "2010051266"
click at [1200, 67] on link "[PERSON_NAME]" at bounding box center [1192, 74] width 115 height 27
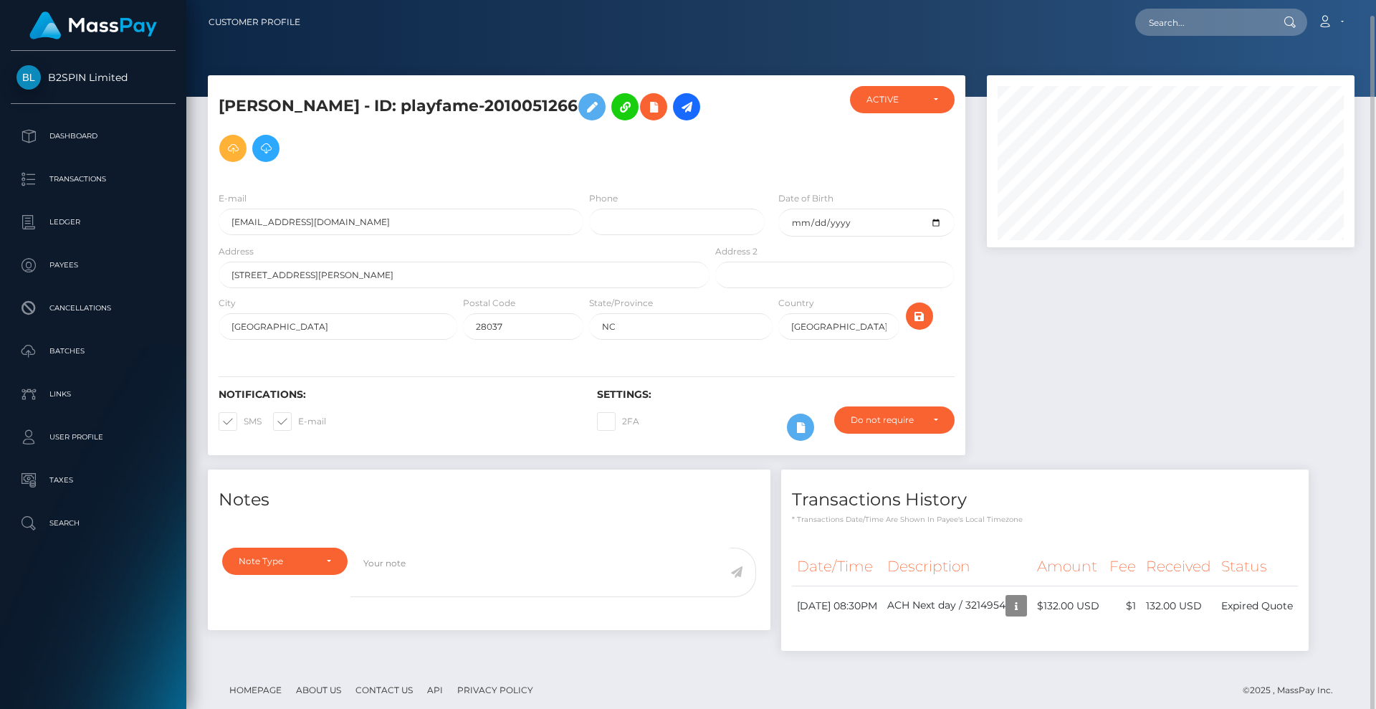
scroll to position [172, 368]
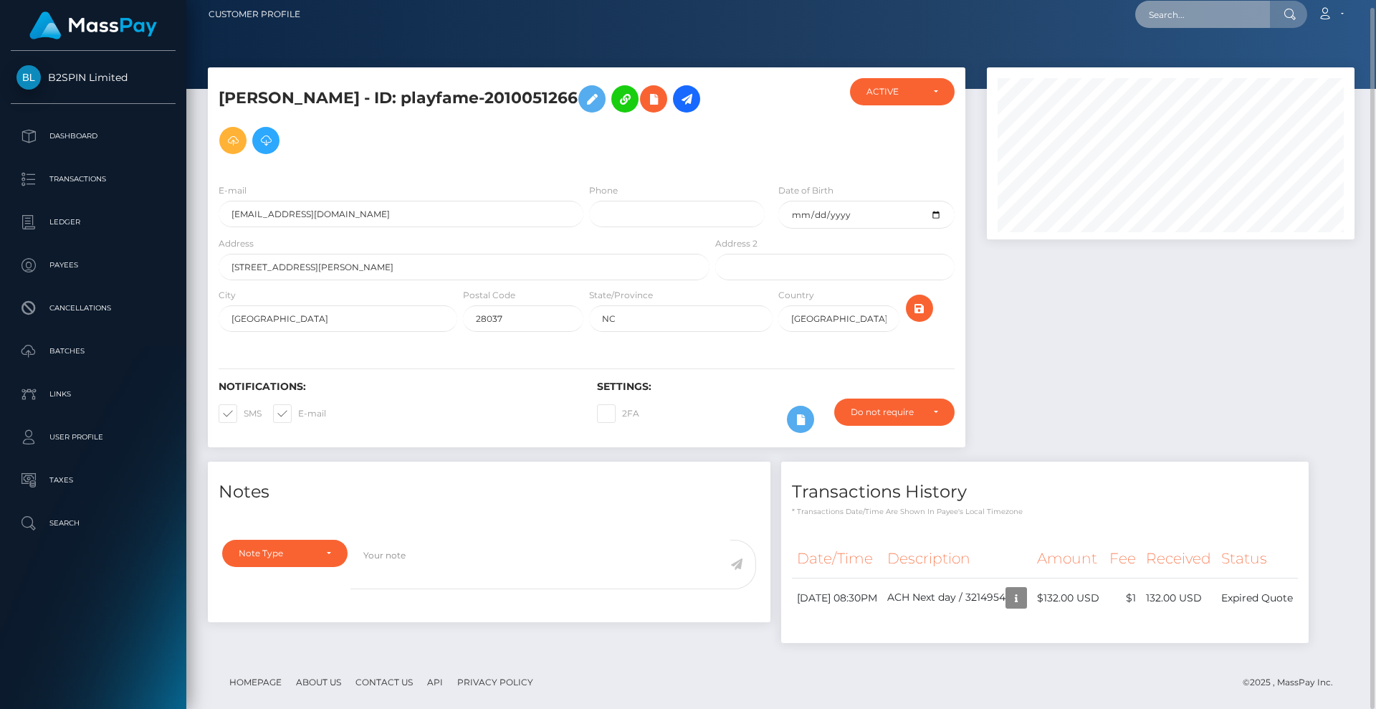
click at [1204, 16] on input "text" at bounding box center [1202, 14] width 135 height 27
paste input "3214900"
drag, startPoint x: 1231, startPoint y: 18, endPoint x: 1133, endPoint y: 22, distance: 97.6
click at [1082, 11] on div "3214900 Loading... Loading... Account Edit Profile Logout" at bounding box center [833, 14] width 1042 height 30
paste input "1459163906"
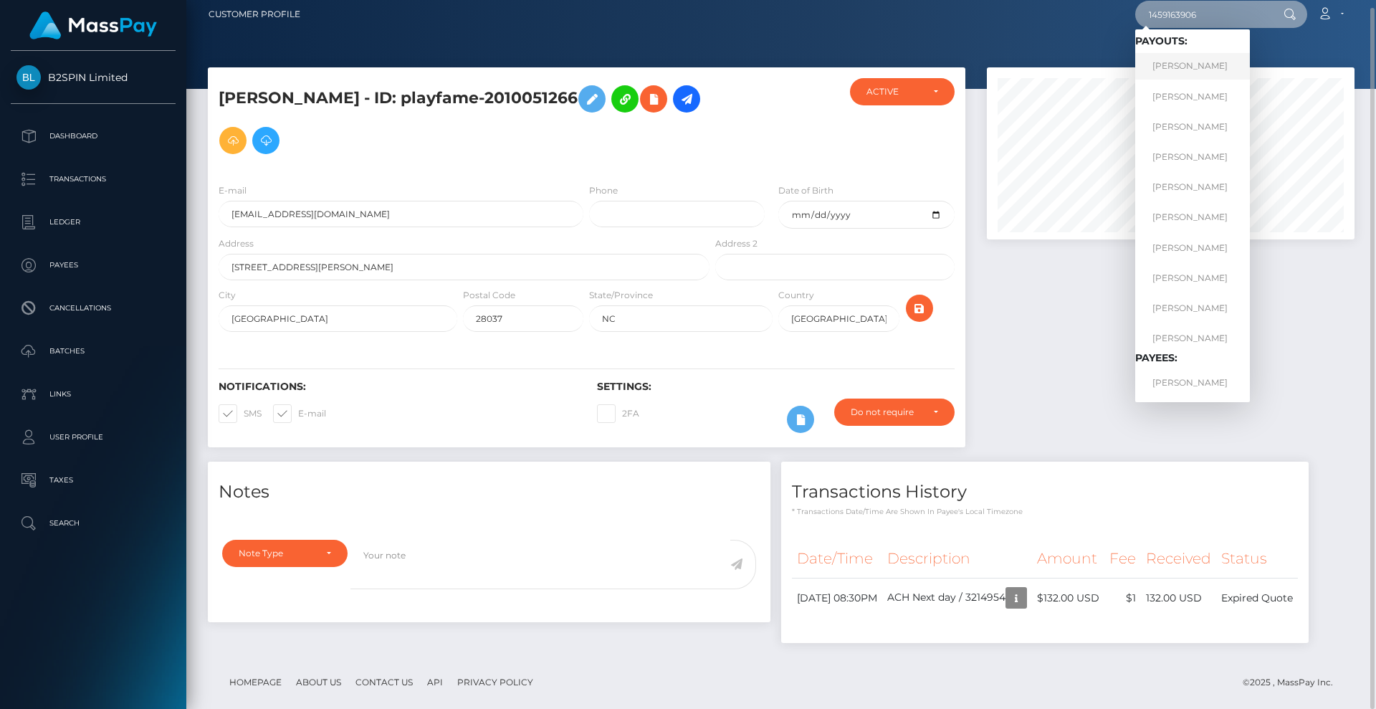
type input "1459163906"
click at [1210, 70] on link "DANIEL C INGRAM" at bounding box center [1192, 66] width 115 height 27
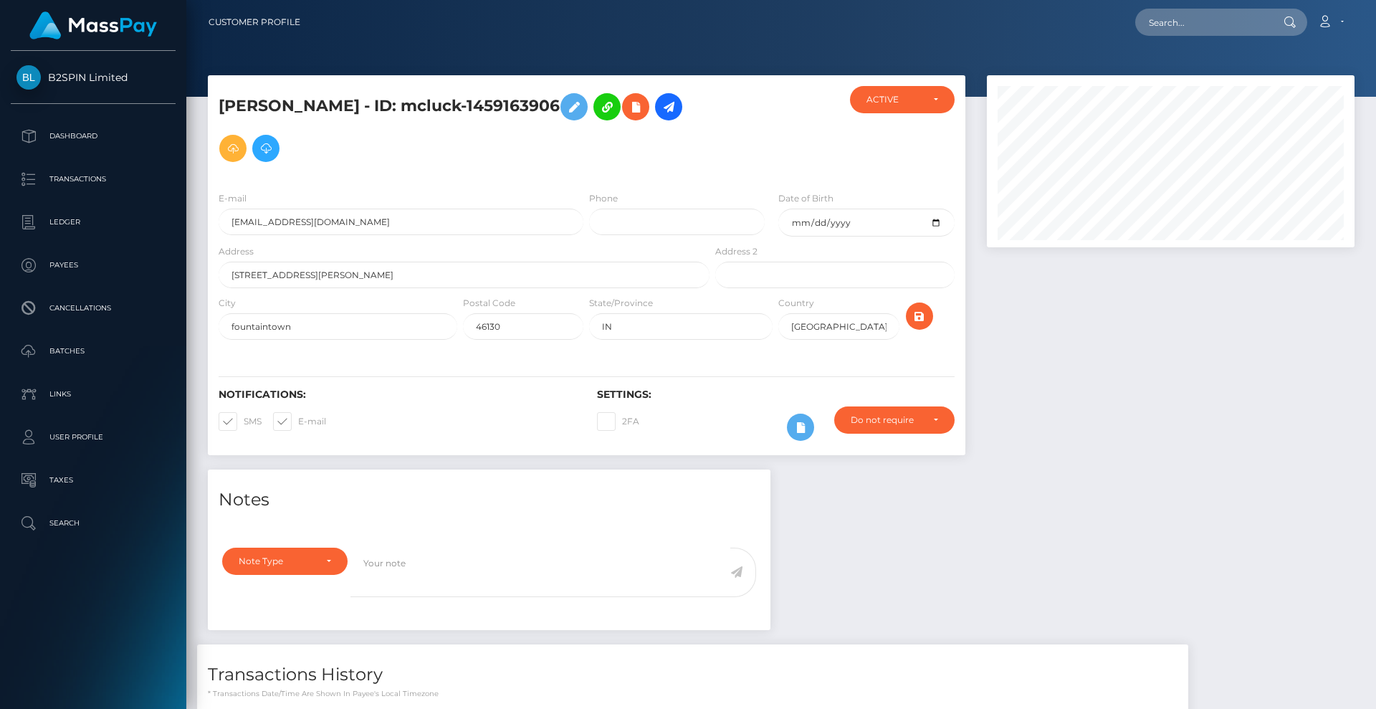
scroll to position [172, 368]
click at [1137, 421] on div at bounding box center [1170, 272] width 389 height 394
